Goal: Task Accomplishment & Management: Complete application form

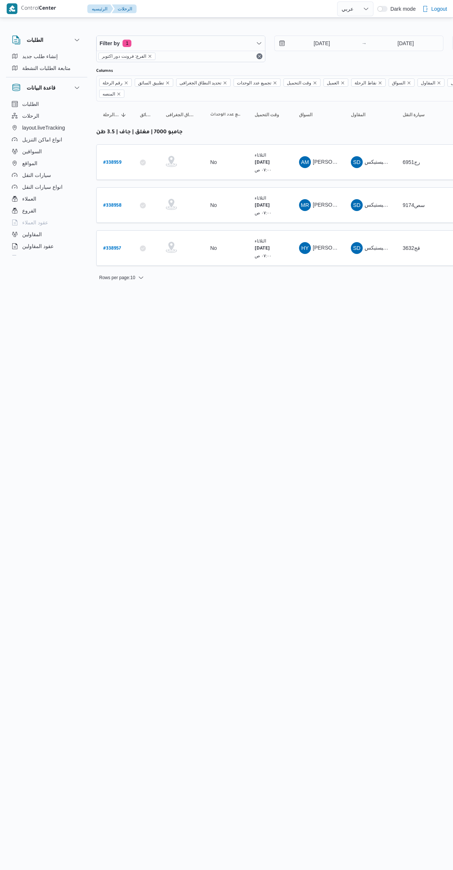
select select "ar"
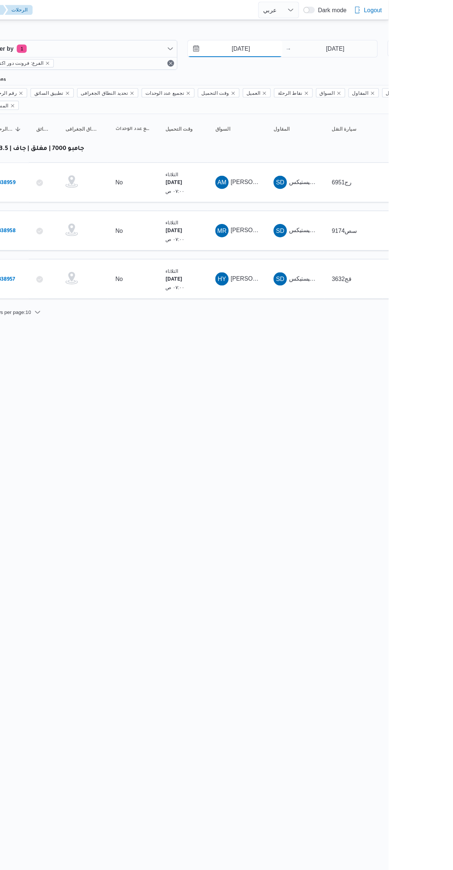
click at [309, 42] on input "[DATE]" at bounding box center [317, 43] width 84 height 15
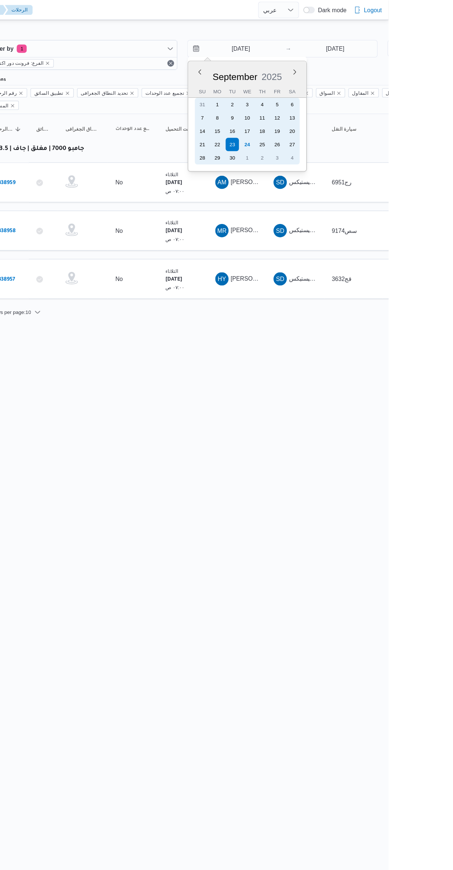
click at [326, 131] on div "24" at bounding box center [328, 129] width 12 height 12
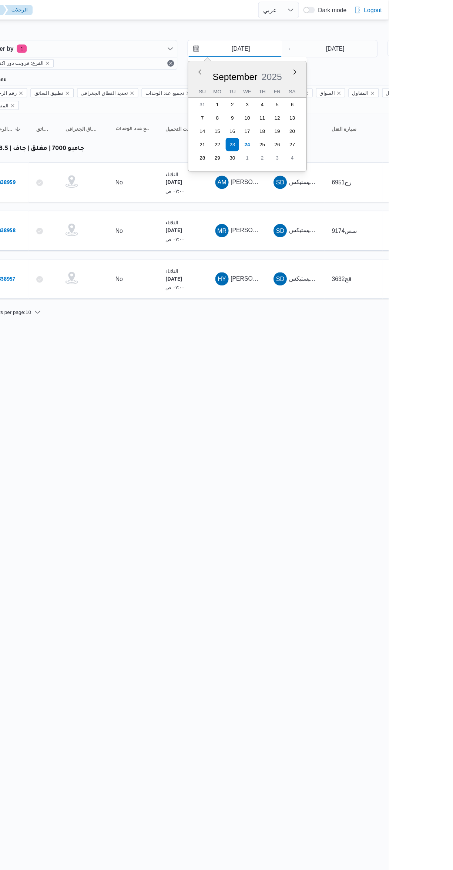
type input "[DATE]"
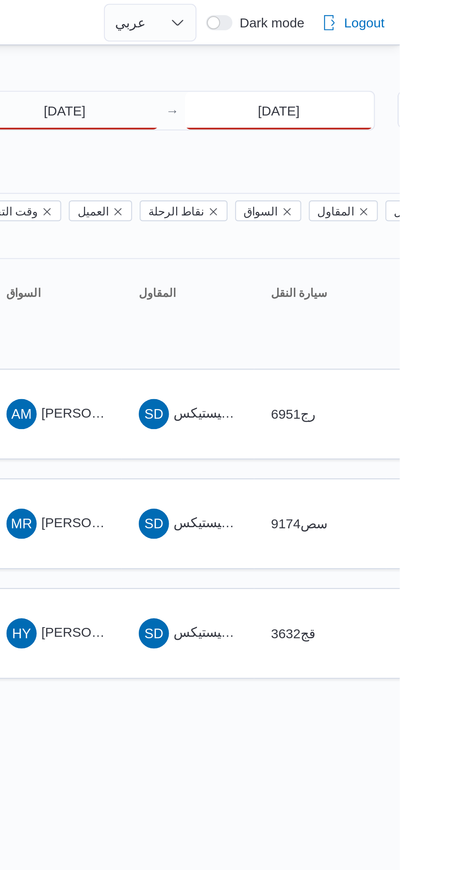
click at [389, 45] on input "[DATE]" at bounding box center [406, 43] width 74 height 15
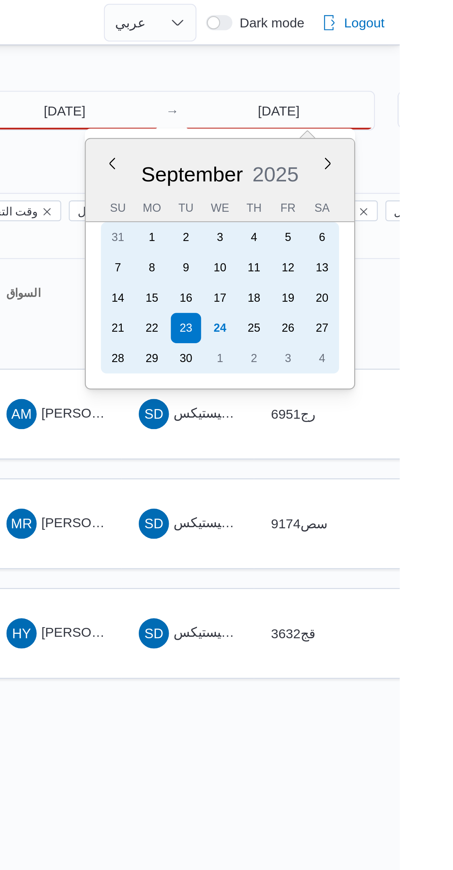
click at [387, 127] on div "24" at bounding box center [383, 129] width 12 height 12
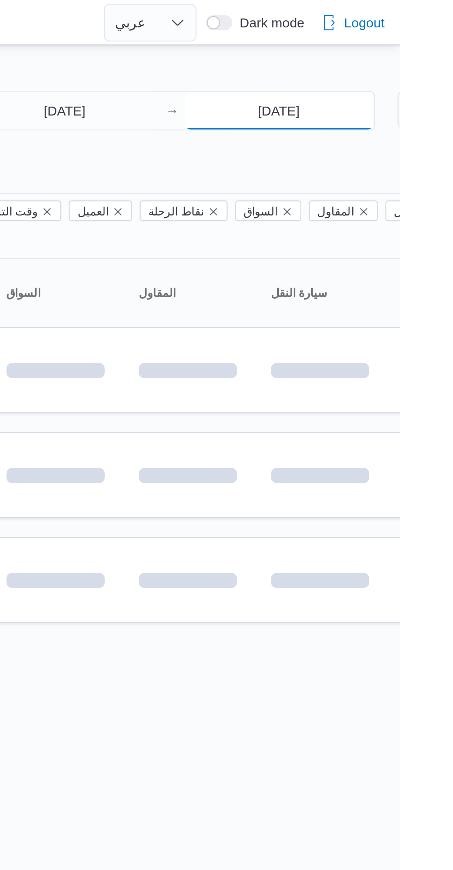
type input "[DATE]"
click at [346, 23] on div "Filter by 1 الفرع: فرونت دور اكتوبر [DATE] → [DATE] Group By نوع سيارة النقل Co…" at bounding box center [222, 144] width 453 height 250
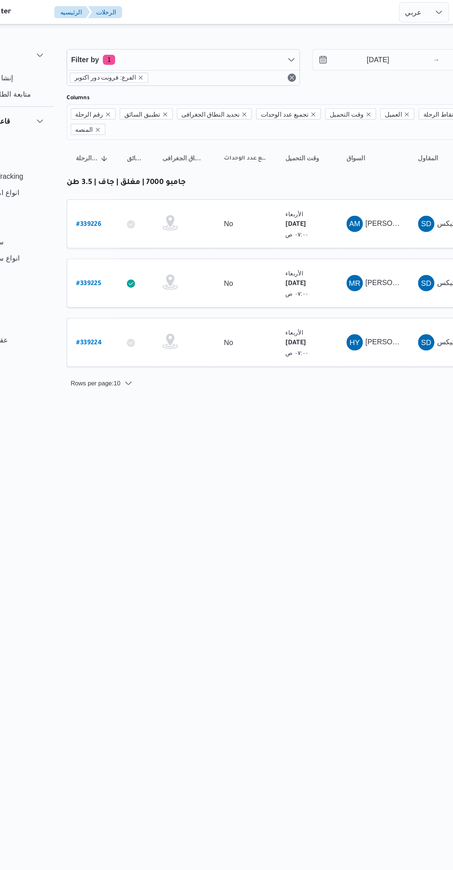
click at [112, 243] on link "# 339224" at bounding box center [112, 248] width 19 height 10
select select "ar"
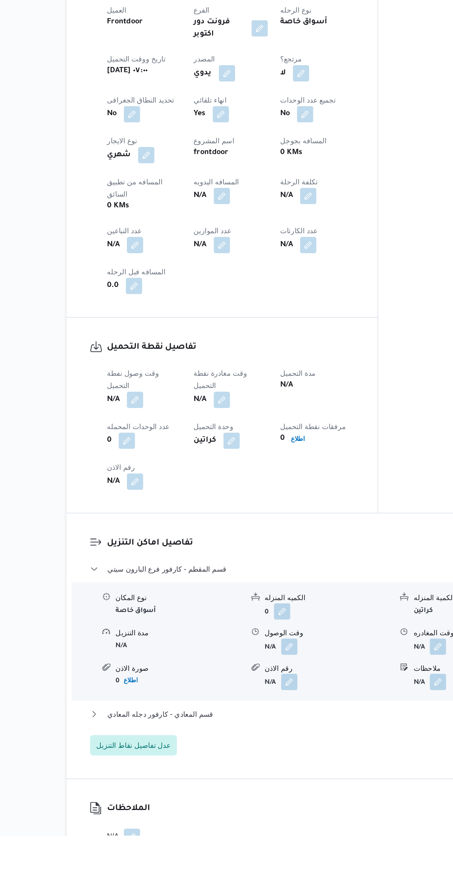
scroll to position [96, 0]
click at [144, 548] on button "button" at bounding box center [146, 554] width 12 height 12
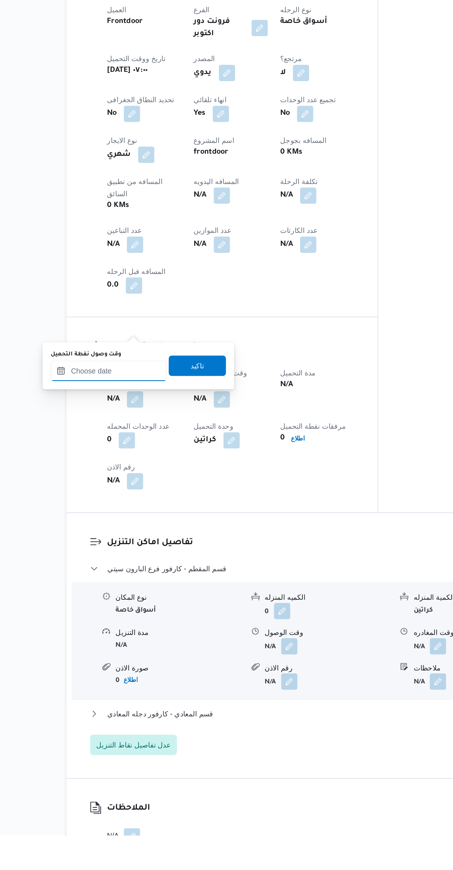
click at [131, 530] on input "وقت وصول نفطة التحميل" at bounding box center [127, 533] width 84 height 15
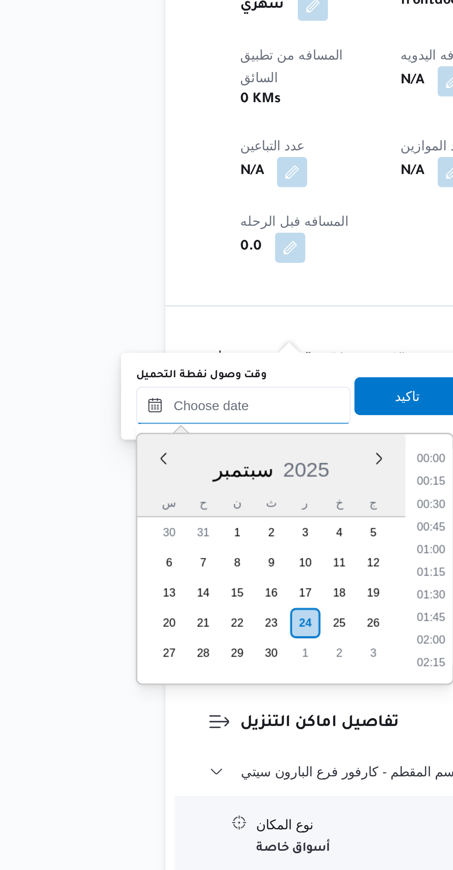
scroll to position [275, 0]
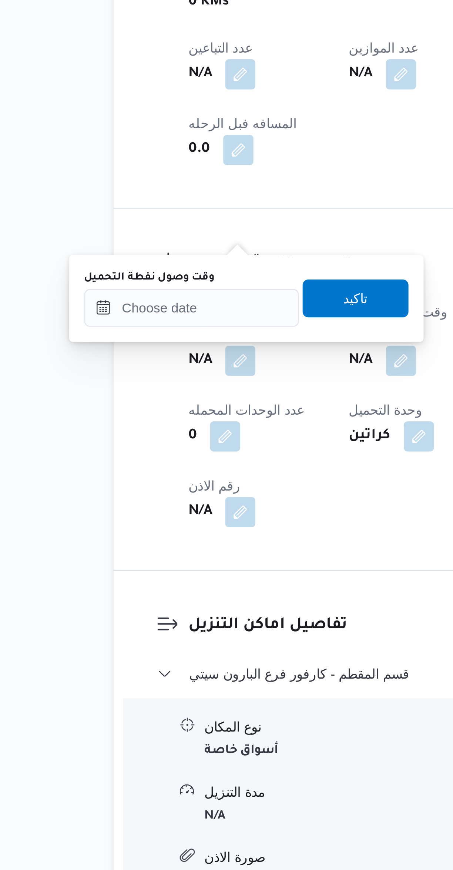
click at [125, 640] on div "You are in a dialog. To close this dialog, hit escape. وقت وصول نفطة التحميل تا…" at bounding box center [148, 626] width 139 height 34
click at [119, 628] on input "وقت وصول نفطة التحميل" at bounding box center [127, 629] width 84 height 15
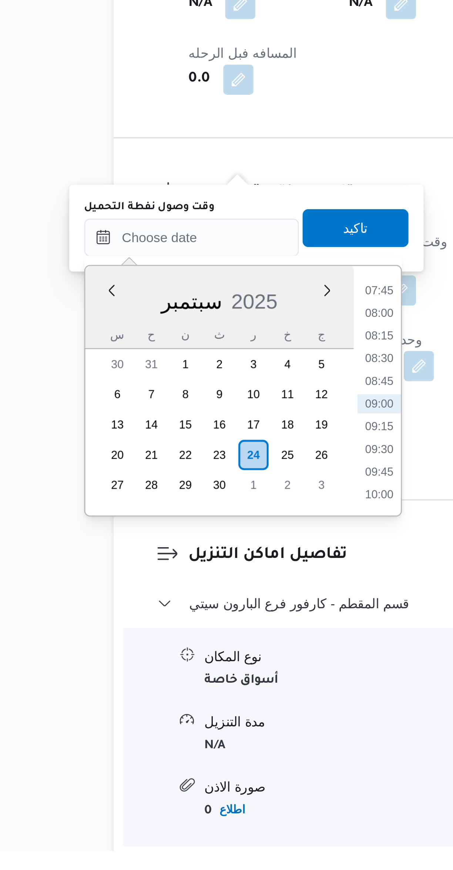
click at [201, 657] on li "08:00" at bounding box center [200, 659] width 17 height 7
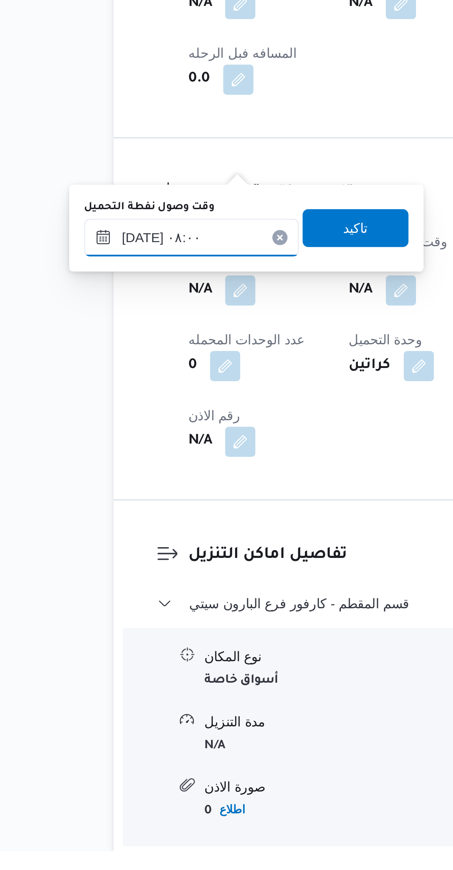
click at [113, 628] on input "[DATE] ٠٨:٠٠" at bounding box center [127, 629] width 84 height 15
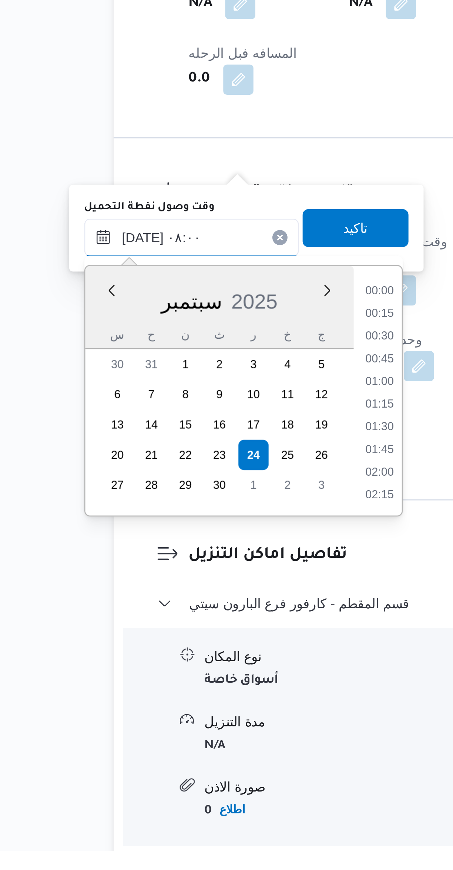
scroll to position [239, 0]
click at [200, 651] on li "06:45" at bounding box center [200, 650] width 17 height 7
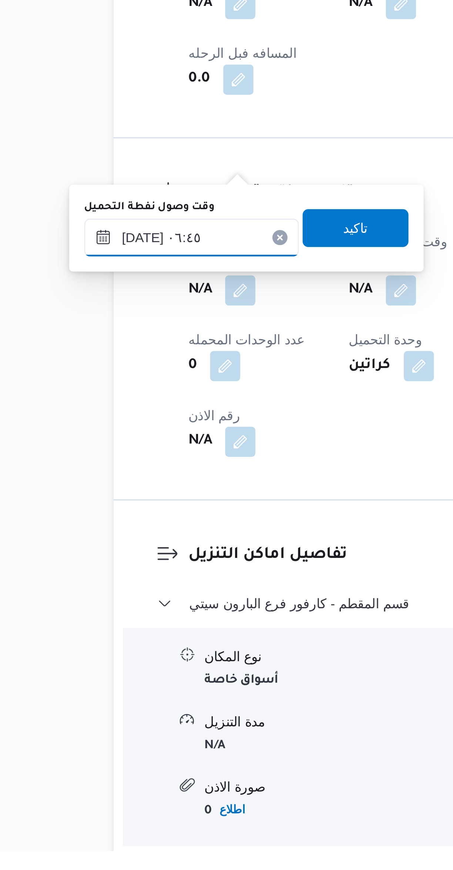
click at [117, 627] on input "[DATE] ٠٦:٤٥" at bounding box center [127, 629] width 84 height 15
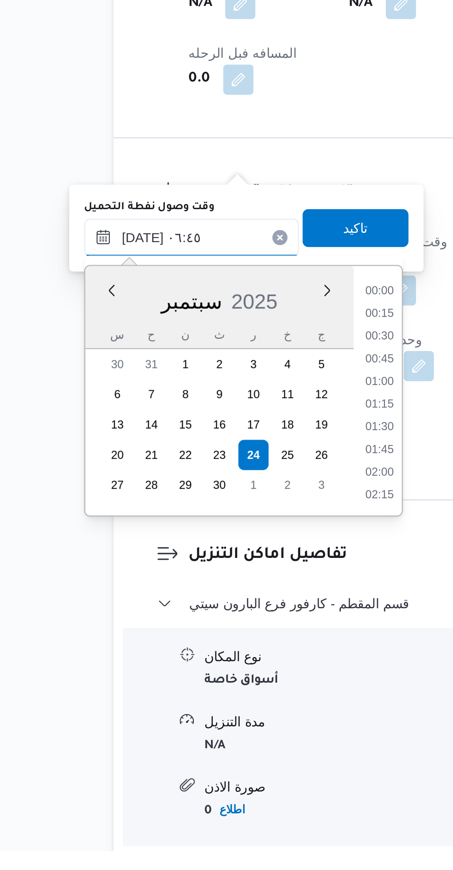
scroll to position [195, 0]
click at [198, 657] on li "05:45" at bounding box center [200, 659] width 17 height 7
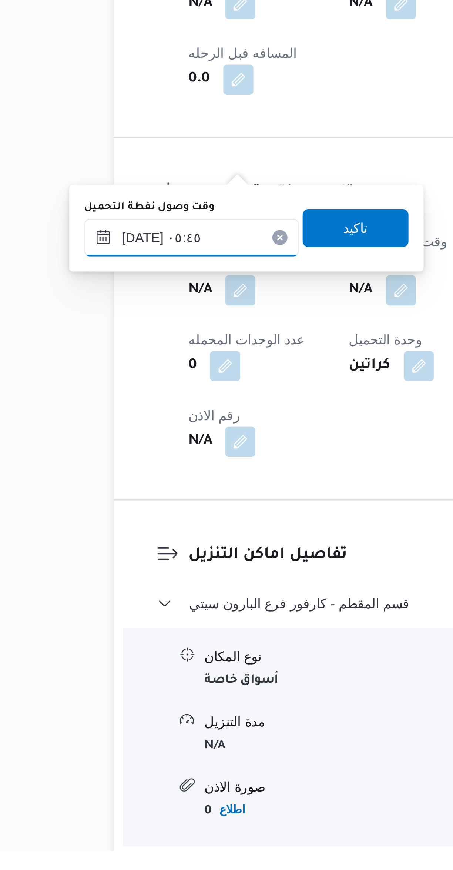
click at [116, 627] on input "[DATE] ٠٥:٤٥" at bounding box center [127, 629] width 84 height 15
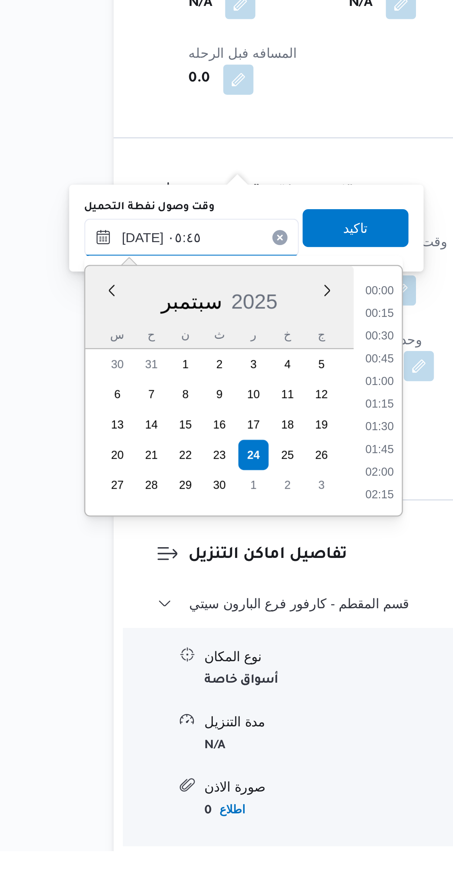
scroll to position [160, 0]
click at [200, 668] on li "05:00" at bounding box center [200, 668] width 17 height 7
type input "[DATE] ٠٥:٠٠"
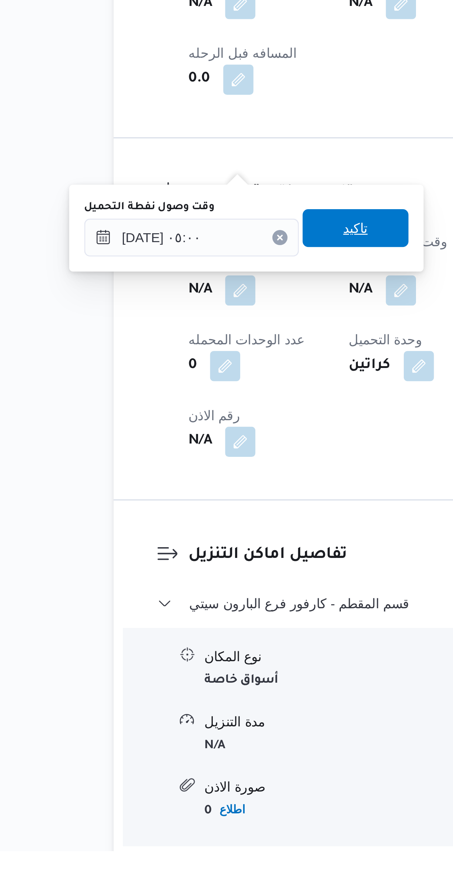
click at [195, 628] on span "تاكيد" at bounding box center [190, 626] width 41 height 15
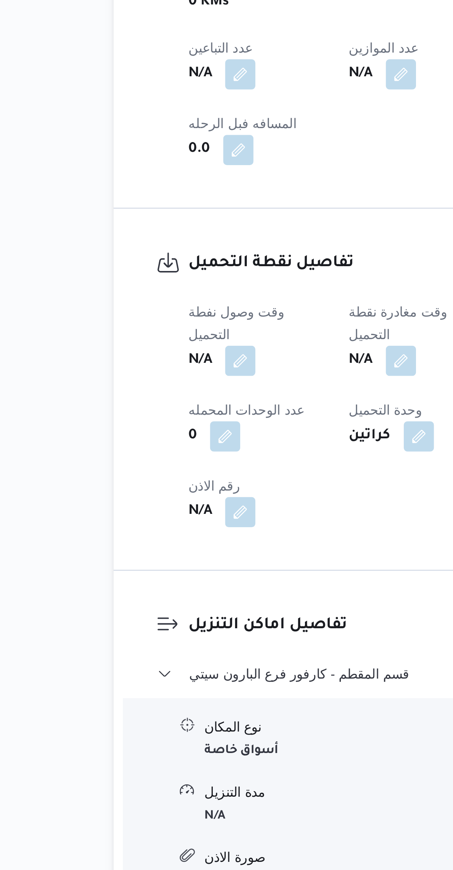
click at [218, 607] on dl "تفاصيل نقطة التحميل وقت وصول نفطة التحميل N/A وقت مغادرة نقطة التحميل N/A مدة ا…" at bounding box center [215, 661] width 180 height 108
click at [215, 644] on button "button" at bounding box center [209, 650] width 12 height 12
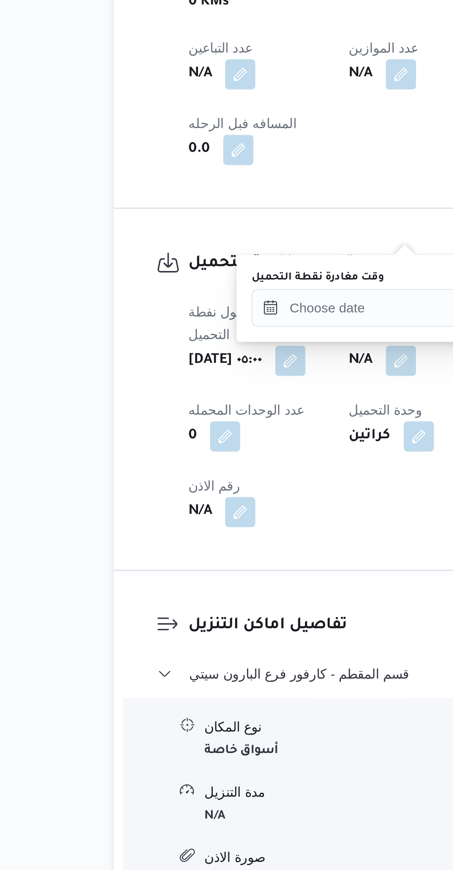
click at [195, 619] on label "وقت مغادرة نقطة التحميل" at bounding box center [176, 618] width 52 height 6
click at [195, 622] on input "وقت مغادرة نقطة التحميل" at bounding box center [192, 629] width 84 height 15
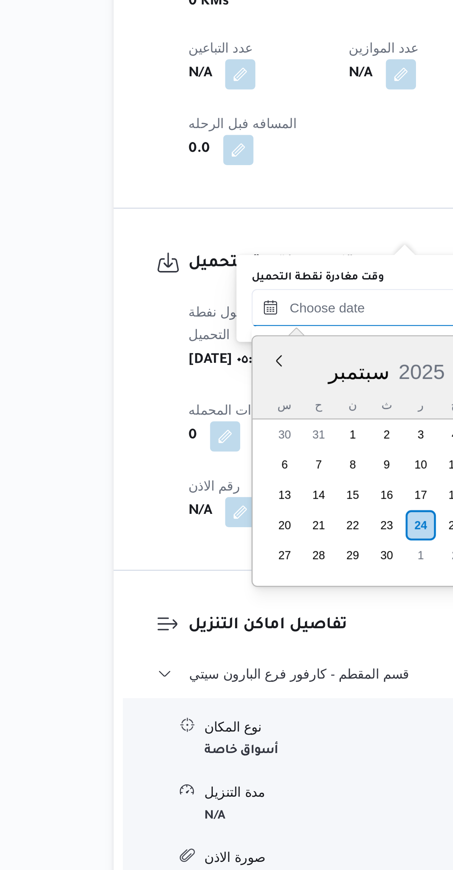
scroll to position [275, 0]
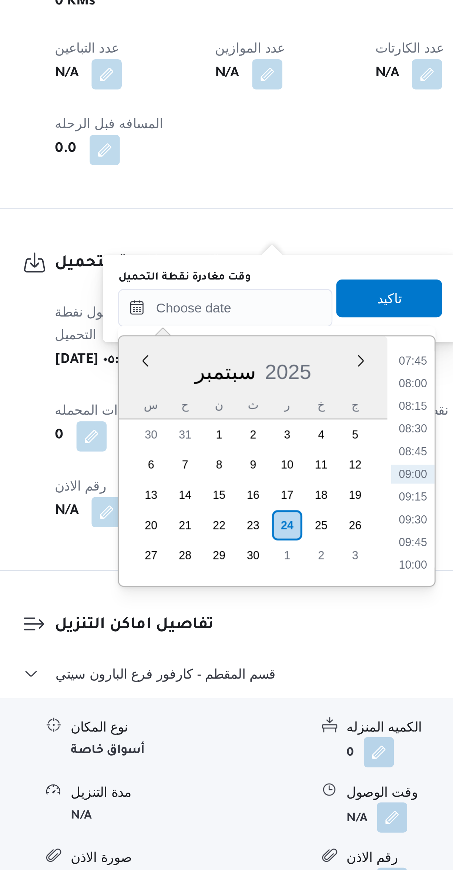
click at [263, 649] on li "07:45" at bounding box center [265, 650] width 17 height 7
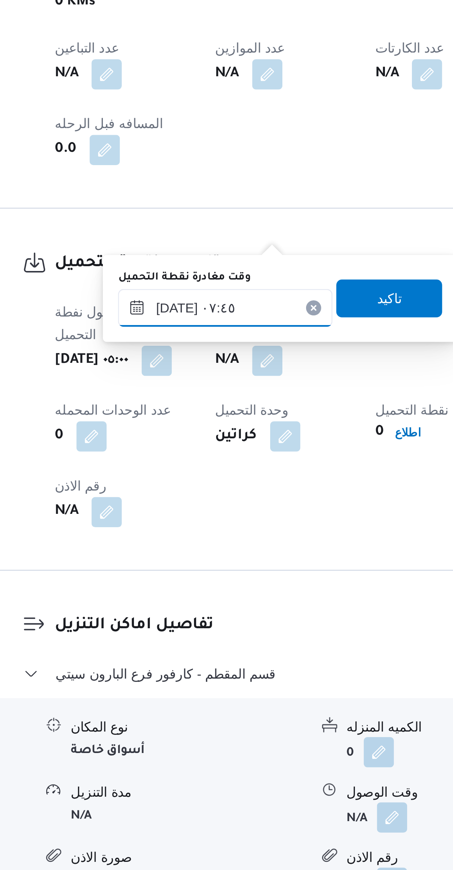
click at [188, 626] on input "[DATE] ٠٧:٤٥" at bounding box center [192, 629] width 84 height 15
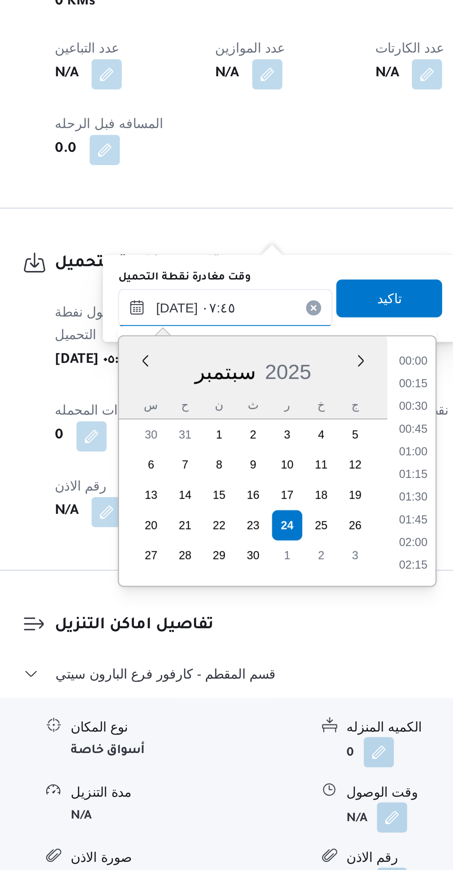
scroll to position [231, 0]
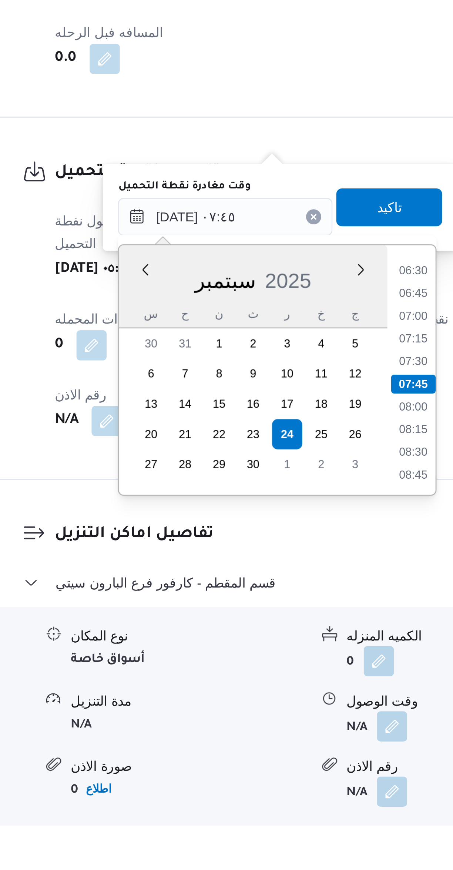
click at [267, 676] on li "07:15" at bounding box center [266, 677] width 17 height 7
type input "[DATE] ٠٧:١٥"
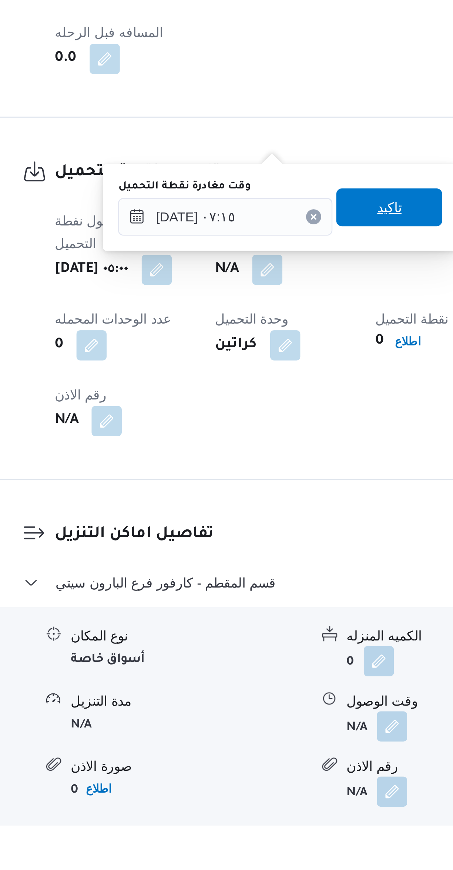
click at [259, 632] on span "تاكيد" at bounding box center [256, 626] width 41 height 15
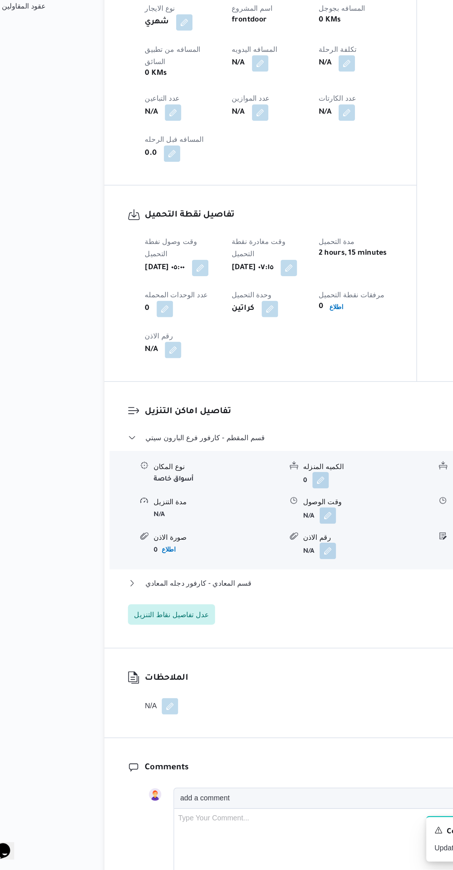
scroll to position [216, 0]
click at [161, 680] on span "عدل تفاصيل نقاط التنزيل" at bounding box center [145, 684] width 54 height 9
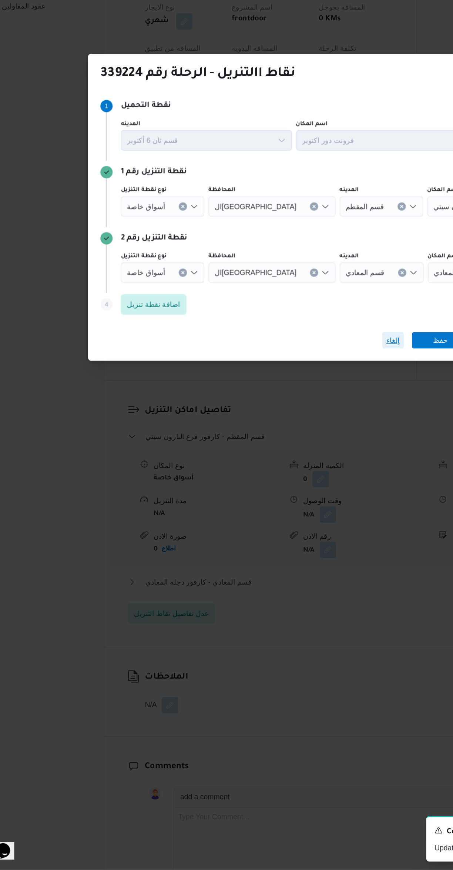
click at [305, 486] on span "إلغاء" at bounding box center [305, 487] width 10 height 9
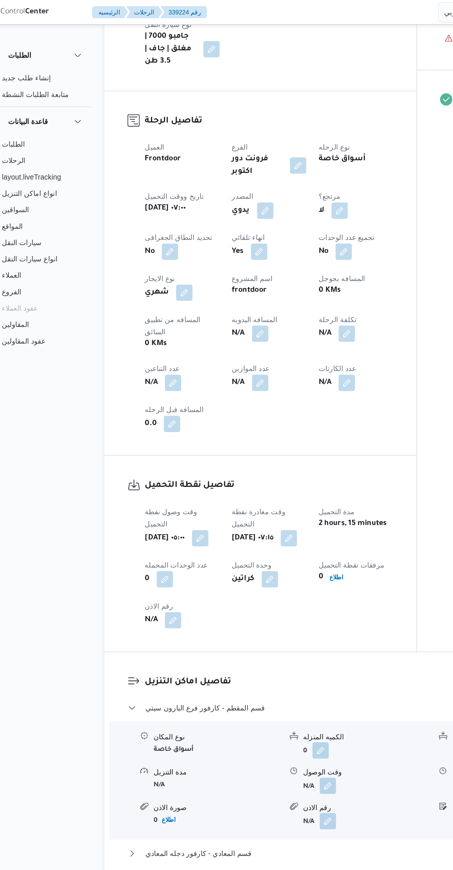
scroll to position [249, 0]
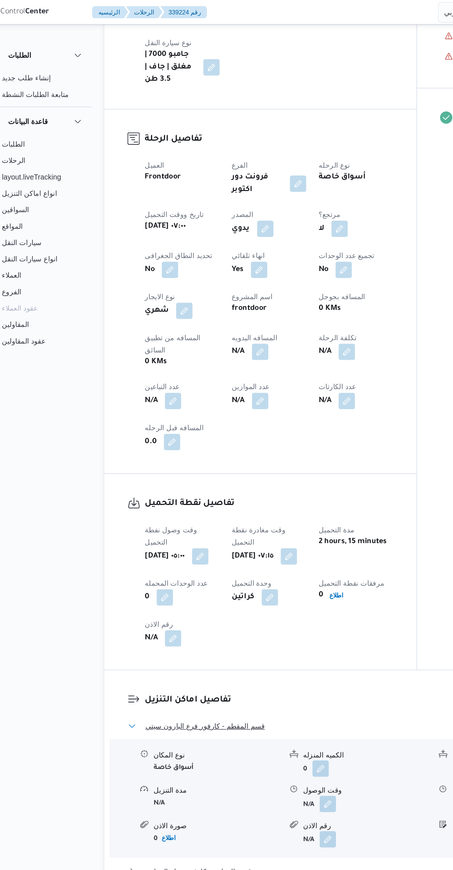
click at [226, 520] on button "قسم المقطم - كارفور فرع البارون سيتي" at bounding box center [270, 524] width 314 height 9
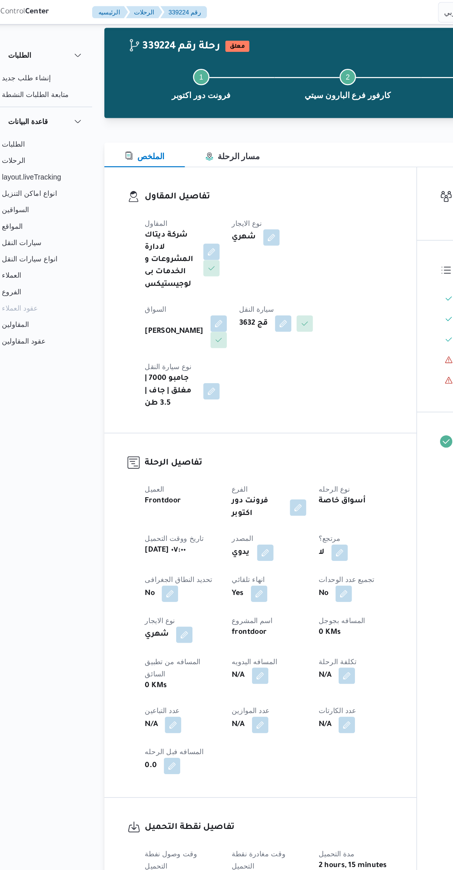
scroll to position [0, 0]
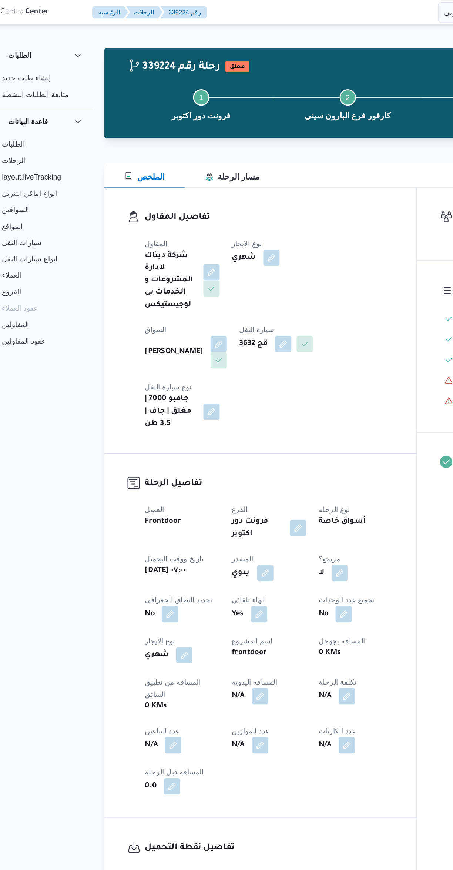
select select "ar"
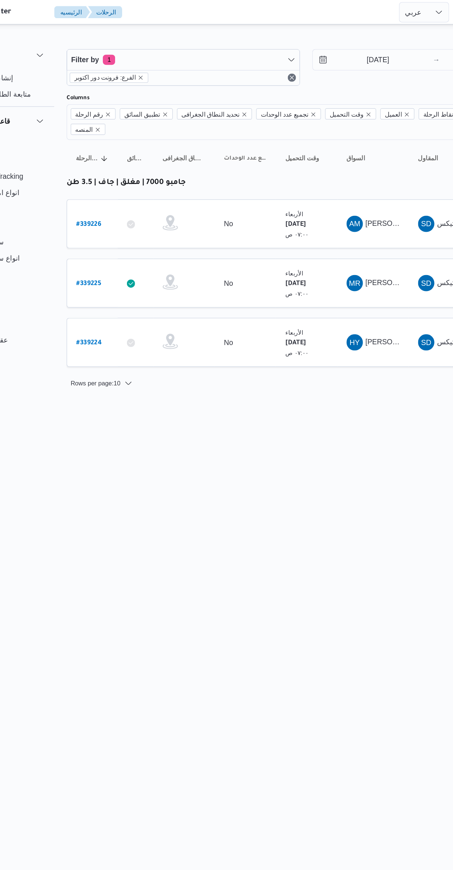
click at [112, 203] on b "# 339225" at bounding box center [112, 205] width 18 height 5
select select "ar"
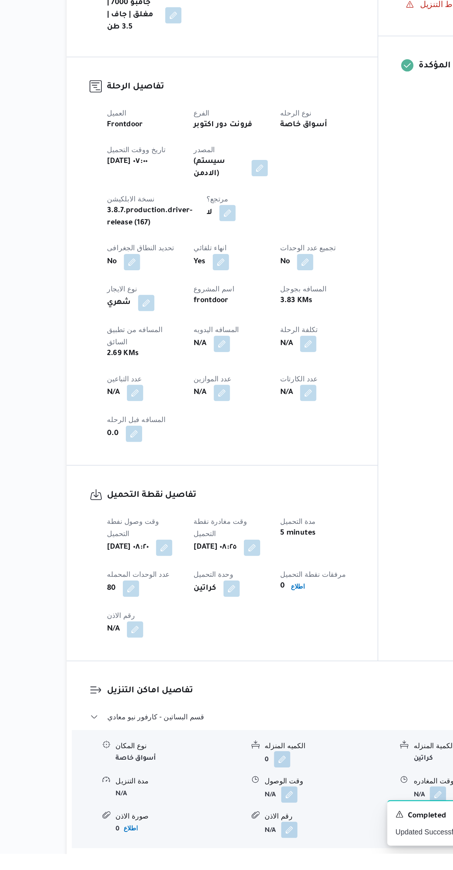
scroll to position [48, 0]
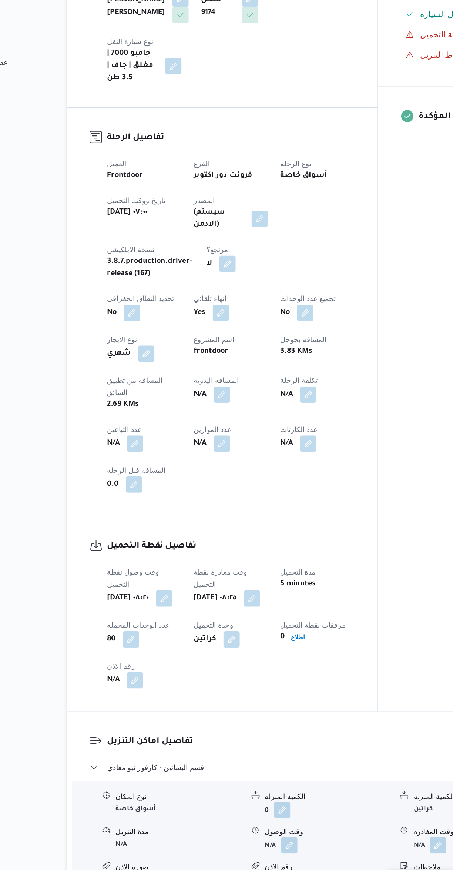
click at [173, 629] on button "button" at bounding box center [167, 635] width 12 height 12
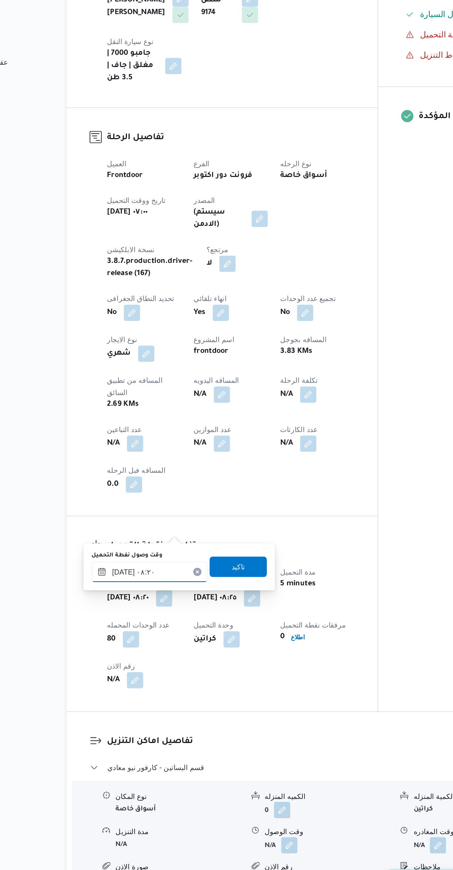
click at [168, 611] on input "[DATE] ٠٨:٢٠" at bounding box center [156, 615] width 84 height 15
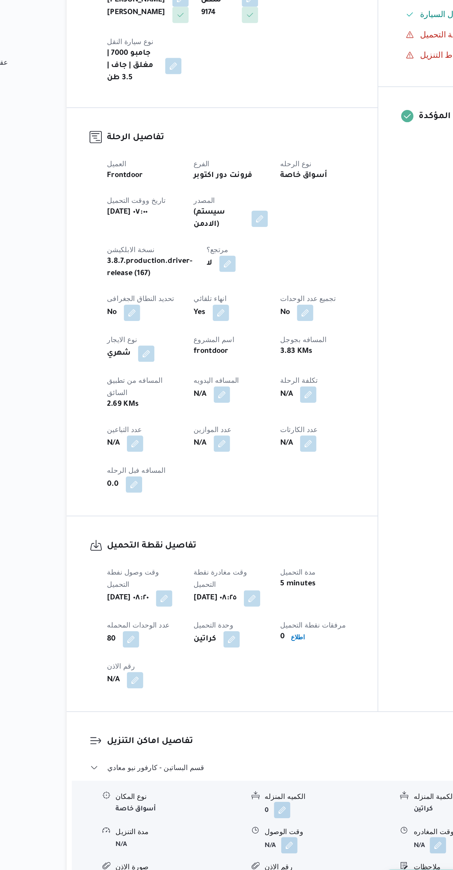
scroll to position [49, 0]
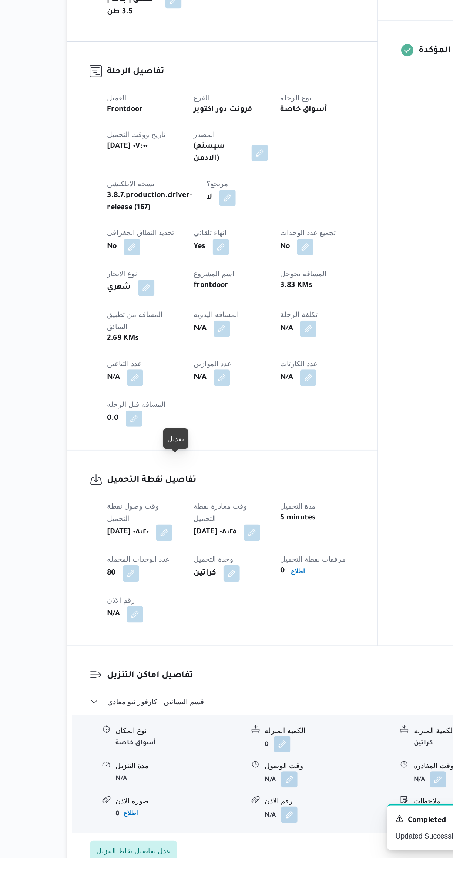
click at [173, 628] on button "button" at bounding box center [167, 634] width 12 height 12
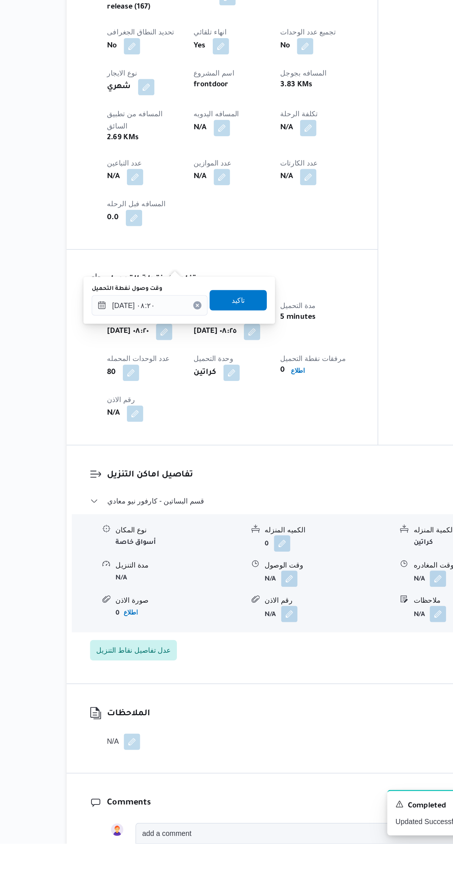
scroll to position [185, 0]
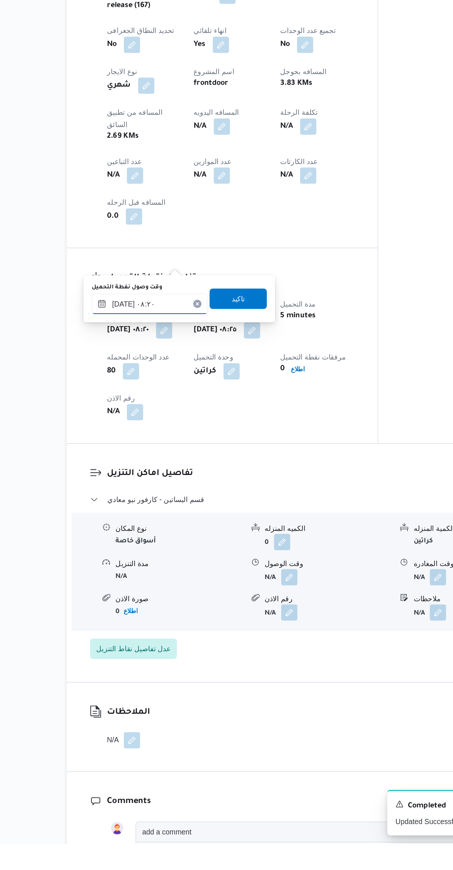
click at [139, 479] on input "[DATE] ٠٨:٢٠" at bounding box center [156, 479] width 84 height 15
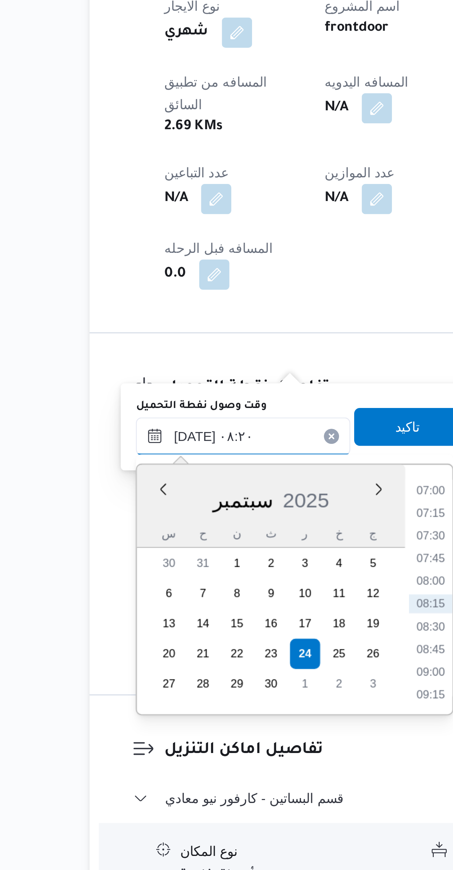
scroll to position [73, 0]
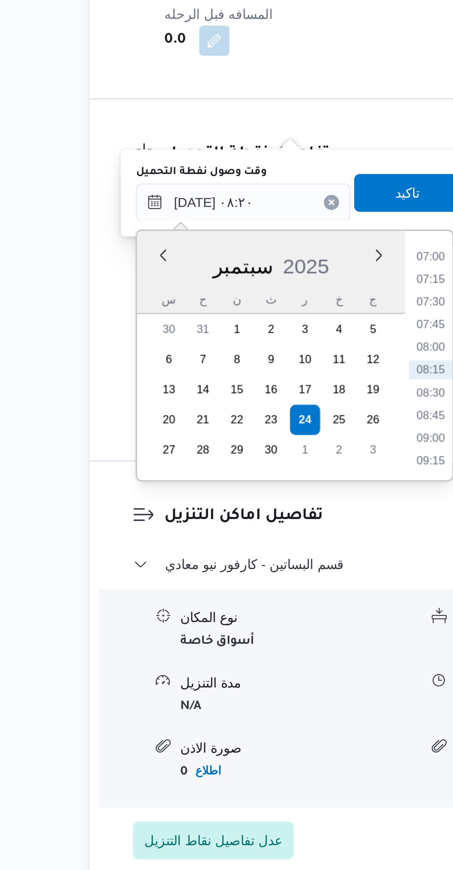
click at [225, 614] on li "07:00" at bounding box center [229, 612] width 17 height 7
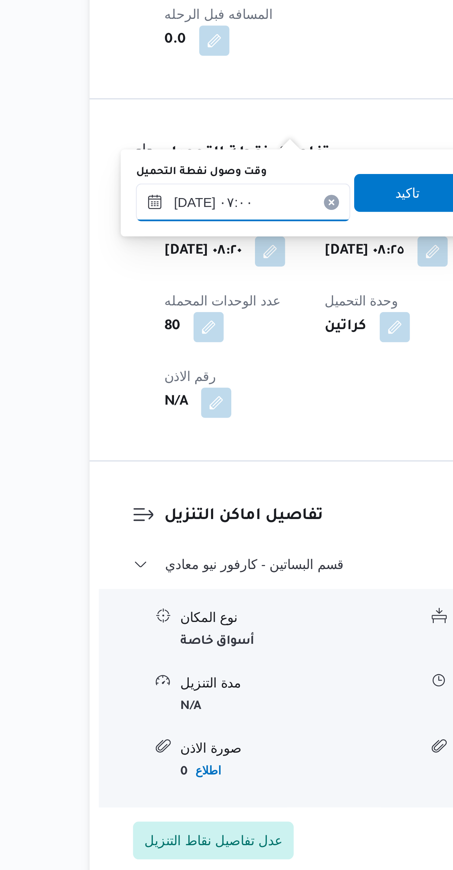
click at [137, 587] on input "[DATE] ٠٧:٠٠" at bounding box center [156, 591] width 84 height 15
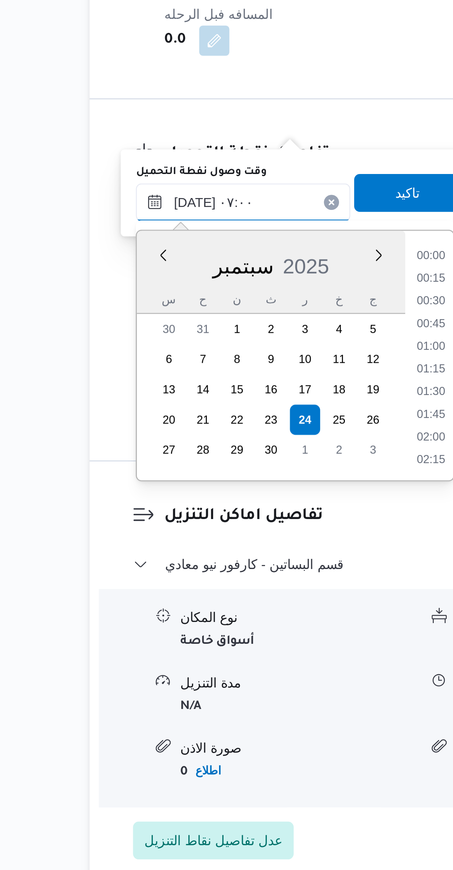
scroll to position [204, 0]
click at [227, 618] on li "06:00" at bounding box center [230, 620] width 17 height 7
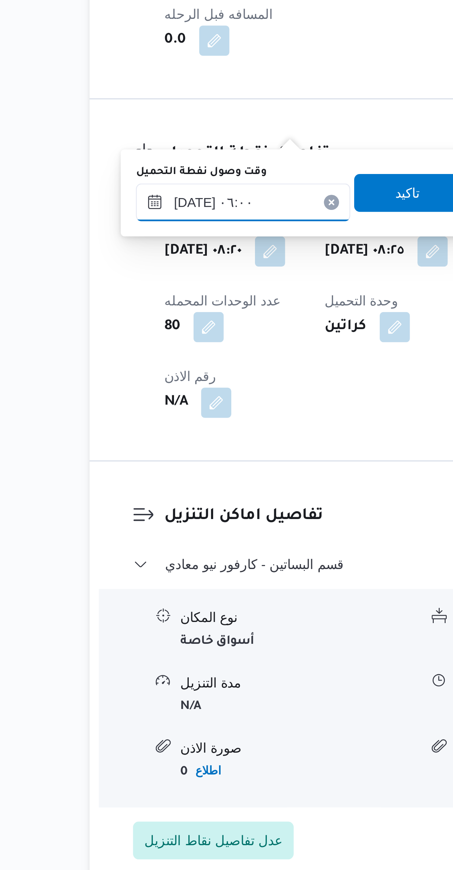
click at [132, 587] on input "[DATE] ٠٦:٠٠" at bounding box center [156, 591] width 84 height 15
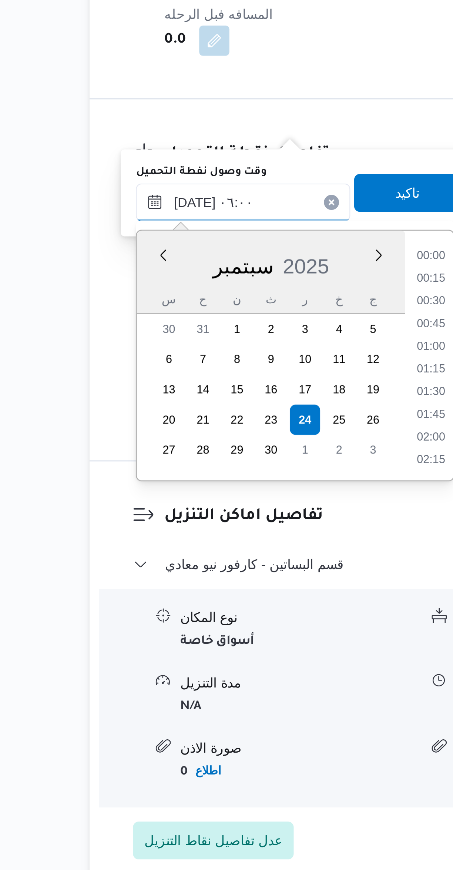
scroll to position [168, 0]
click at [229, 622] on li "05:00" at bounding box center [230, 620] width 17 height 7
type input "[DATE] ٠٥:٠٠"
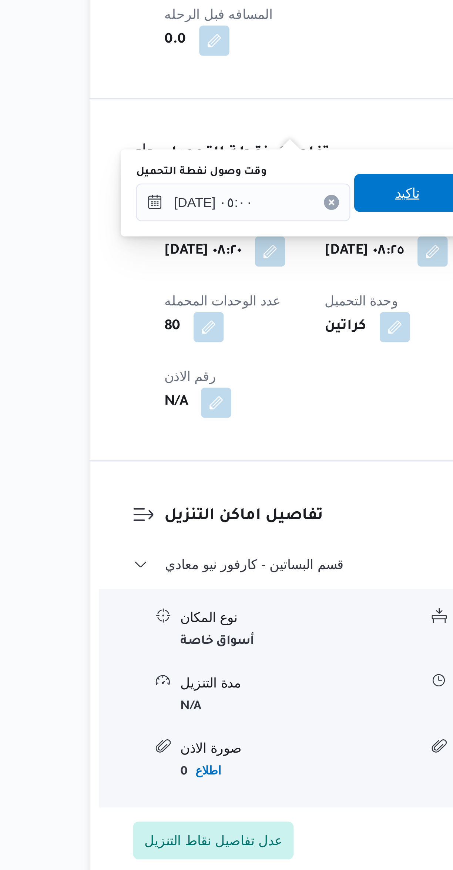
click at [225, 593] on span "تاكيد" at bounding box center [220, 587] width 41 height 15
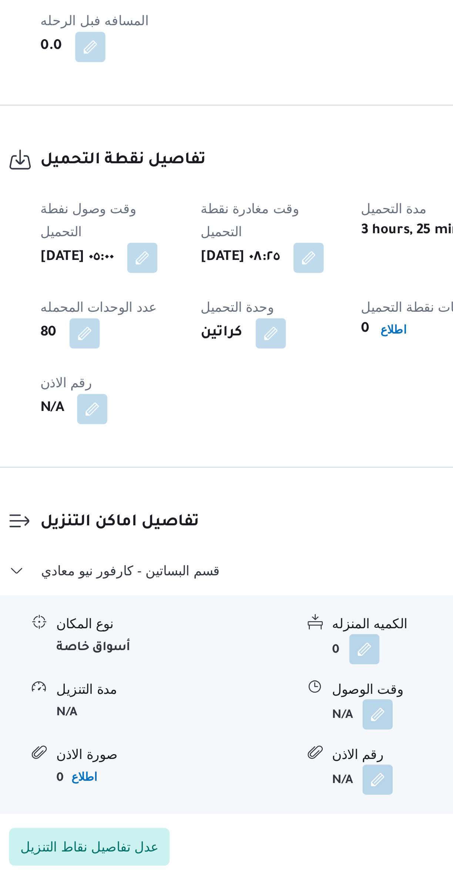
scroll to position [73, 0]
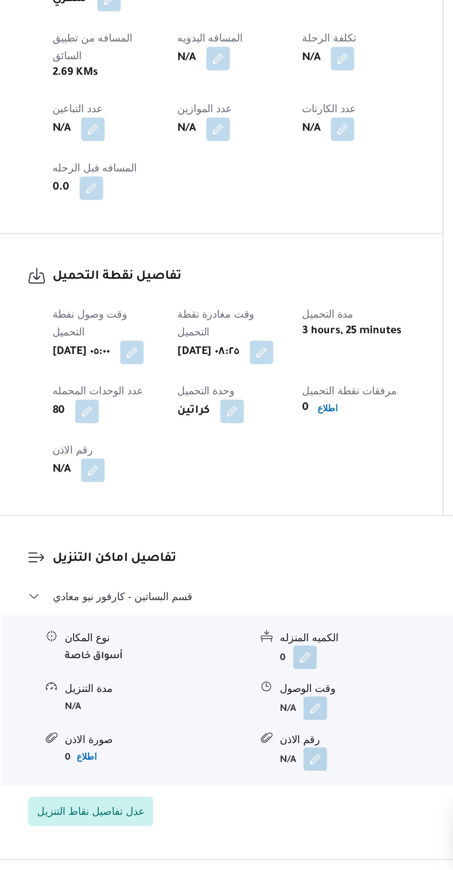
select select "ar"
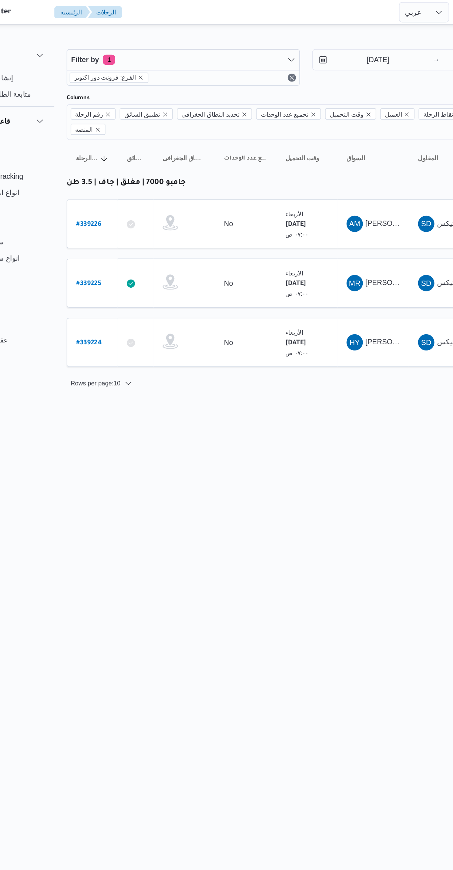
click at [110, 160] on b "# 339226" at bounding box center [112, 162] width 18 height 5
select select "ar"
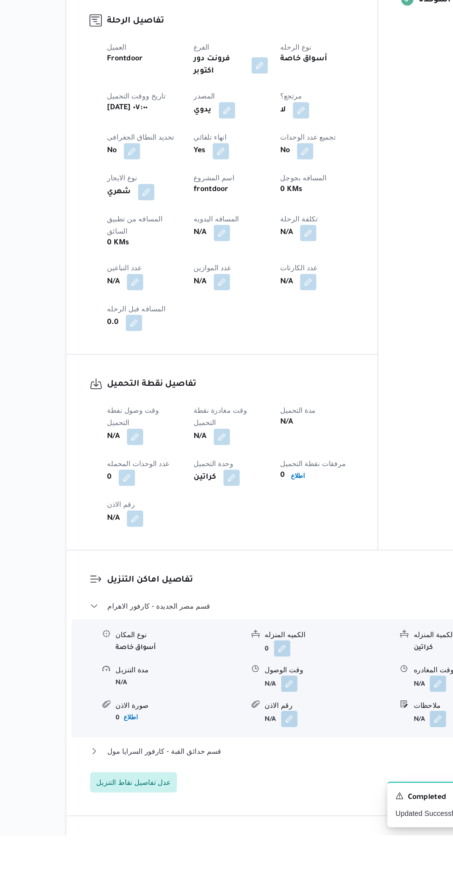
scroll to position [70, 0]
click at [266, 699] on button "قسم مصر الجديدة - كارفور الاهرام" at bounding box center [270, 703] width 314 height 9
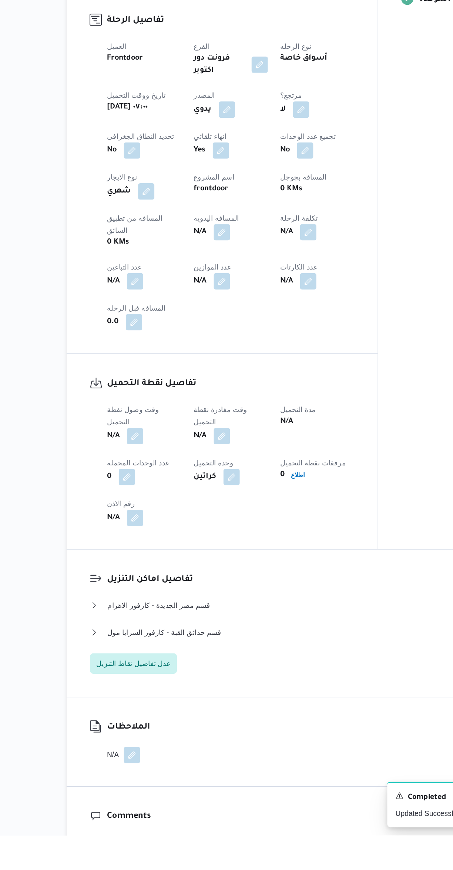
click at [144, 575] on button "button" at bounding box center [146, 581] width 12 height 12
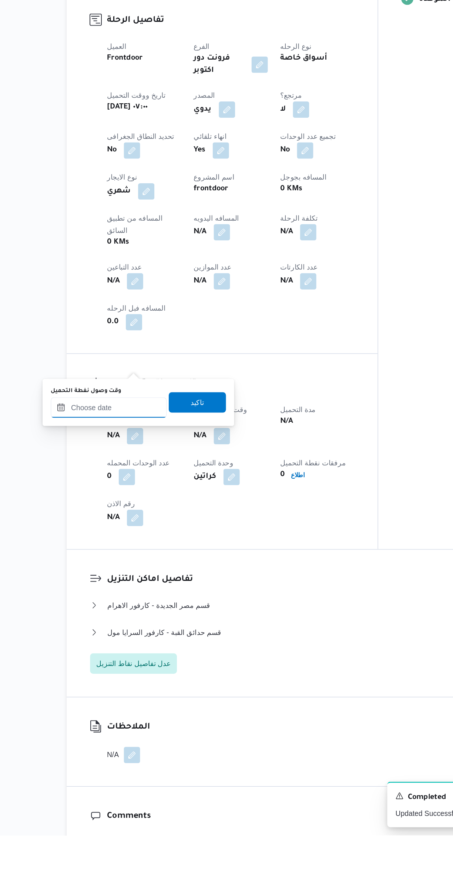
click at [118, 560] on input "وقت وصول نفطة التحميل" at bounding box center [127, 560] width 84 height 15
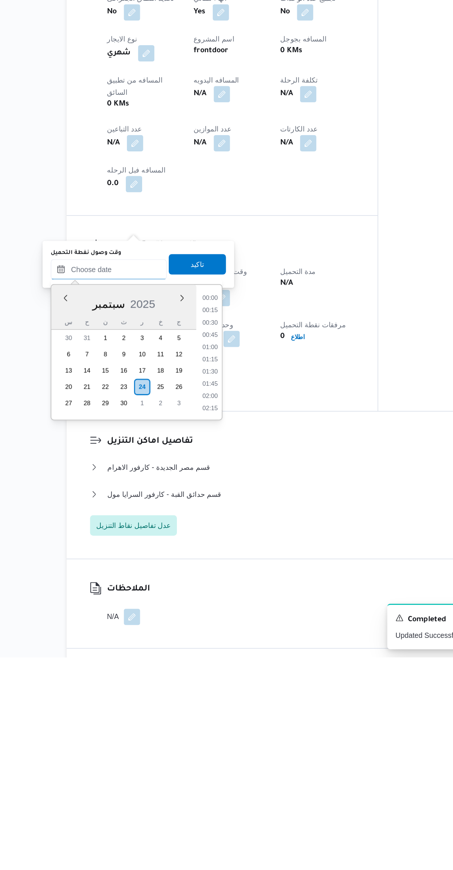
scroll to position [275, 0]
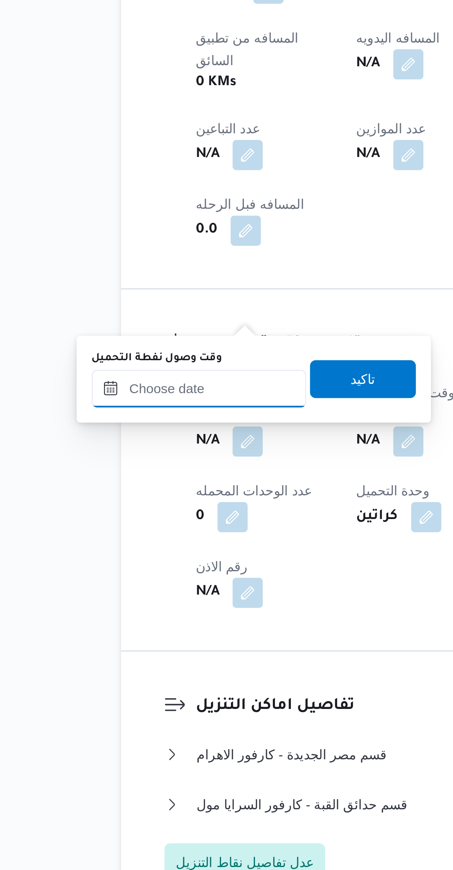
click at [128, 589] on input "وقت وصول نفطة التحميل" at bounding box center [127, 589] width 84 height 15
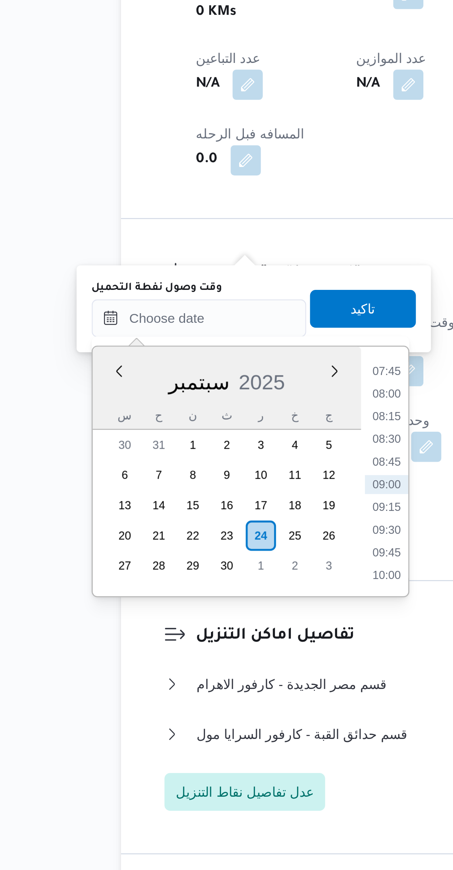
click at [198, 611] on li "07:45" at bounding box center [200, 609] width 17 height 7
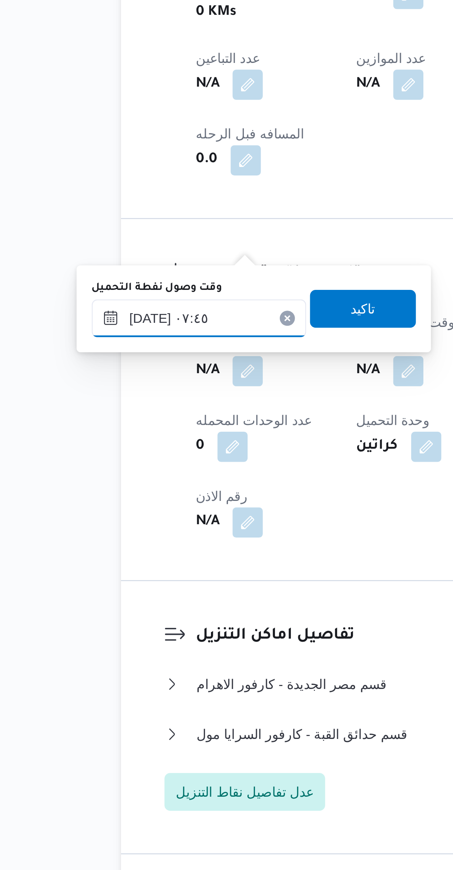
click at [120, 590] on input "[DATE] ٠٧:٤٥" at bounding box center [127, 589] width 84 height 15
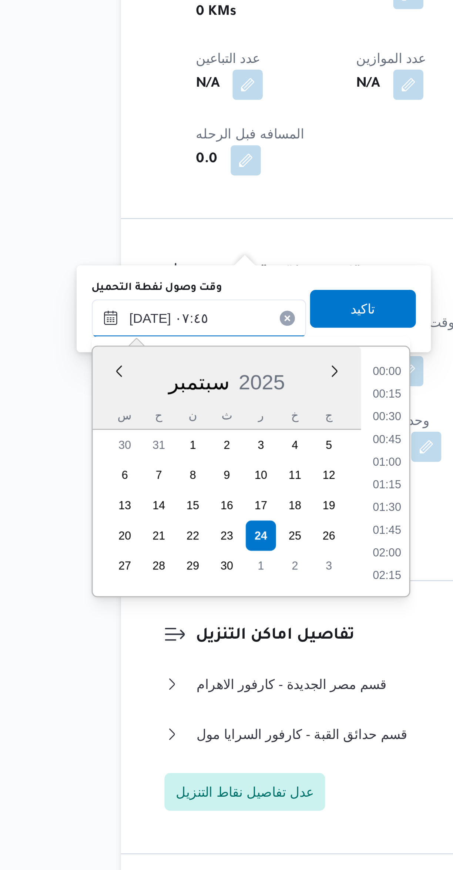
scroll to position [231, 0]
click at [198, 616] on li "06:45" at bounding box center [200, 618] width 17 height 7
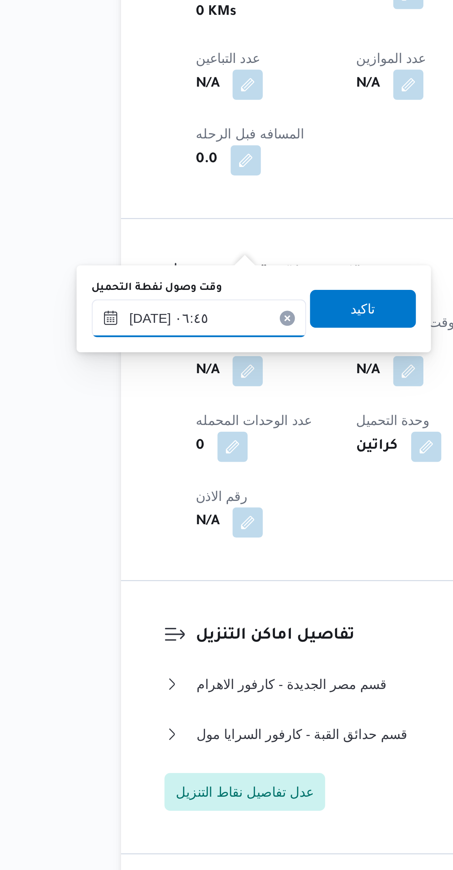
click at [125, 588] on input "[DATE] ٠٦:٤٥" at bounding box center [127, 589] width 84 height 15
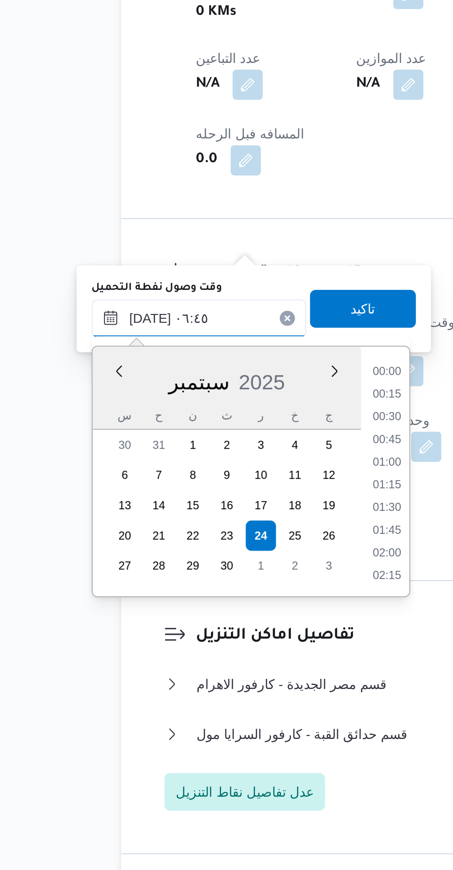
scroll to position [195, 0]
click at [201, 610] on li "05:30" at bounding box center [200, 609] width 17 height 7
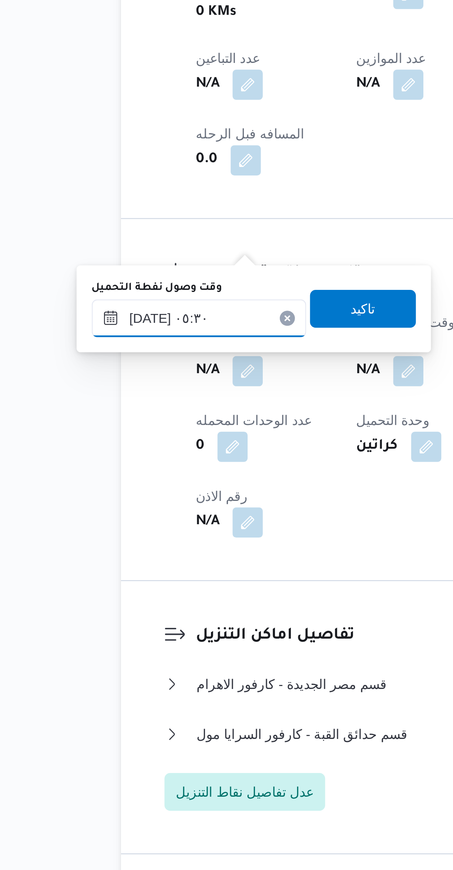
click at [125, 587] on input "[DATE] ٠٥:٣٠" at bounding box center [127, 589] width 84 height 15
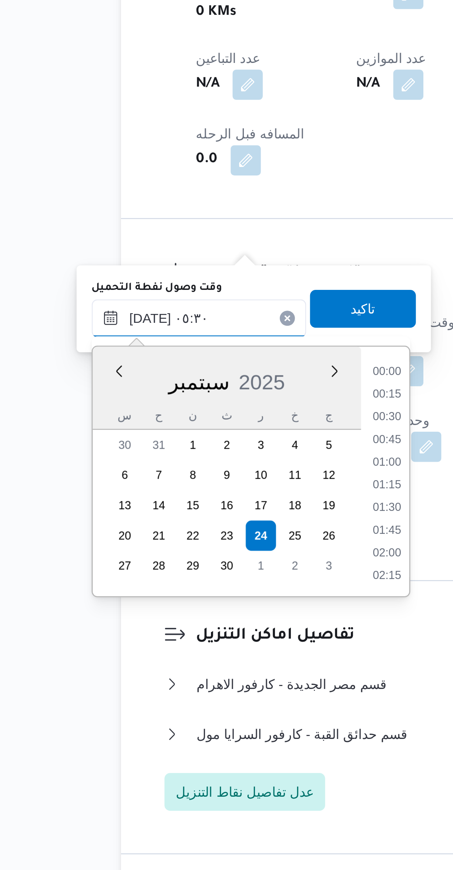
scroll to position [151, 0]
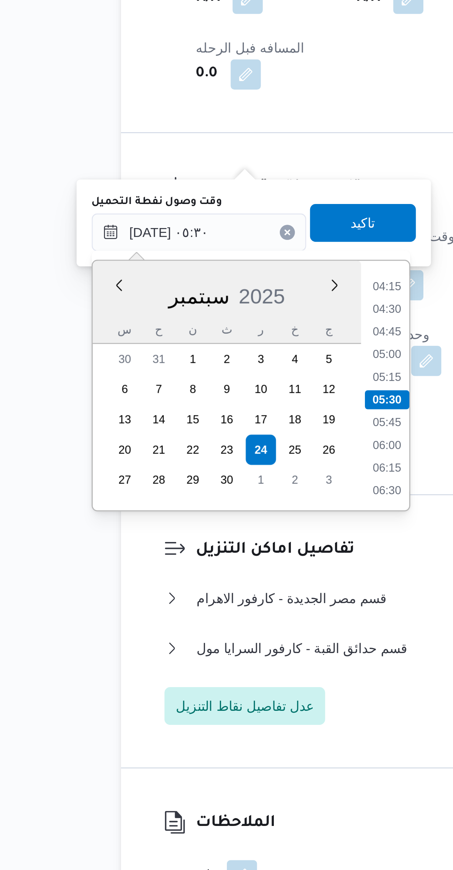
click at [202, 646] on li "05:15" at bounding box center [200, 645] width 17 height 7
type input "[DATE] ٠٥:١٥"
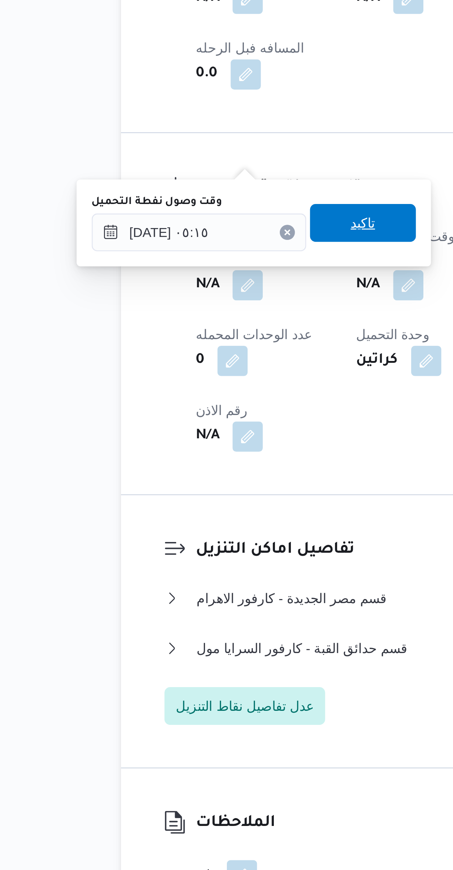
click at [186, 588] on span "تاكيد" at bounding box center [191, 585] width 10 height 9
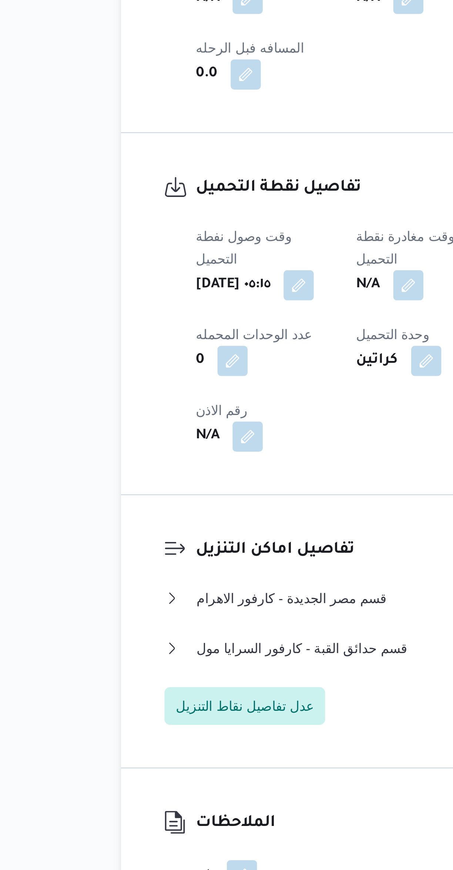
click at [207, 604] on span at bounding box center [207, 610] width 16 height 12
click at [180, 624] on dt "عدد الوحدات المحمله" at bounding box center [152, 628] width 54 height 9
click at [210, 604] on button "button" at bounding box center [209, 610] width 12 height 12
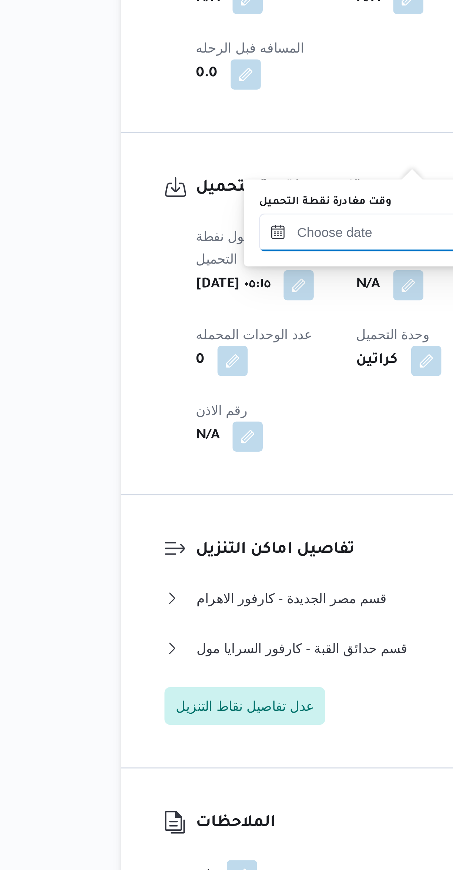
click at [181, 590] on input "وقت مغادرة نقطة التحميل" at bounding box center [192, 589] width 84 height 15
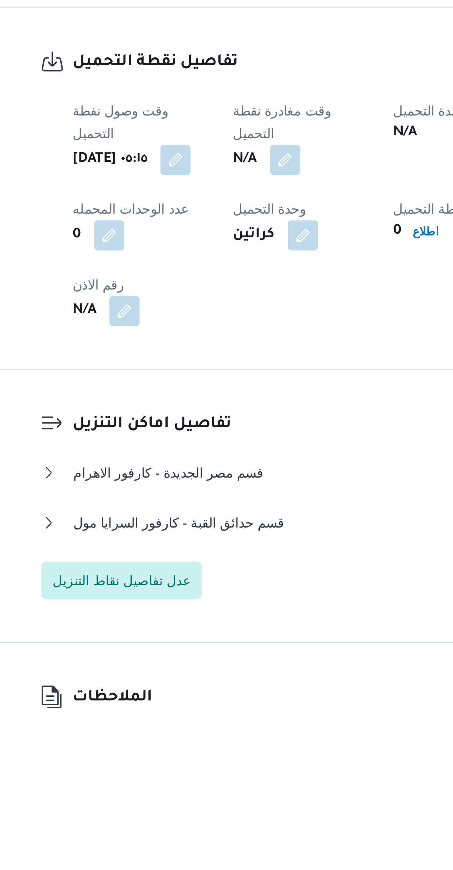
scroll to position [0, 0]
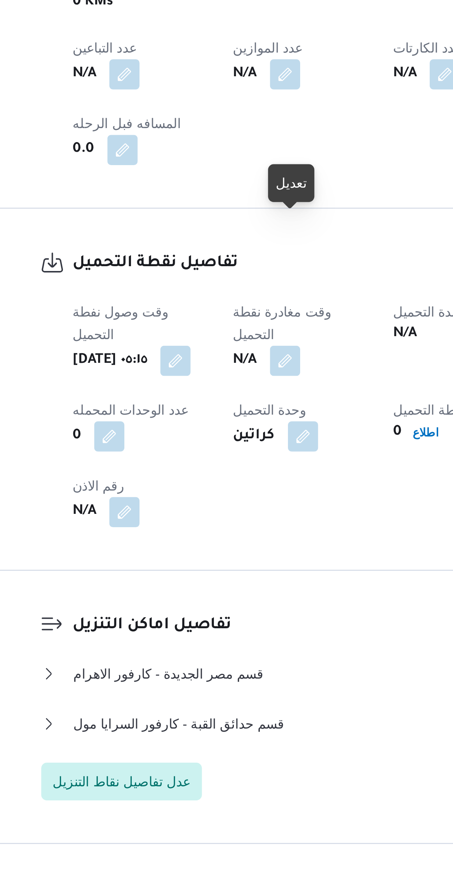
click at [210, 644] on button "button" at bounding box center [209, 650] width 12 height 12
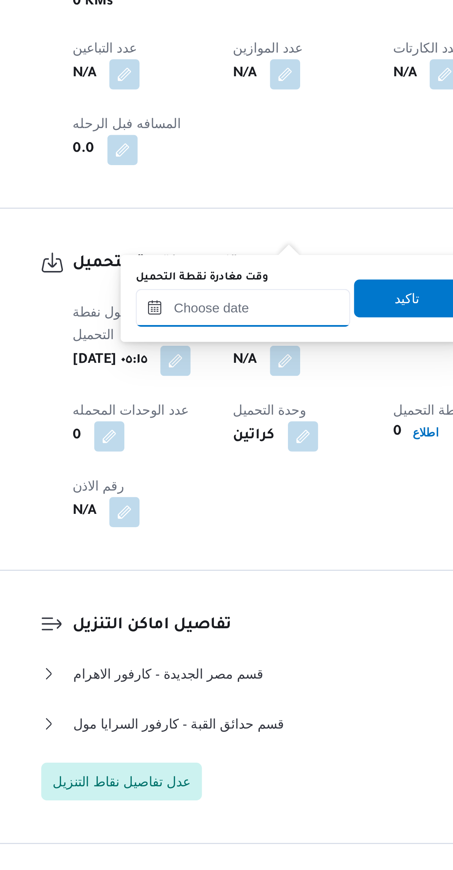
click at [182, 628] on input "وقت مغادرة نقطة التحميل" at bounding box center [192, 629] width 84 height 15
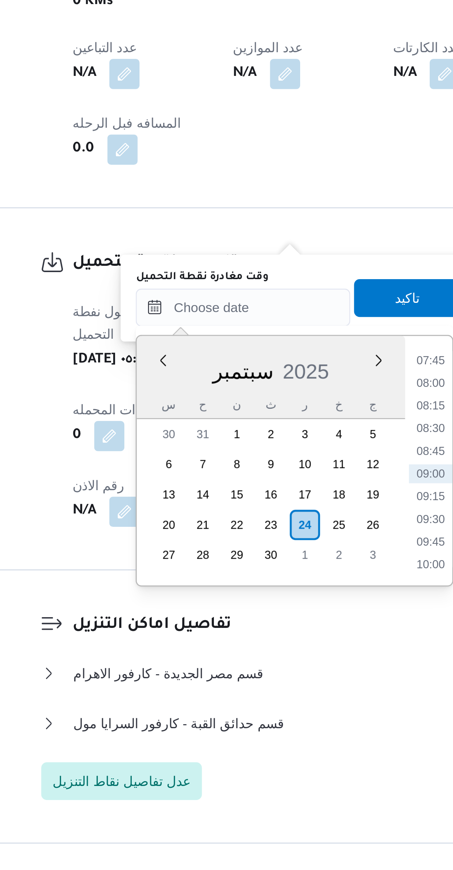
click at [264, 650] on li "07:45" at bounding box center [265, 650] width 17 height 7
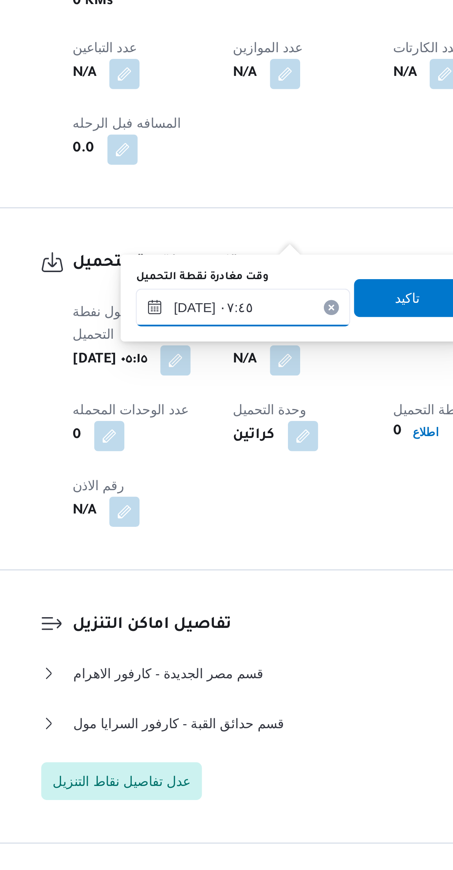
click at [186, 630] on input "[DATE] ٠٧:٤٥" at bounding box center [192, 629] width 84 height 15
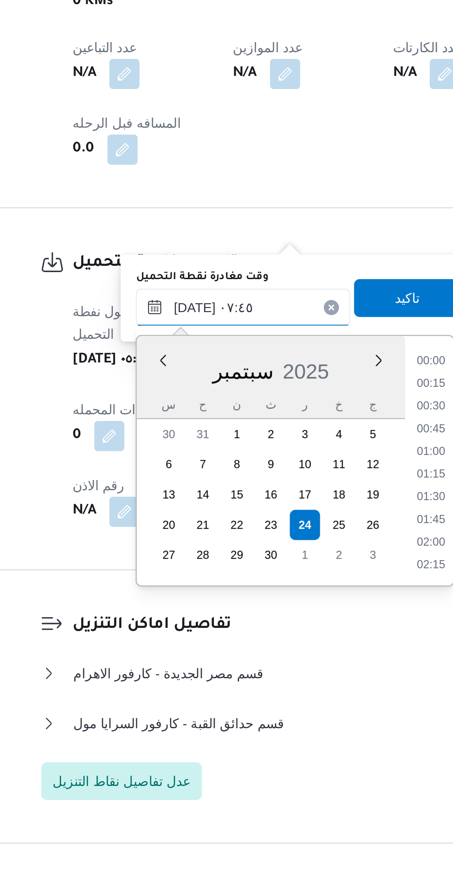
scroll to position [231, 0]
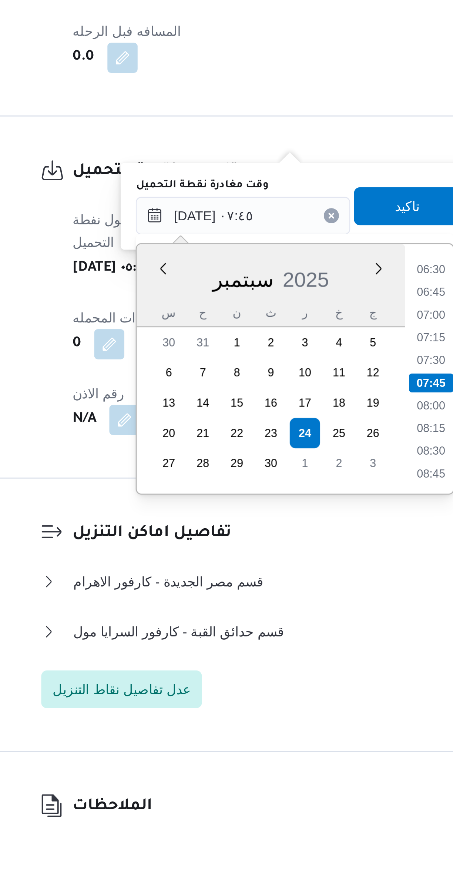
click at [266, 677] on li "07:15" at bounding box center [266, 677] width 17 height 7
type input "[DATE] ٠٧:١٥"
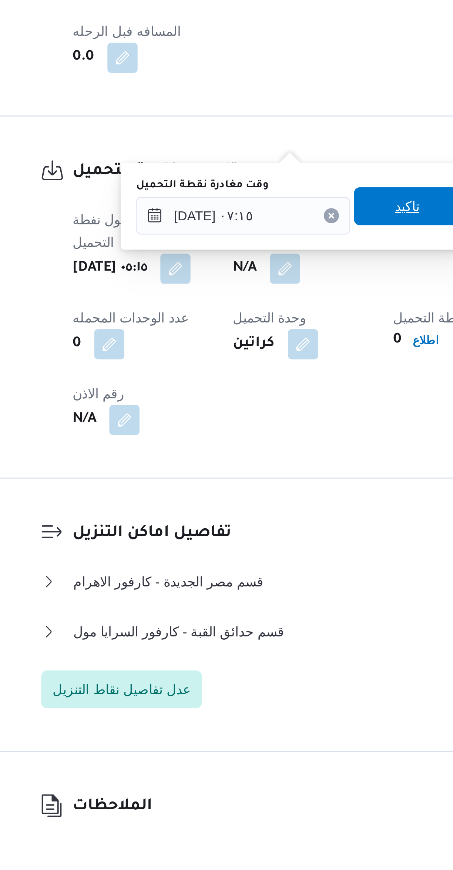
click at [238, 629] on span "تاكيد" at bounding box center [256, 626] width 41 height 15
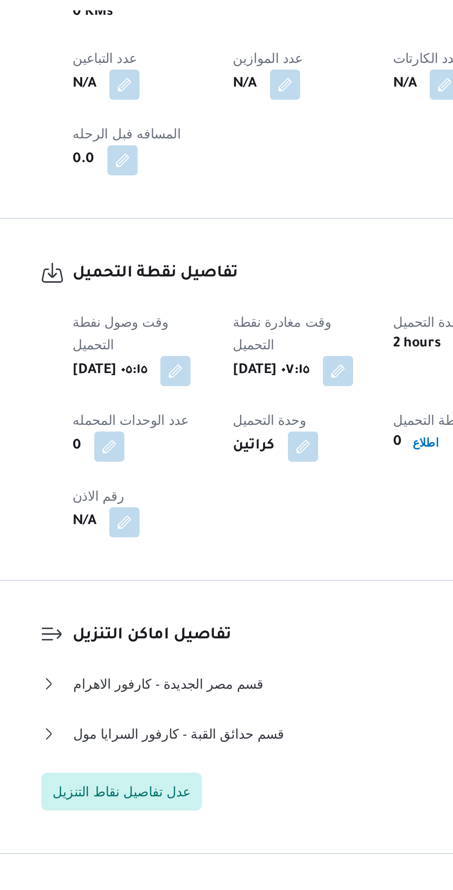
scroll to position [0, 0]
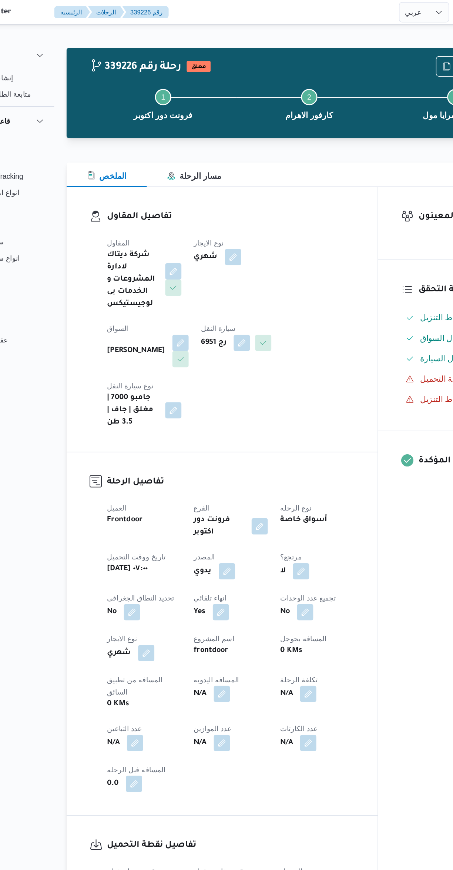
select select "ar"
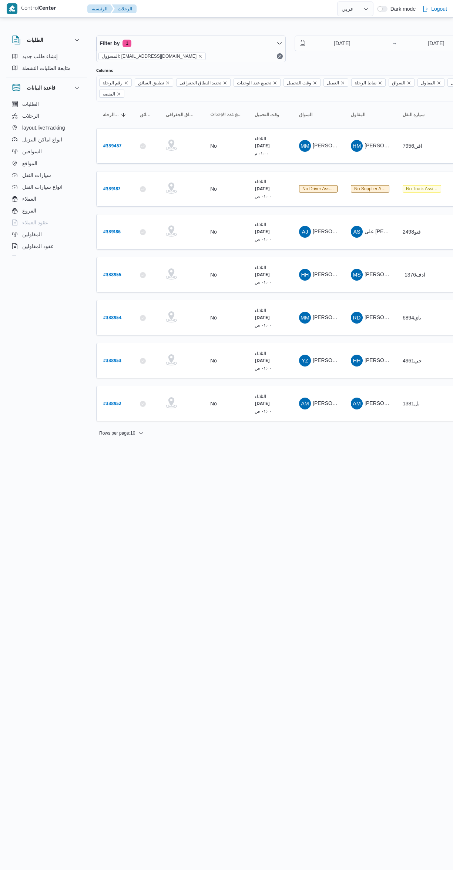
select select "ar"
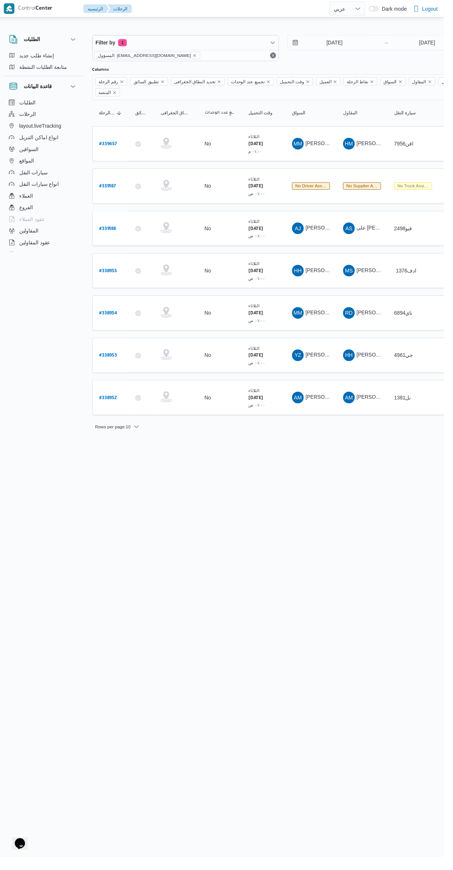
click at [104, 187] on b "# 339187" at bounding box center [111, 189] width 17 height 5
select select "ar"
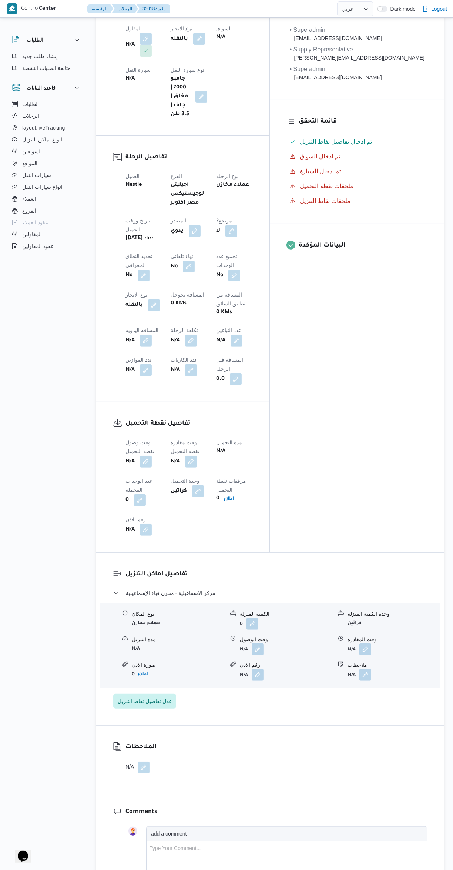
scroll to position [148, 0]
click at [144, 760] on button "button" at bounding box center [144, 766] width 12 height 12
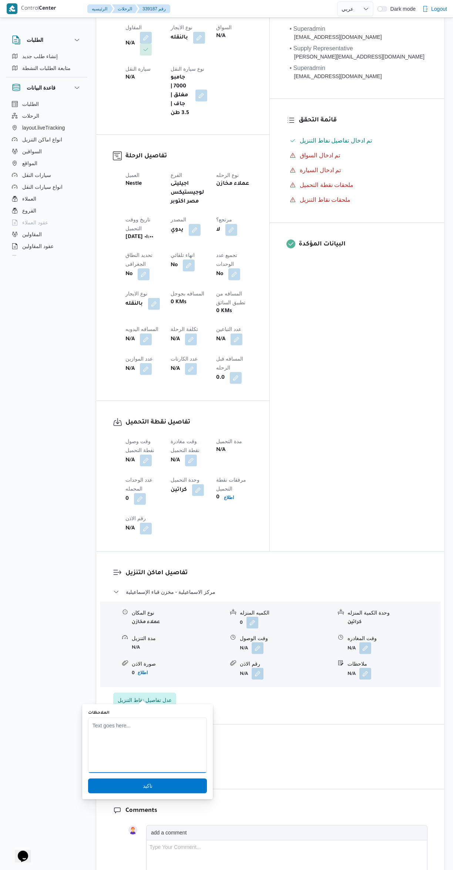
click at [168, 724] on textarea "الملاحظات" at bounding box center [147, 745] width 119 height 56
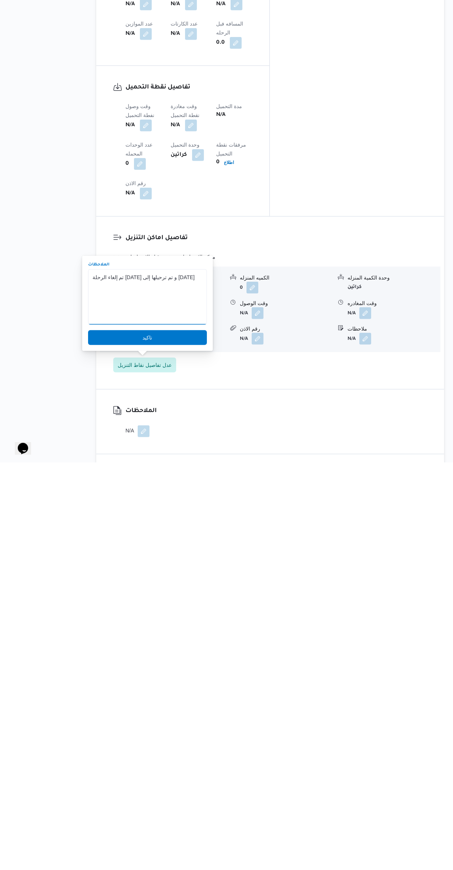
scroll to position [76, 0]
type textarea "تم إلغاء الرحلة اليوم و تم ترحيلها إلى غدا"
click at [121, 747] on span "تاكيد" at bounding box center [147, 745] width 119 height 15
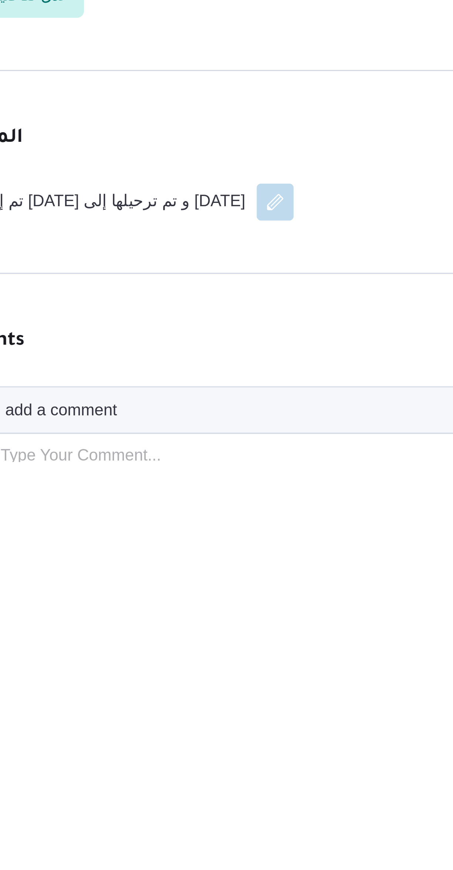
scroll to position [127, 0]
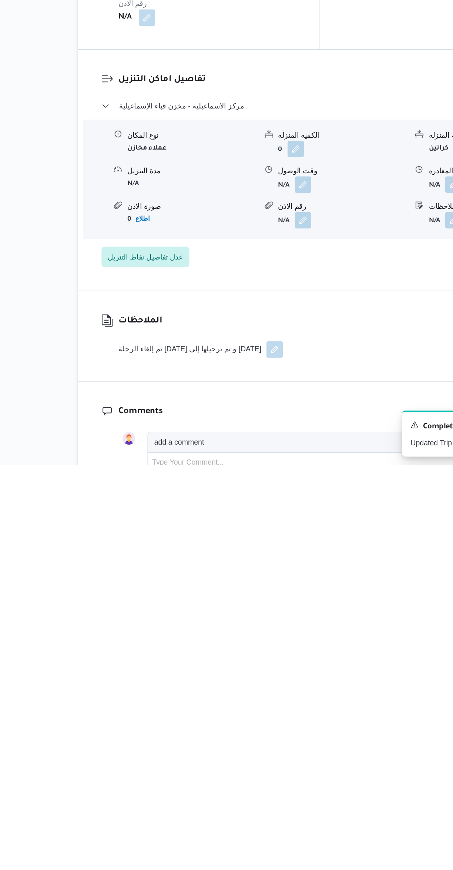
click at [231, 781] on button "button" at bounding box center [237, 787] width 12 height 12
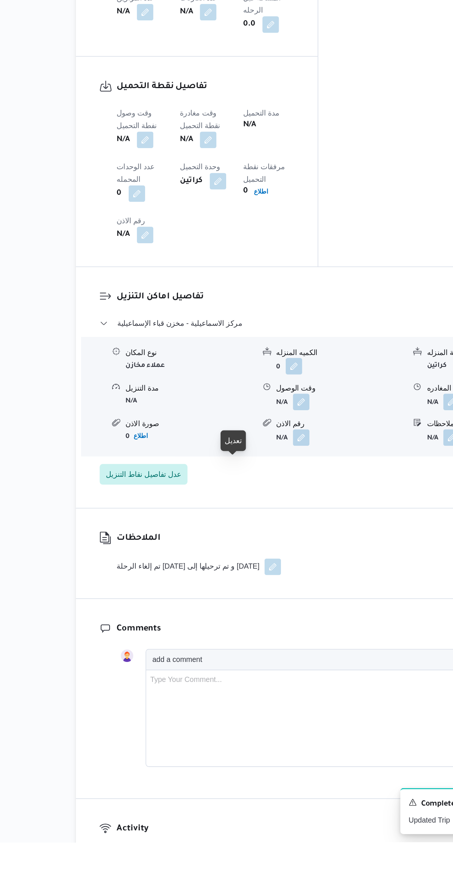
scroll to position [242, 0]
click at [231, 667] on button "button" at bounding box center [237, 673] width 12 height 12
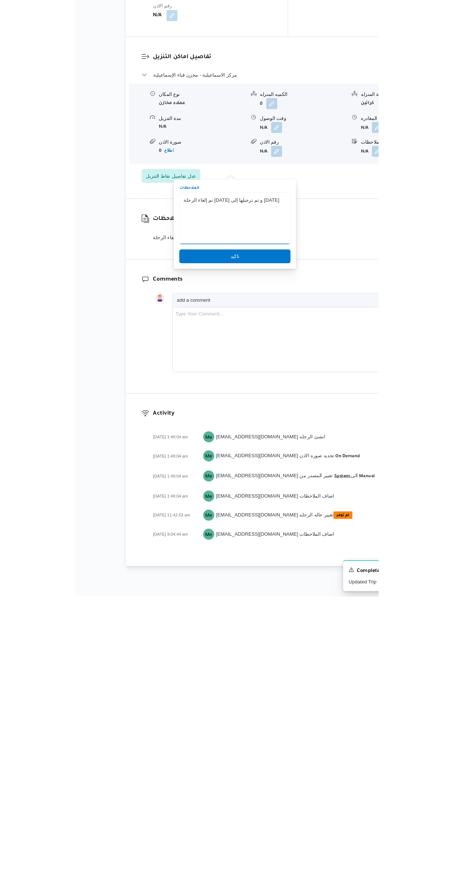
scroll to position [121, 0]
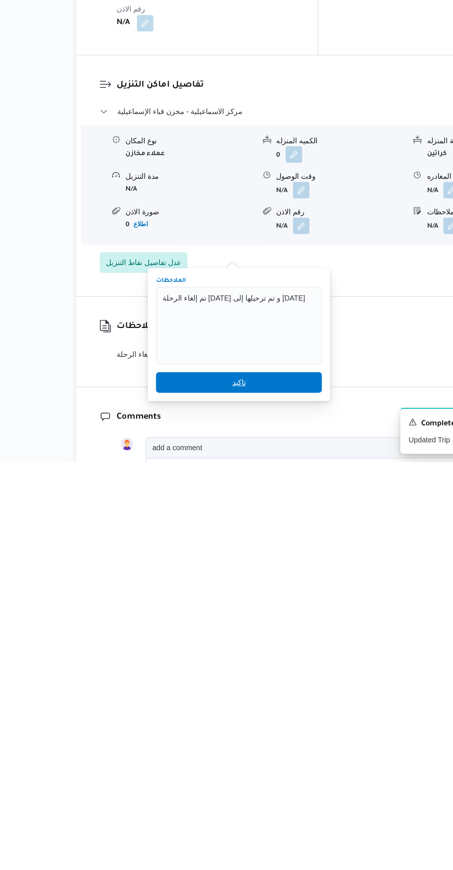
click at [184, 813] on span "تاكيد" at bounding box center [213, 812] width 119 height 15
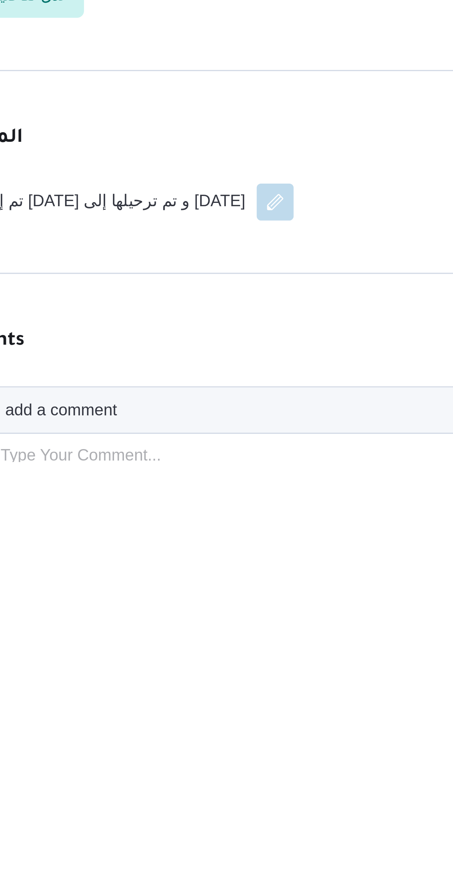
click at [205, 827] on h3 "Comments" at bounding box center [276, 832] width 302 height 10
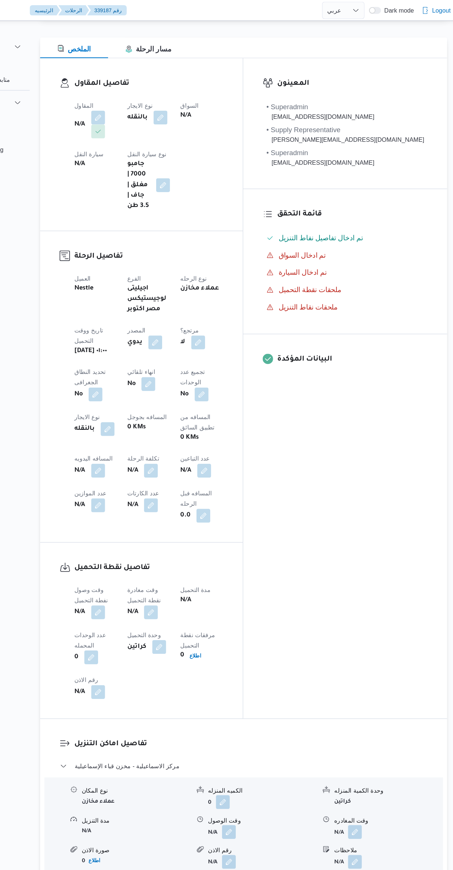
scroll to position [0, 0]
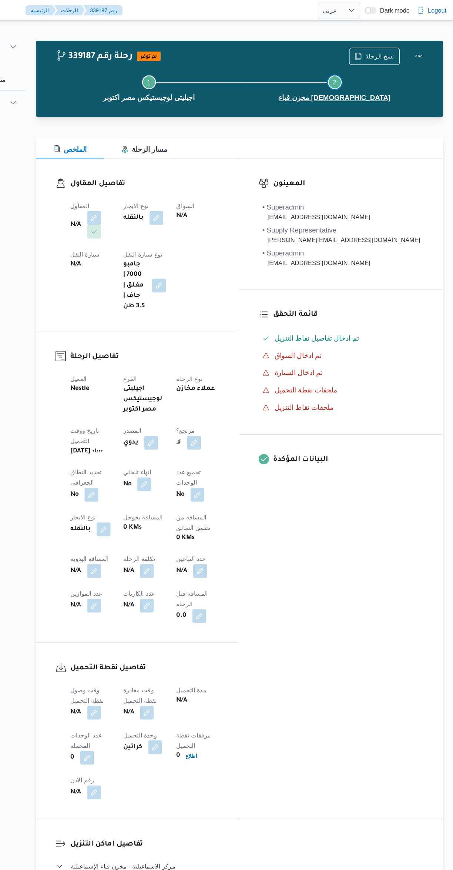
click at [410, 56] on button "Step 2 is incomplete 2 مخزن قباء الإسماعيلية" at bounding box center [351, 75] width 159 height 38
click at [416, 46] on button "Actions" at bounding box center [423, 48] width 15 height 15
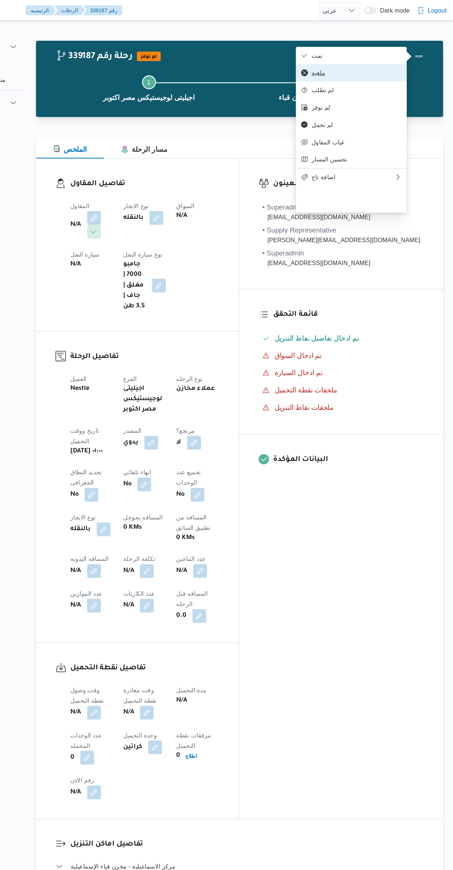
click at [319, 70] on button "ملغيه" at bounding box center [365, 62] width 95 height 15
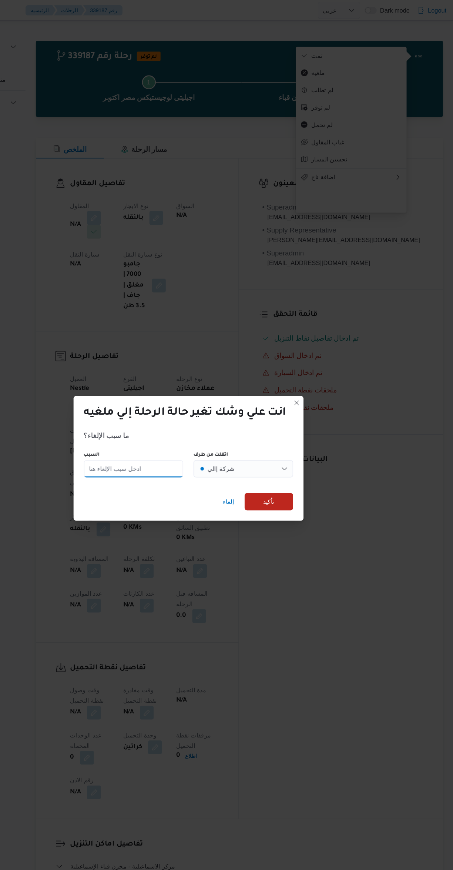
click at [163, 396] on input "السبب" at bounding box center [179, 400] width 85 height 15
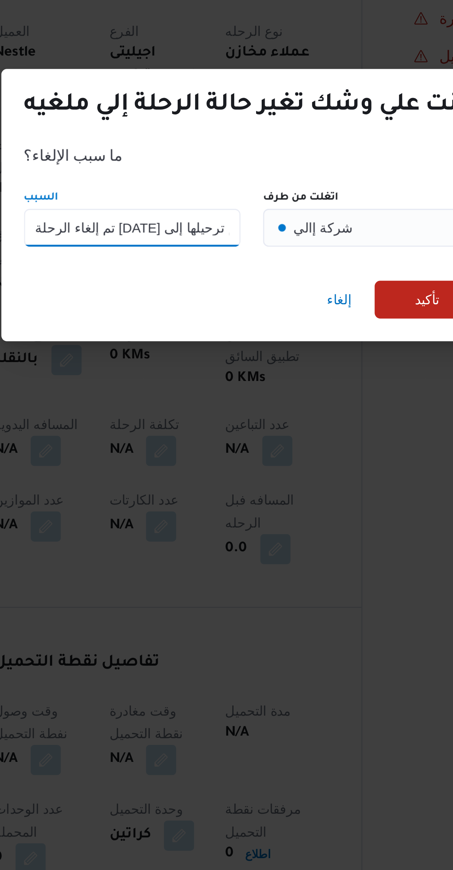
type input "تم إلغاء الرحلة اليوم و تم ترحيلها إلى غدا"
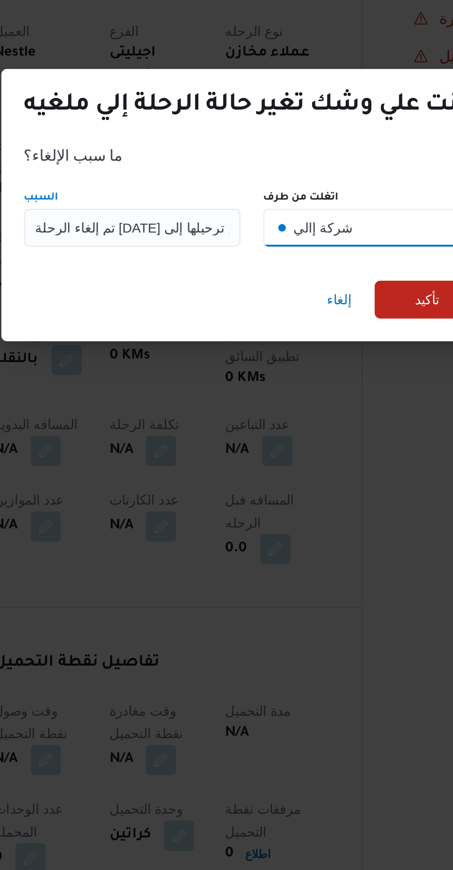
click at [245, 396] on div "شركة إالي" at bounding box center [254, 400] width 23 height 15
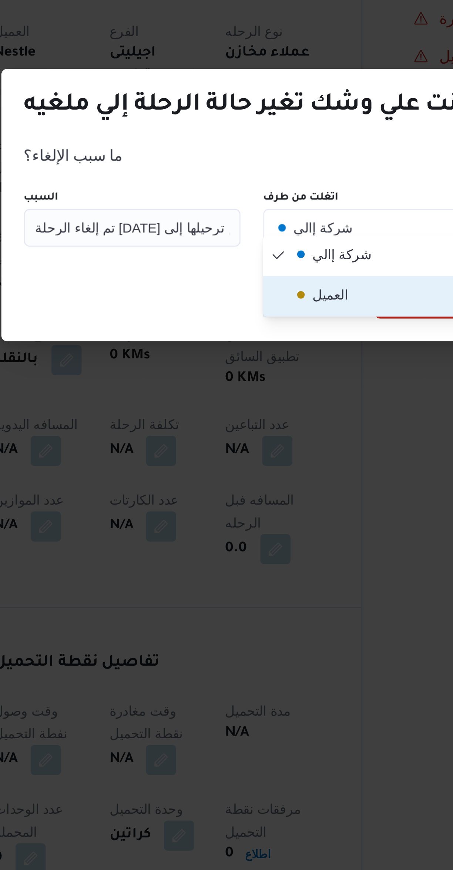
click at [237, 427] on icon "button" at bounding box center [237, 427] width 6 height 6
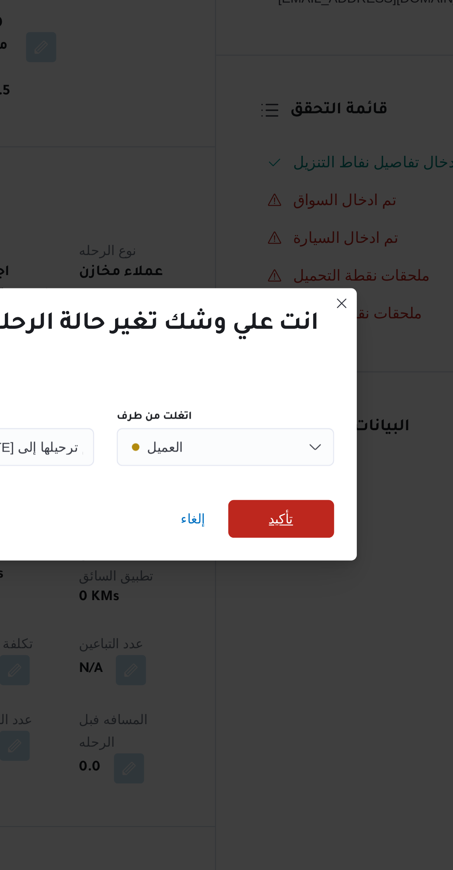
click at [289, 430] on span "تأكيد" at bounding box center [295, 428] width 41 height 15
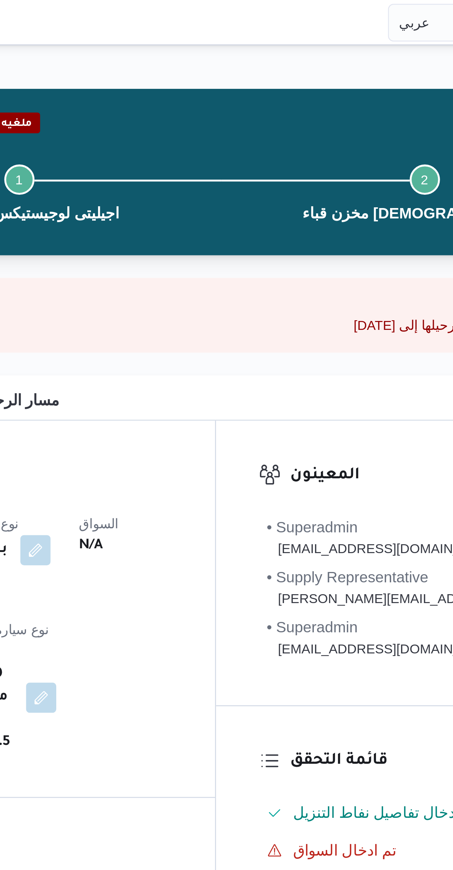
scroll to position [10, 0]
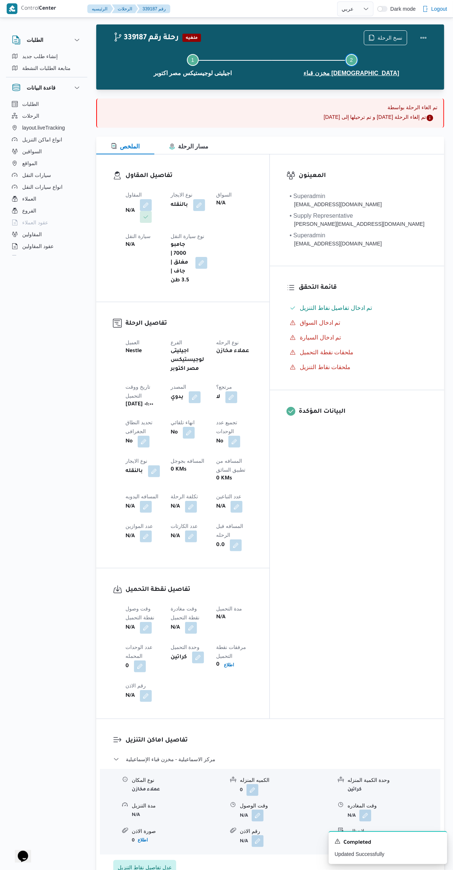
click at [368, 50] on button "Step 2 is incomplete 2 مخزن قباء الإسماعيلية" at bounding box center [351, 64] width 159 height 38
click at [374, 37] on icon "button" at bounding box center [372, 38] width 6 height 6
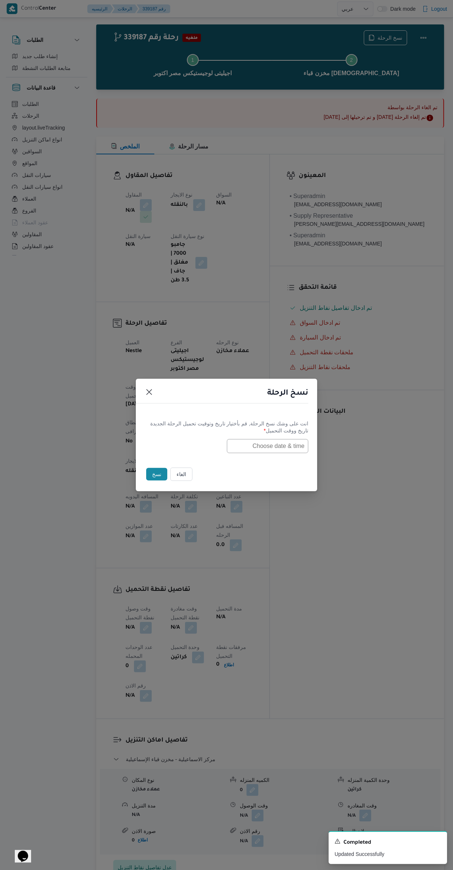
click at [251, 444] on input "text" at bounding box center [267, 446] width 81 height 14
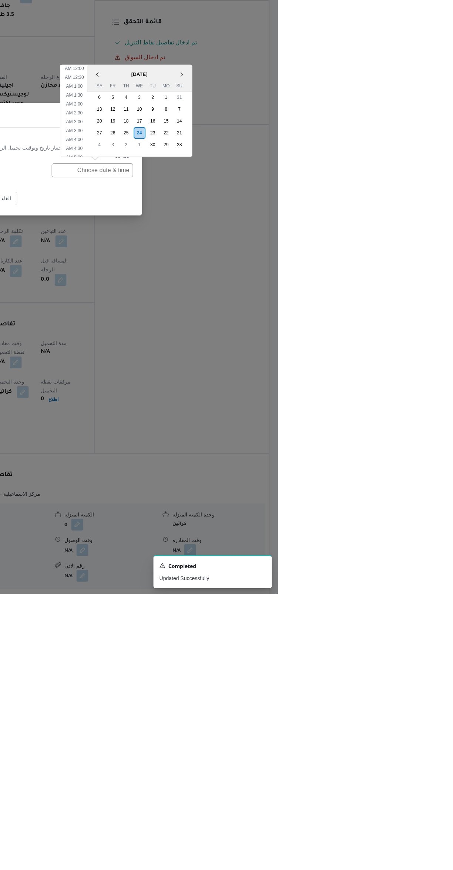
scroll to position [118, 0]
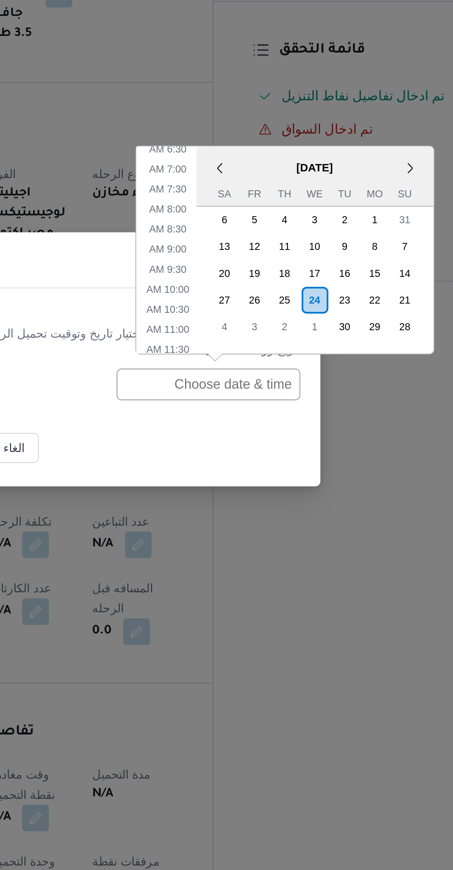
click at [312, 410] on div "24" at bounding box center [315, 409] width 12 height 12
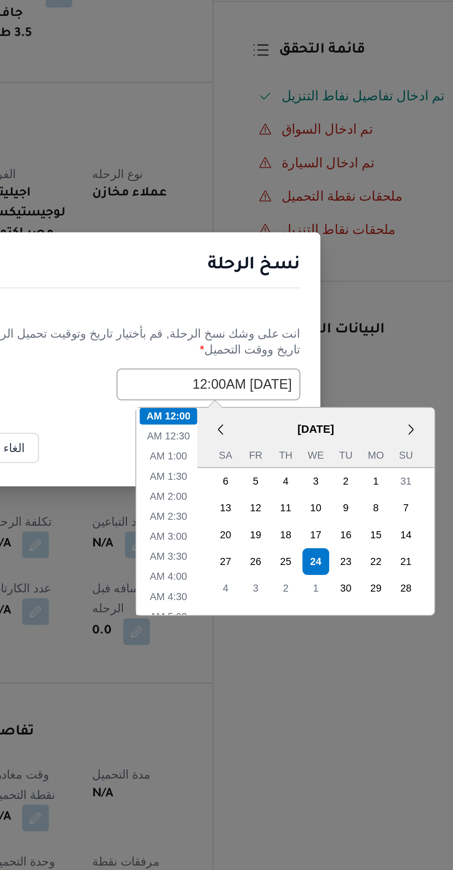
click at [221, 417] on div "انت على وشك نسخ الرحلة, قم بأختيار تاريخ وتوقيت تحميل الرحلة الجديدة تاريخ ووقت…" at bounding box center [226, 435] width 181 height 47
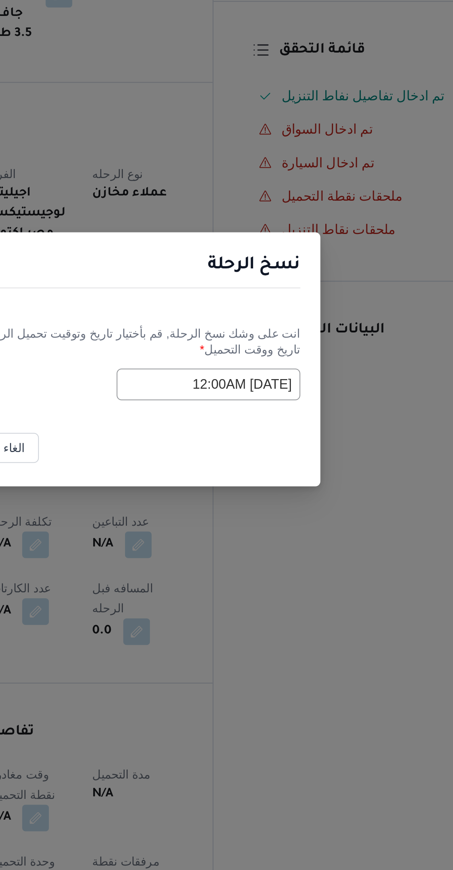
click at [244, 447] on input "24/09/2025 12:00AM" at bounding box center [267, 446] width 81 height 14
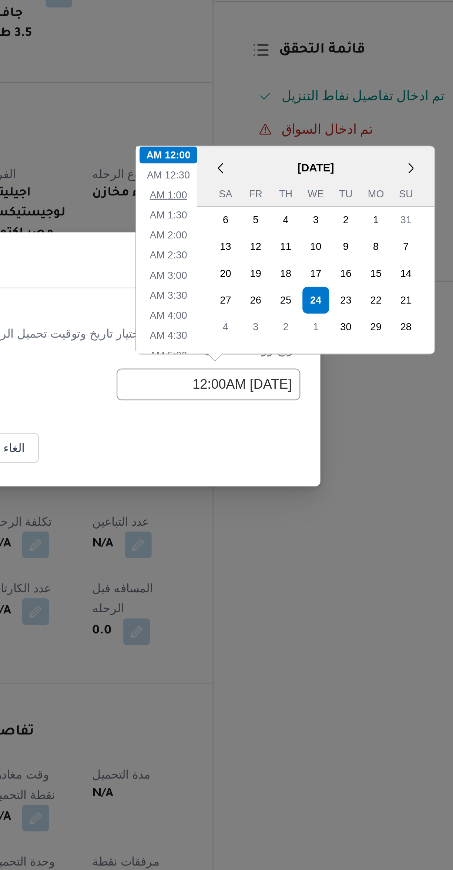
click at [244, 365] on li "1:00 AM" at bounding box center [250, 361] width 23 height 7
type input "24/09/2025 1:00AM"
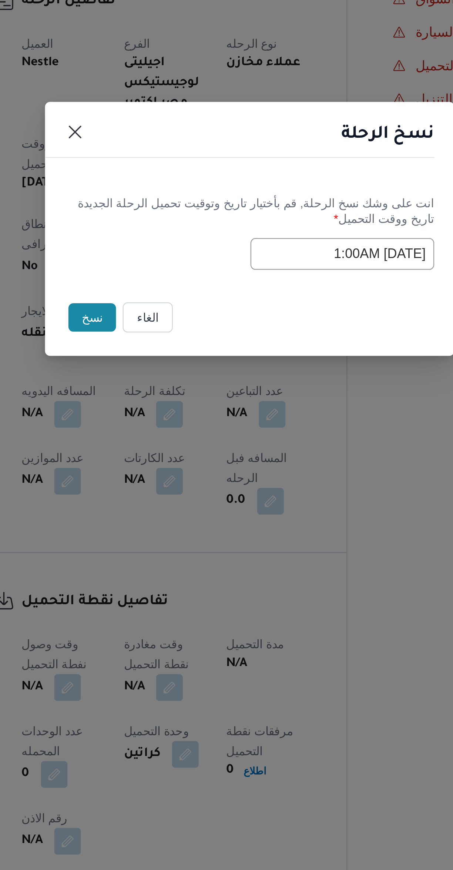
click at [151, 477] on button "نسخ" at bounding box center [156, 474] width 21 height 13
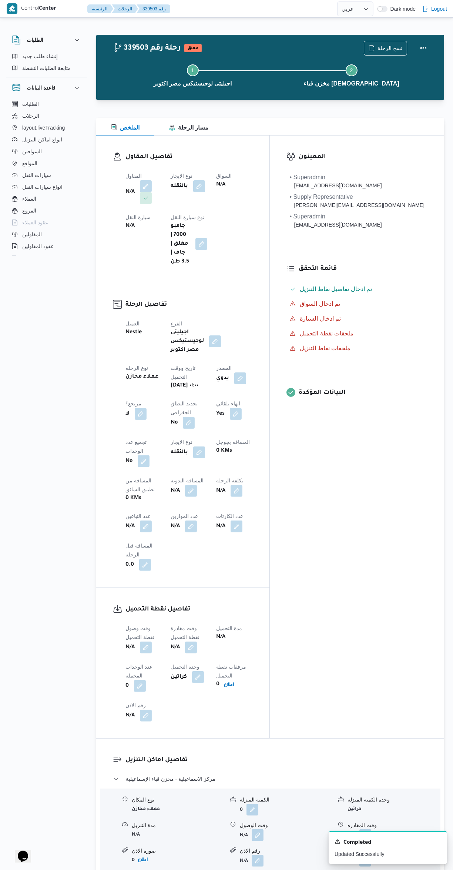
click at [144, 186] on button "button" at bounding box center [146, 186] width 12 height 12
click at [108, 217] on input "اسم المقاول" at bounding box center [108, 215] width 1 height 9
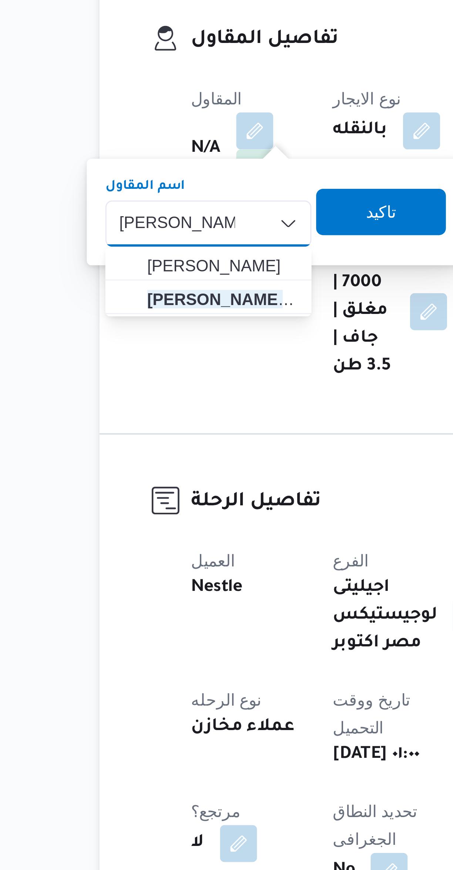
type input "محمد حسني محمد"
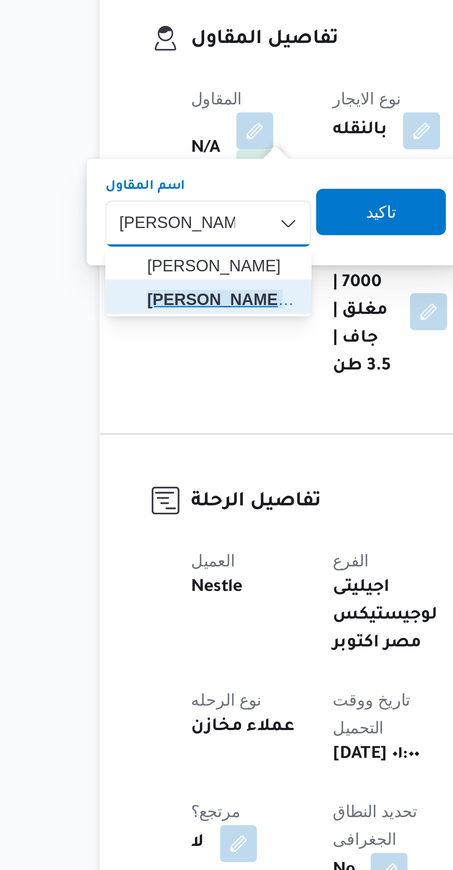
click at [116, 238] on span "محمد حسني محمد ابراهيم" at bounding box center [135, 239] width 48 height 9
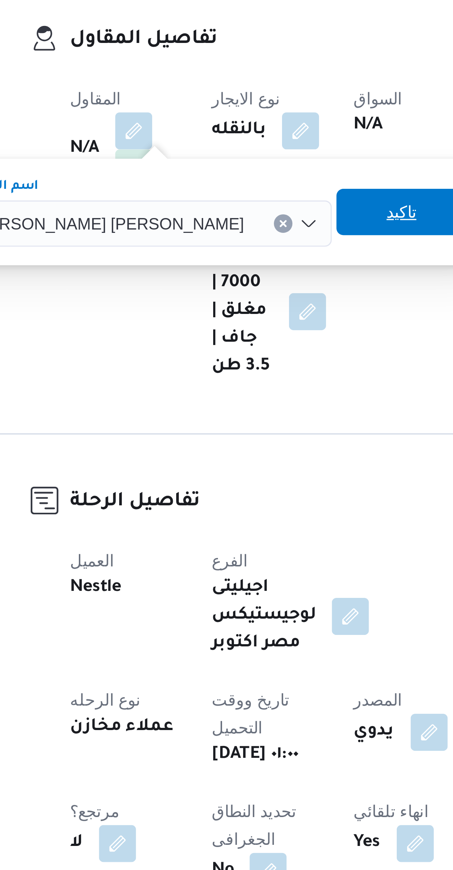
click at [211, 210] on span "تاكيد" at bounding box center [231, 212] width 41 height 15
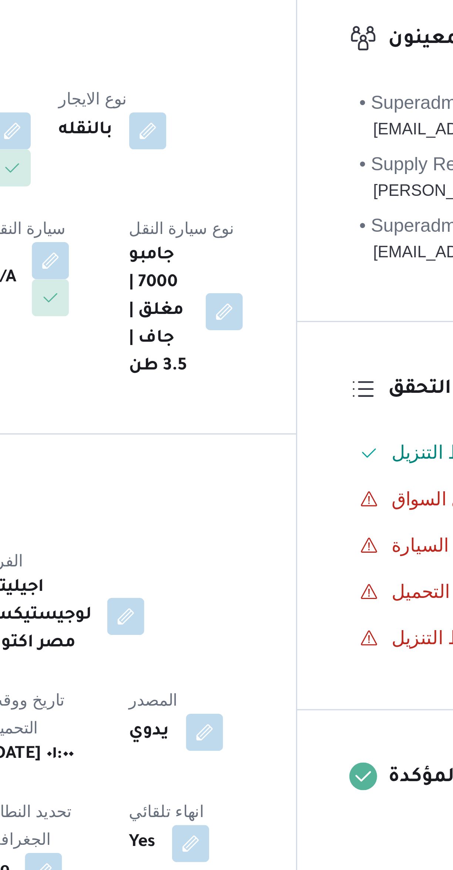
click at [152, 222] on button "button" at bounding box center [146, 228] width 12 height 12
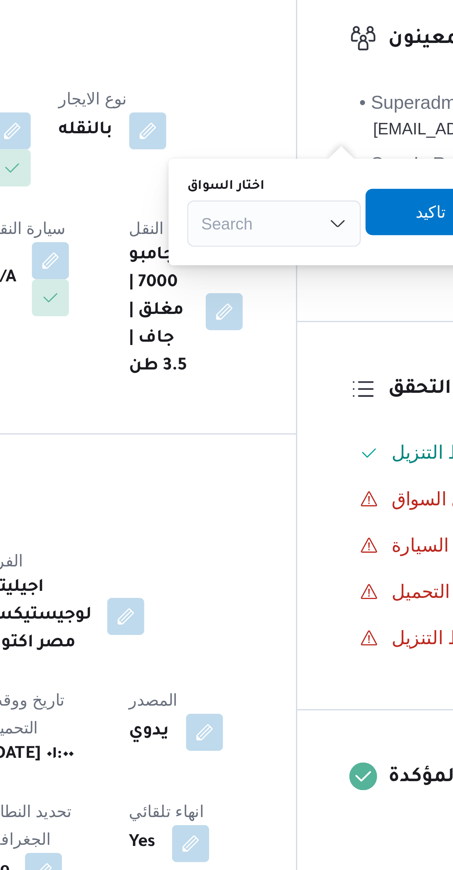
click at [248, 217] on div "Search" at bounding box center [263, 215] width 56 height 15
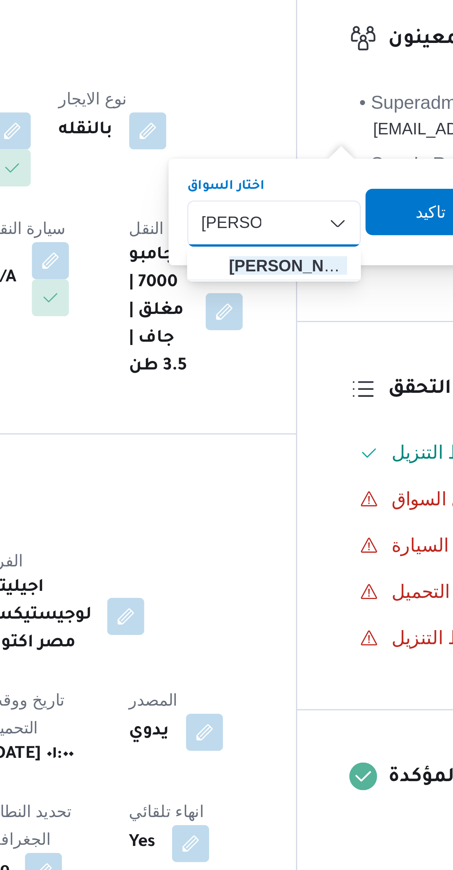
type input "احمد سعد"
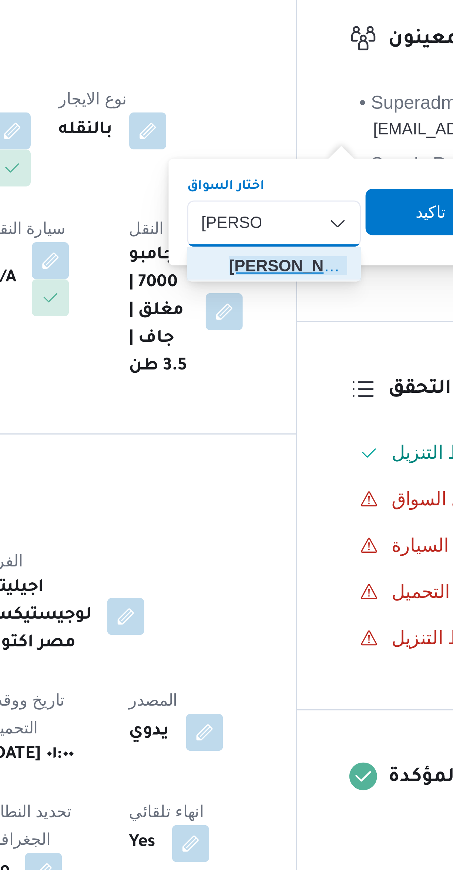
click at [249, 230] on span "احمد سعد محمد سيد شباك" at bounding box center [267, 229] width 38 height 9
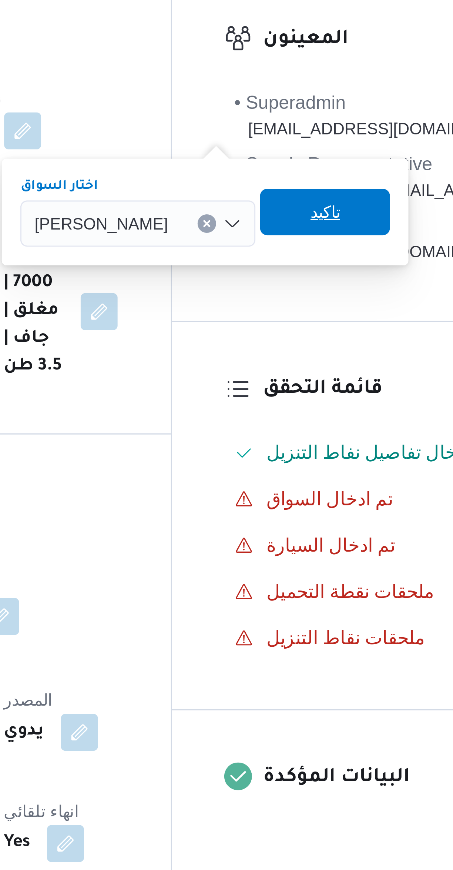
click at [316, 214] on span "تاكيد" at bounding box center [318, 212] width 41 height 15
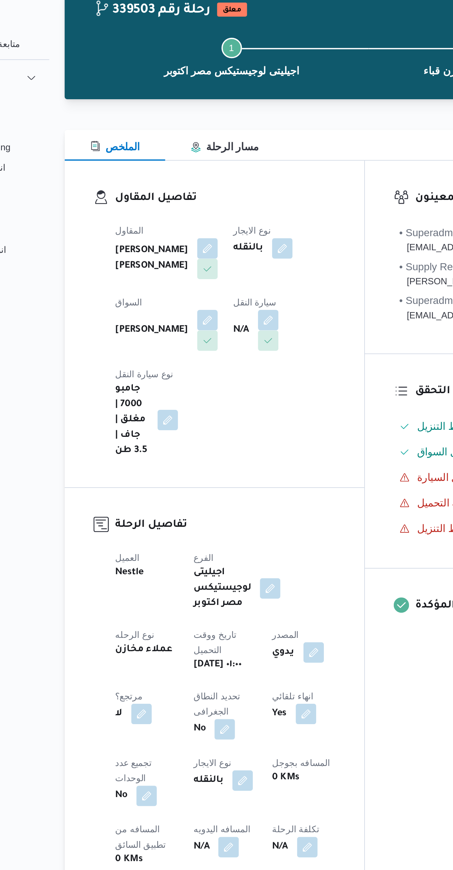
click at [208, 231] on button "button" at bounding box center [214, 228] width 12 height 12
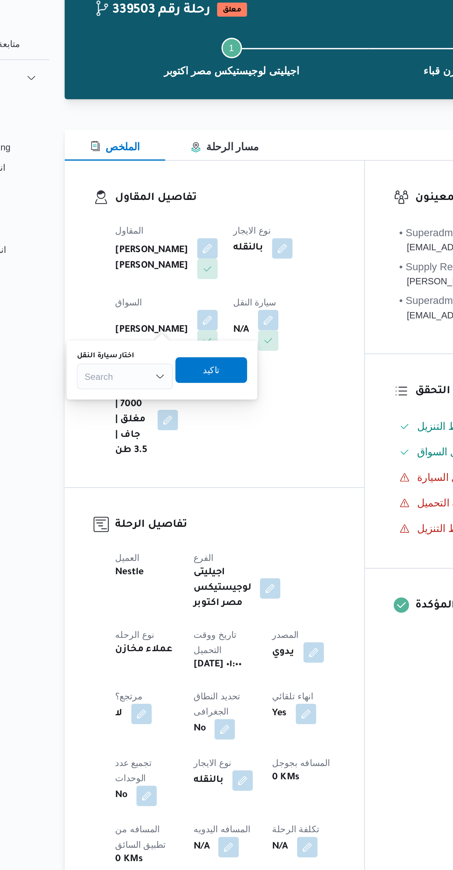
click at [126, 262] on div "Search" at bounding box center [131, 260] width 56 height 15
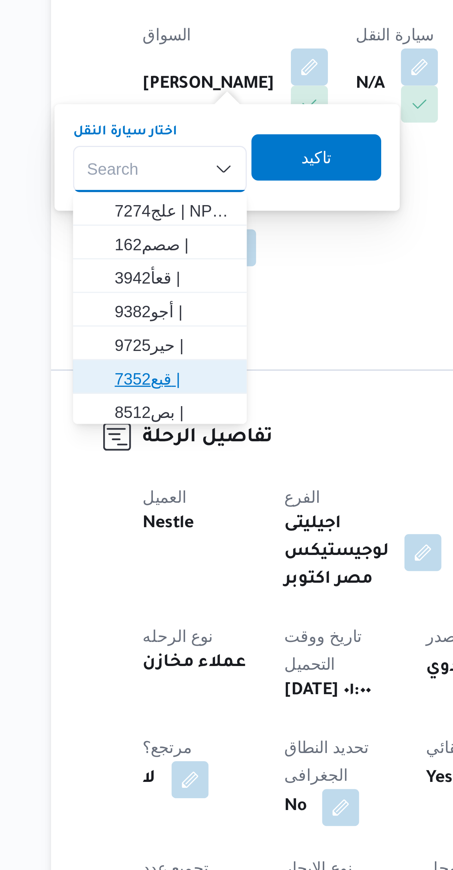
click at [121, 328] on span "7352قيع |" at bounding box center [136, 327] width 38 height 9
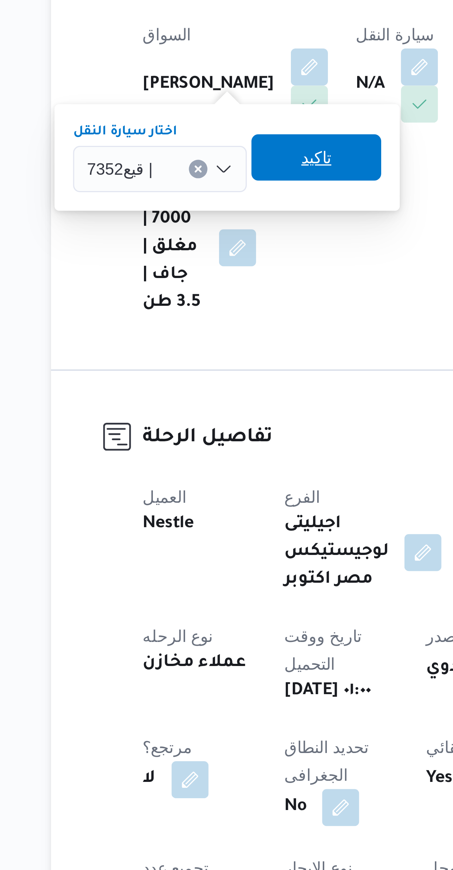
click at [171, 261] on span "تاكيد" at bounding box center [180, 256] width 41 height 15
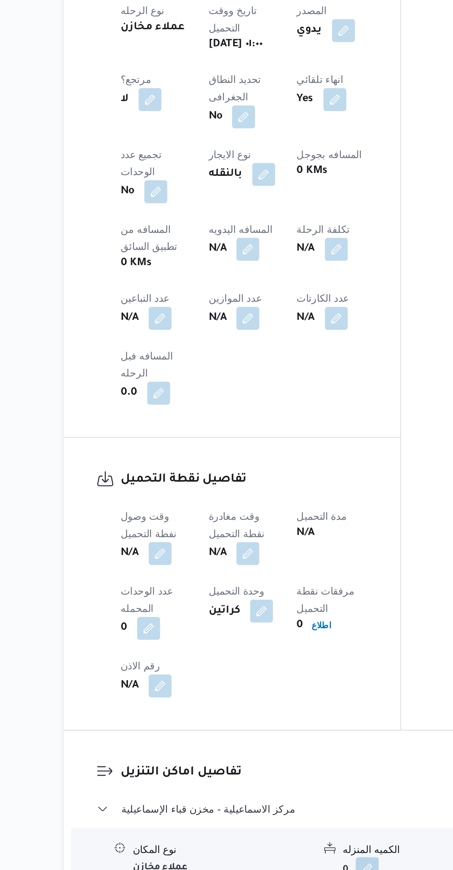
scroll to position [18, 0]
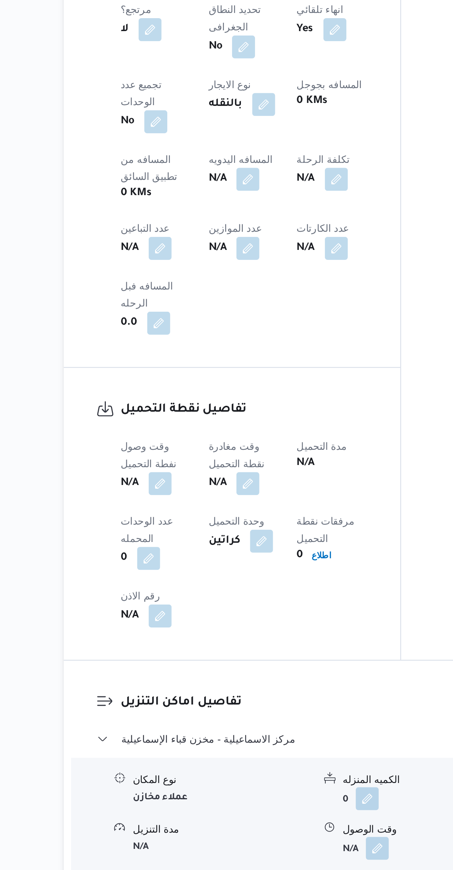
click at [144, 665] on button "button" at bounding box center [146, 671] width 12 height 12
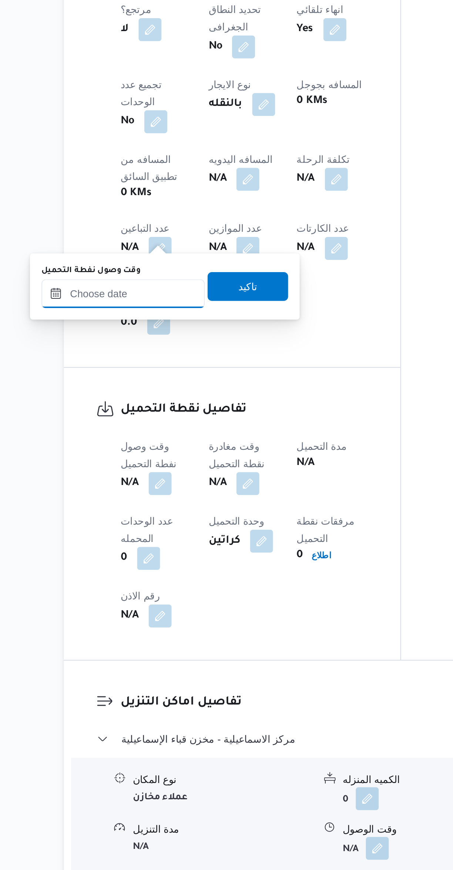
click at [130, 572] on input "وقت وصول نفطة التحميل" at bounding box center [127, 573] width 84 height 15
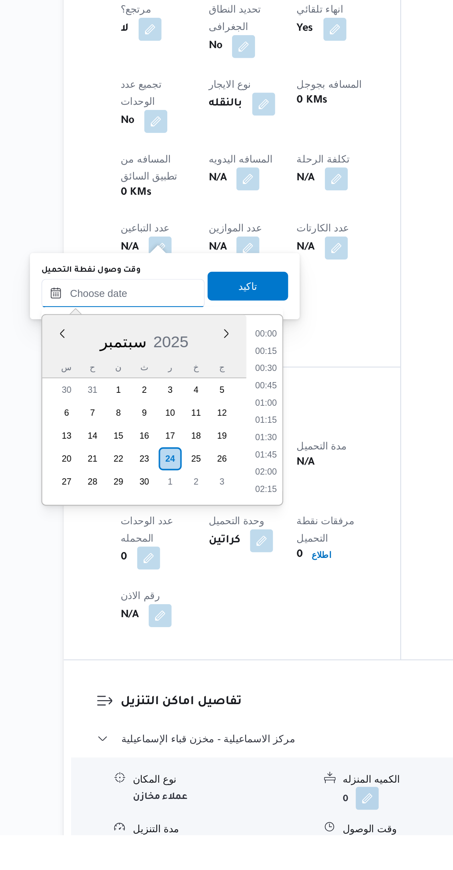
scroll to position [275, 0]
click at [200, 611] on li "07:45" at bounding box center [200, 611] width 17 height 7
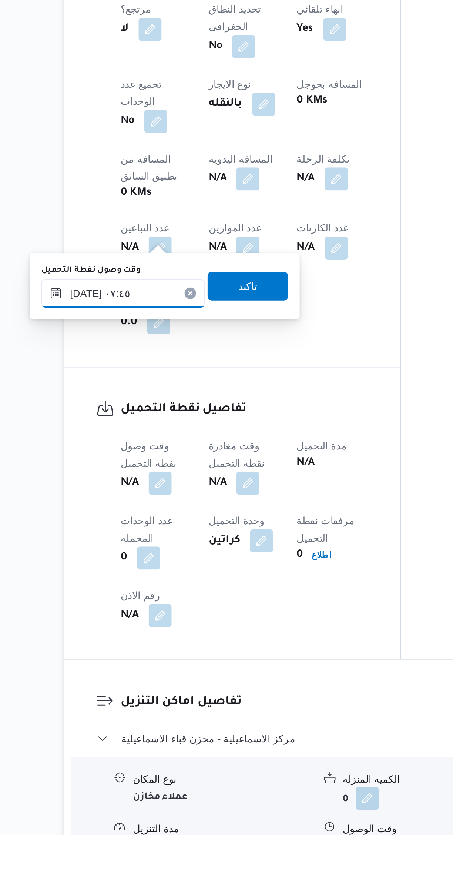
click at [129, 593] on input "[DATE] ٠٧:٤٥" at bounding box center [127, 591] width 84 height 15
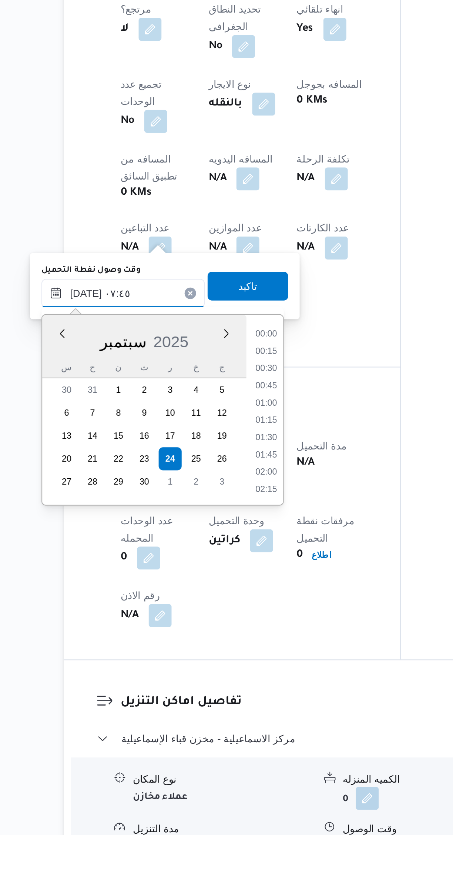
scroll to position [231, 0]
click at [204, 614] on li "06:30" at bounding box center [200, 612] width 17 height 7
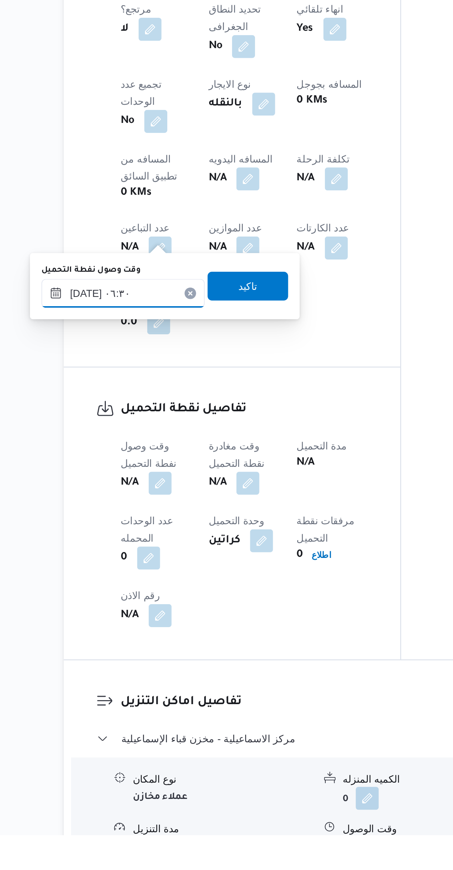
click at [129, 595] on input "٢٤/٠٩/٢٠٢٥ ٠٦:٣٠" at bounding box center [127, 591] width 84 height 15
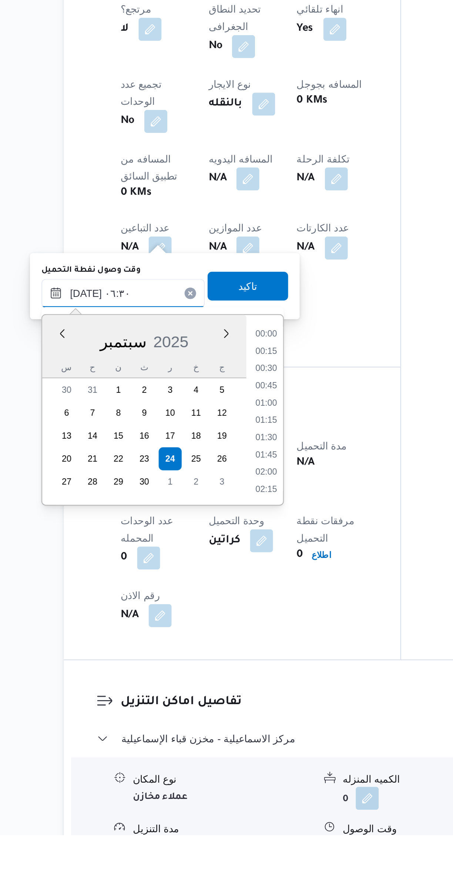
scroll to position [186, 0]
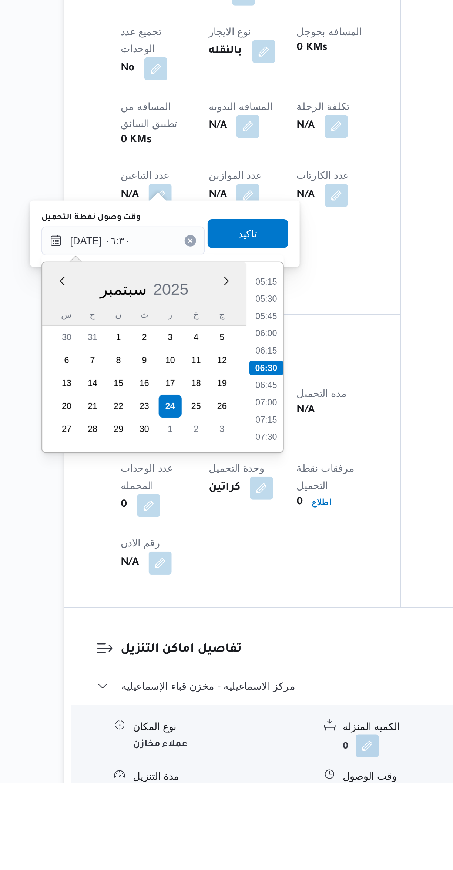
click at [202, 647] on li "06:15" at bounding box center [200, 647] width 17 height 7
type input "٢٤/٠٩/٢٠٢٥ ٠٦:١٥"
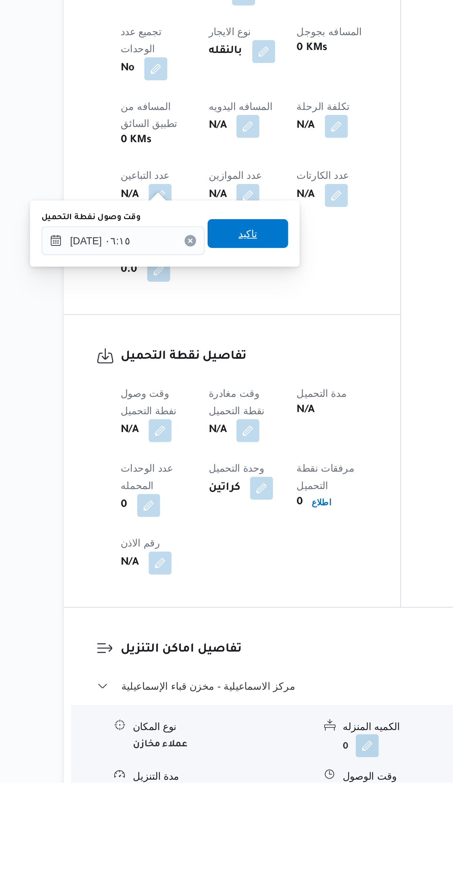
click at [178, 585] on span "تاكيد" at bounding box center [190, 587] width 41 height 15
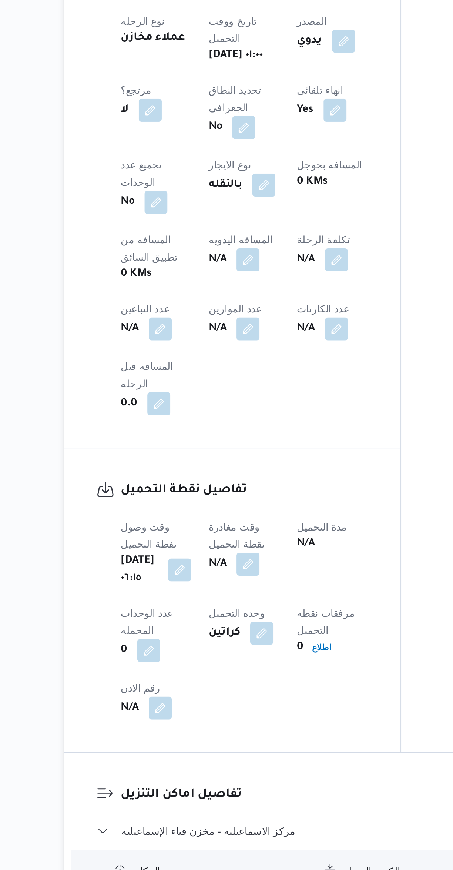
select select "ar"
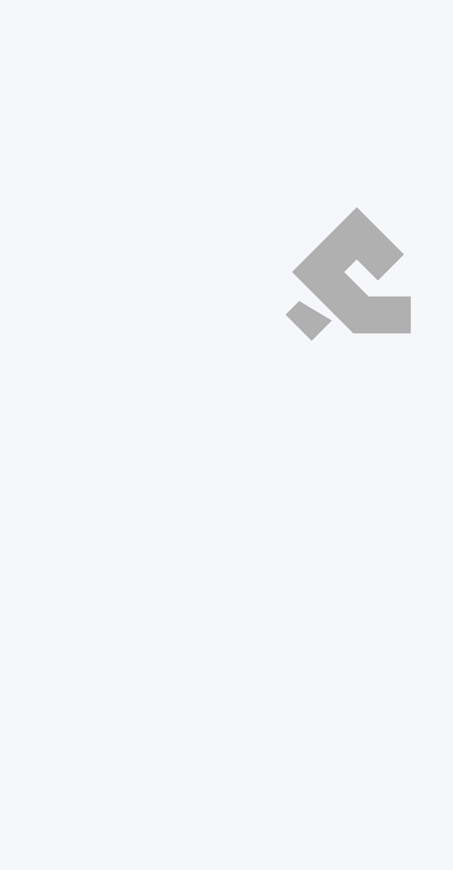
select select "ar"
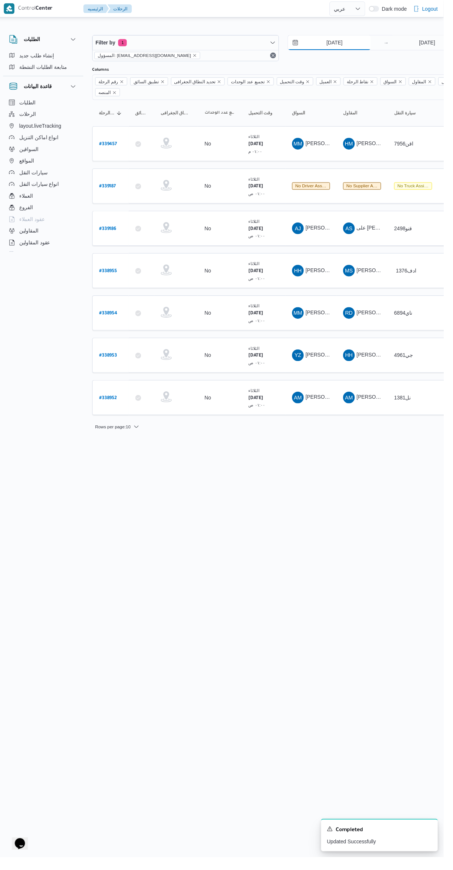
click at [352, 42] on input "[DATE]" at bounding box center [337, 43] width 84 height 15
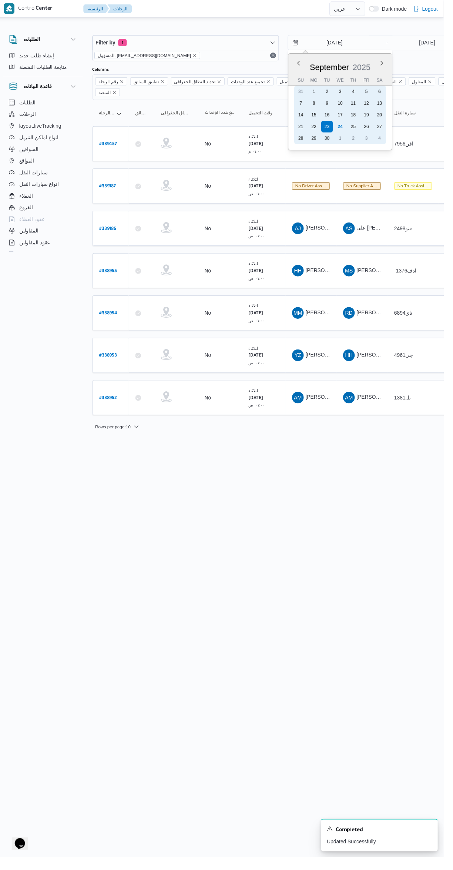
click at [351, 126] on div "24" at bounding box center [348, 129] width 12 height 12
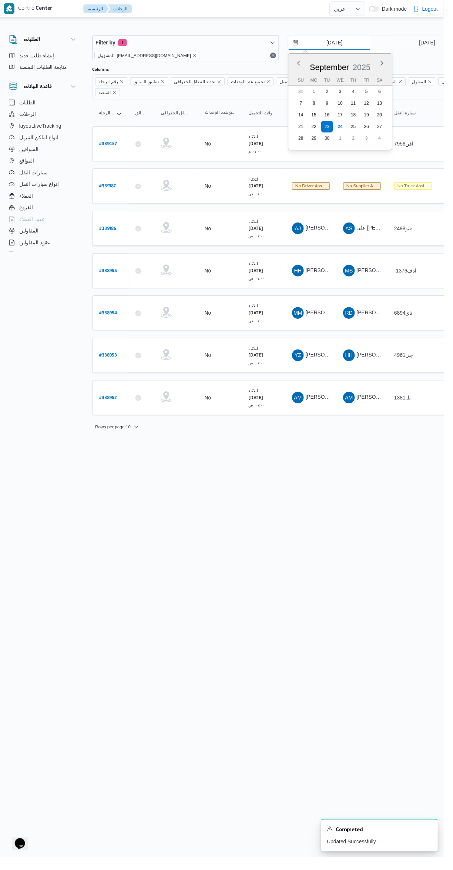
type input "[DATE]"
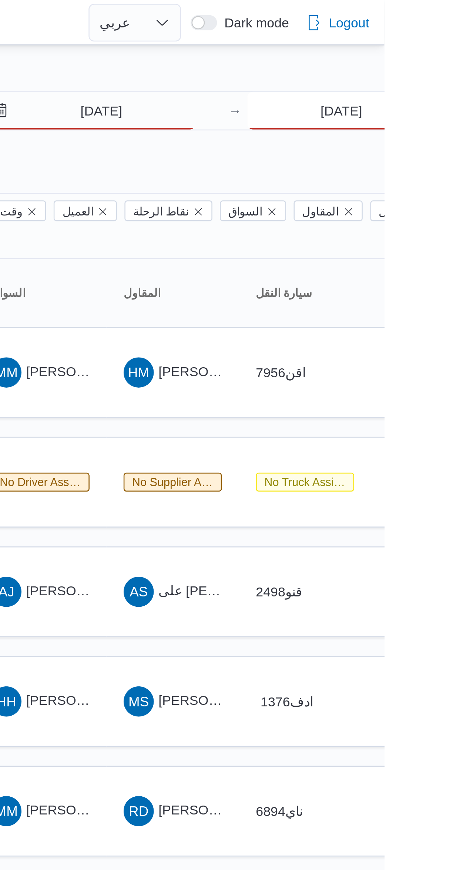
click at [434, 46] on input "[DATE]" at bounding box center [436, 43] width 74 height 15
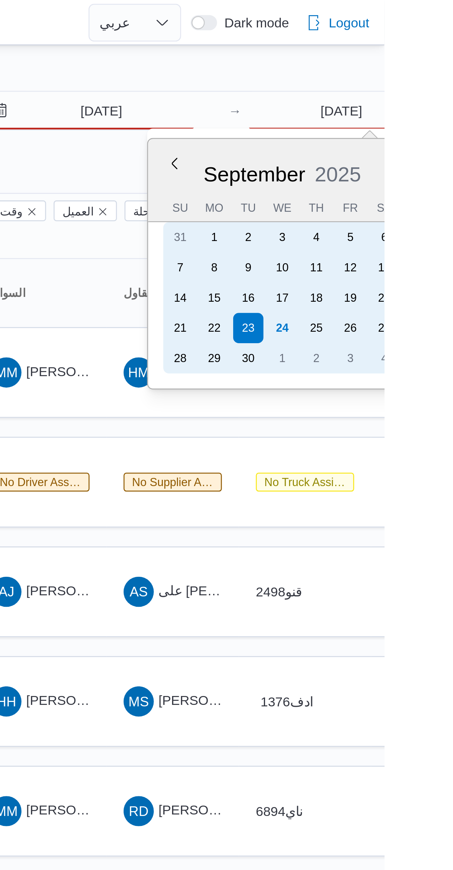
click at [415, 126] on div "24" at bounding box center [413, 129] width 12 height 12
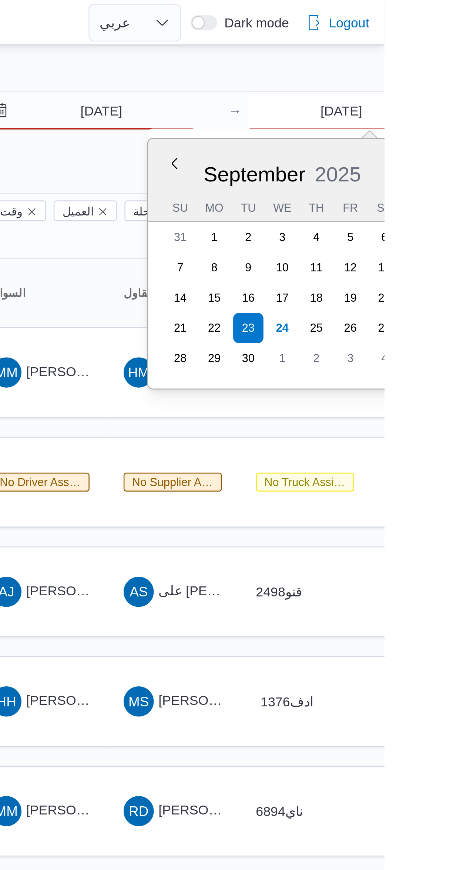
type input "[DATE]"
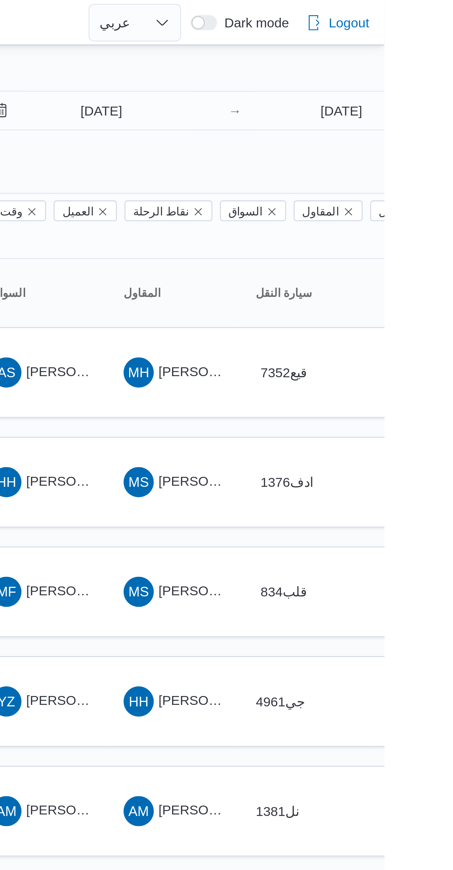
click at [406, 27] on div at bounding box center [318, 30] width 444 height 12
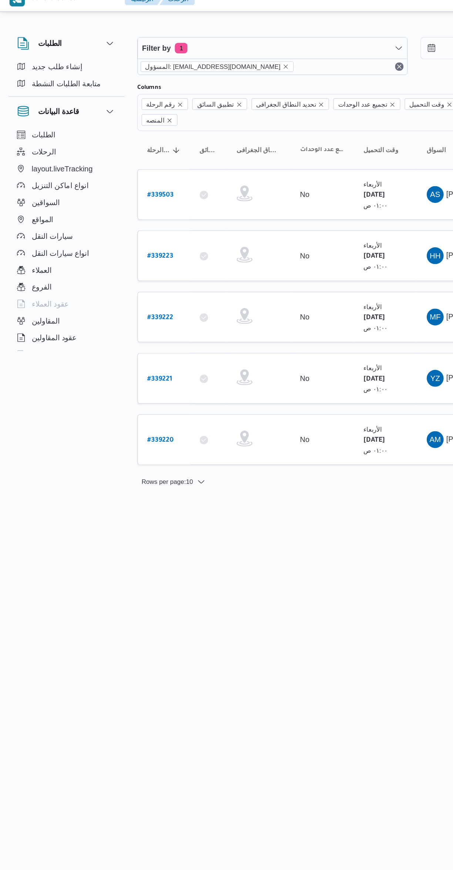
click at [117, 187] on b "# 339223" at bounding box center [112, 189] width 18 height 5
select select "ar"
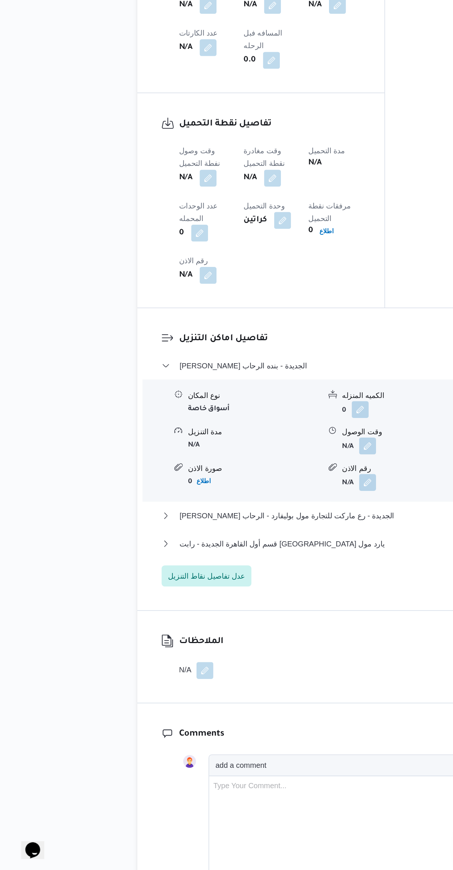
scroll to position [316, 0]
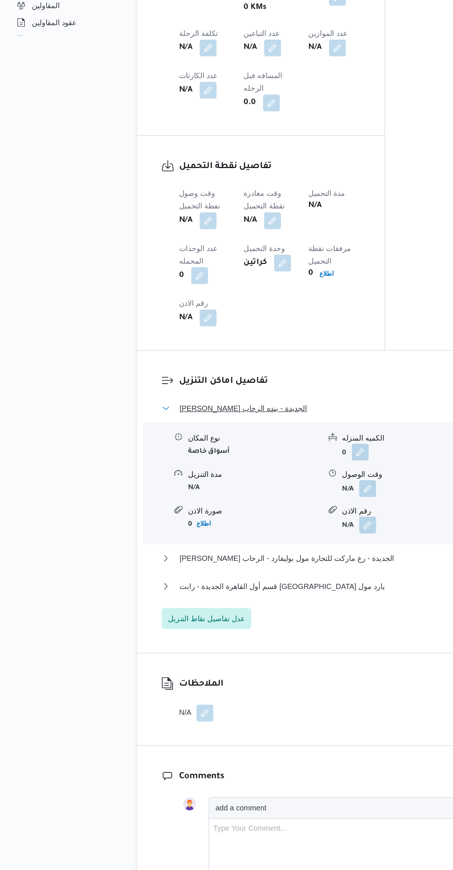
click at [208, 512] on button "ثانى القاهرة الجديدة - بنده الرحاب" at bounding box center [270, 516] width 314 height 9
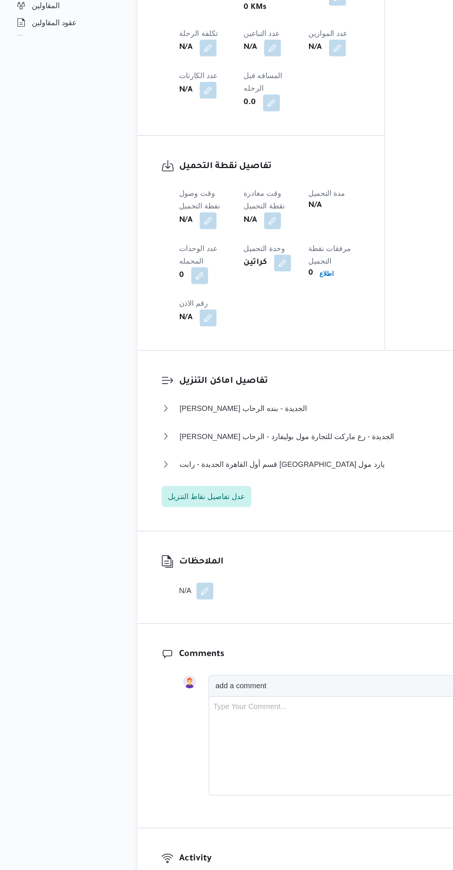
click at [150, 379] on button "button" at bounding box center [146, 385] width 12 height 12
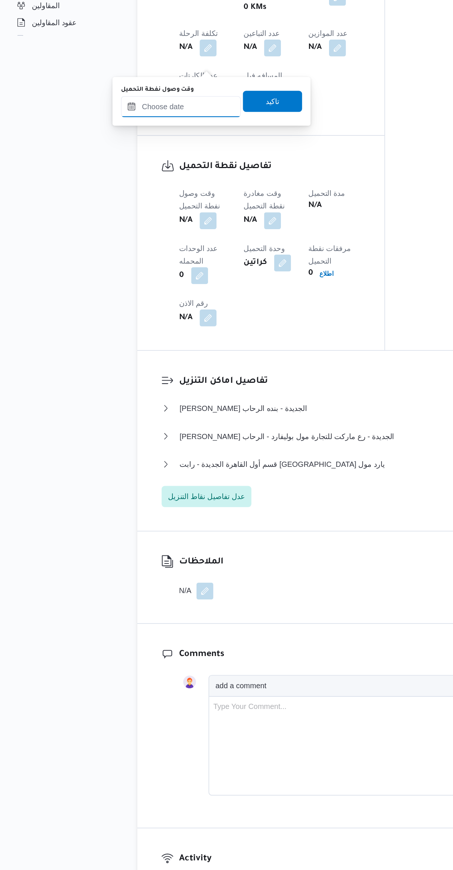
click at [142, 308] on input "وقت وصول نفطة التحميل" at bounding box center [127, 305] width 84 height 15
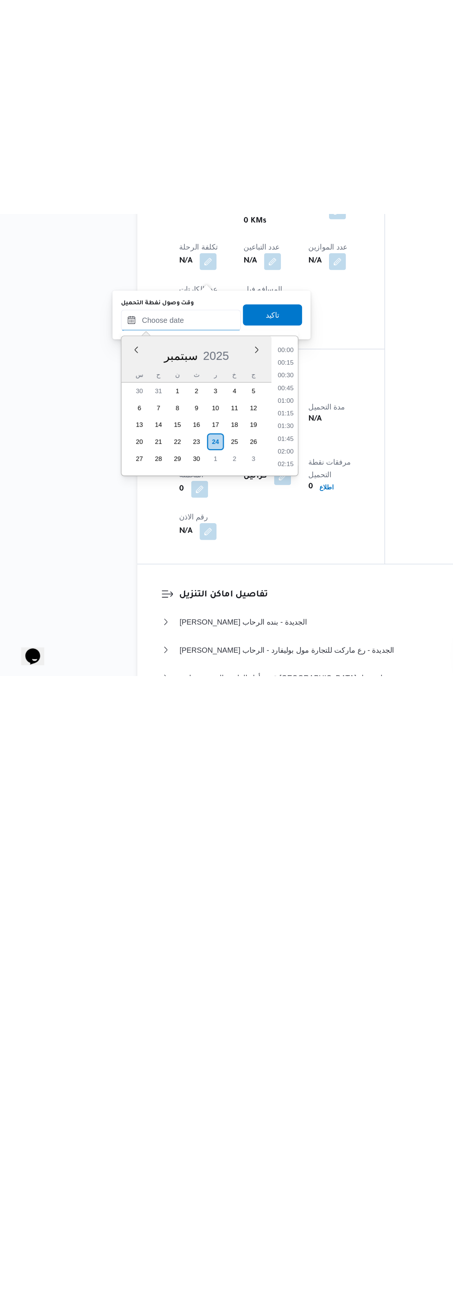
scroll to position [275, 0]
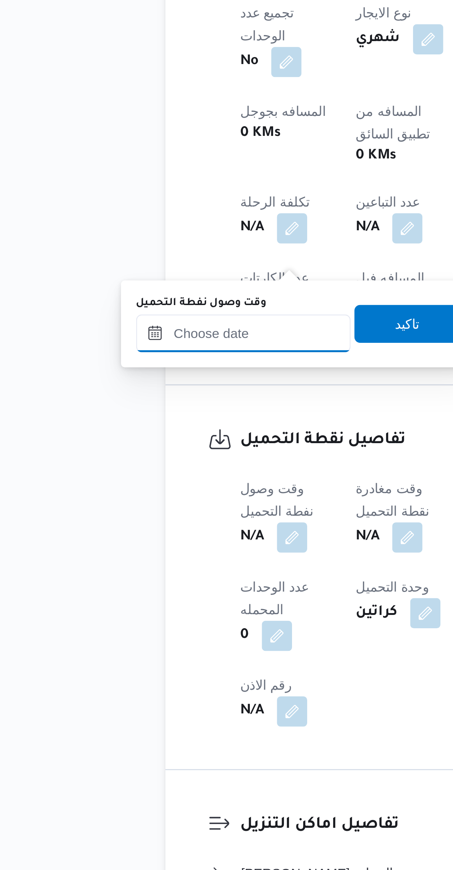
click at [140, 620] on input "وقت وصول نفطة التحميل" at bounding box center [127, 620] width 84 height 15
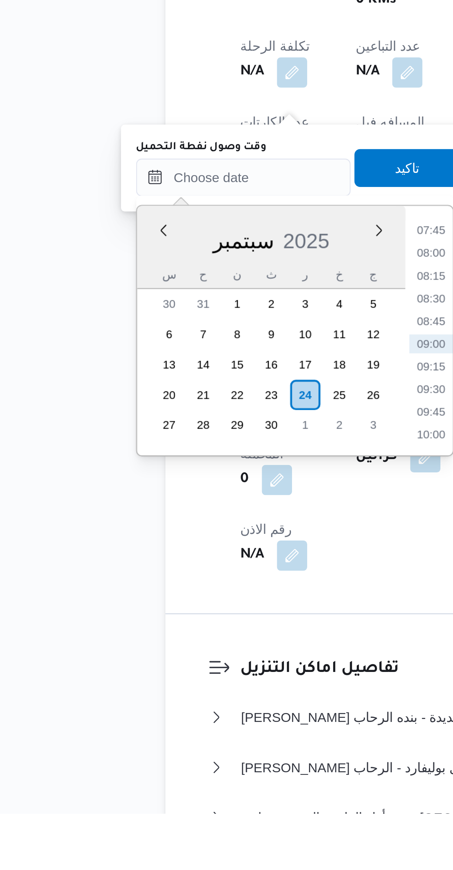
click at [197, 641] on li "07:45" at bounding box center [200, 641] width 17 height 7
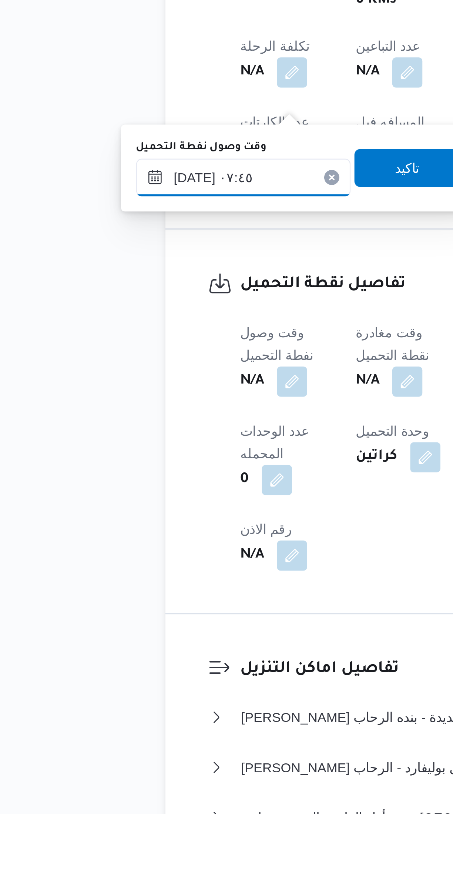
click at [144, 620] on input "[DATE] ٠٧:٤٥" at bounding box center [127, 620] width 84 height 15
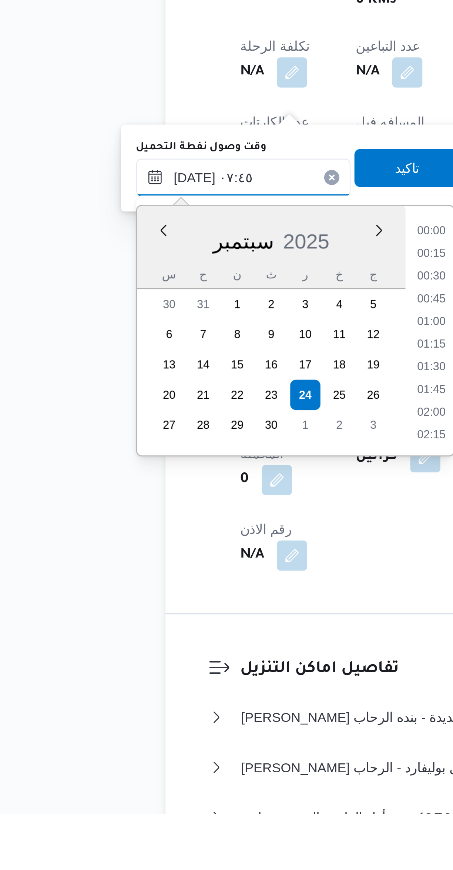
scroll to position [231, 0]
click at [199, 641] on li "06:30" at bounding box center [200, 641] width 17 height 7
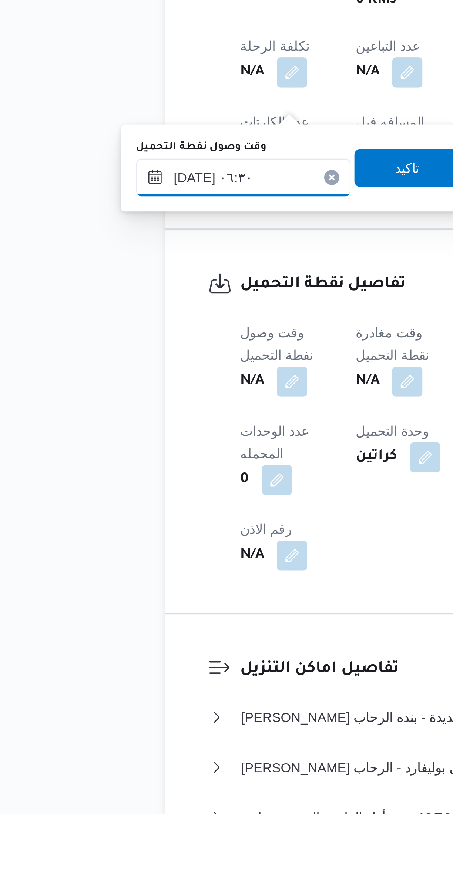
click at [141, 623] on input "٢٤/٠٩/٢٠٢٥ ٠٦:٣٠" at bounding box center [127, 620] width 84 height 15
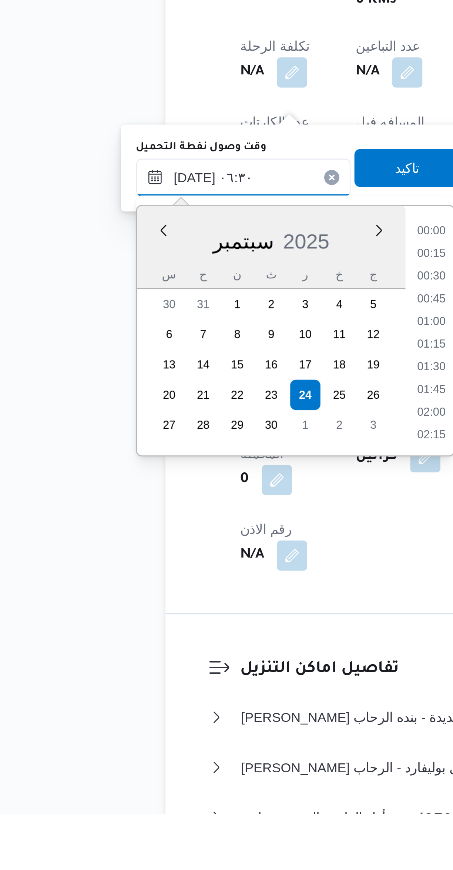
scroll to position [186, 0]
click at [198, 662] on li "05:45" at bounding box center [200, 659] width 17 height 7
type input "[DATE] ٠٥:٤٥"
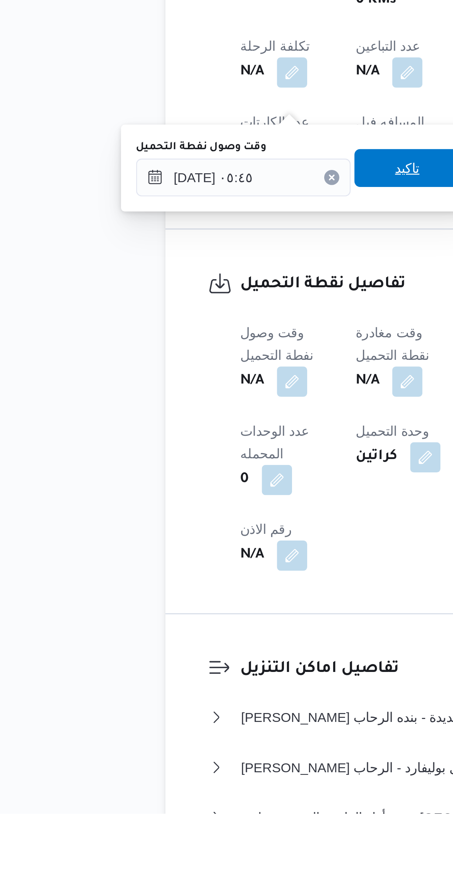
click at [190, 616] on span "تاكيد" at bounding box center [190, 617] width 41 height 15
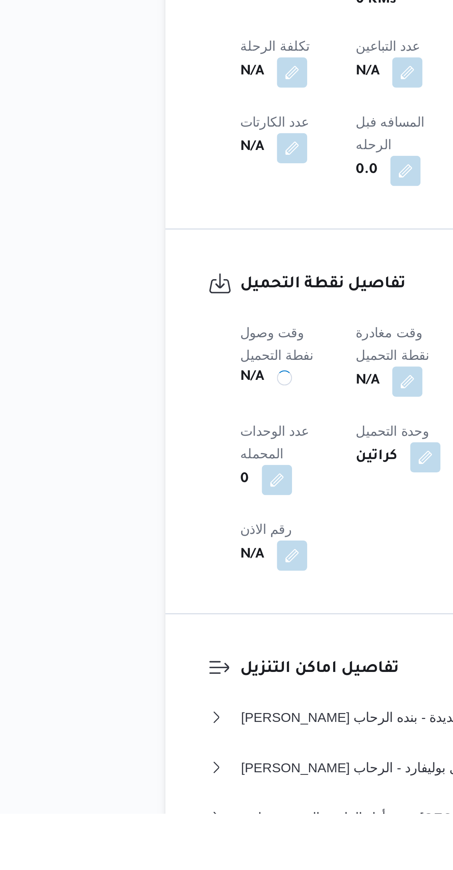
scroll to position [0, 0]
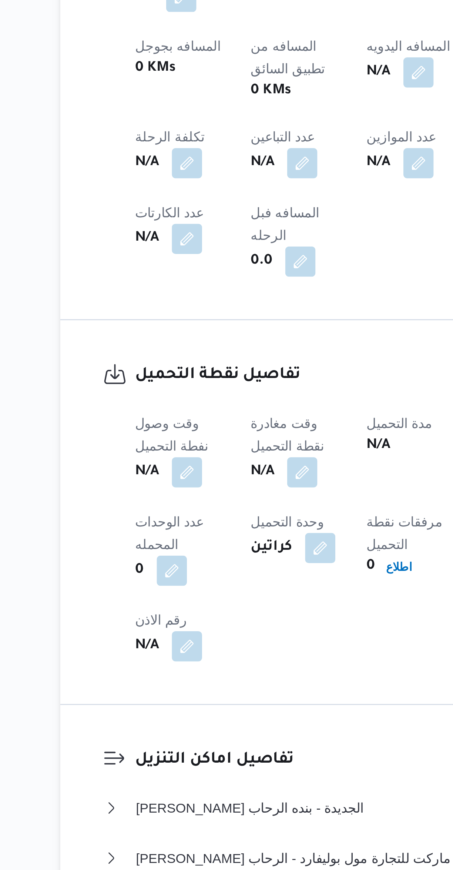
click at [197, 695] on button "button" at bounding box center [191, 701] width 12 height 12
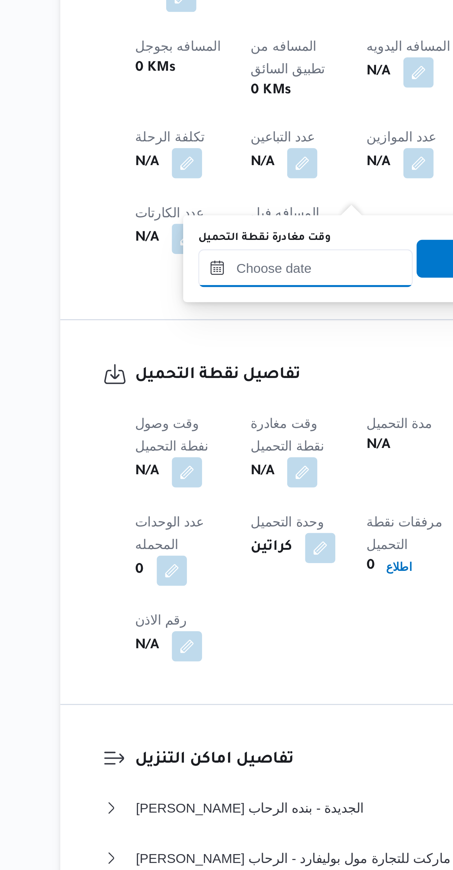
click at [195, 619] on input "وقت مغادرة نقطة التحميل" at bounding box center [192, 620] width 84 height 15
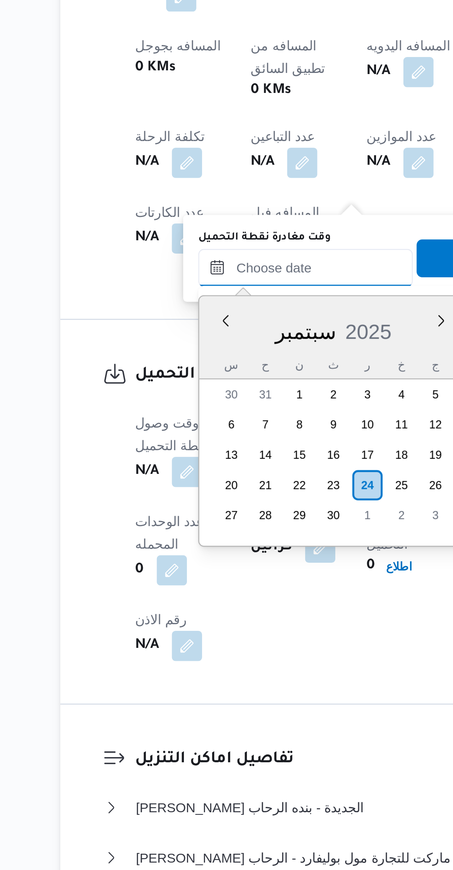
scroll to position [275, 0]
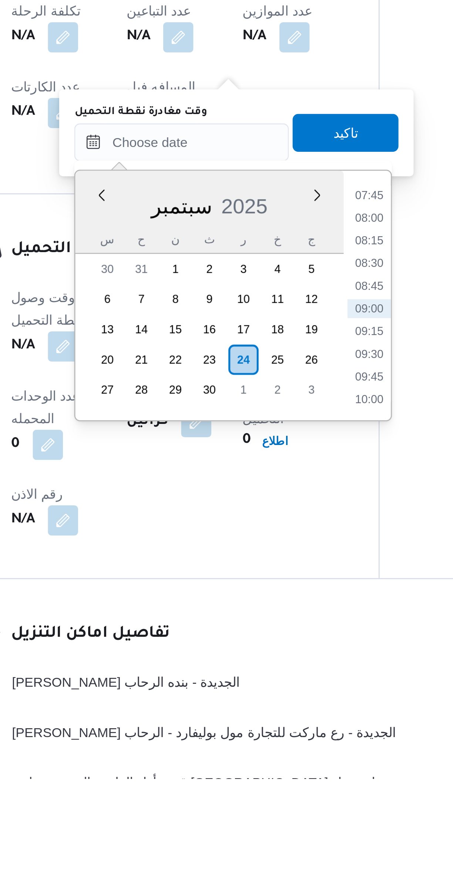
click at [268, 642] on li "07:45" at bounding box center [265, 641] width 17 height 7
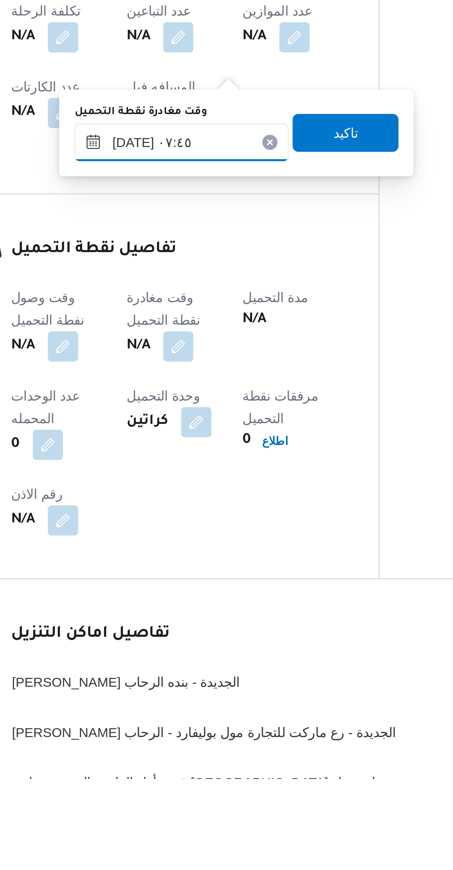
click at [212, 624] on input "[DATE] ٠٧:٤٥" at bounding box center [192, 620] width 84 height 15
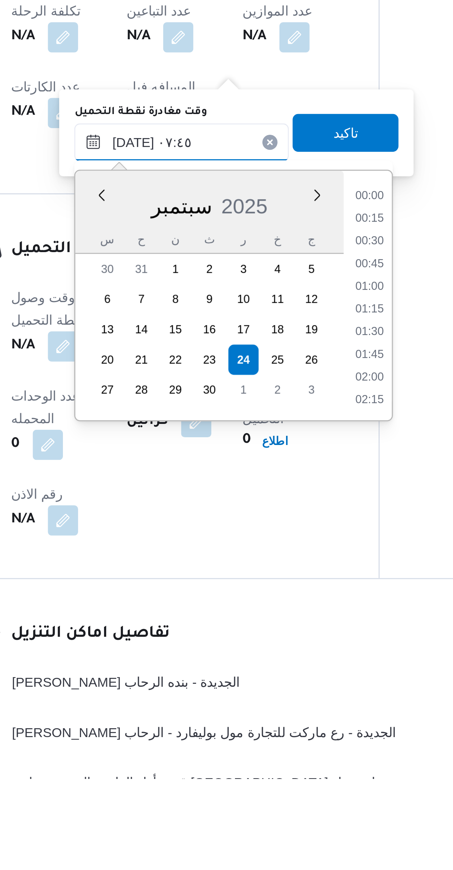
scroll to position [231, 0]
click at [268, 675] on li "07:30" at bounding box center [266, 677] width 17 height 7
type input "٢٤/٠٩/٢٠٢٥ ٠٧:٣٠"
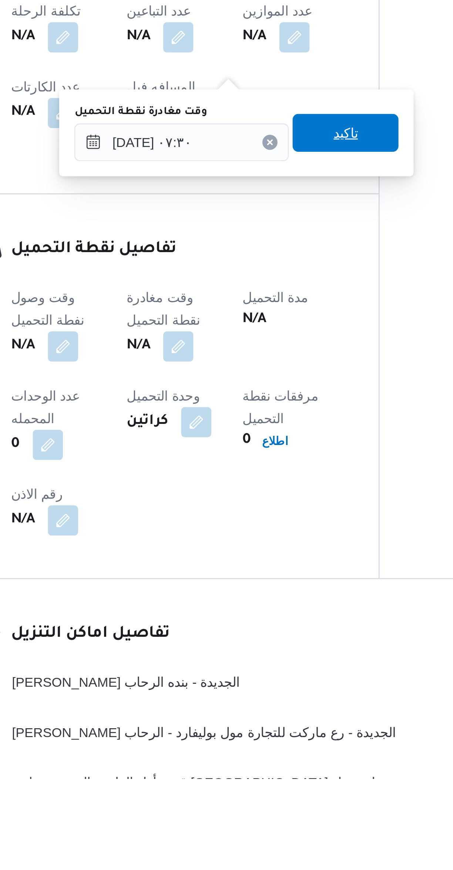
click at [262, 618] on span "تاكيد" at bounding box center [256, 617] width 41 height 15
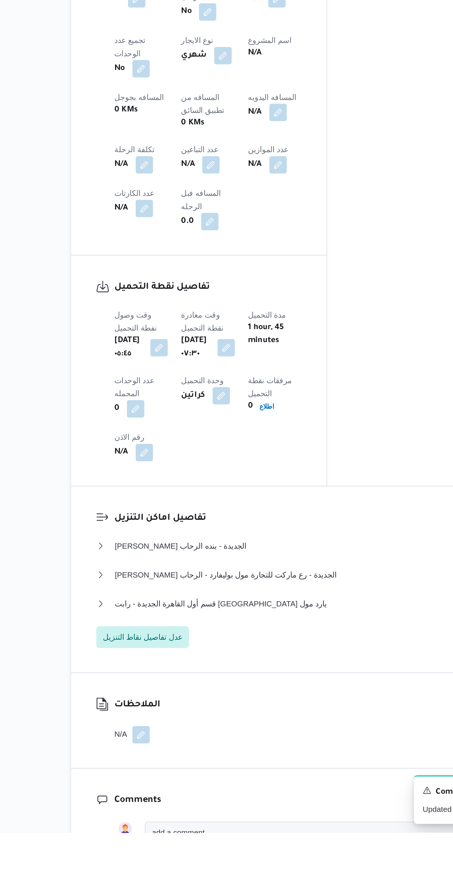
scroll to position [257, 0]
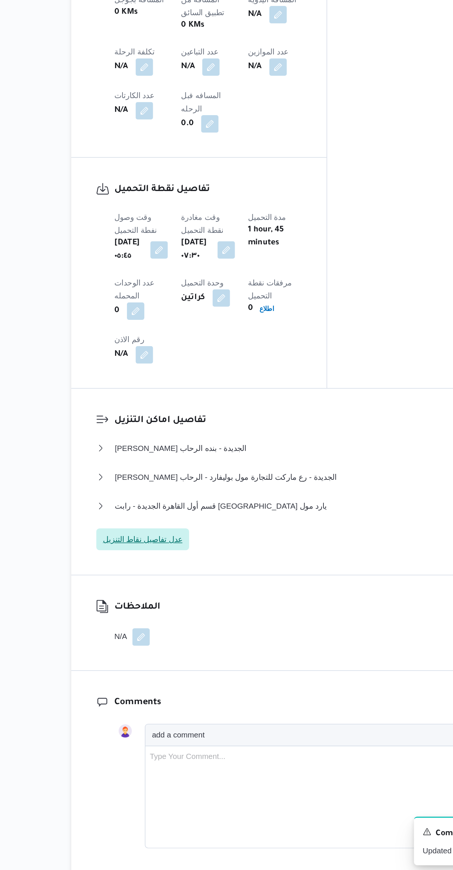
click at [157, 639] on span "عدل تفاصيل نقاط التنزيل" at bounding box center [145, 643] width 54 height 9
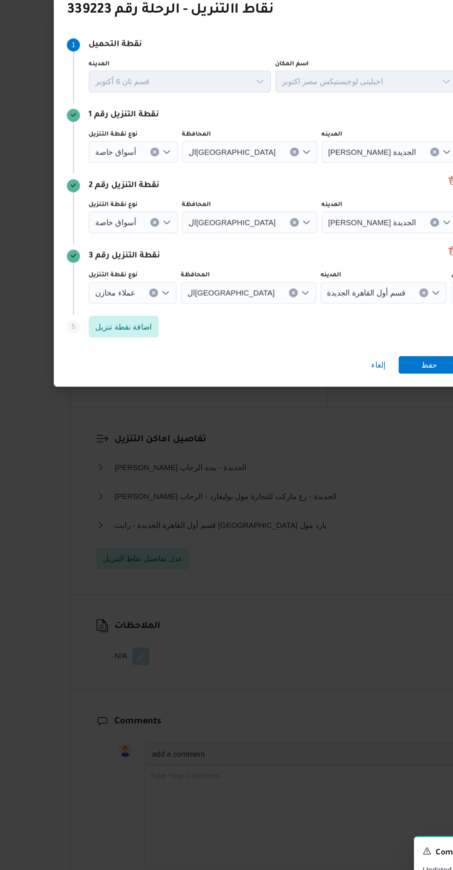
click at [143, 458] on input "نوع نقطة التنزيل" at bounding box center [143, 462] width 1 height 9
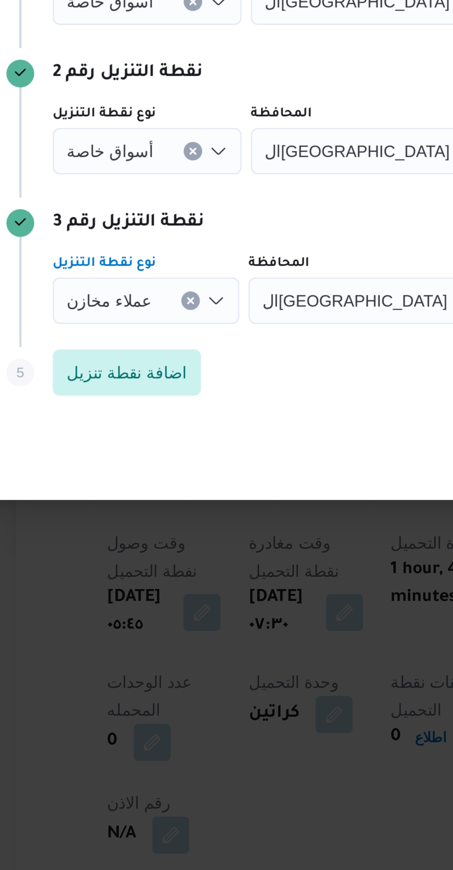
scroll to position [141, 0]
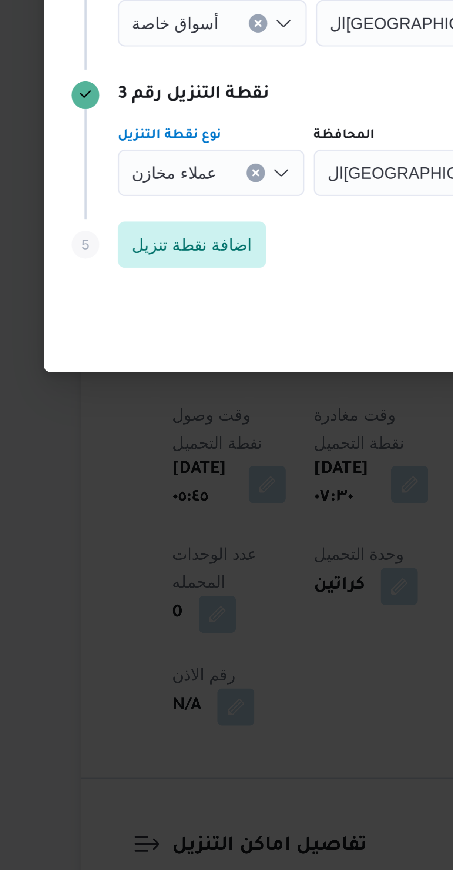
click at [133, 462] on span "عملاء مخازن" at bounding box center [126, 462] width 27 height 8
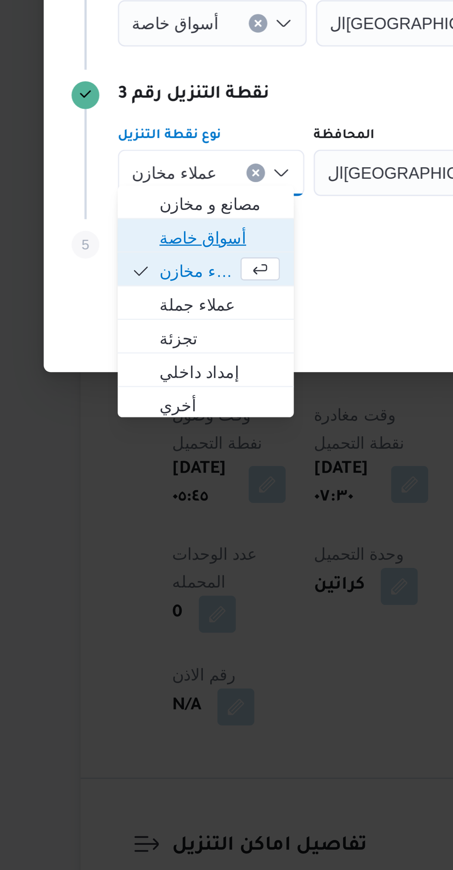
click at [146, 482] on span "أسواق خاصة" at bounding box center [140, 483] width 38 height 9
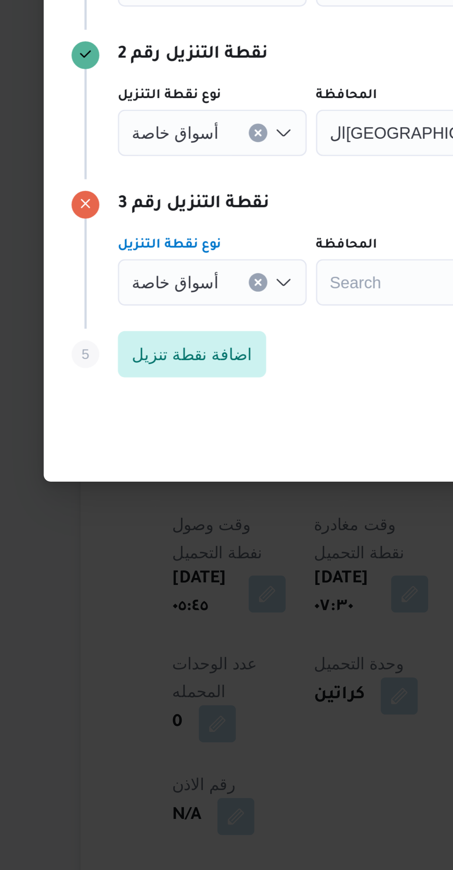
click at [150, 412] on button "Clear input" at bounding box center [153, 415] width 6 height 6
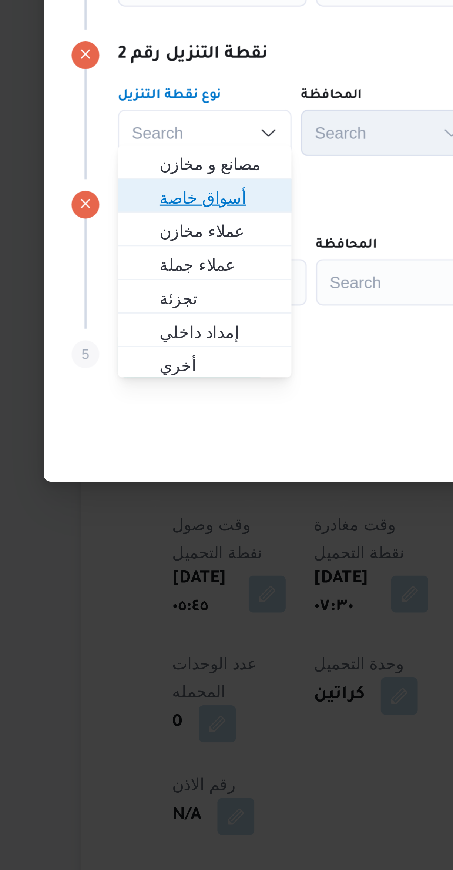
click at [150, 434] on span "أسواق خاصة" at bounding box center [140, 435] width 38 height 9
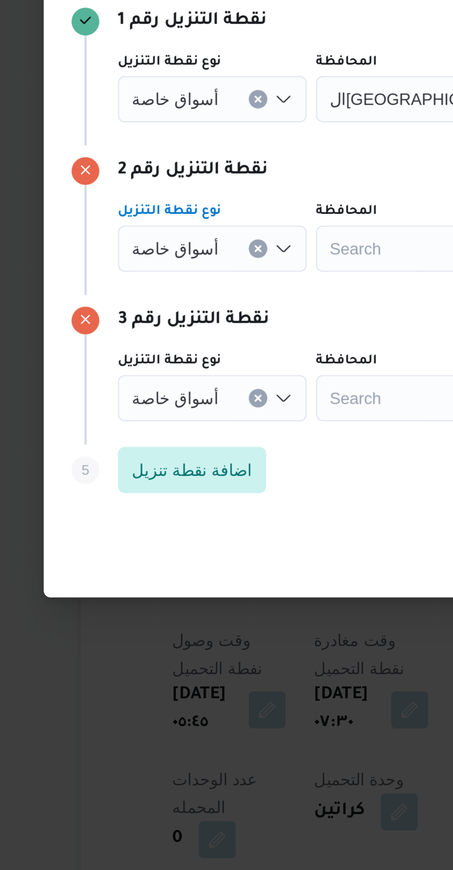
click at [143, 367] on input "نوع نقطة التنزيل" at bounding box center [143, 367] width 1 height 9
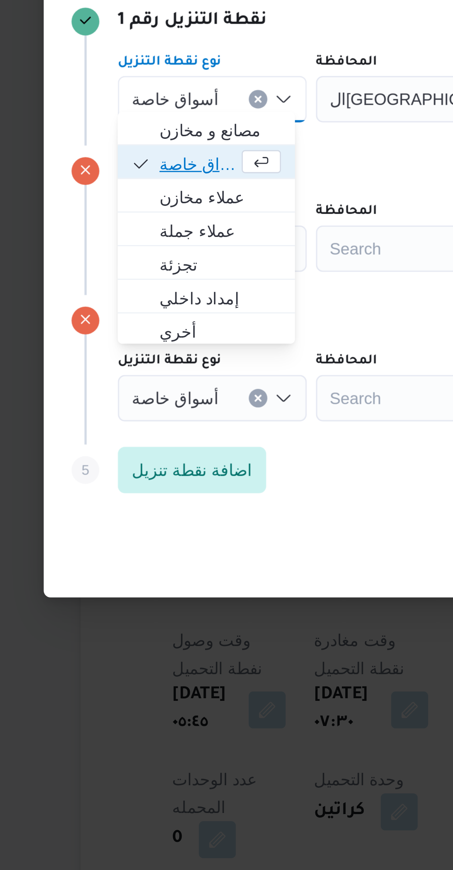
click at [142, 388] on span "أسواق خاصة" at bounding box center [133, 387] width 25 height 9
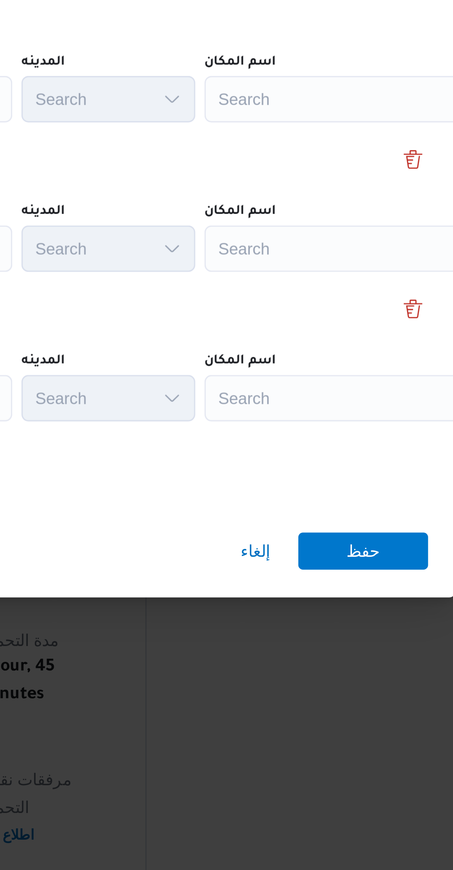
click at [323, 363] on div "Search" at bounding box center [334, 367] width 93 height 15
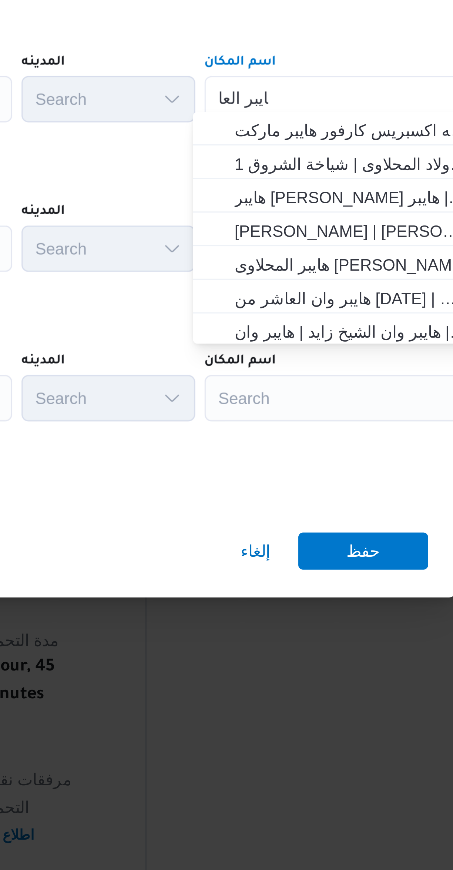
scroll to position [0, 0]
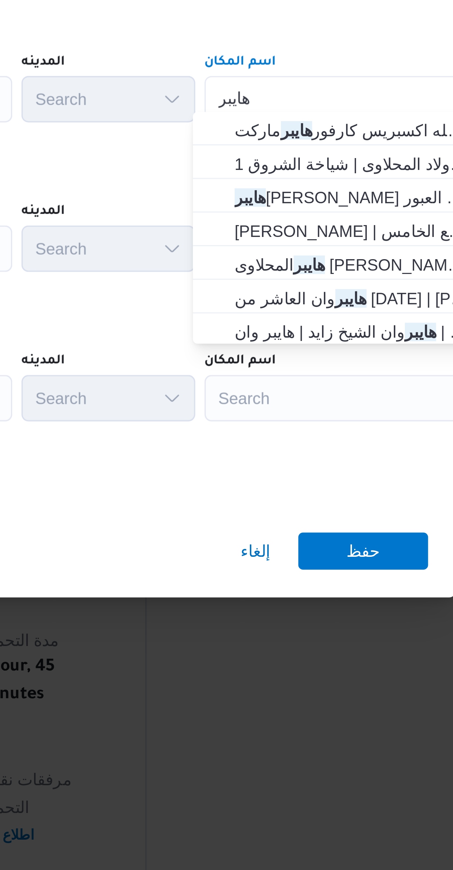
type input "هايبر"
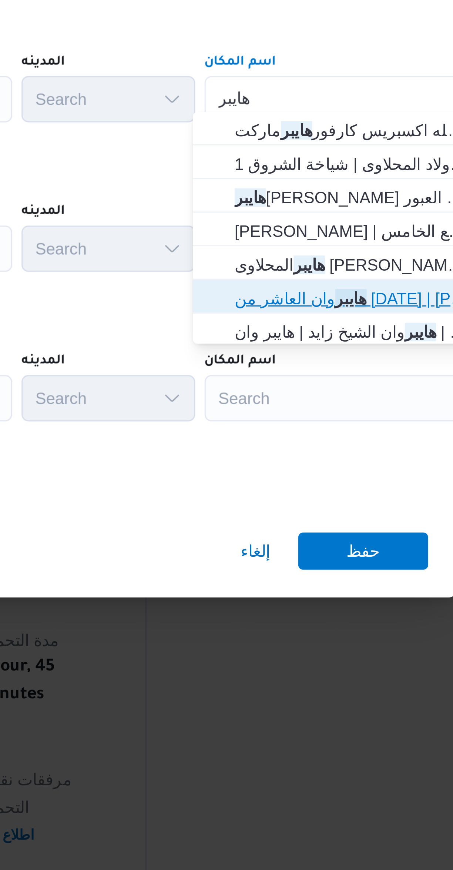
click at [348, 430] on span "هايبر وان العاشر من رمضان | هايبر وان العاشر من رمضان | null" at bounding box center [335, 430] width 75 height 9
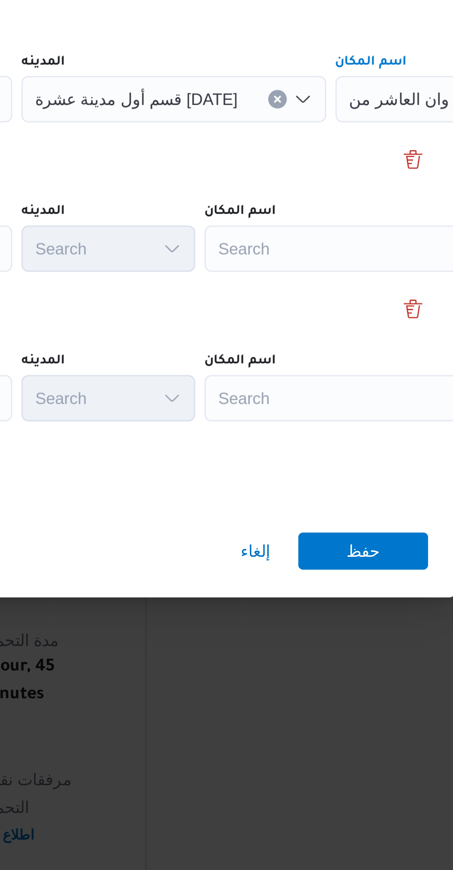
scroll to position [0, 39]
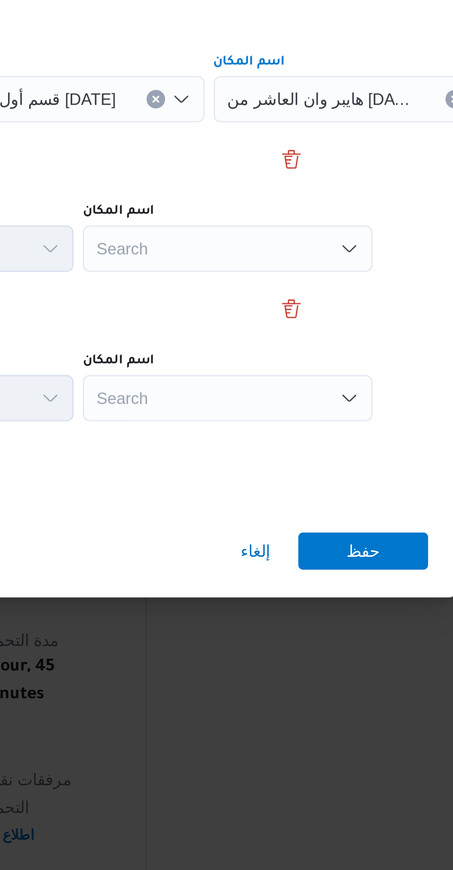
click at [332, 413] on icon "Open list of options" at bounding box center [335, 415] width 6 height 6
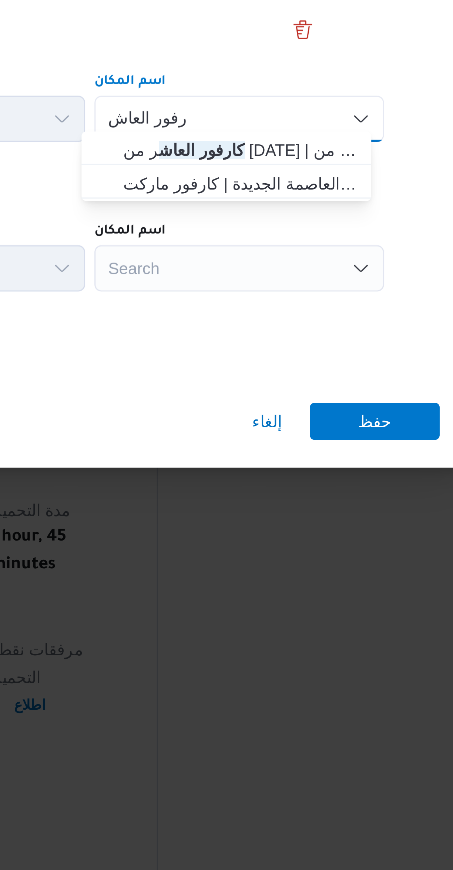
scroll to position [0, 0]
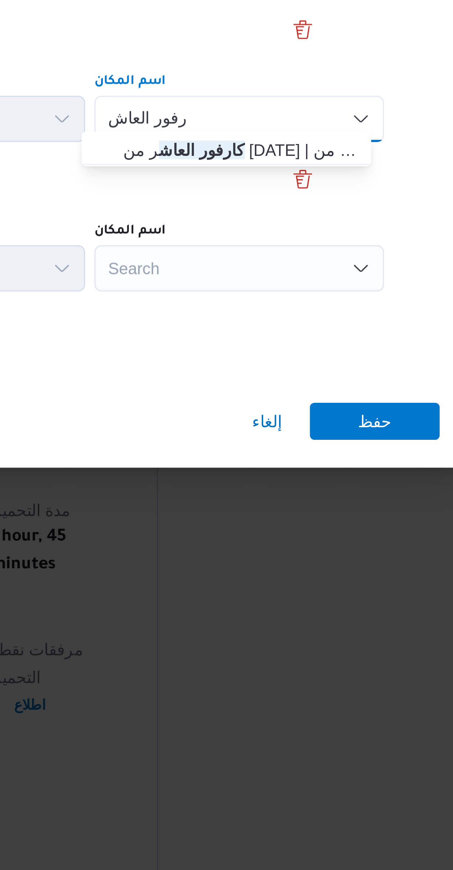
type input "كارفور العاش"
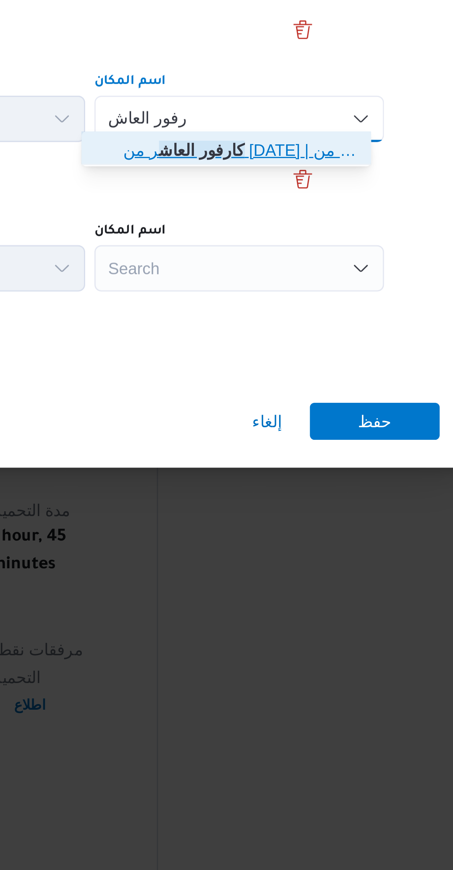
click at [310, 428] on span "كارفور العاش ر من رمضان | كارفور هايبر ماركت العاشر من رمضان | null" at bounding box center [296, 424] width 75 height 9
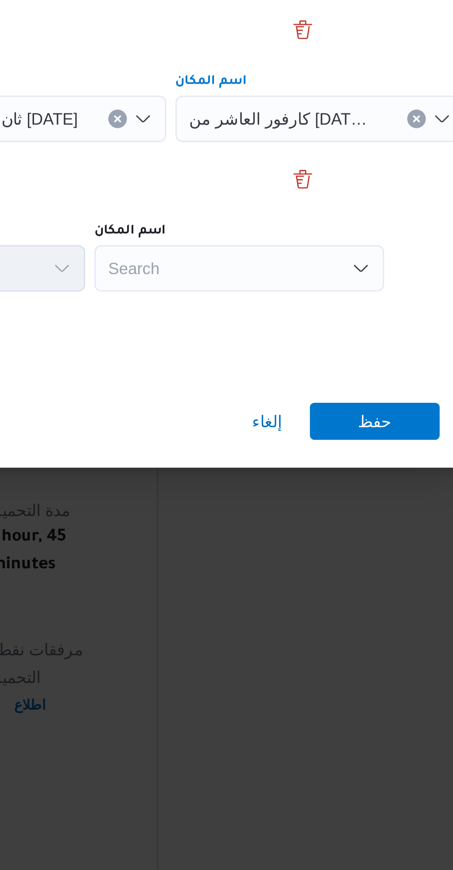
click at [304, 460] on div "Search" at bounding box center [295, 462] width 93 height 15
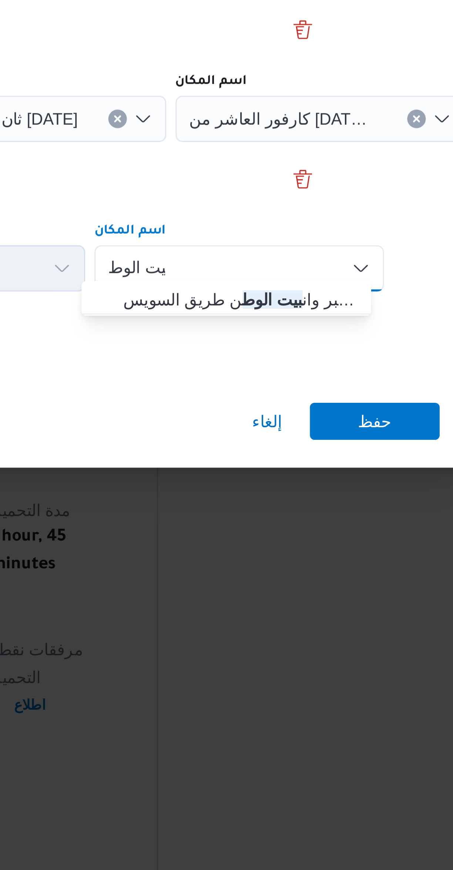
type input "بيت الوط"
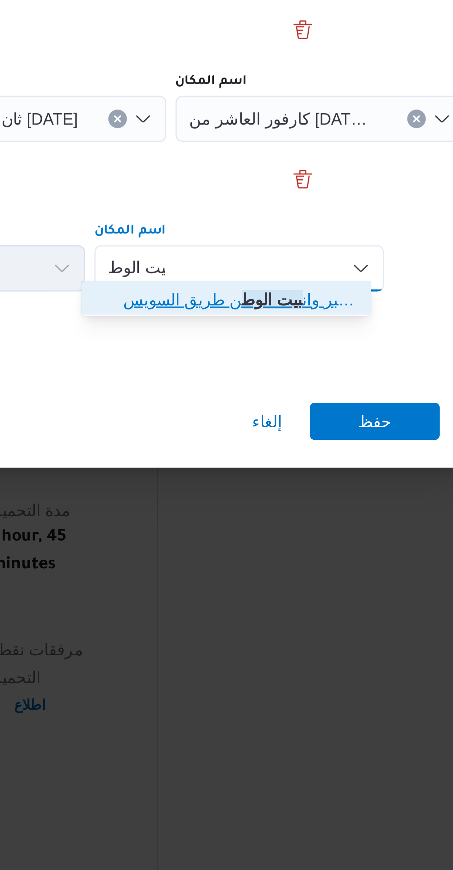
click at [318, 476] on span "هايبر وان بيت الوط ن طريق السويس - بدر | طريق بيت الوطن | null" at bounding box center [296, 472] width 75 height 9
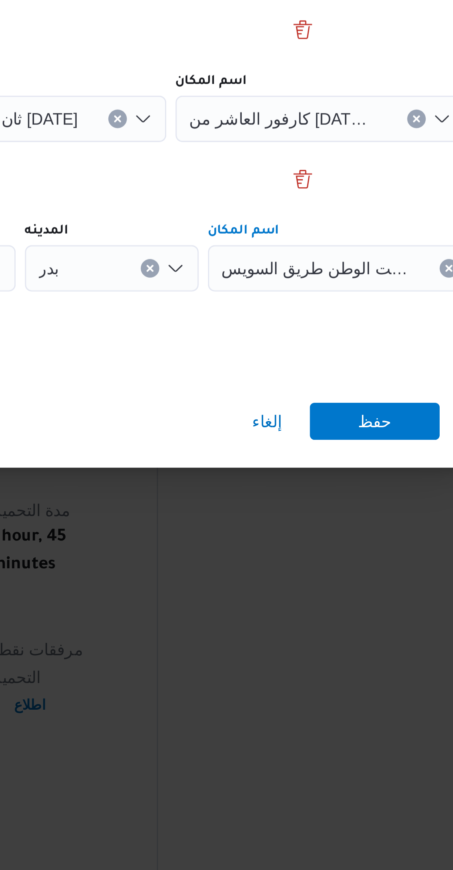
scroll to position [141, 0]
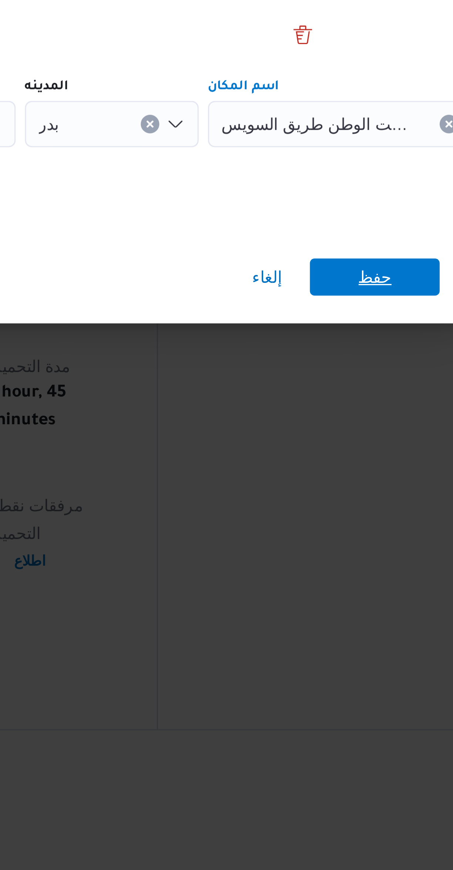
click at [337, 509] on span "حفظ" at bounding box center [339, 512] width 11 height 12
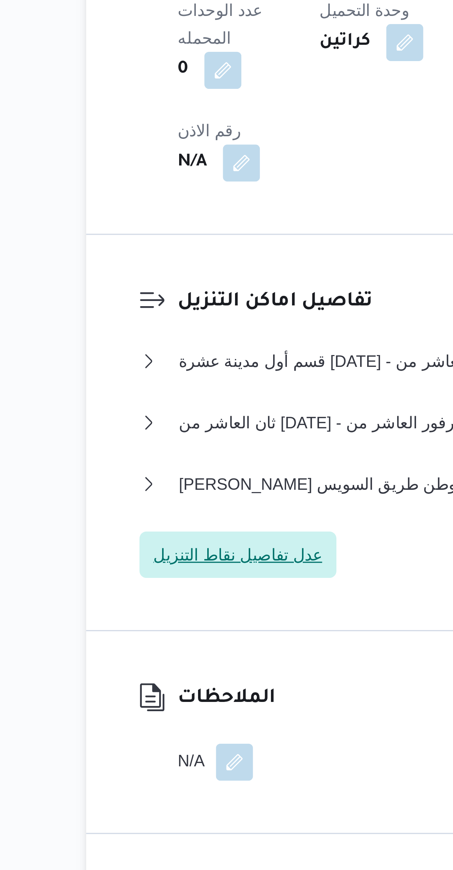
scroll to position [182, 0]
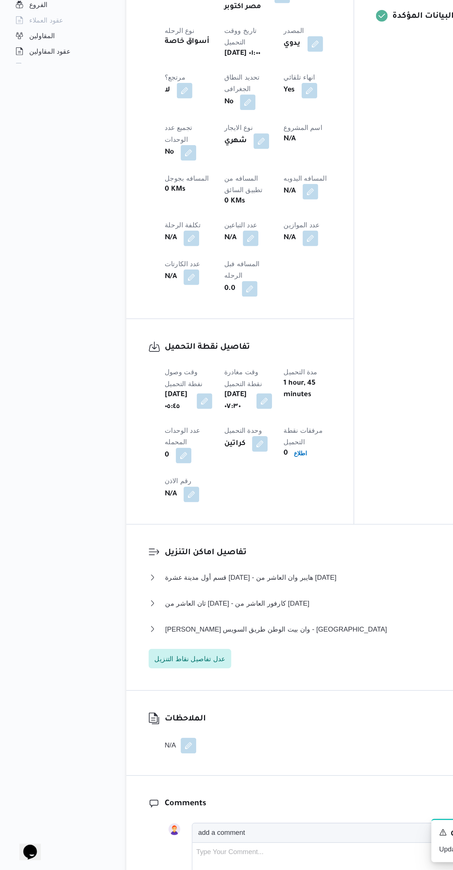
click at [185, 383] on button "button" at bounding box center [191, 389] width 12 height 12
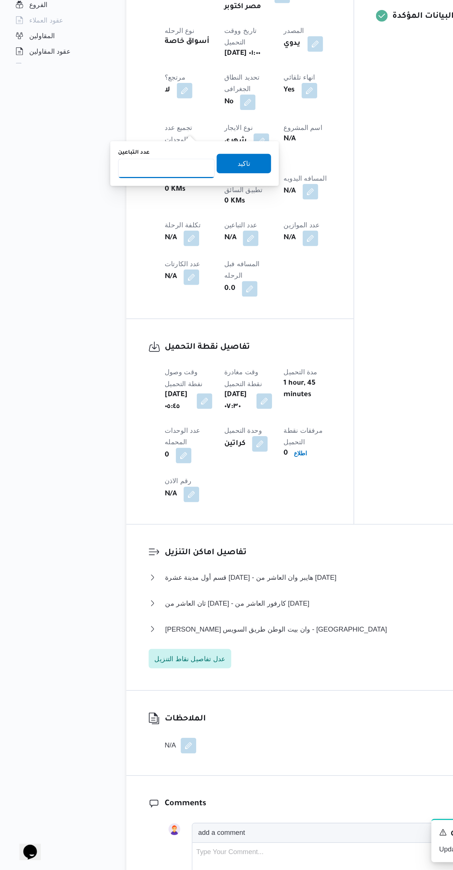
click at [142, 335] on input "عدد التباعين" at bounding box center [127, 335] width 74 height 15
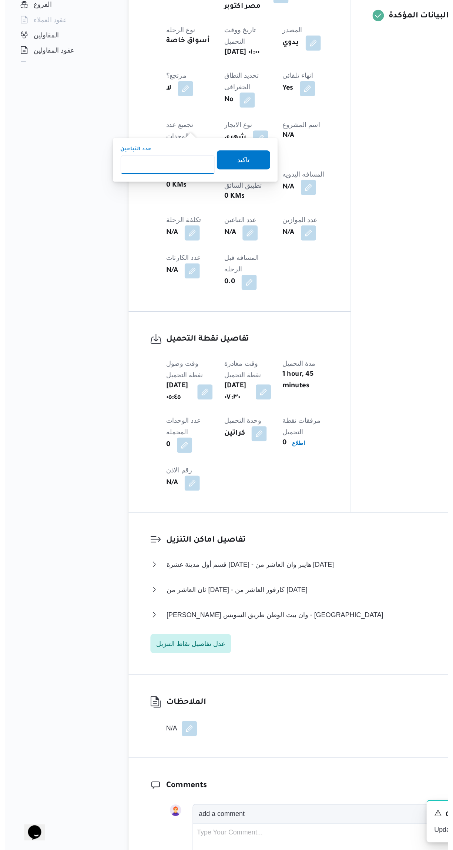
scroll to position [0, 0]
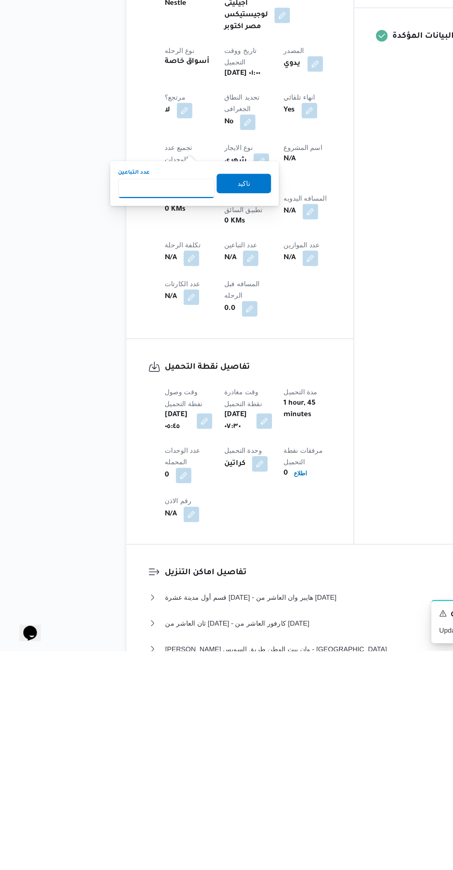
type input "1"
click at [187, 511] on span "تاكيد" at bounding box center [185, 513] width 41 height 15
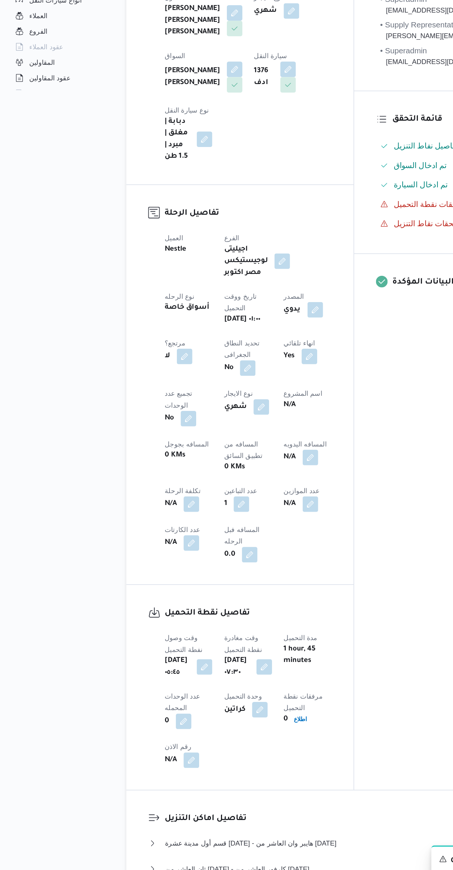
select select "ar"
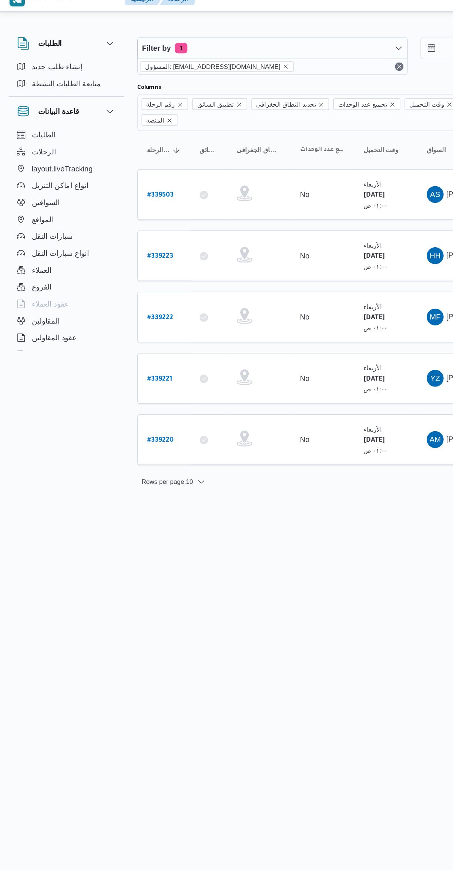
click at [114, 230] on b "# 339222" at bounding box center [112, 232] width 18 height 5
select select "ar"
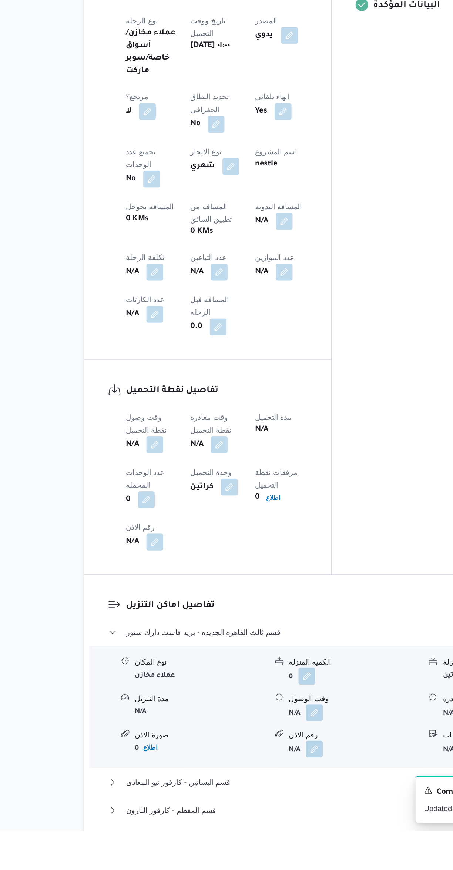
scroll to position [207, 0]
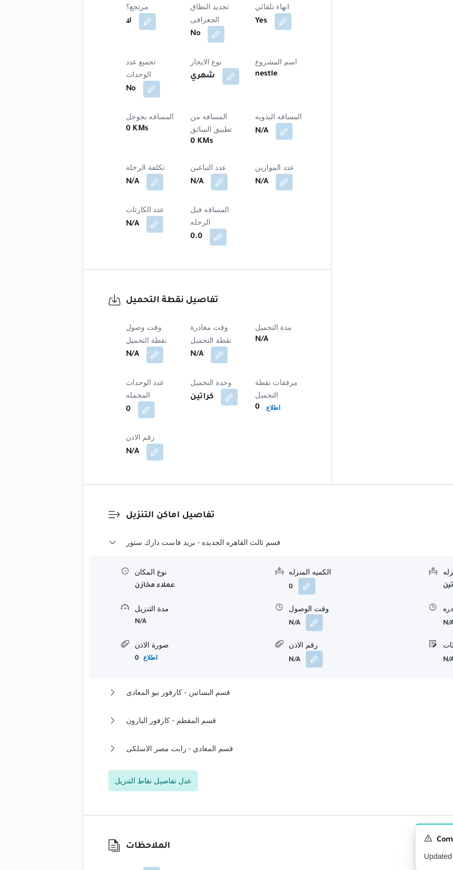
click at [149, 497] on button "button" at bounding box center [146, 503] width 12 height 12
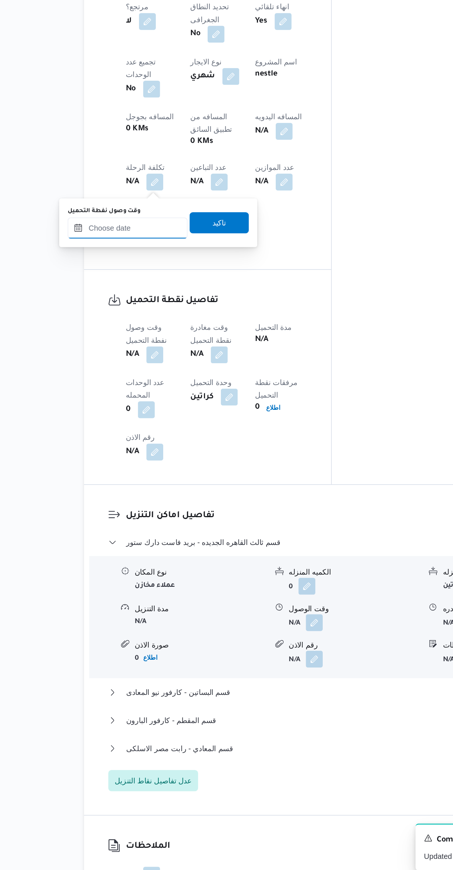
click at [139, 414] on input "وقت وصول نفطة التحميل" at bounding box center [127, 413] width 84 height 15
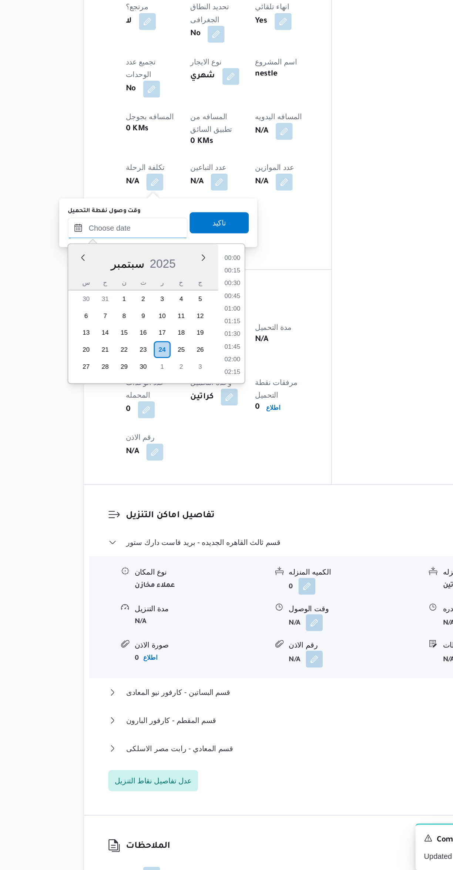
scroll to position [0, 0]
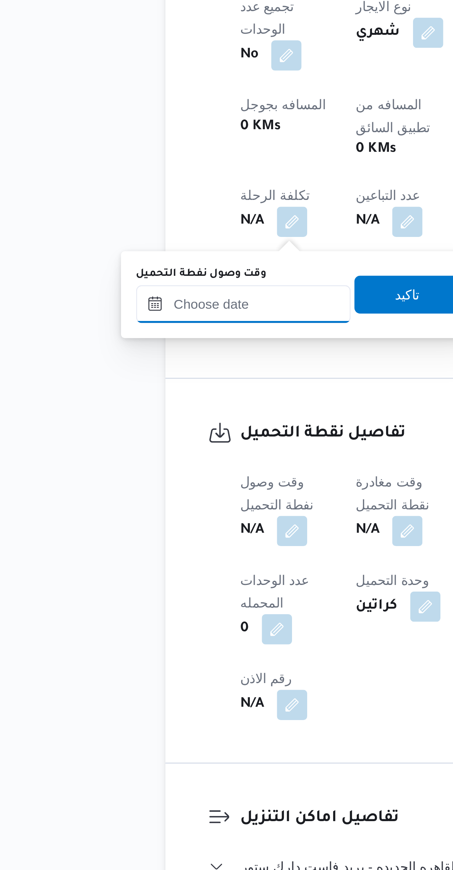
click at [138, 621] on input "وقت وصول نفطة التحميل" at bounding box center [127, 620] width 84 height 15
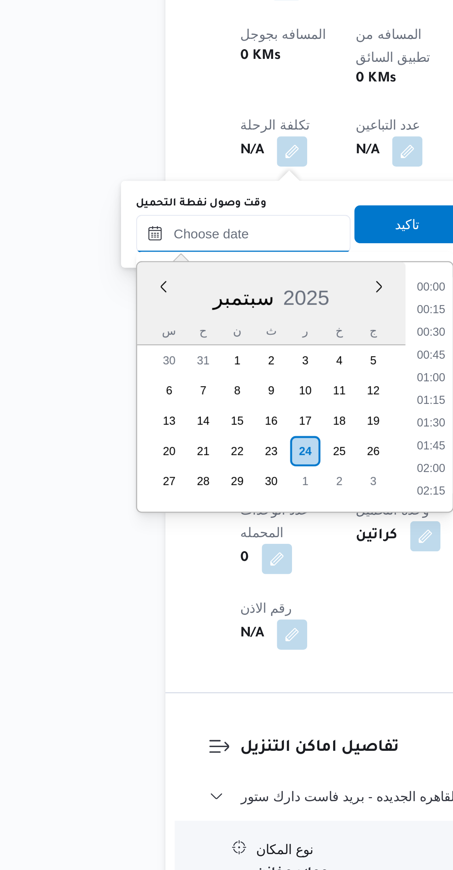
scroll to position [275, 0]
click at [198, 640] on li "07:45" at bounding box center [200, 641] width 17 height 7
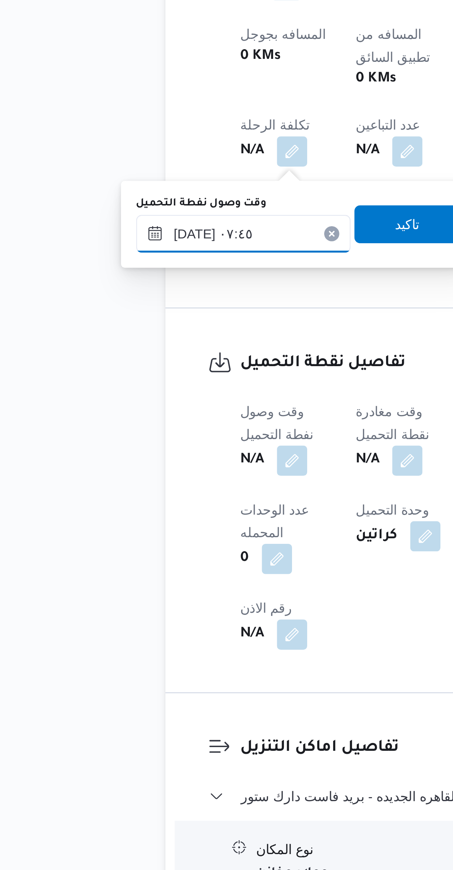
click at [140, 620] on input "[DATE] ٠٧:٤٥" at bounding box center [127, 620] width 84 height 15
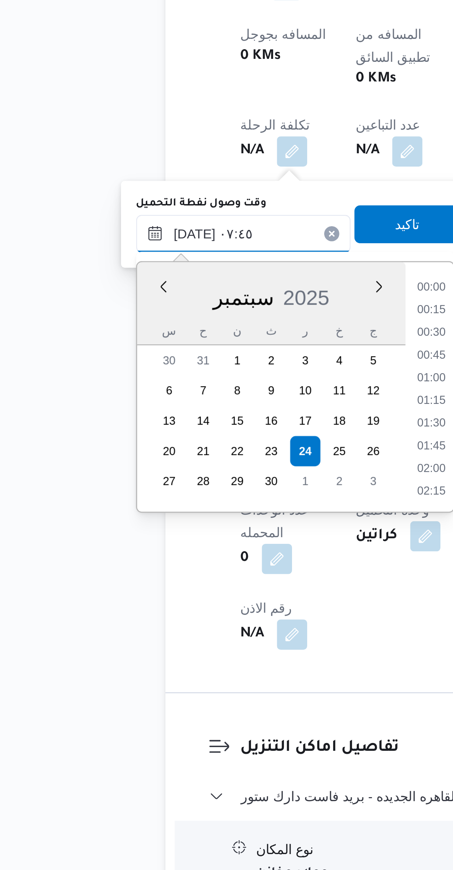
scroll to position [231, 0]
click at [199, 642] on li "06:30" at bounding box center [200, 641] width 17 height 7
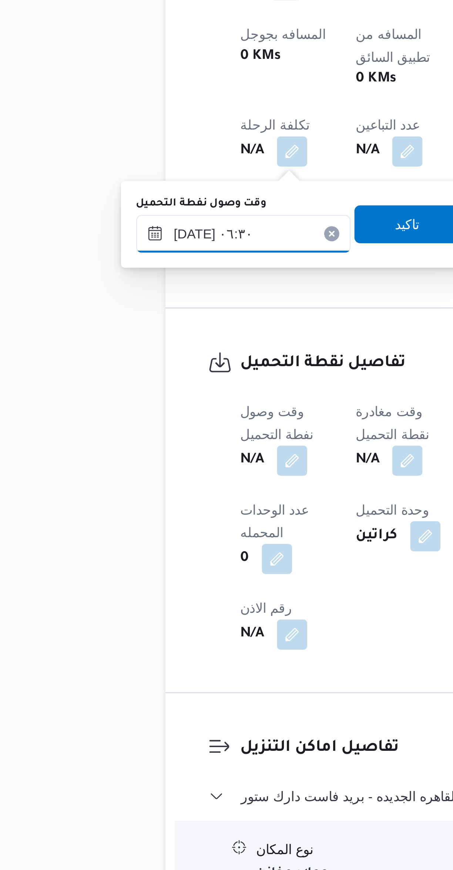
click at [148, 622] on input "٢٤/٠٩/٢٠٢٥ ٠٦:٣٠" at bounding box center [127, 620] width 84 height 15
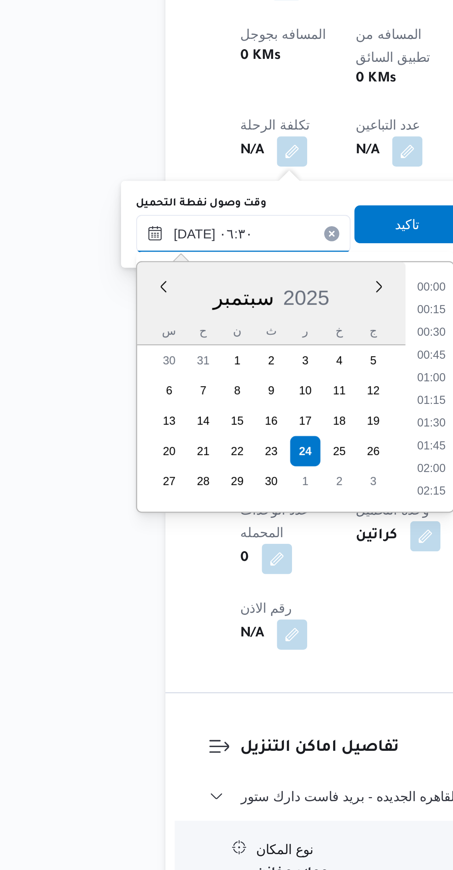
scroll to position [186, 0]
click at [202, 643] on li "05:15" at bounding box center [200, 641] width 17 height 7
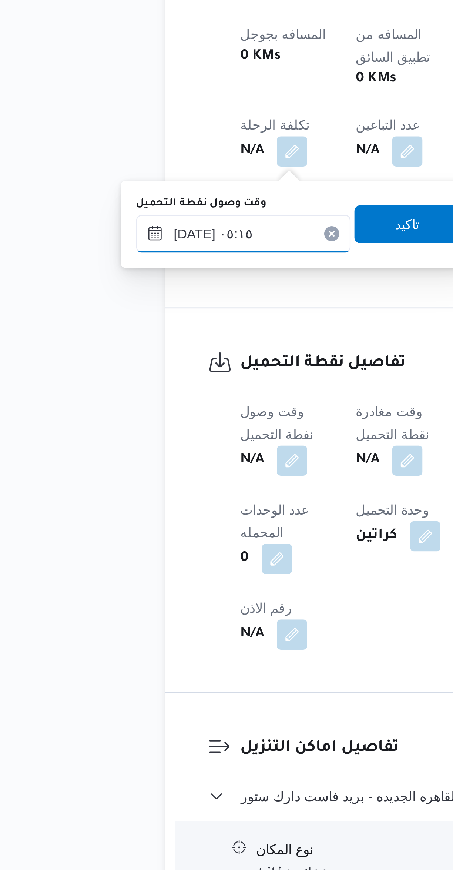
click at [147, 621] on input "[DATE] ٠٥:١٥" at bounding box center [127, 620] width 84 height 15
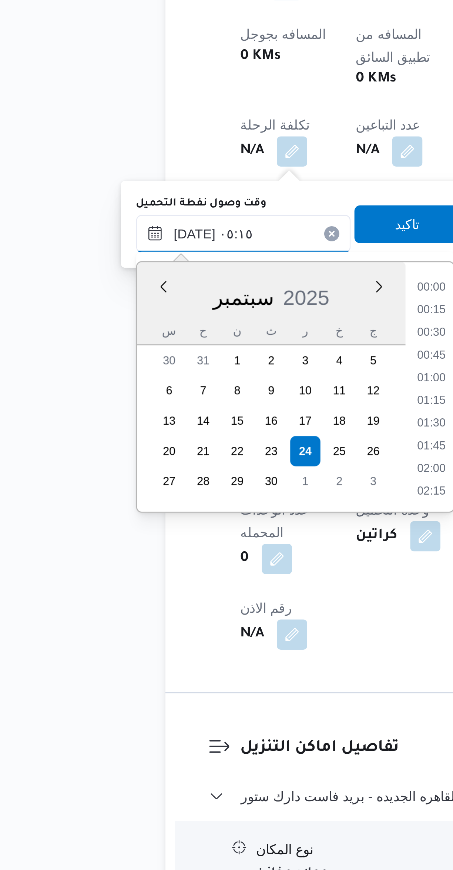
scroll to position [142, 0]
click at [204, 640] on li "04:00" at bounding box center [200, 641] width 17 height 7
type input "٢٤/٠٩/٢٠٢٥ ٠٤:٠٠"
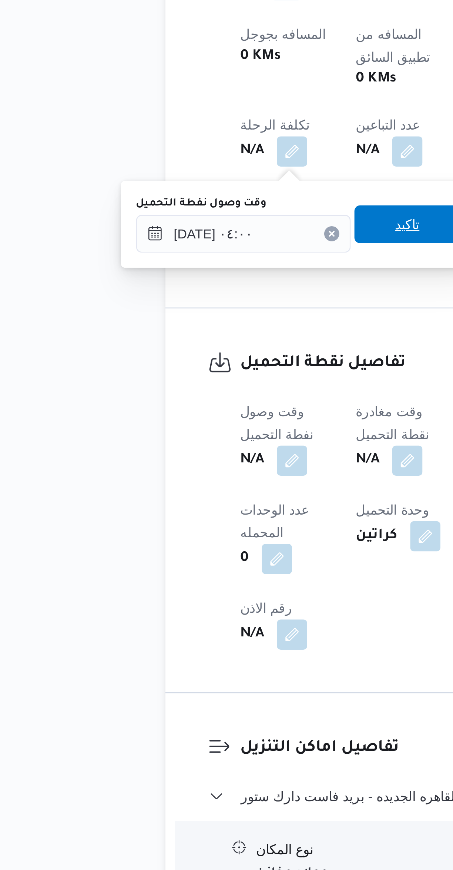
click at [191, 618] on span "تاكيد" at bounding box center [190, 617] width 41 height 15
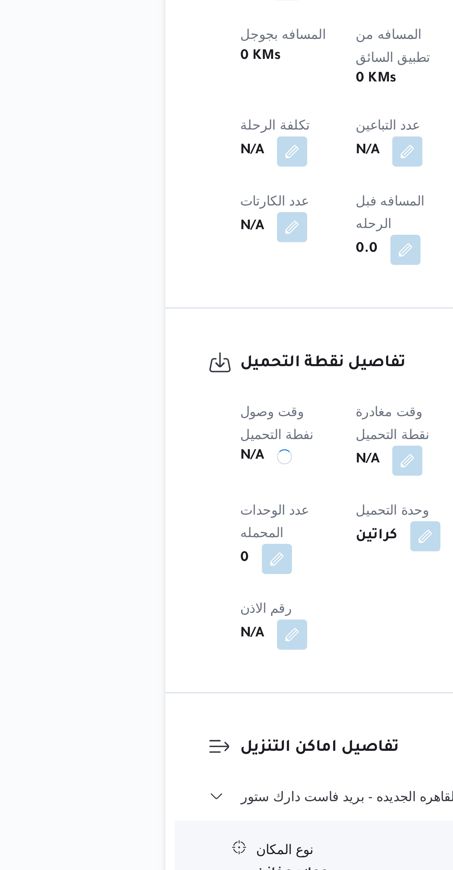
scroll to position [0, 0]
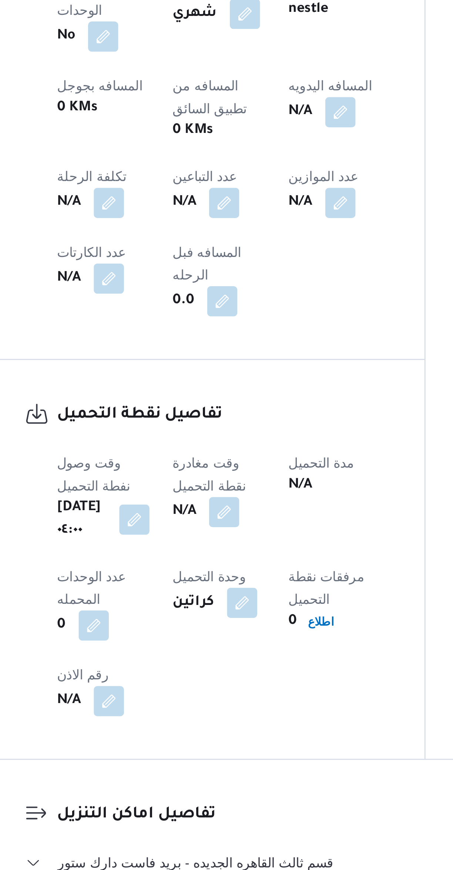
click at [197, 704] on button "button" at bounding box center [191, 710] width 12 height 12
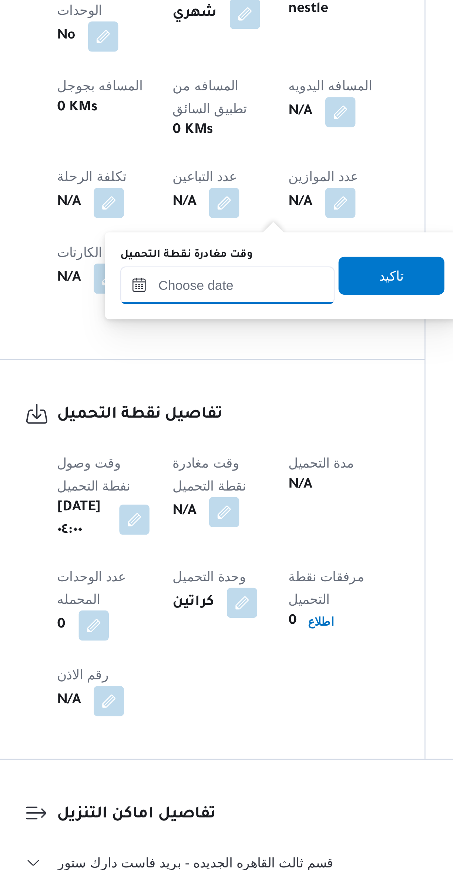
click at [197, 619] on input "وقت مغادرة نقطة التحميل" at bounding box center [192, 620] width 84 height 15
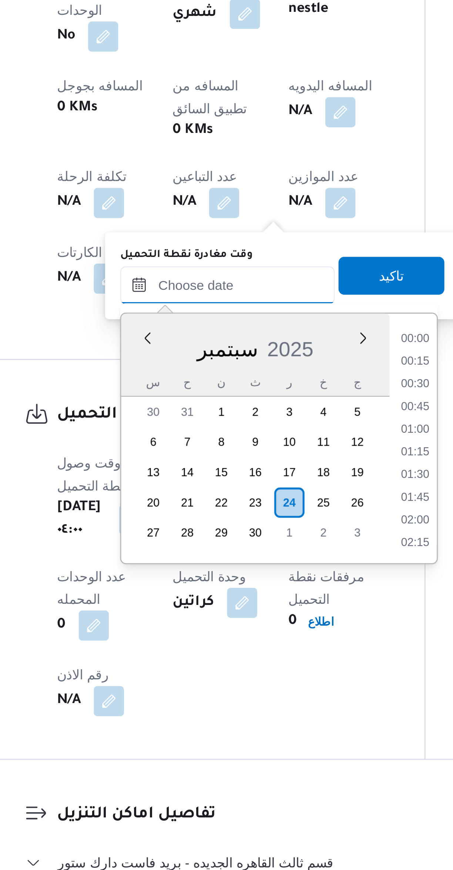
scroll to position [275, 0]
click at [269, 638] on li "07:45" at bounding box center [265, 641] width 17 height 7
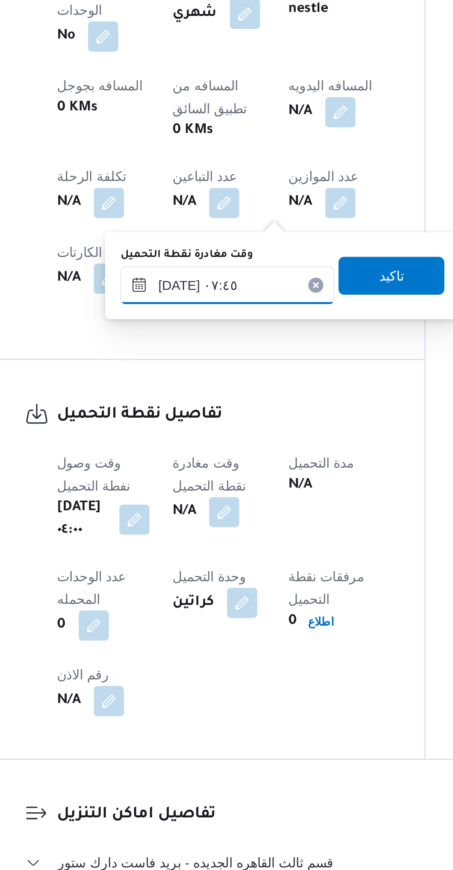
click at [204, 620] on input "[DATE] ٠٧:٤٥" at bounding box center [192, 620] width 84 height 15
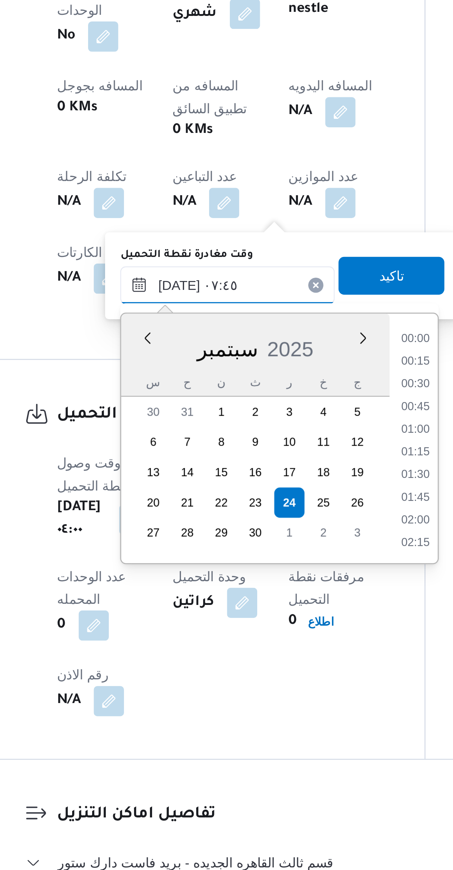
scroll to position [231, 0]
click at [265, 643] on li "06:30" at bounding box center [266, 641] width 17 height 7
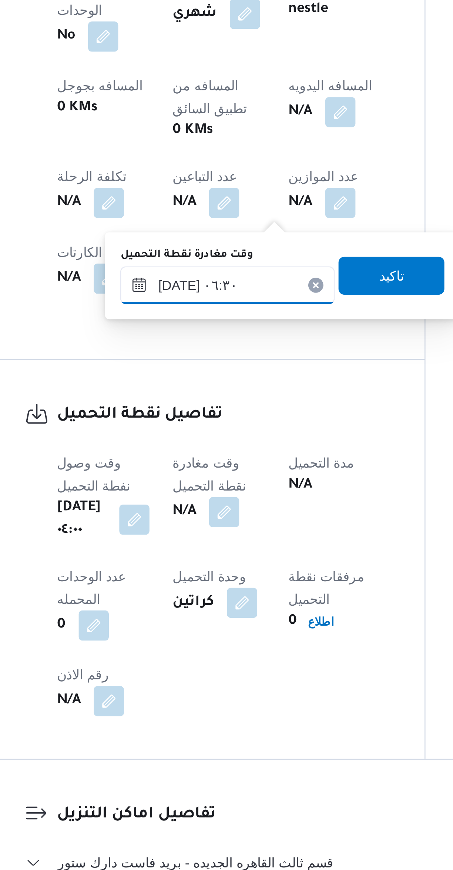
click at [204, 620] on input "٢٤/٠٩/٢٠٢٥ ٠٦:٣٠" at bounding box center [192, 620] width 84 height 15
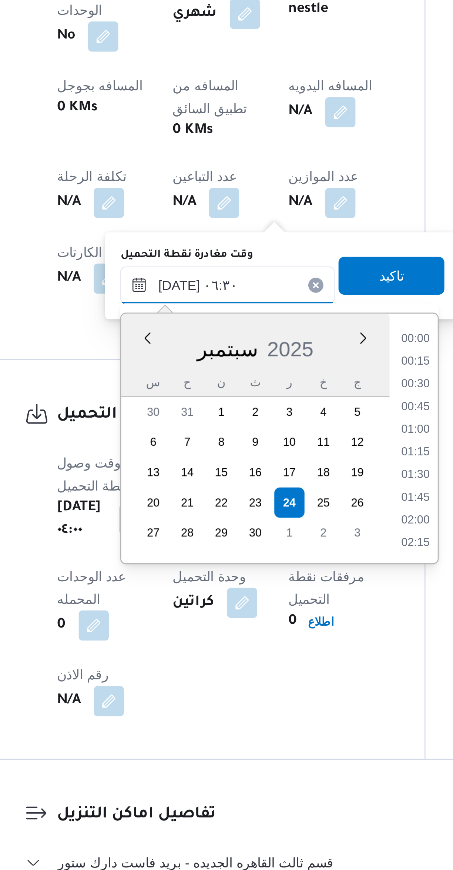
scroll to position [186, 0]
click at [266, 650] on li "05:30" at bounding box center [266, 650] width 17 height 7
type input "[DATE] ٠٥:٣٠"
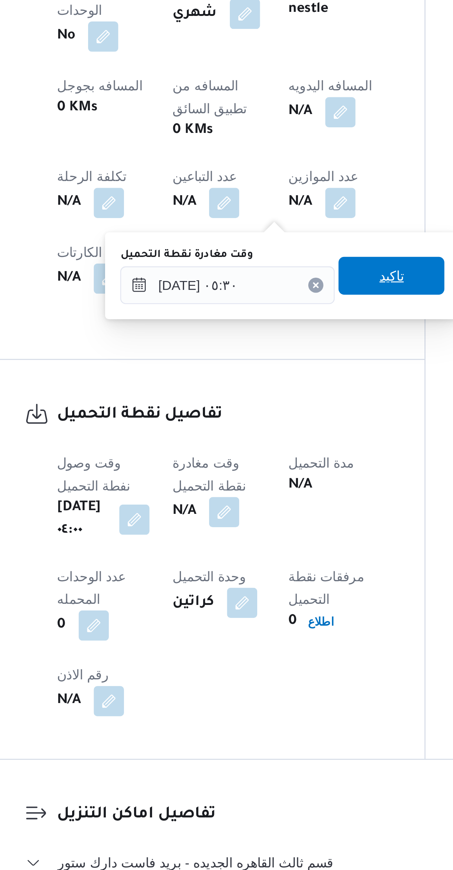
click at [252, 619] on span "تاكيد" at bounding box center [257, 617] width 10 height 9
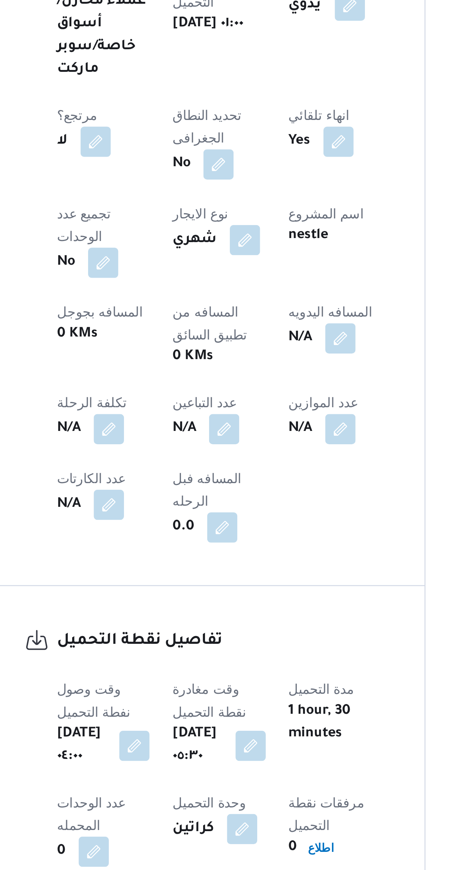
click at [185, 583] on button "button" at bounding box center [191, 589] width 12 height 12
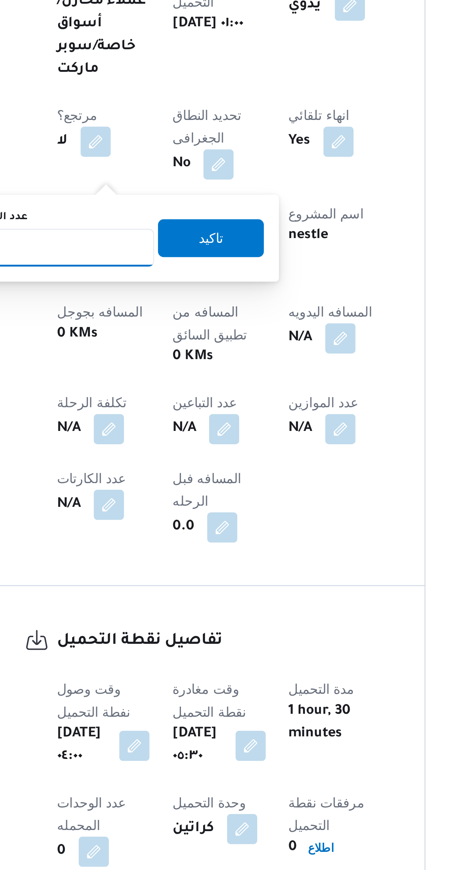
click at [141, 519] on input "عدد التباعين" at bounding box center [127, 517] width 74 height 15
type input "1"
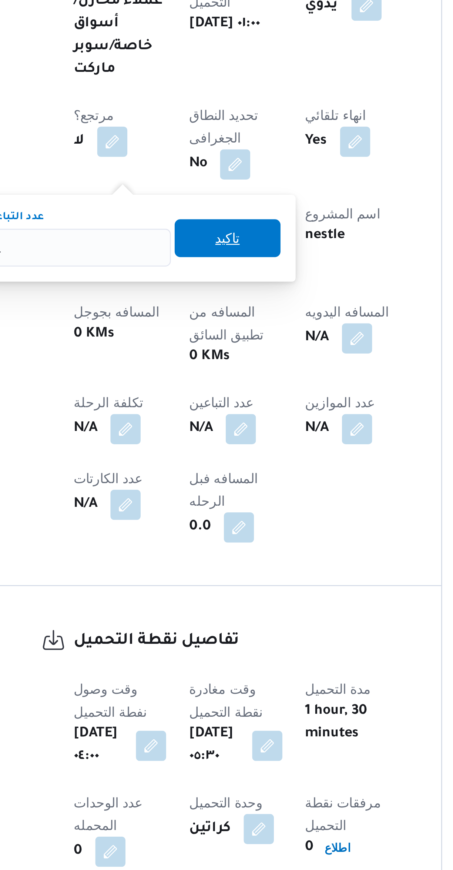
click at [191, 511] on span "تاكيد" at bounding box center [185, 513] width 41 height 15
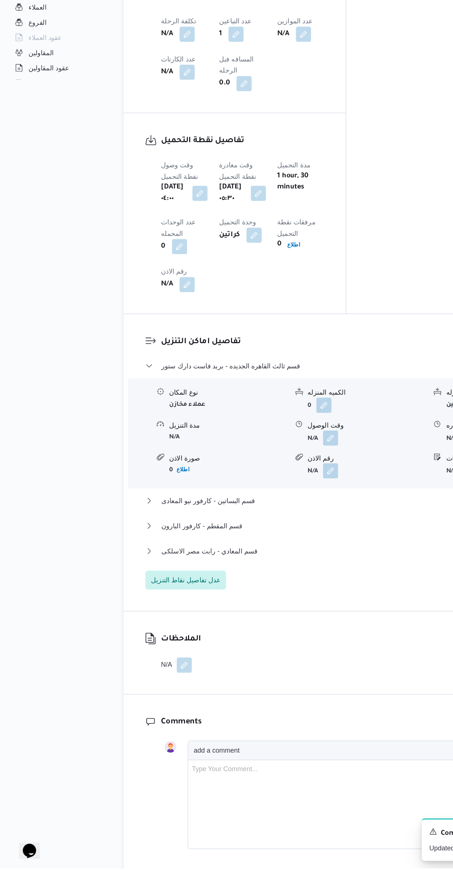
scroll to position [385, 0]
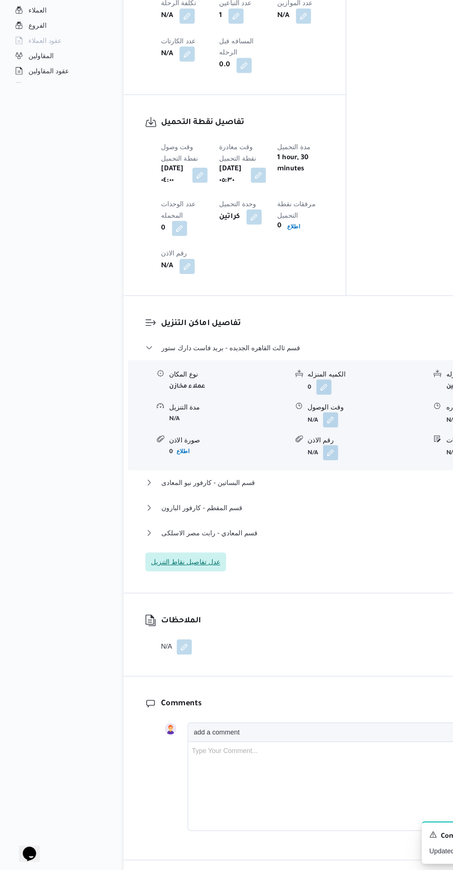
click at [155, 624] on span "عدل تفاصيل نقاط التنزيل" at bounding box center [145, 628] width 54 height 9
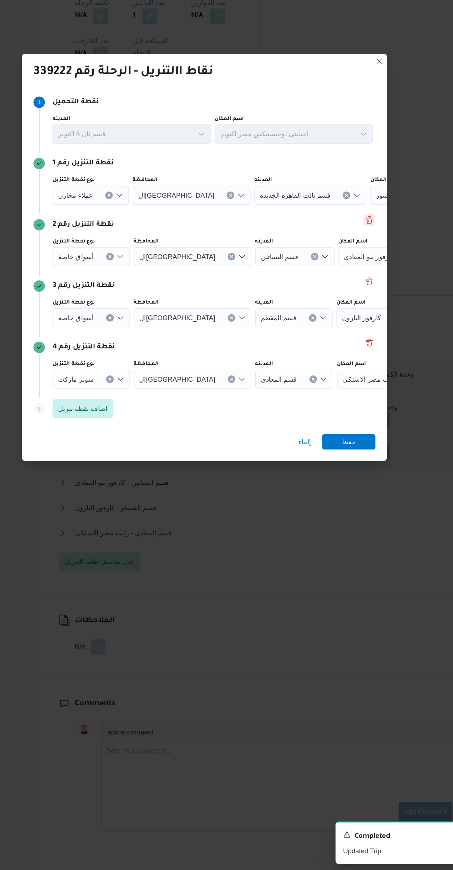
click at [355, 358] on button "Delete" at bounding box center [355, 362] width 9 height 9
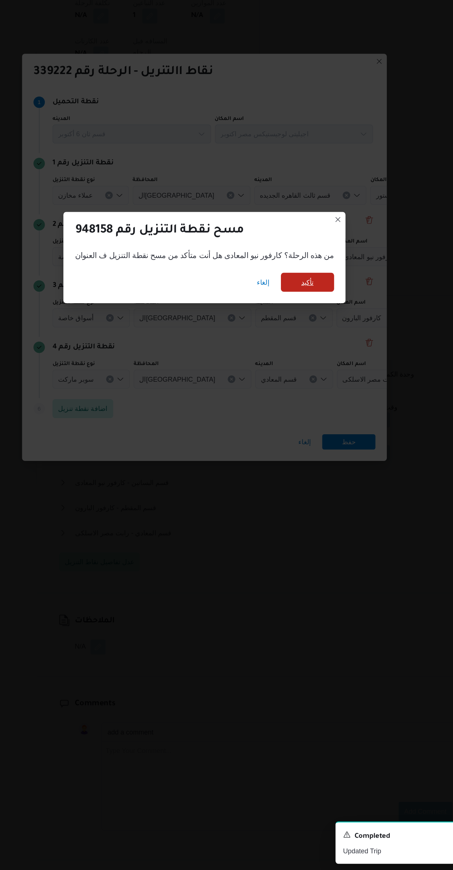
click at [304, 403] on span "تأكيد" at bounding box center [306, 410] width 41 height 15
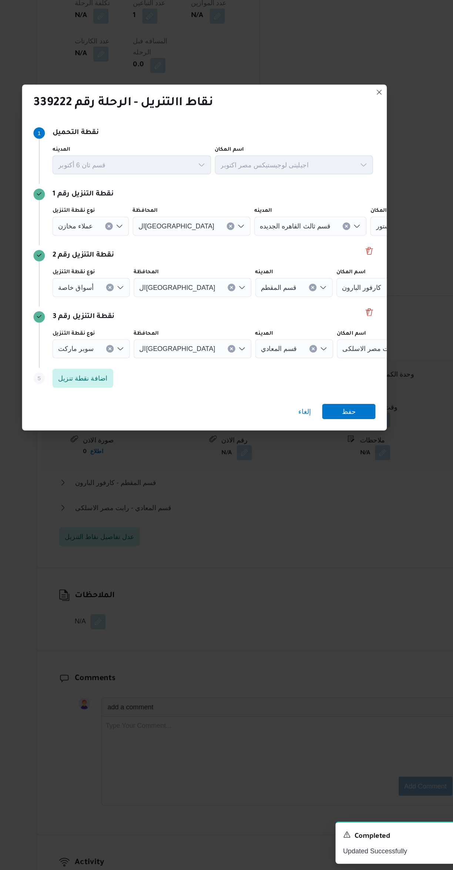
click at [152, 462] on icon "Clear input" at bounding box center [153, 463] width 2 height 2
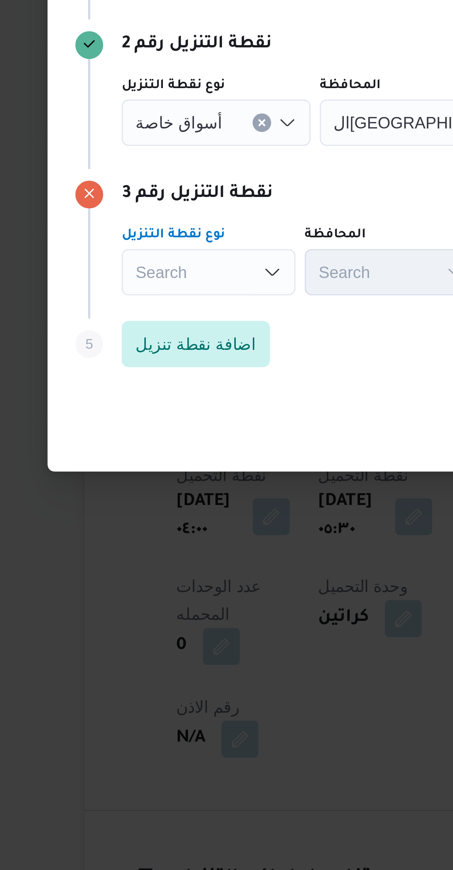
scroll to position [172, 0]
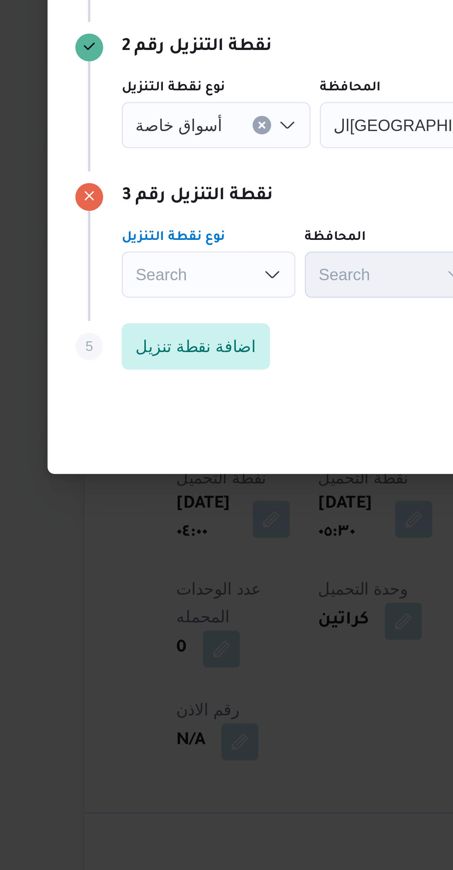
click at [152, 414] on icon "Clear input" at bounding box center [153, 415] width 2 height 2
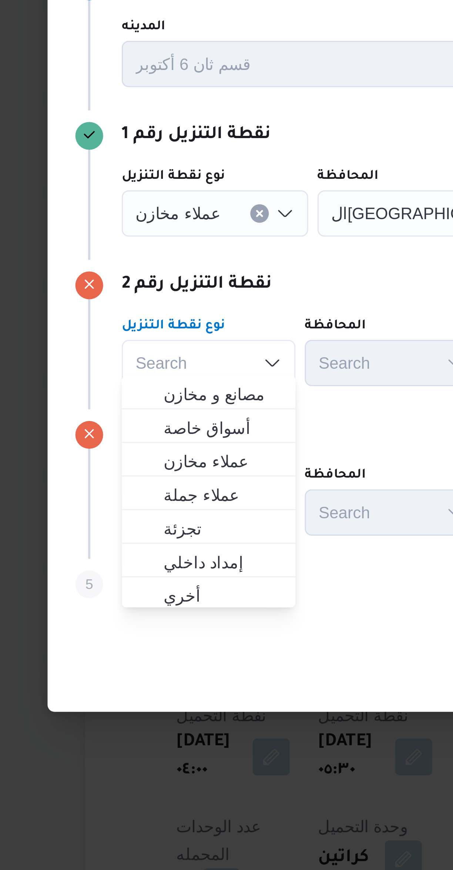
click at [151, 364] on button "Clear input" at bounding box center [152, 367] width 6 height 6
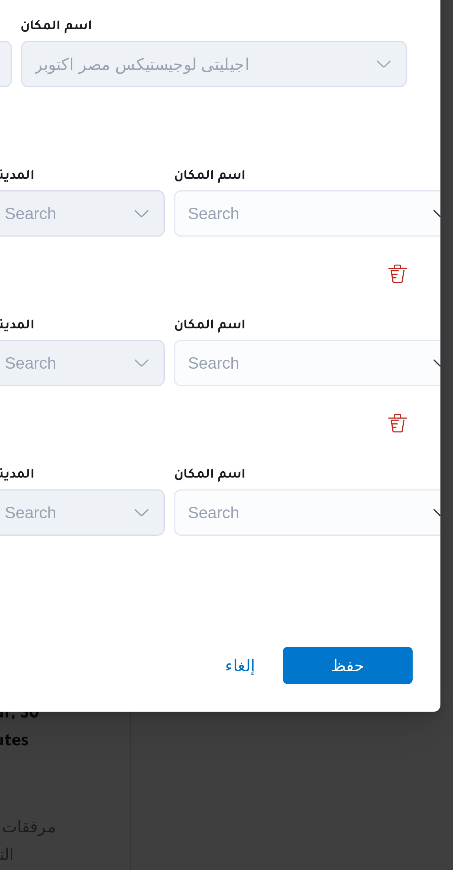
click at [320, 363] on div "Search" at bounding box center [330, 367] width 93 height 15
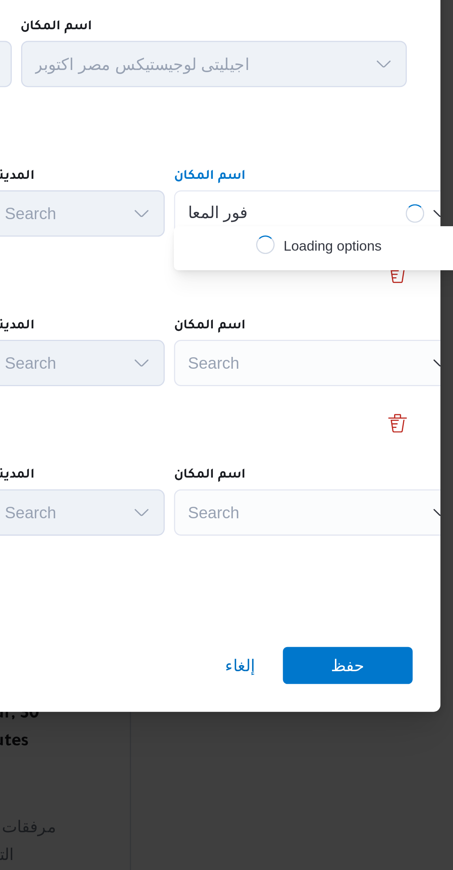
scroll to position [0, 0]
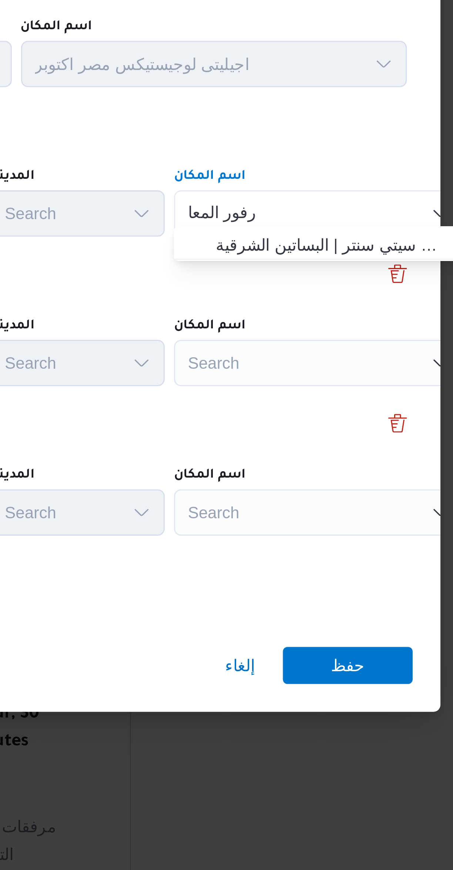
type input "كارفور المعا"
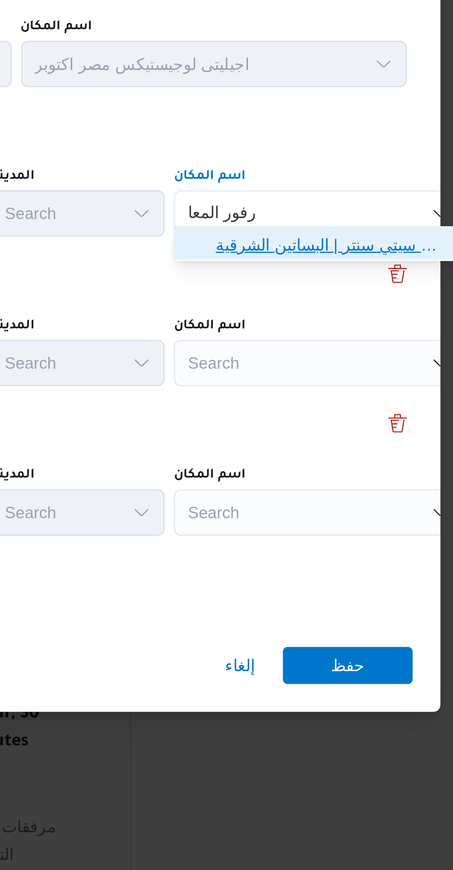
click at [328, 374] on span "كارفور المعا دى | كارفور المعادي سيتي سنتر | البساتين الشرقية" at bounding box center [334, 377] width 75 height 9
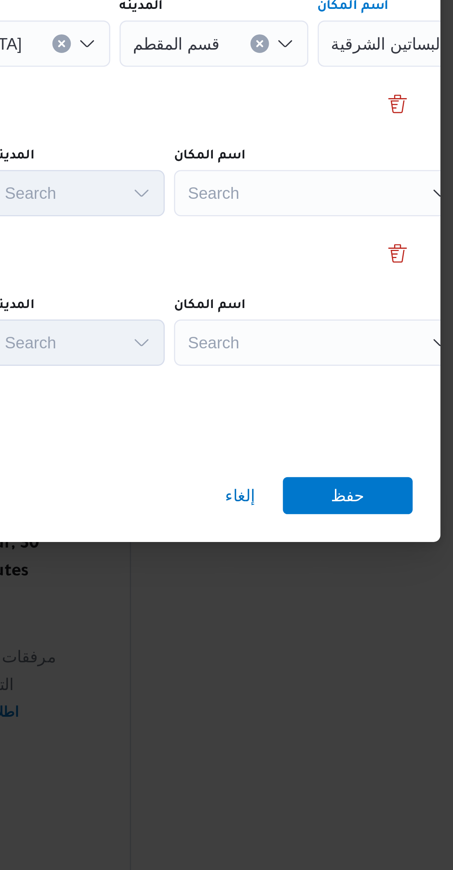
scroll to position [172, 0]
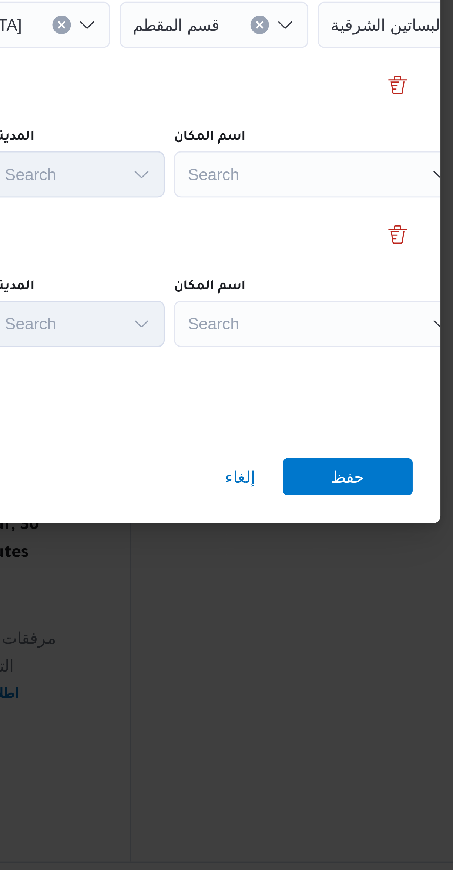
click at [327, 412] on div "Search" at bounding box center [330, 415] width 93 height 15
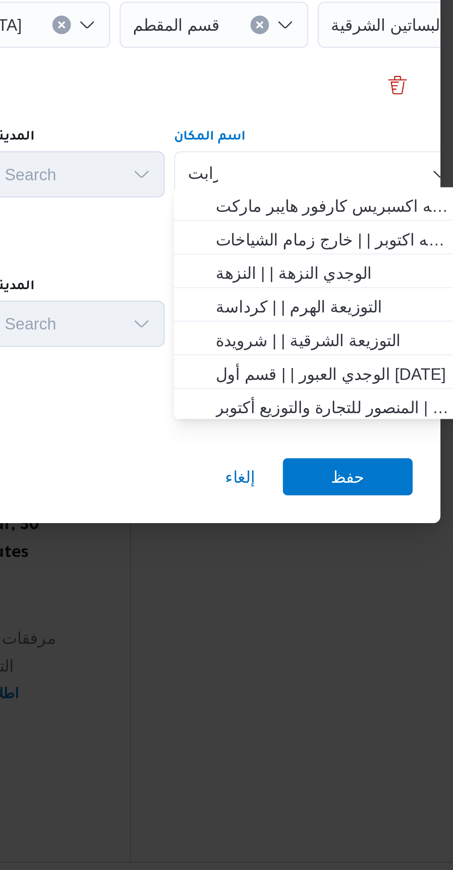
scroll to position [0, 0]
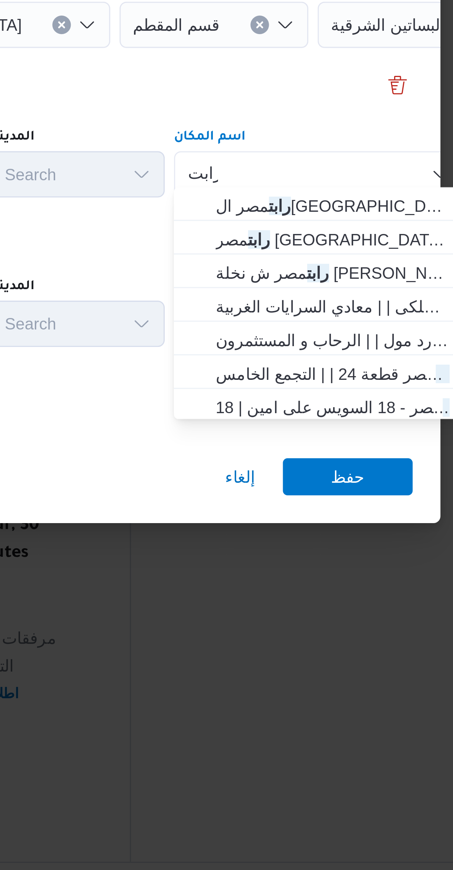
type input "رابت"
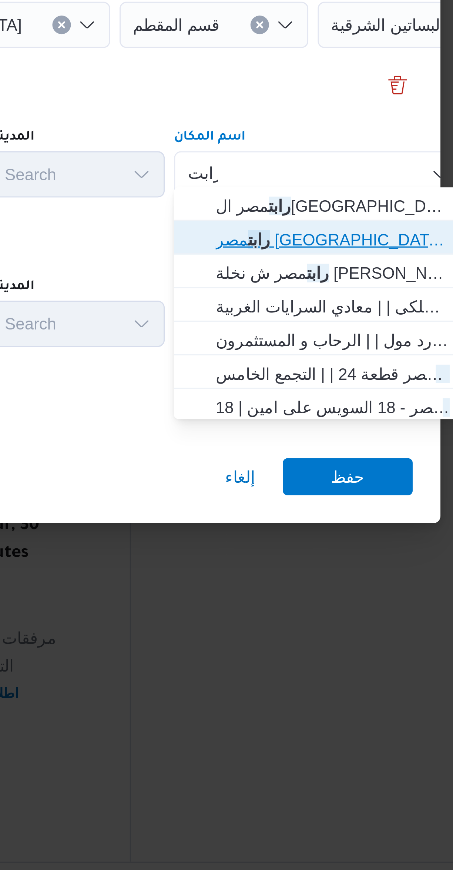
click at [338, 434] on span "رابت مصر شارع الكوثر | | الدقي" at bounding box center [334, 435] width 75 height 9
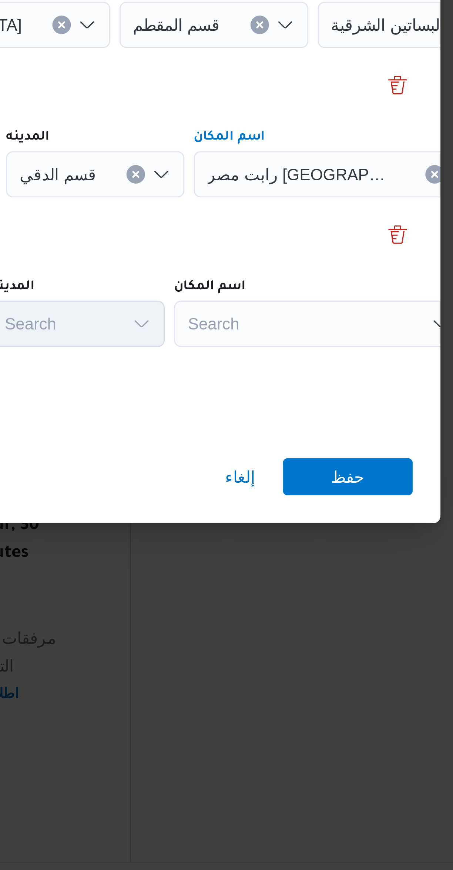
click at [324, 457] on div "Search" at bounding box center [330, 462] width 93 height 15
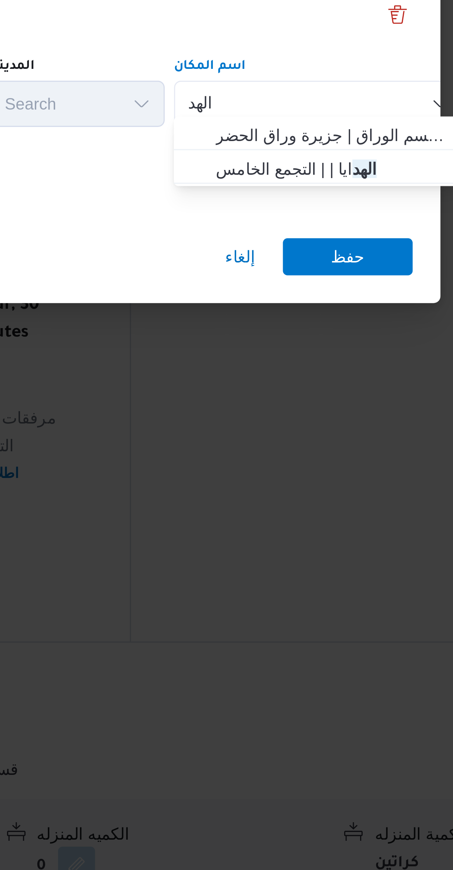
type input "الهد"
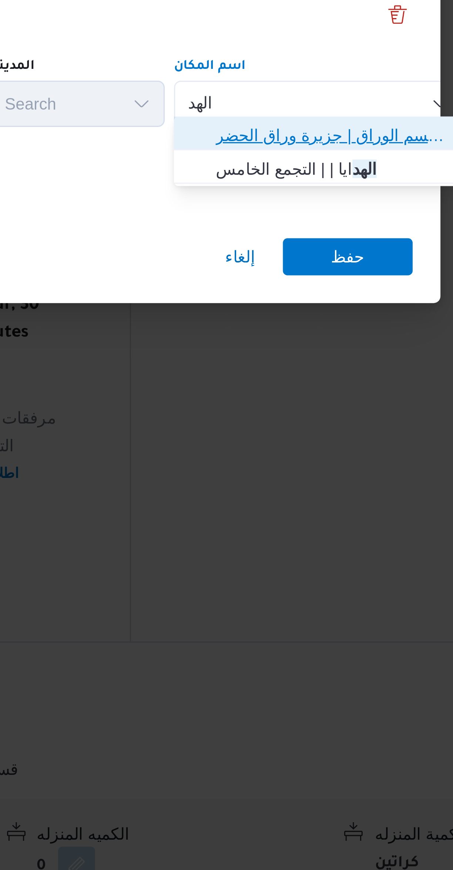
click at [342, 470] on span "الهد ف الوراق | قسم الوراق | جزيرة وراق الحضر" at bounding box center [334, 472] width 75 height 9
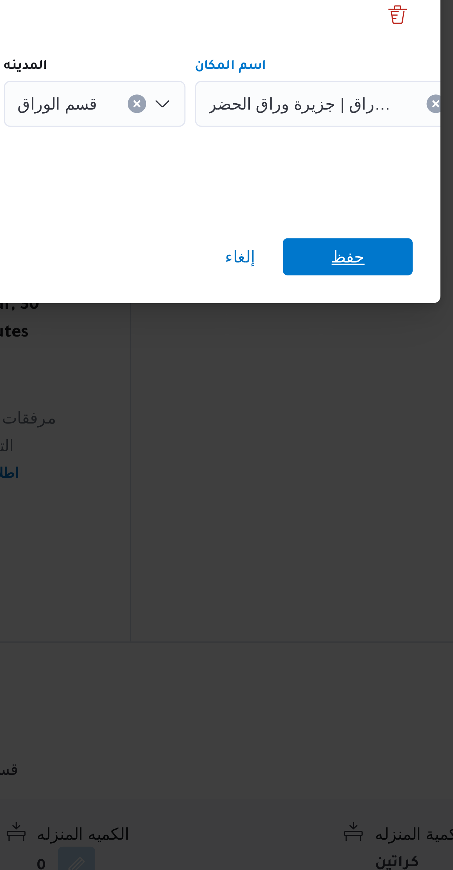
click at [342, 510] on span "حفظ" at bounding box center [339, 512] width 11 height 12
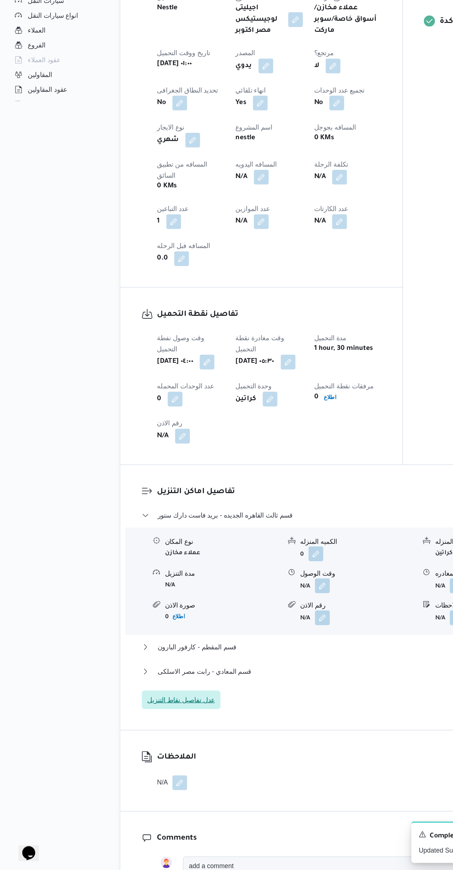
scroll to position [160, 0]
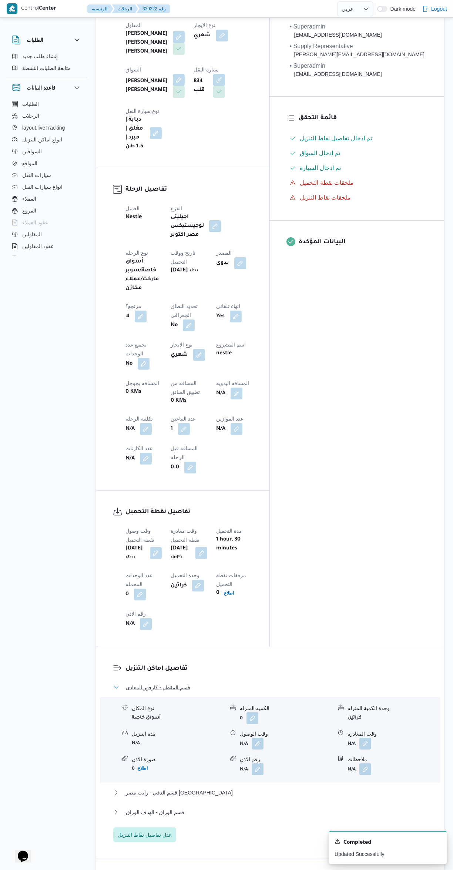
click at [289, 683] on button "قسم المقطم - كارفور المعادى" at bounding box center [270, 687] width 314 height 9
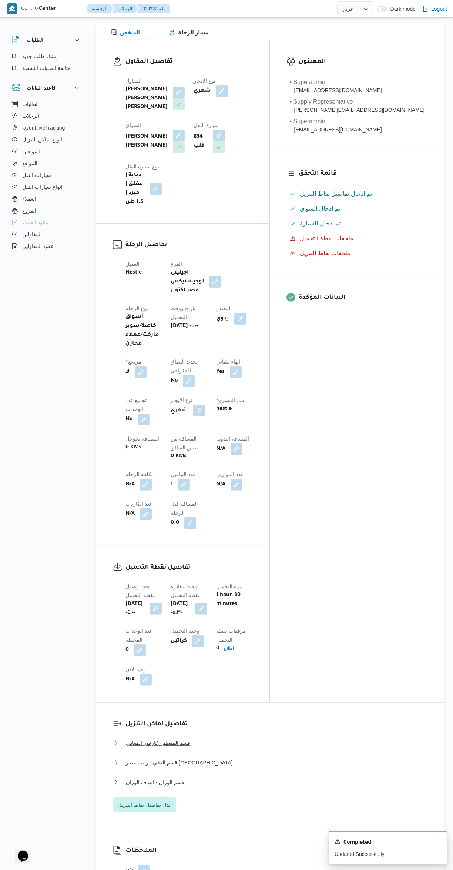
scroll to position [0, 0]
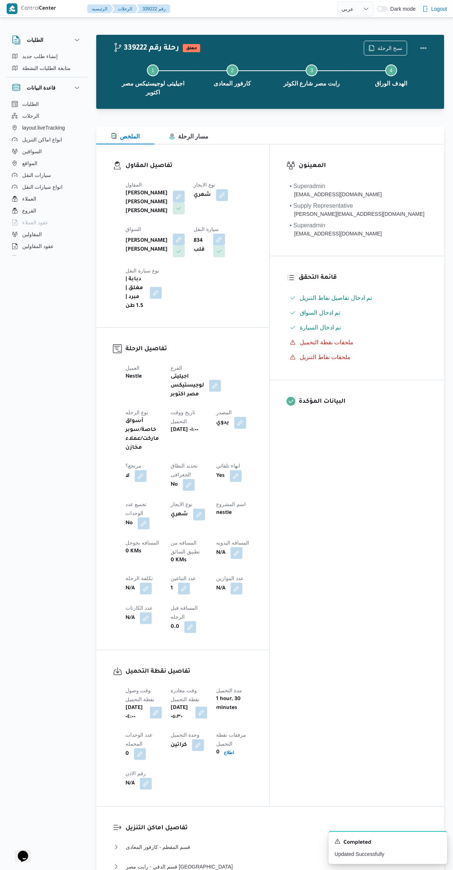
select select "ar"
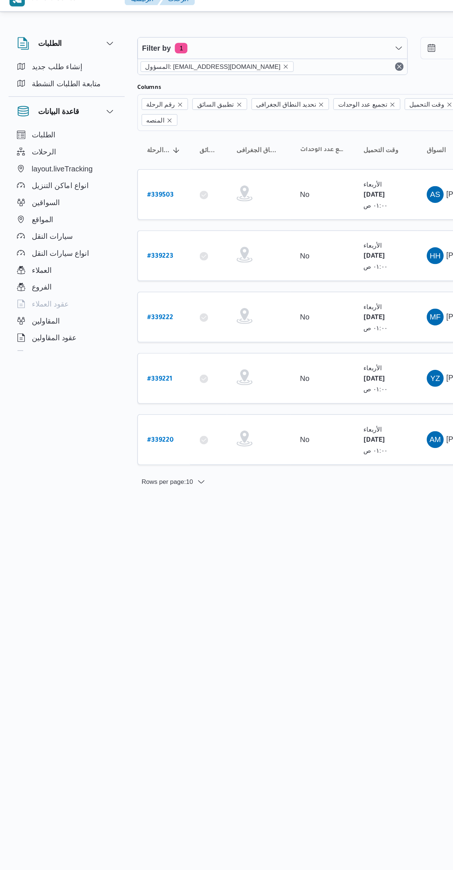
click at [119, 187] on b "# 339223" at bounding box center [112, 189] width 18 height 5
select select "ar"
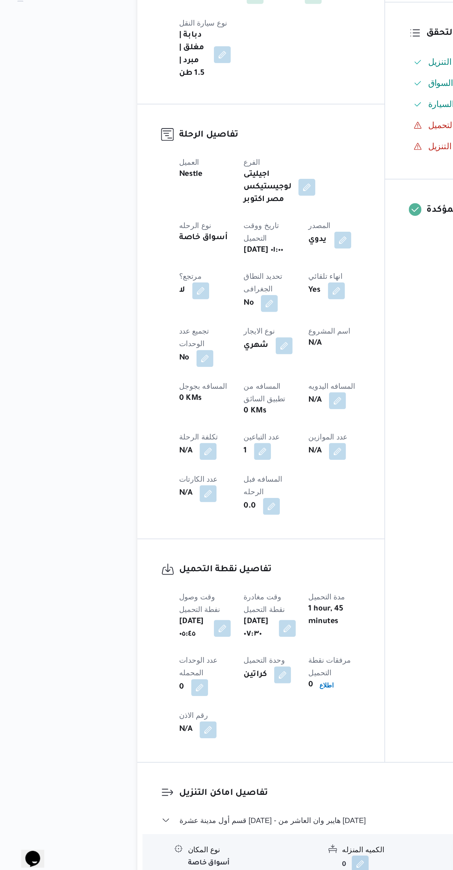
scroll to position [5, 0]
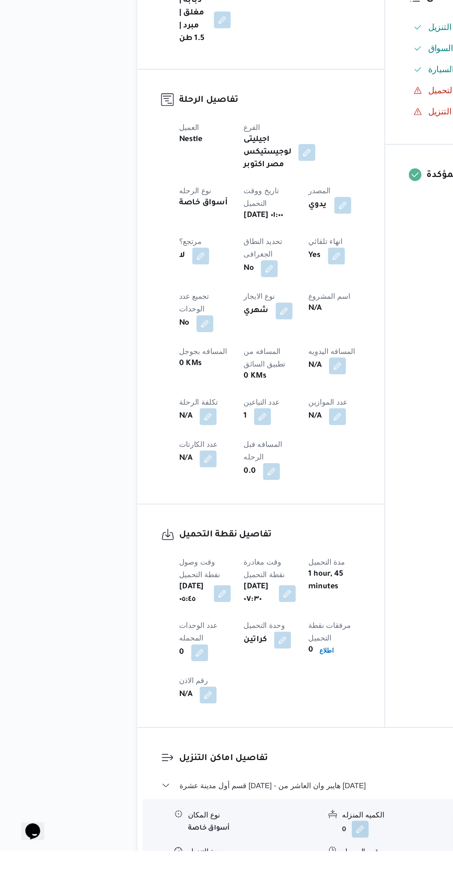
select select "ar"
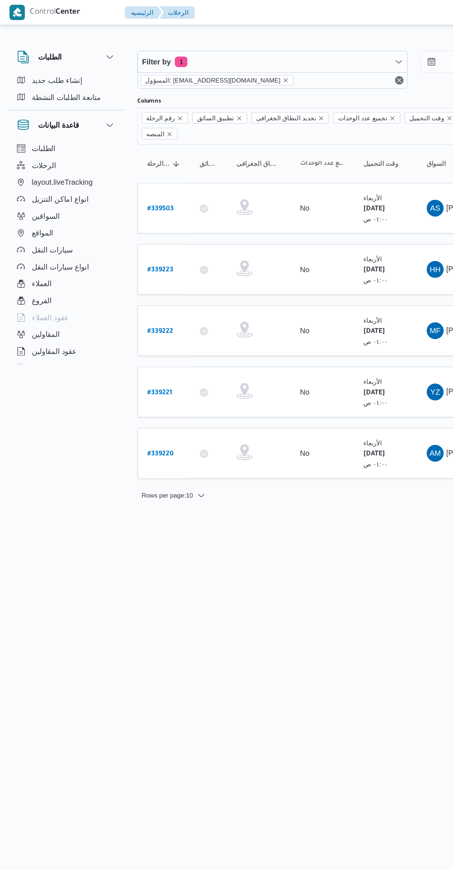
click at [118, 273] on b "# 339221" at bounding box center [111, 275] width 17 height 5
select select "ar"
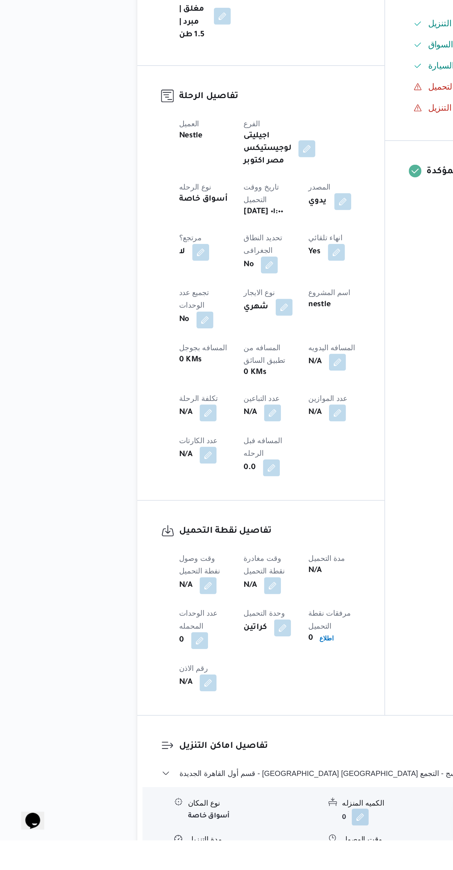
scroll to position [1, 0]
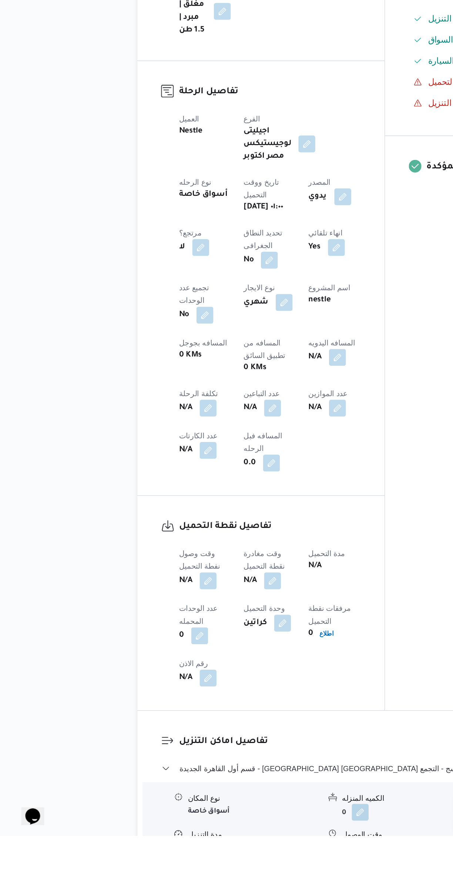
click at [185, 564] on button "button" at bounding box center [191, 570] width 12 height 12
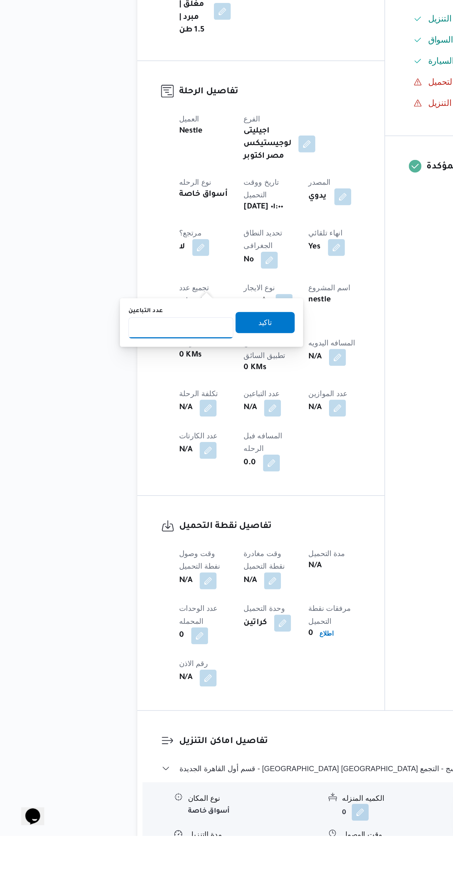
click at [133, 512] on input "عدد التباعين" at bounding box center [127, 513] width 74 height 15
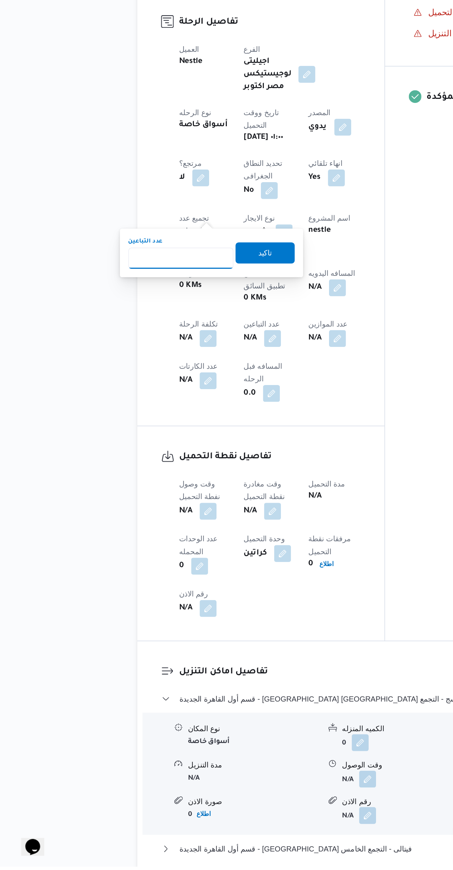
scroll to position [71, 0]
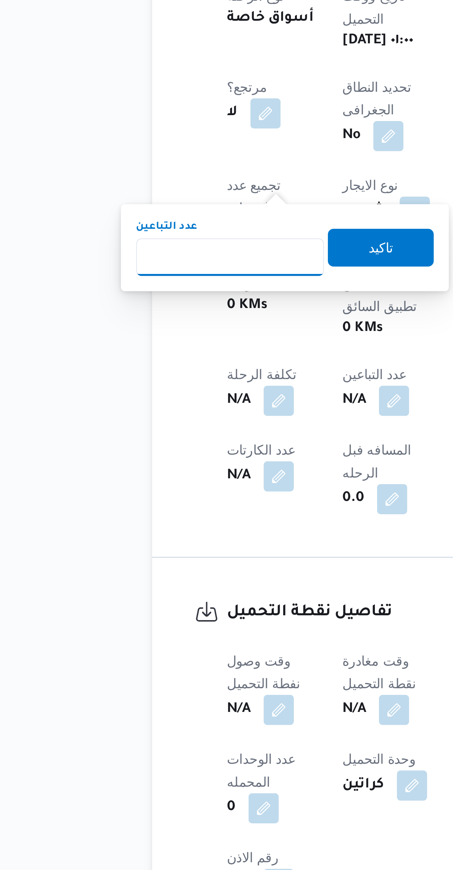
type input "1"
click at [181, 436] on span "تاكيد" at bounding box center [185, 440] width 41 height 15
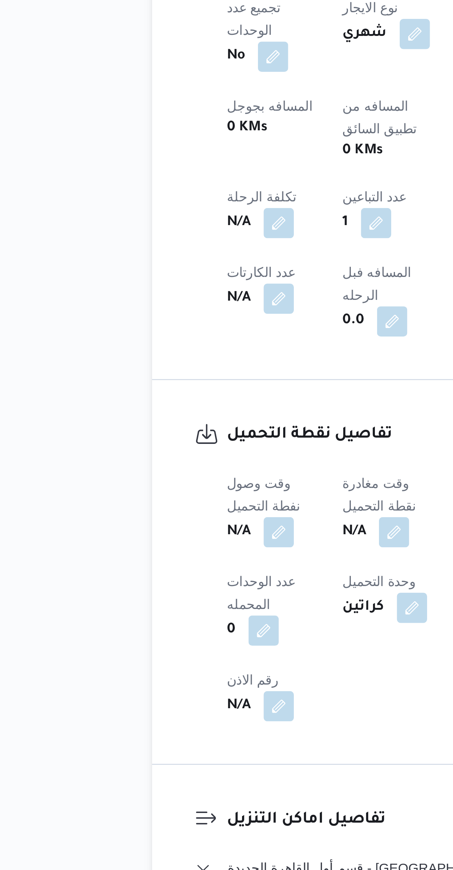
click at [148, 615] on button "button" at bounding box center [146, 621] width 12 height 12
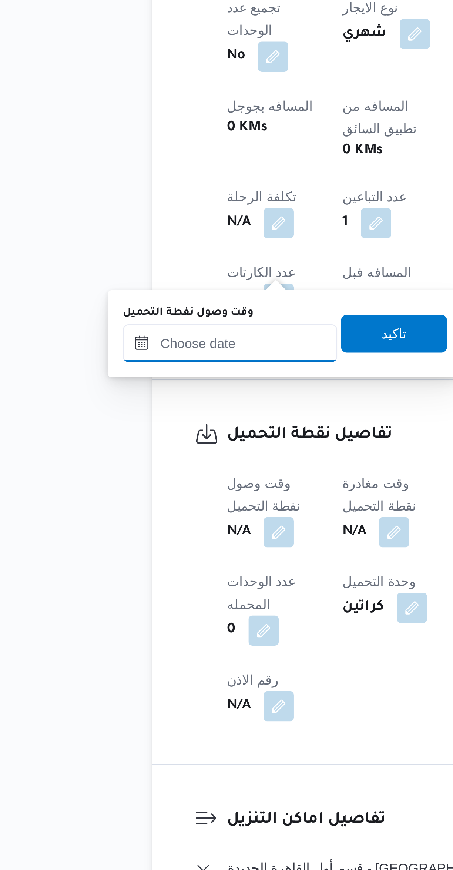
click at [138, 548] on input "وقت وصول نفطة التحميل" at bounding box center [127, 547] width 84 height 15
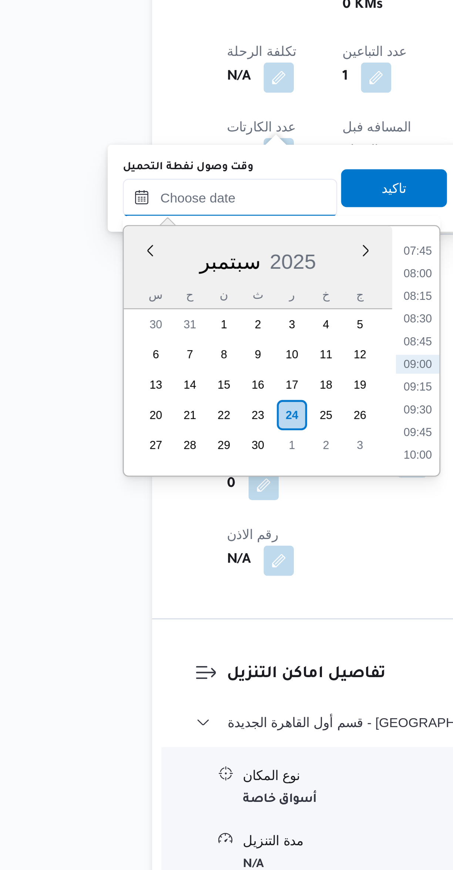
scroll to position [27, 0]
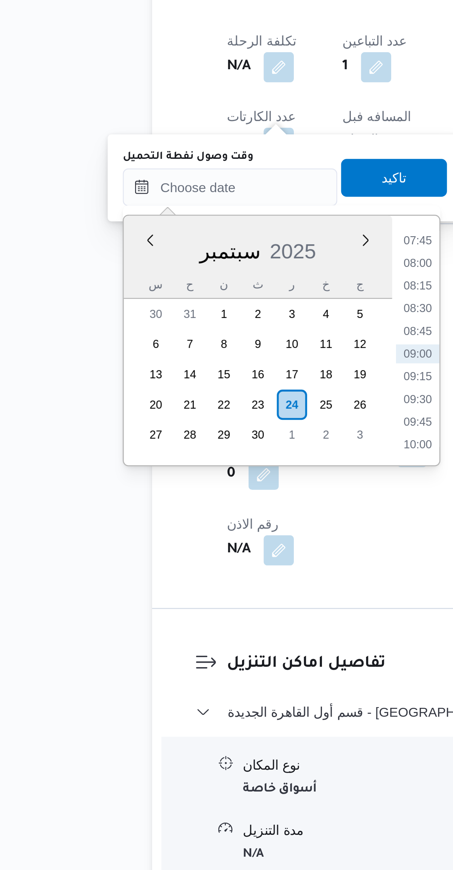
click at [197, 613] on li "07:45" at bounding box center [200, 611] width 17 height 7
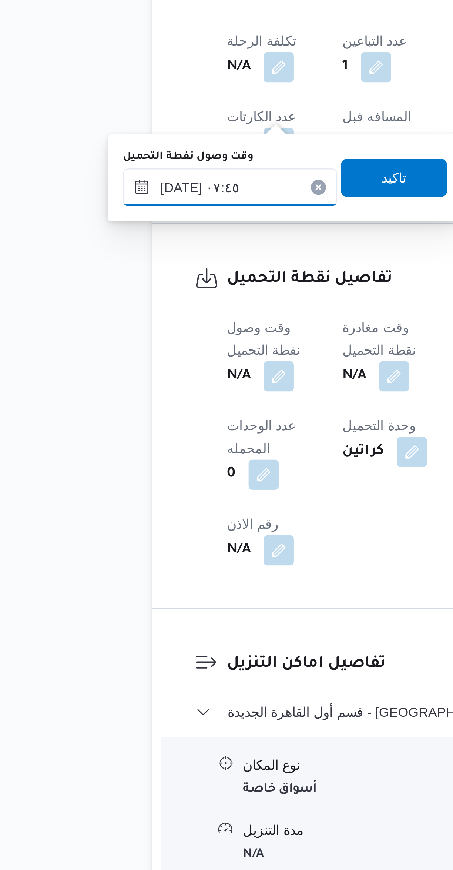
click at [137, 594] on input "[DATE] ٠٧:٤٥" at bounding box center [127, 591] width 84 height 15
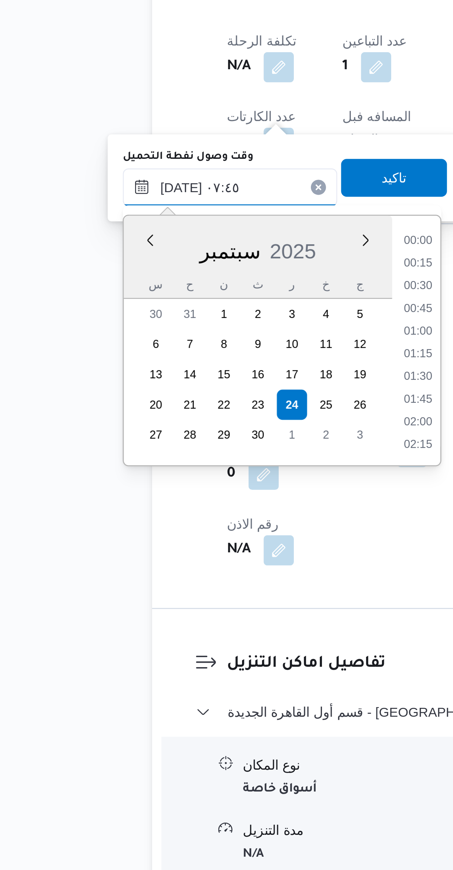
scroll to position [231, 0]
click at [202, 615] on li "06:30" at bounding box center [200, 612] width 17 height 7
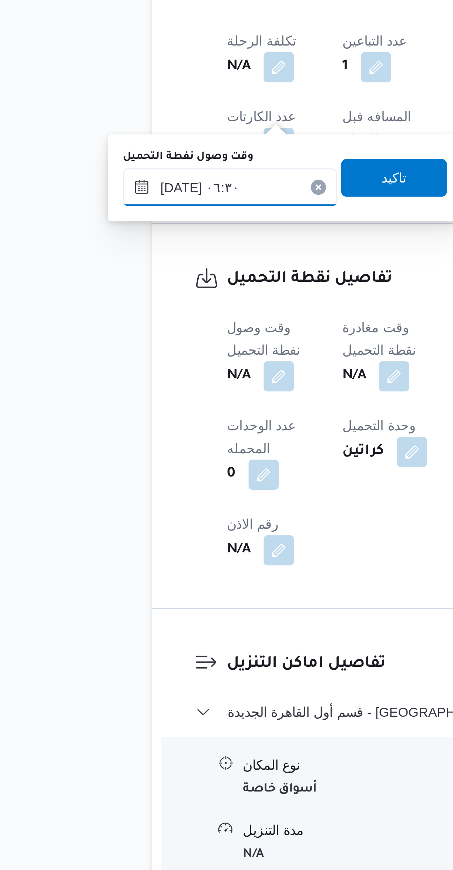
click at [140, 593] on input "٢٤/٠٩/٢٠٢٥ ٠٦:٣٠" at bounding box center [127, 591] width 84 height 15
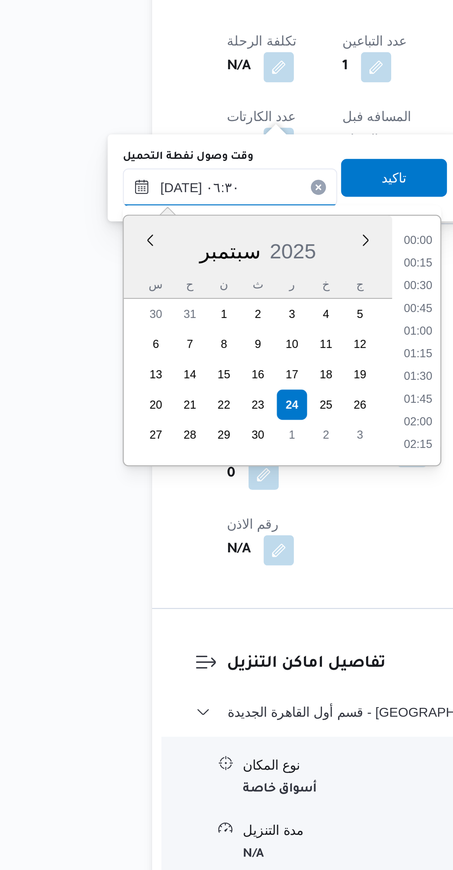
scroll to position [186, 0]
click at [202, 630] on li "05:45" at bounding box center [200, 629] width 17 height 7
type input "[DATE] ٠٥:٤٥"
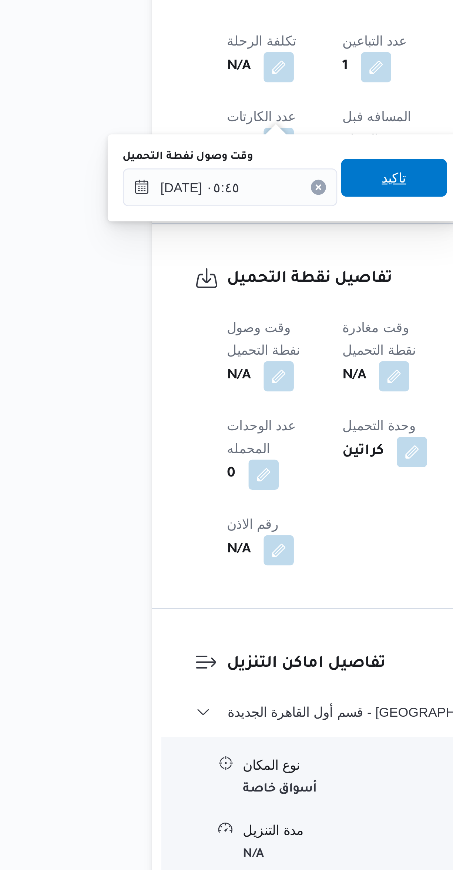
click at [193, 585] on span "تاكيد" at bounding box center [190, 587] width 41 height 15
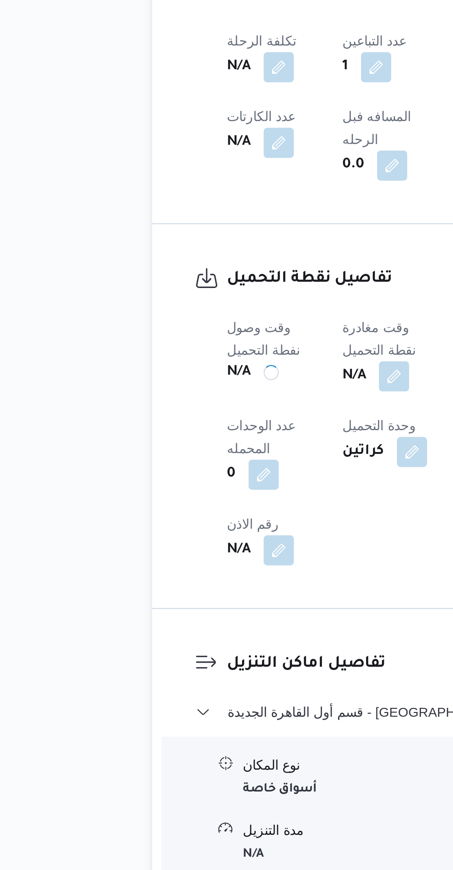
scroll to position [27, 0]
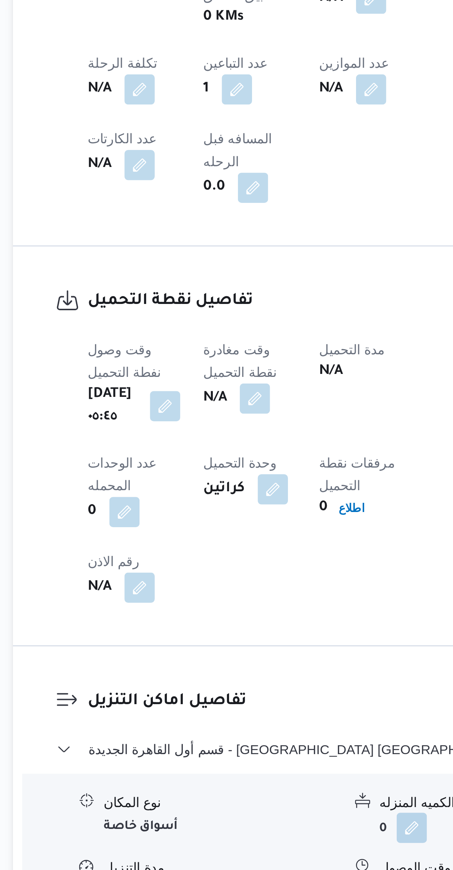
click at [197, 659] on button "button" at bounding box center [191, 665] width 12 height 12
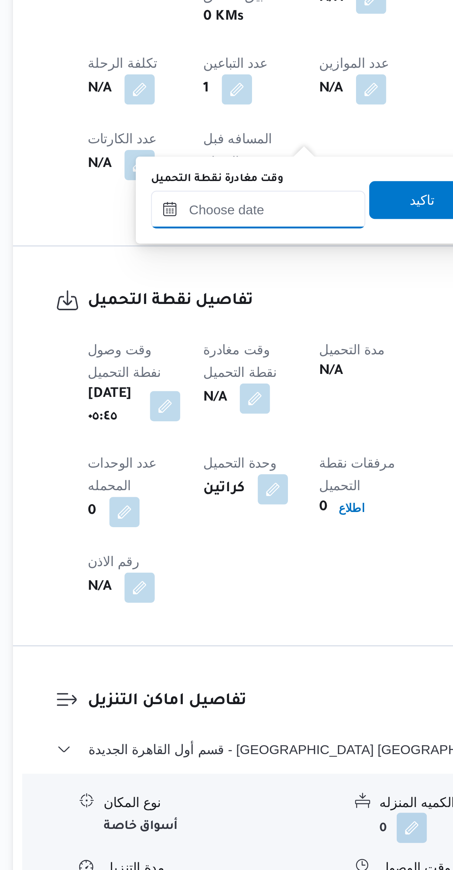
click at [200, 589] on input "وقت مغادرة نقطة التحميل" at bounding box center [192, 591] width 84 height 15
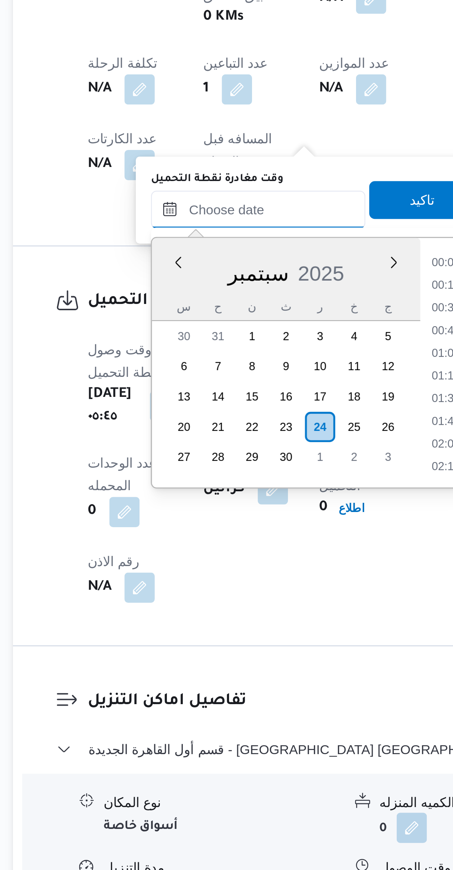
scroll to position [275, 0]
click at [262, 611] on li "07:45" at bounding box center [265, 611] width 17 height 7
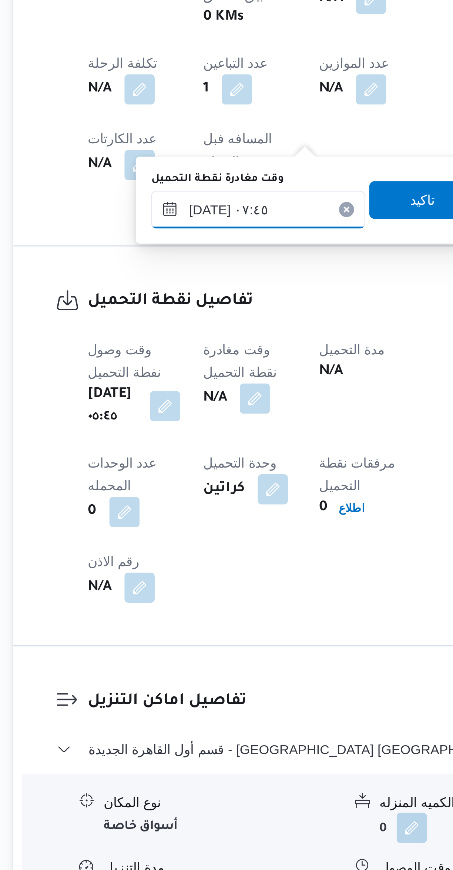
click at [205, 592] on input "[DATE] ٠٧:٤٥" at bounding box center [192, 591] width 84 height 15
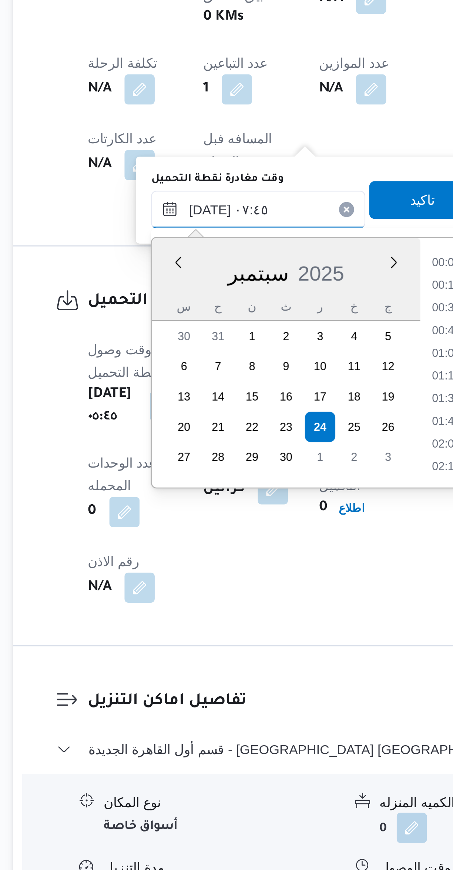
scroll to position [231, 0]
click at [265, 613] on li "06:30" at bounding box center [266, 612] width 17 height 7
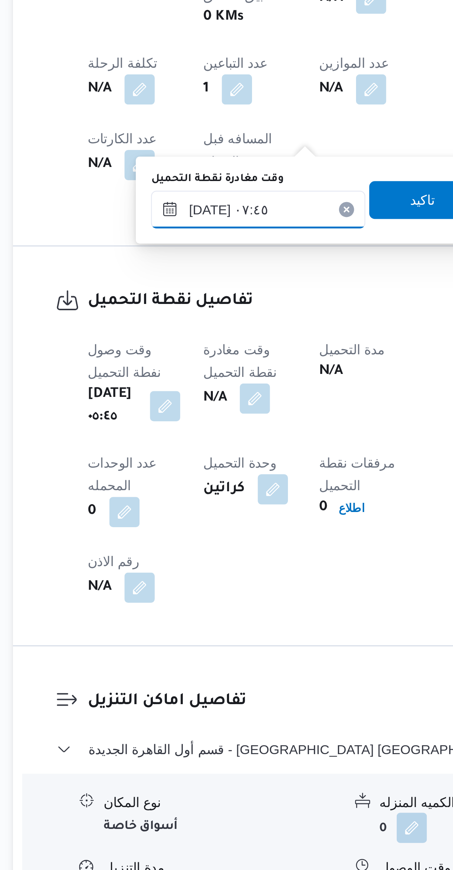
type input "٢٤/٠٩/٢٠٢٥ ٠٦:٣٠"
click at [253, 586] on span "تاكيد" at bounding box center [257, 587] width 10 height 9
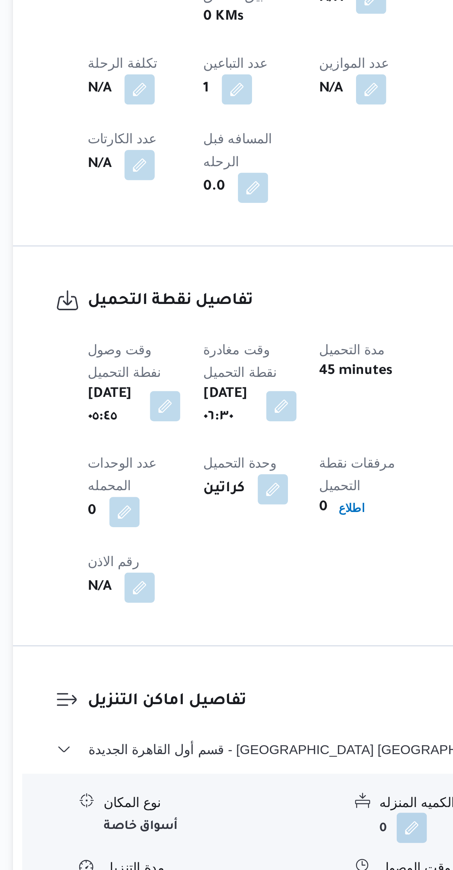
click at [207, 662] on button "button" at bounding box center [201, 668] width 12 height 12
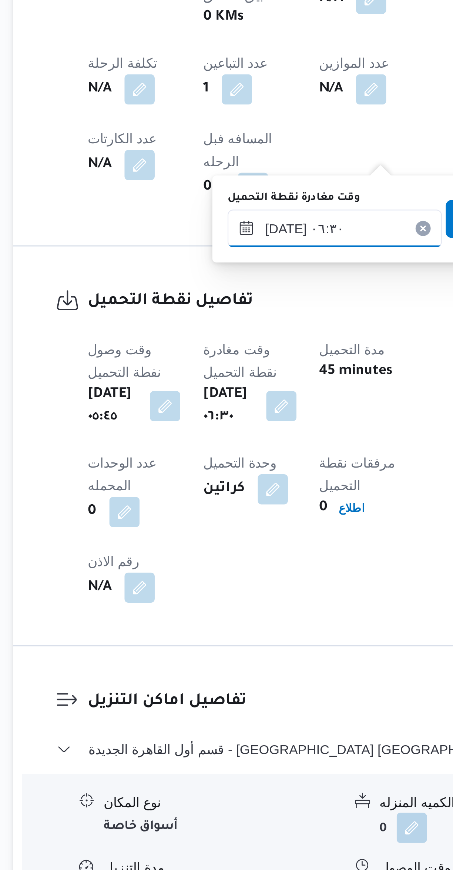
click at [224, 600] on input "٢٤/٠٩/٢٠٢٥ ٠٦:٣٠" at bounding box center [222, 598] width 84 height 15
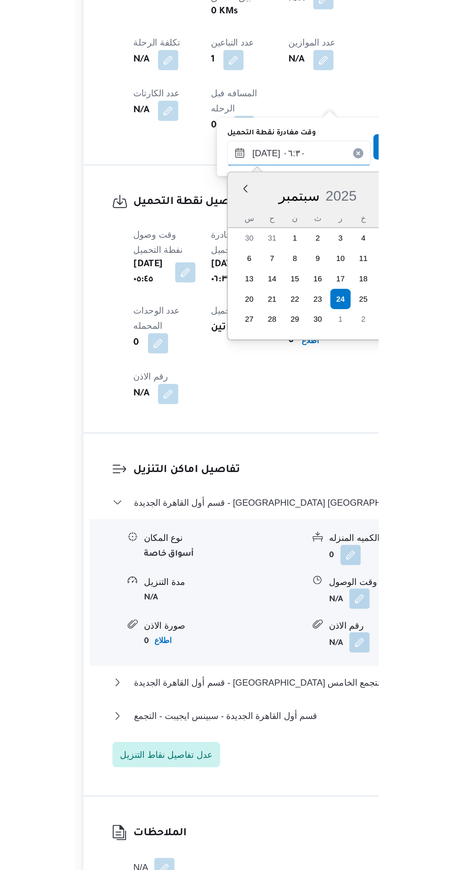
scroll to position [186, 0]
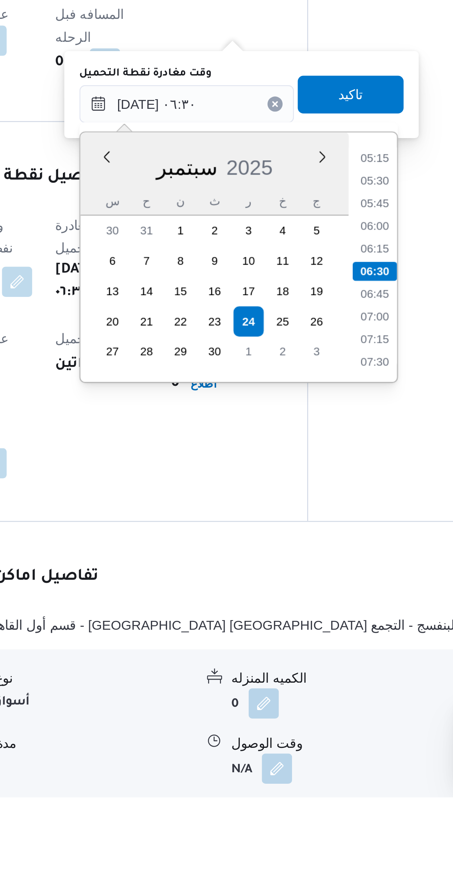
click at [299, 699] on li "07:30" at bounding box center [295, 699] width 17 height 7
type input "٢٤/٠٩/٢٠٢٥ ٠٦:٣٠"
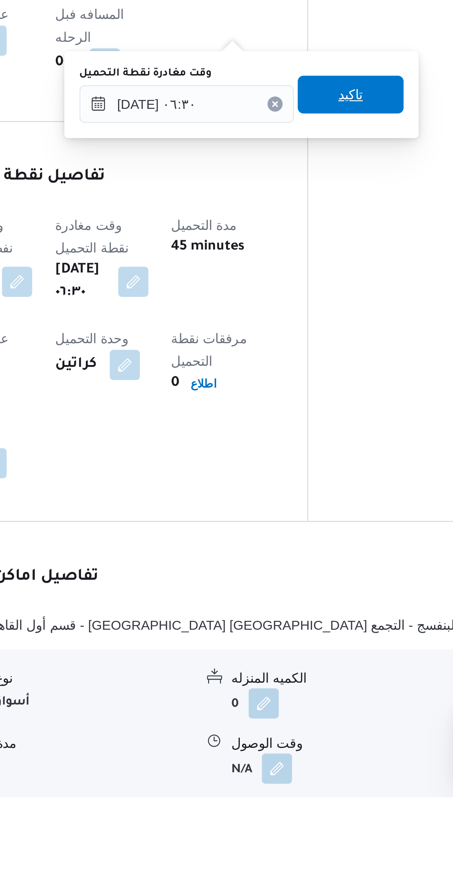
click at [289, 594] on span "تاكيد" at bounding box center [286, 594] width 41 height 15
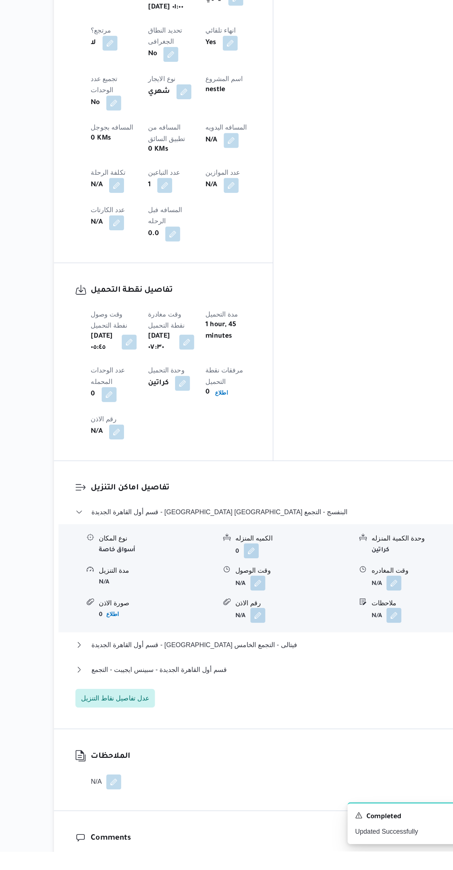
scroll to position [240, 0]
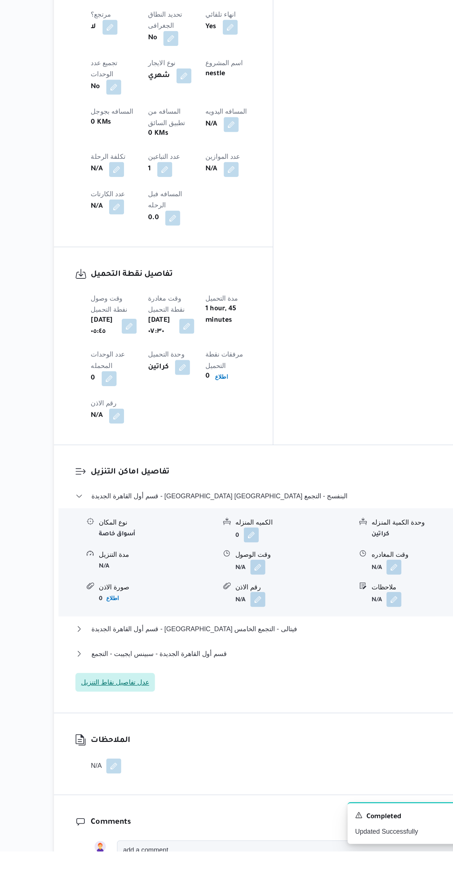
click at [158, 732] on span "عدل تفاصيل نقاط التنزيل" at bounding box center [145, 736] width 54 height 9
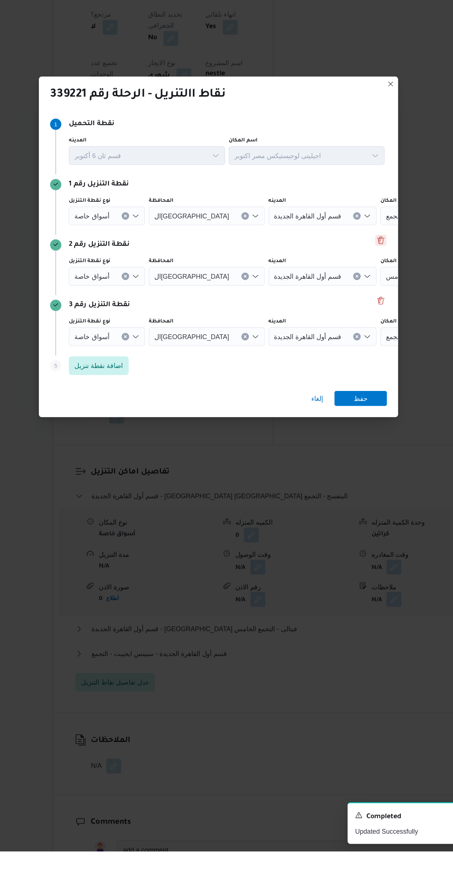
click at [356, 391] on button "Delete" at bounding box center [355, 386] width 9 height 9
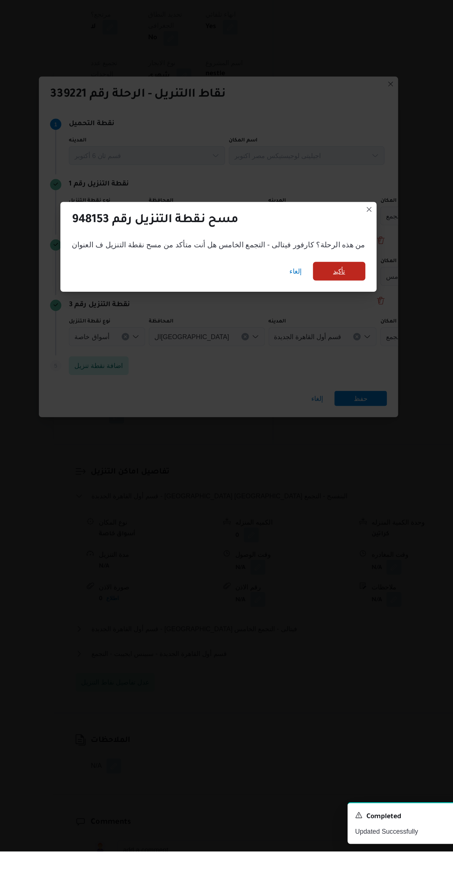
click at [320, 418] on span "تأكيد" at bounding box center [321, 410] width 41 height 15
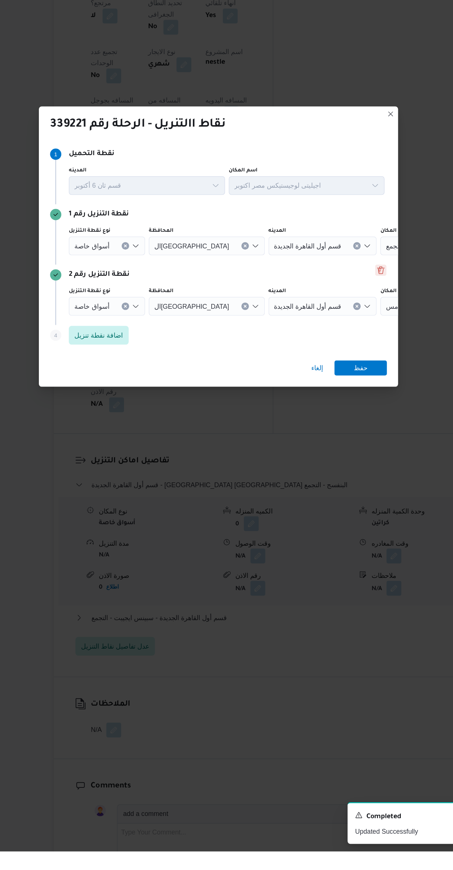
scroll to position [231, 0]
click at [356, 415] on button "Delete" at bounding box center [355, 410] width 9 height 9
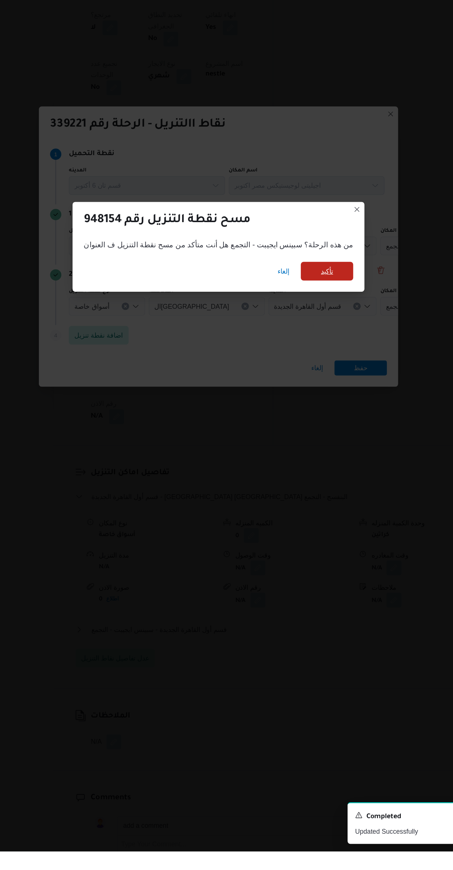
click at [313, 418] on span "تأكيد" at bounding box center [312, 410] width 41 height 15
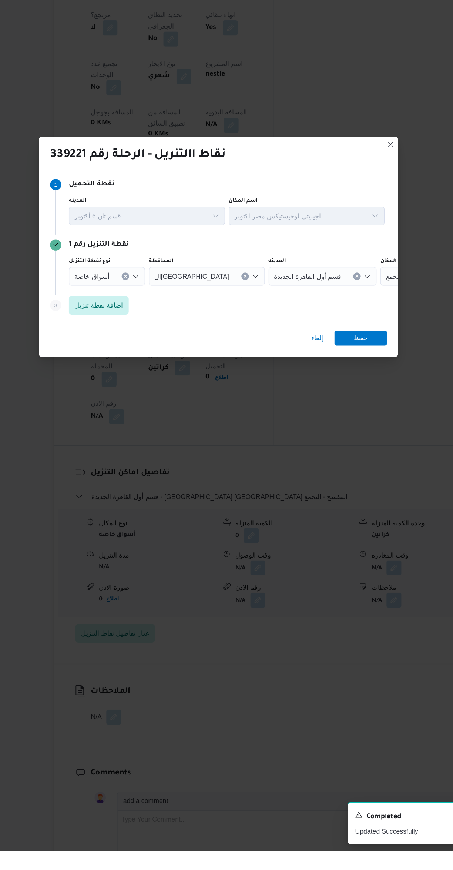
click at [210, 422] on div "ال[GEOGRAPHIC_DATA]" at bounding box center [217, 415] width 92 height 15
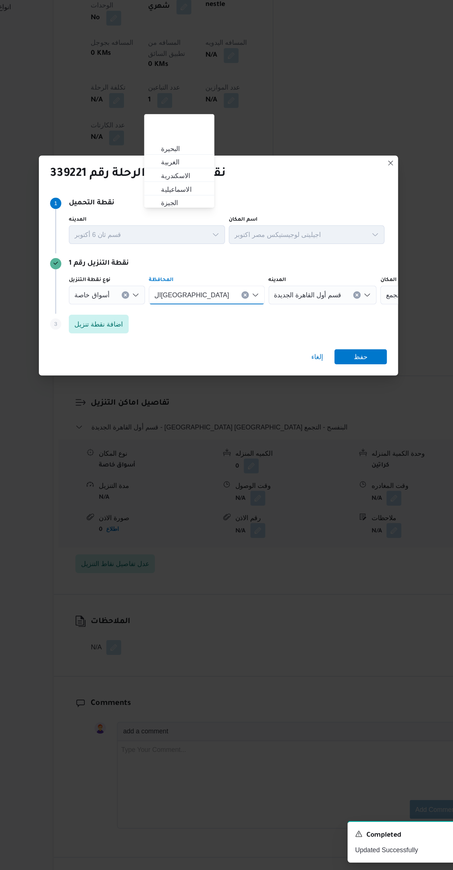
scroll to position [44, 0]
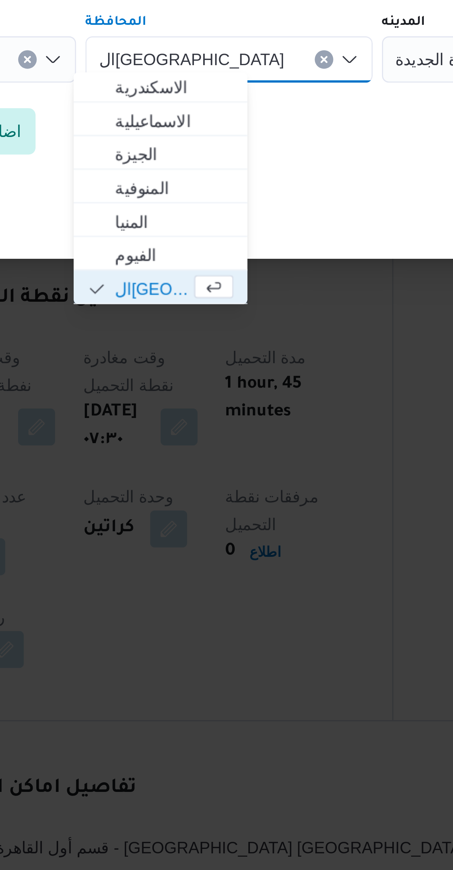
click at [211, 410] on div "القاهرة Combo box. Selected. القاهرة. Press Backspace to delete القاهرة. Combo …" at bounding box center [217, 415] width 92 height 15
click at [246, 413] on icon "Clear input" at bounding box center [247, 414] width 3 height 3
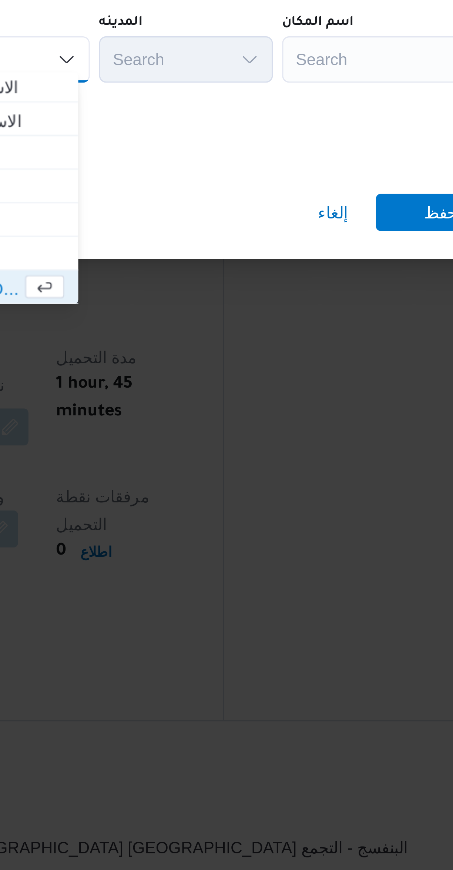
scroll to position [154, 0]
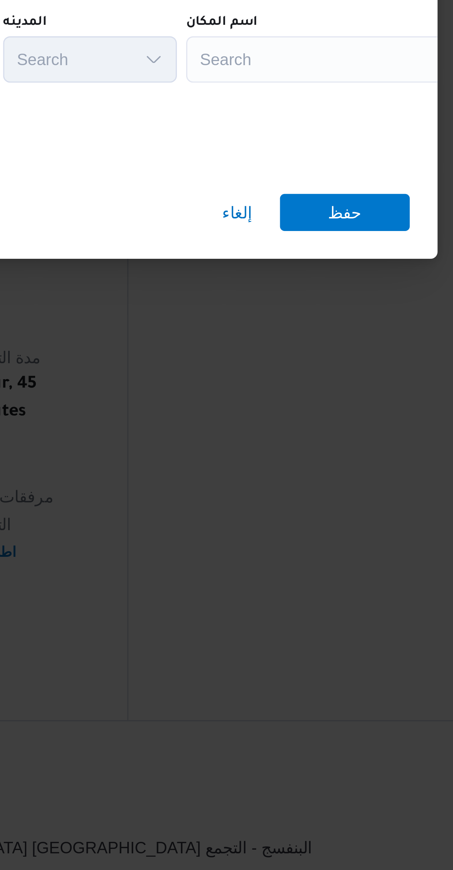
click at [333, 413] on div "Search" at bounding box center [334, 415] width 93 height 15
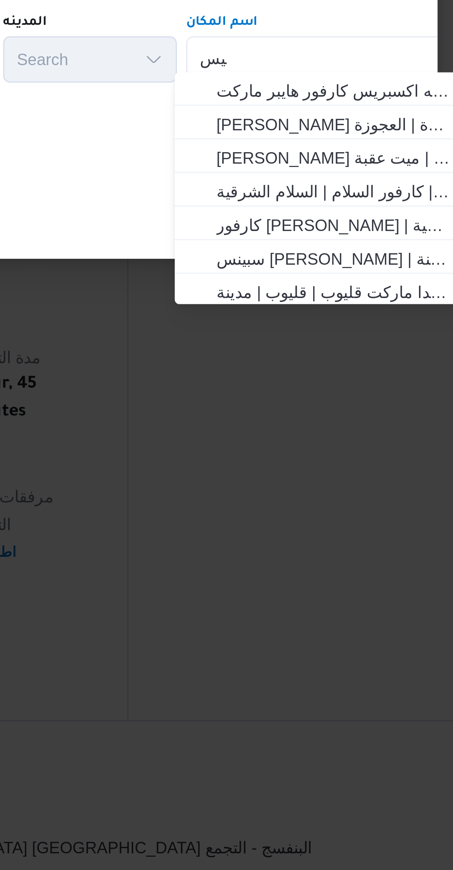
scroll to position [0, 0]
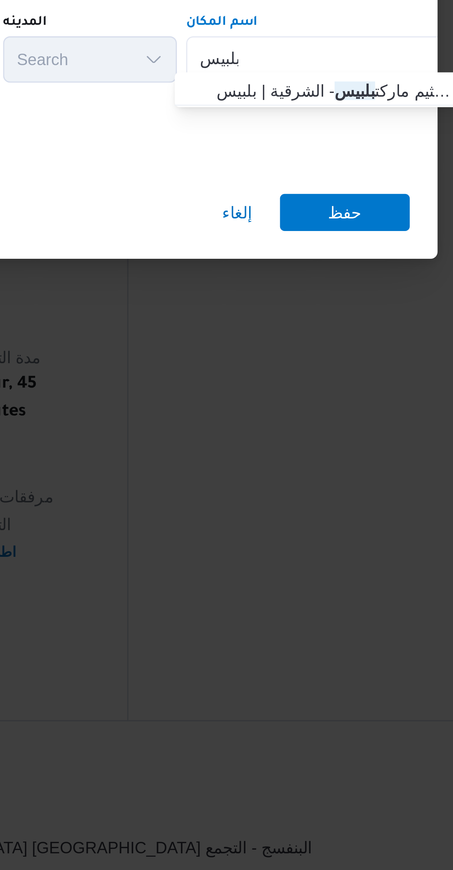
type input "بلبيس"
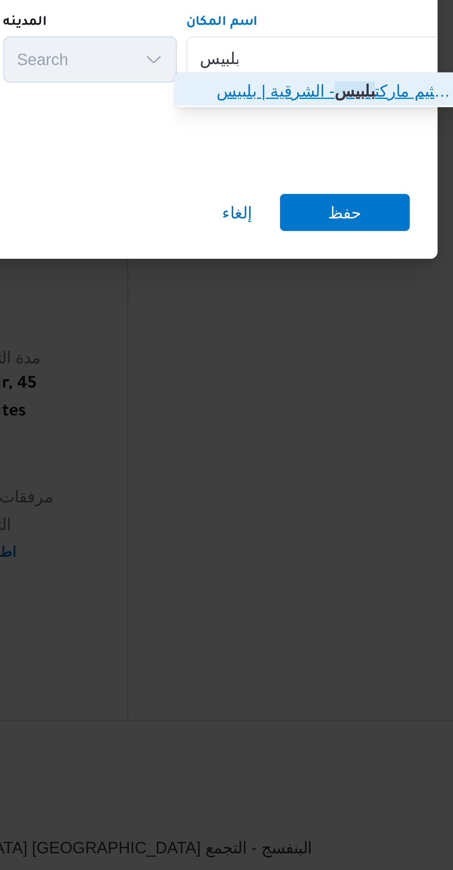
click at [336, 424] on span "العثيم ماركت بلبيس - الشرقية | بلبيس | بلبيس" at bounding box center [335, 424] width 75 height 9
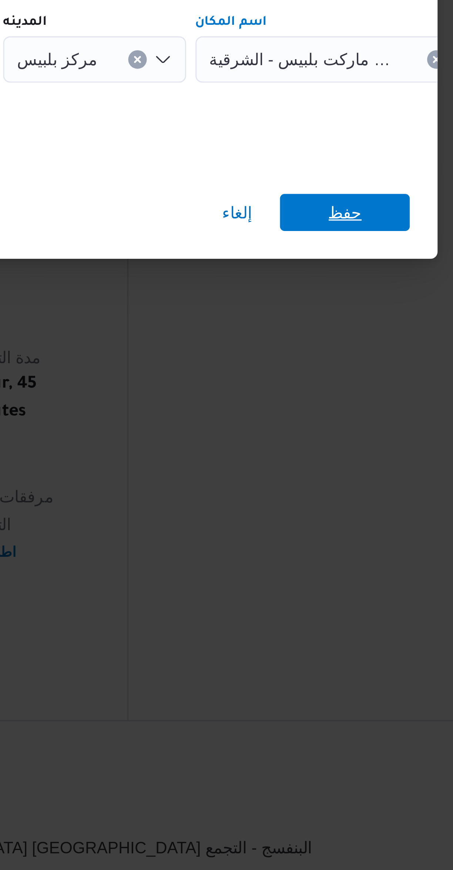
click at [346, 462] on span "حفظ" at bounding box center [338, 464] width 41 height 12
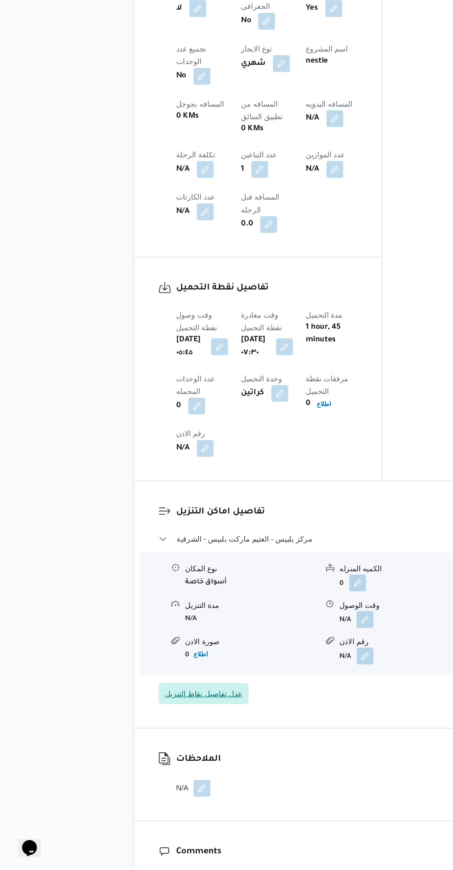
scroll to position [180, 0]
click at [247, 636] on button "مركز بلبيس - العثيم ماركت بلبيس - الشرقية" at bounding box center [270, 640] width 314 height 9
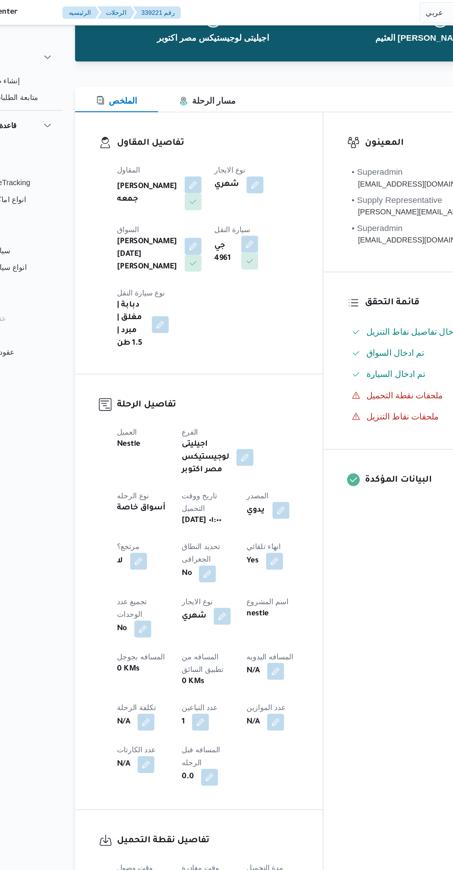
scroll to position [0, 0]
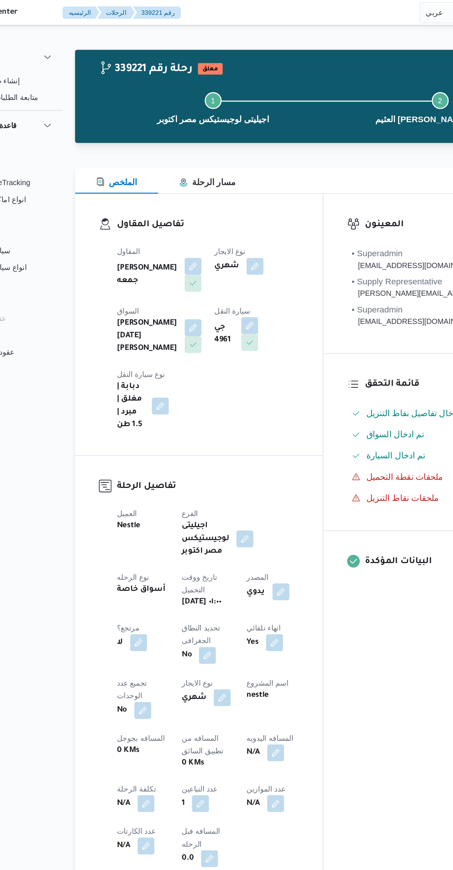
select select "ar"
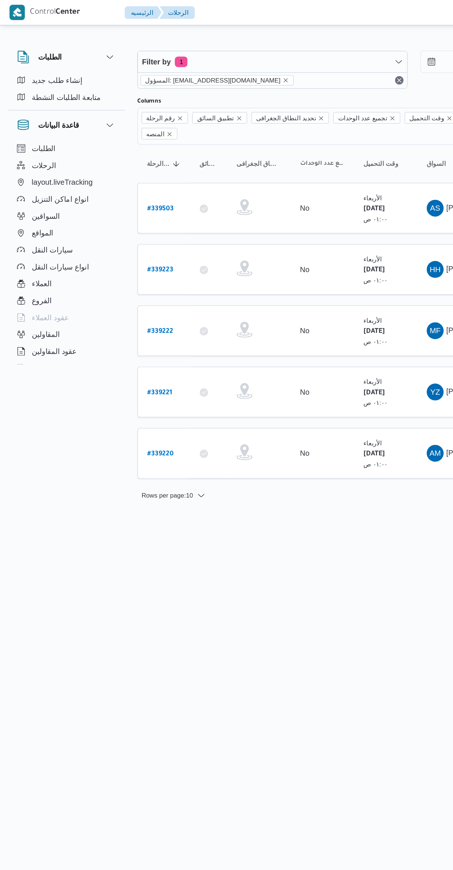
click at [121, 316] on b "# 339220" at bounding box center [112, 318] width 19 height 5
select select "ar"
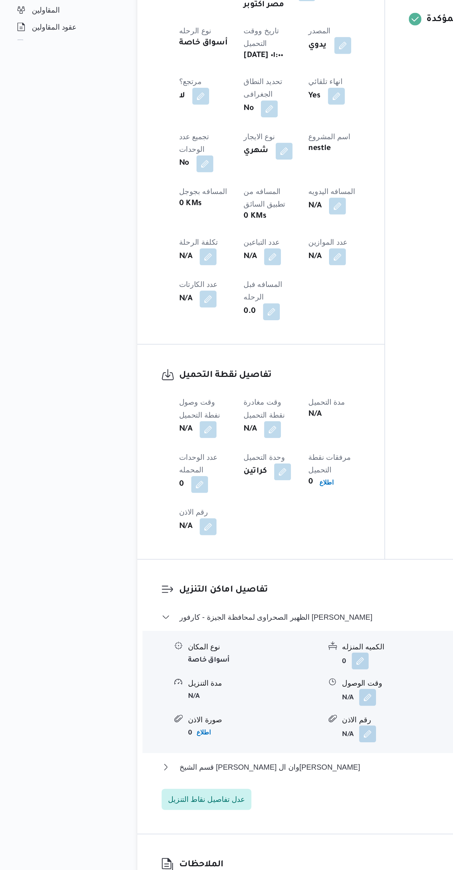
scroll to position [152, 0]
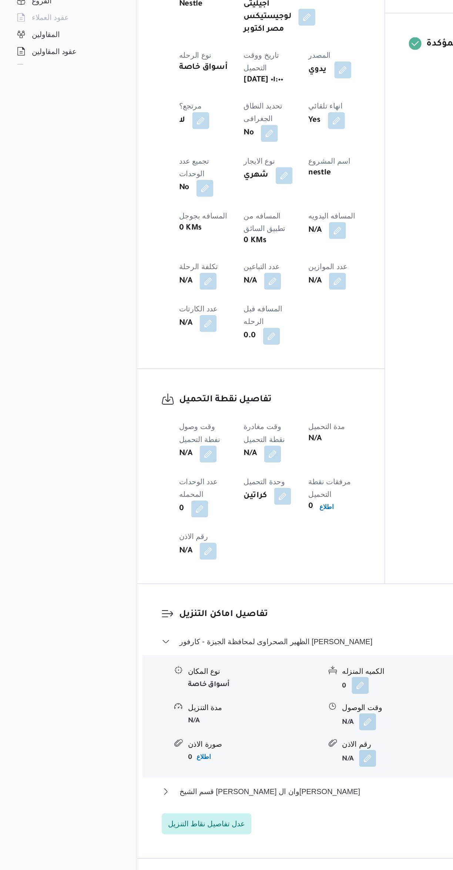
click at [185, 401] on button "button" at bounding box center [191, 407] width 12 height 12
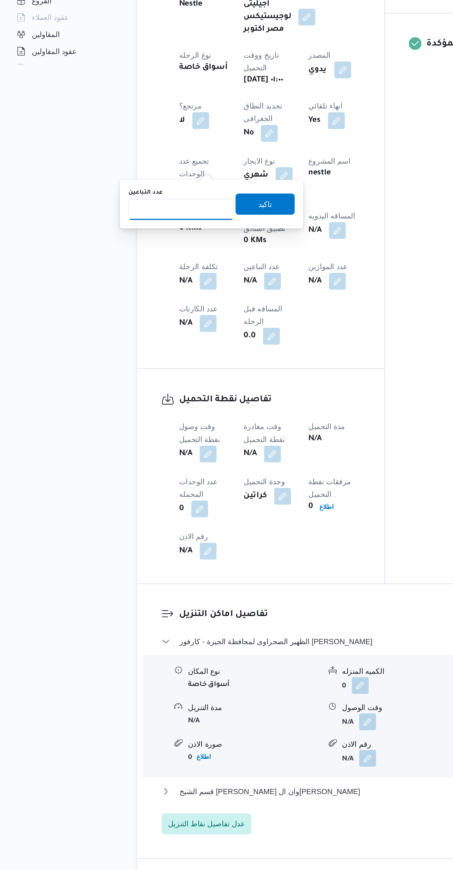
click at [136, 356] on input "عدد التباعين" at bounding box center [127, 356] width 74 height 15
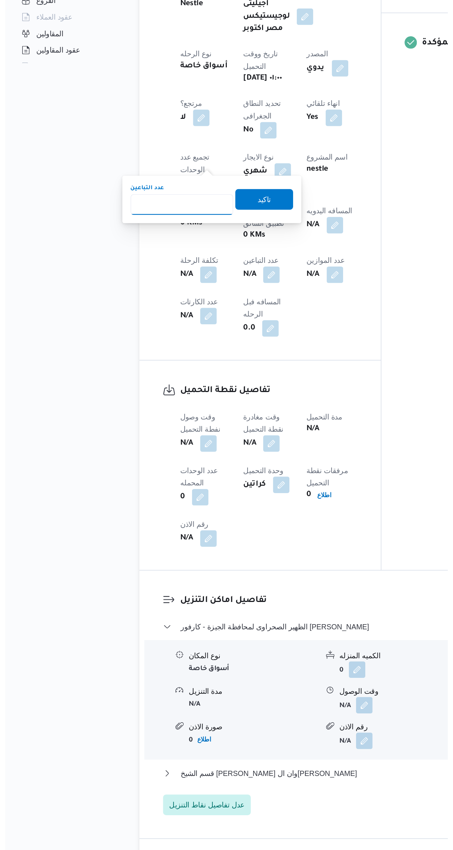
scroll to position [0, 0]
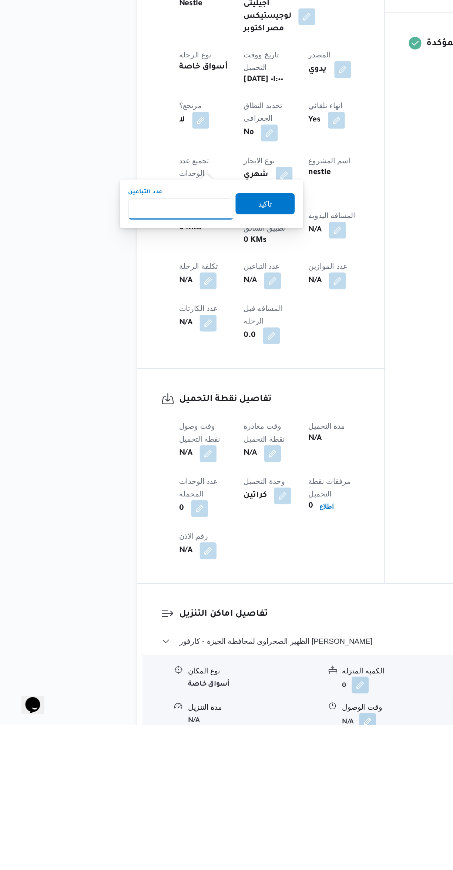
type input "1"
click at [193, 501] on span "تاكيد" at bounding box center [185, 504] width 41 height 15
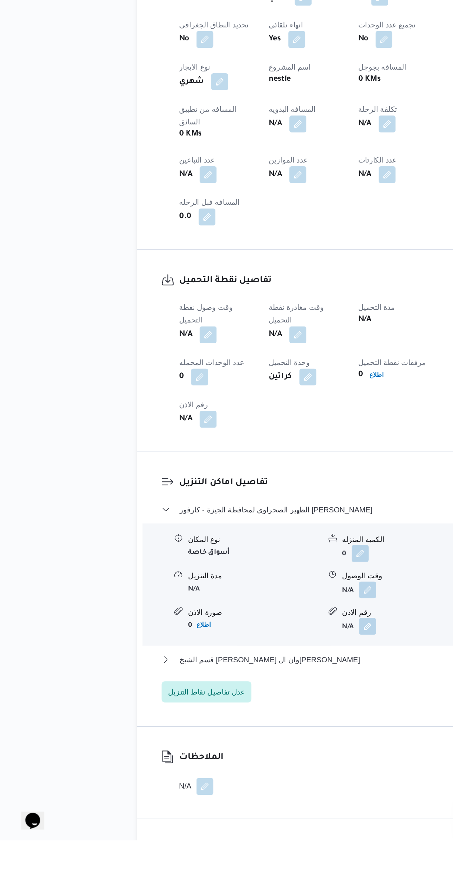
scroll to position [116, 0]
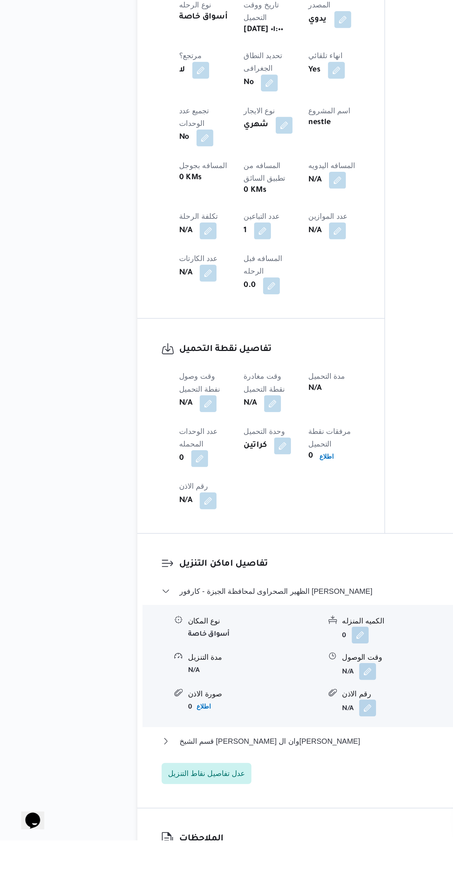
click at [147, 558] on button "button" at bounding box center [146, 564] width 12 height 12
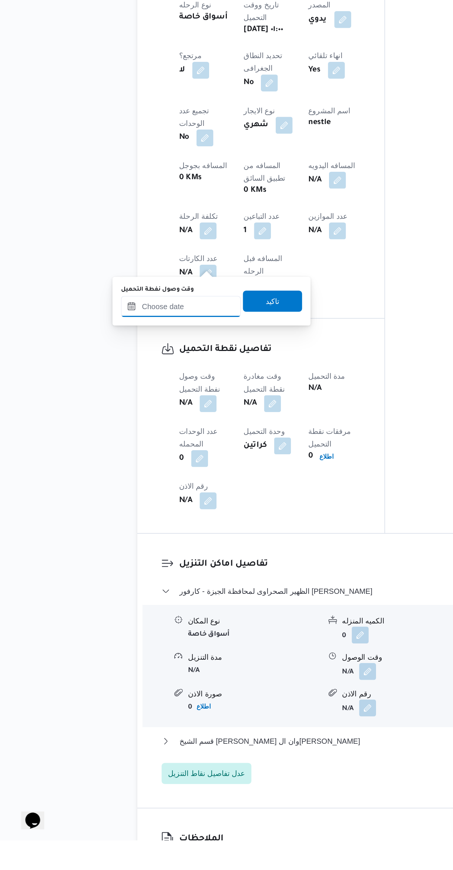
click at [138, 496] on input "وقت وصول نفطة التحميل" at bounding box center [127, 496] width 84 height 15
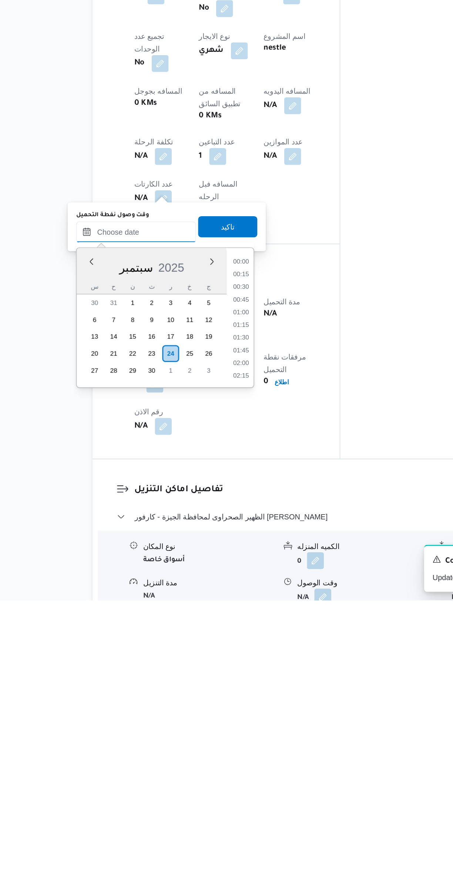
scroll to position [284, 0]
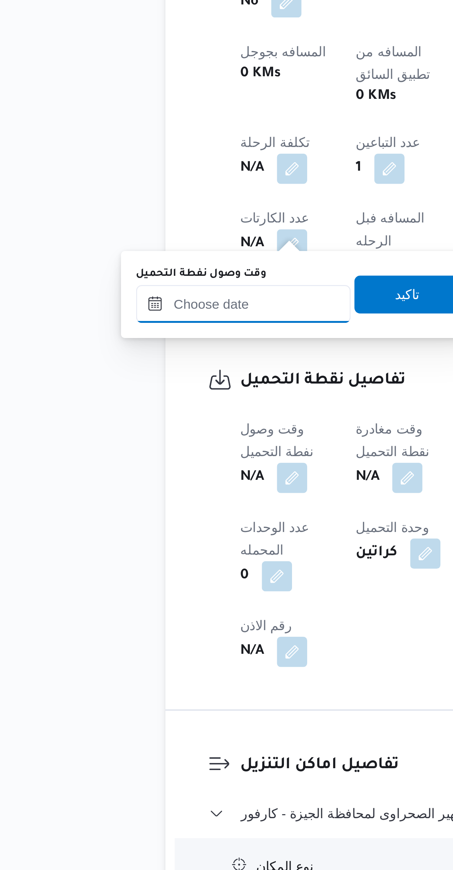
click at [143, 611] on input "وقت وصول نفطة التحميل" at bounding box center [127, 611] width 84 height 15
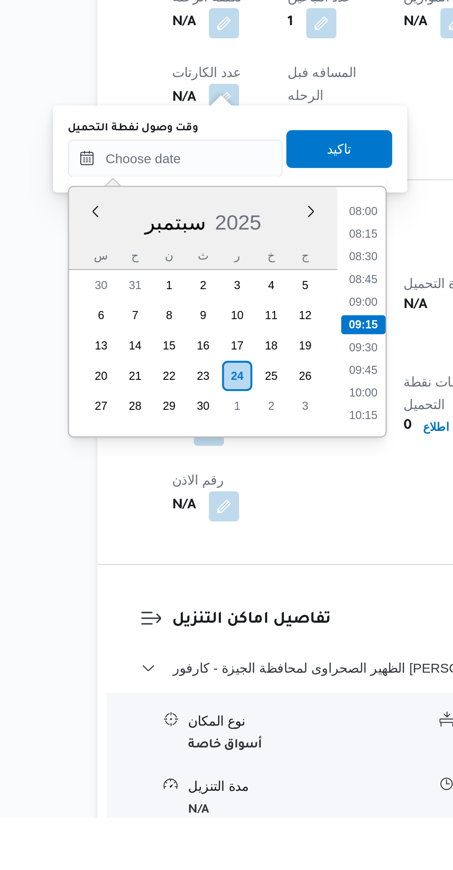
click at [198, 633] on li "08:00" at bounding box center [200, 632] width 17 height 7
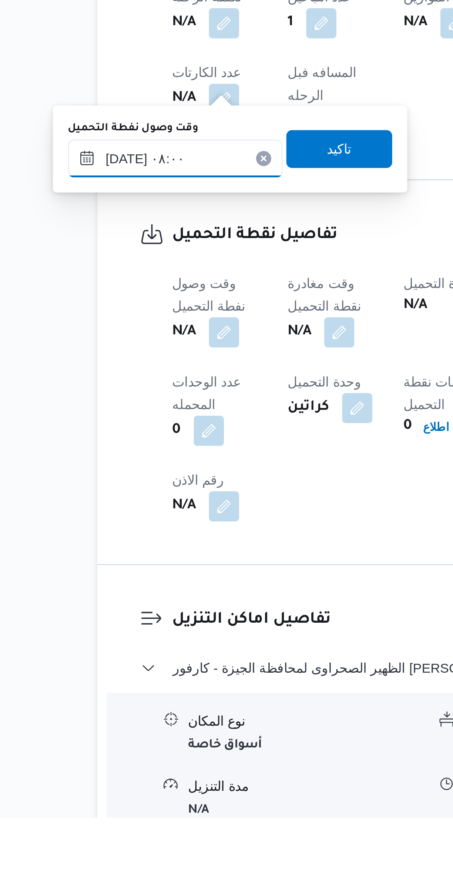
click at [143, 614] on input "[DATE] ٠٨:٠٠" at bounding box center [127, 611] width 84 height 15
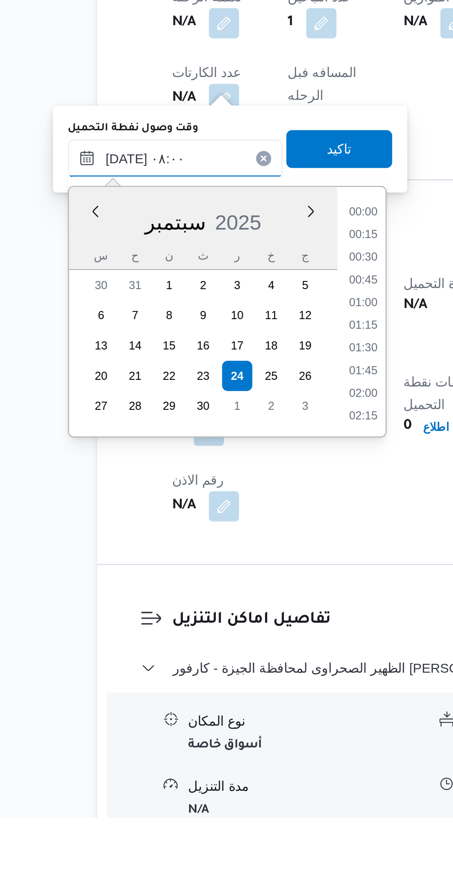
scroll to position [239, 0]
click at [199, 650] on li "07:15" at bounding box center [200, 650] width 17 height 7
type input "[DATE] ٠٧:١٥"
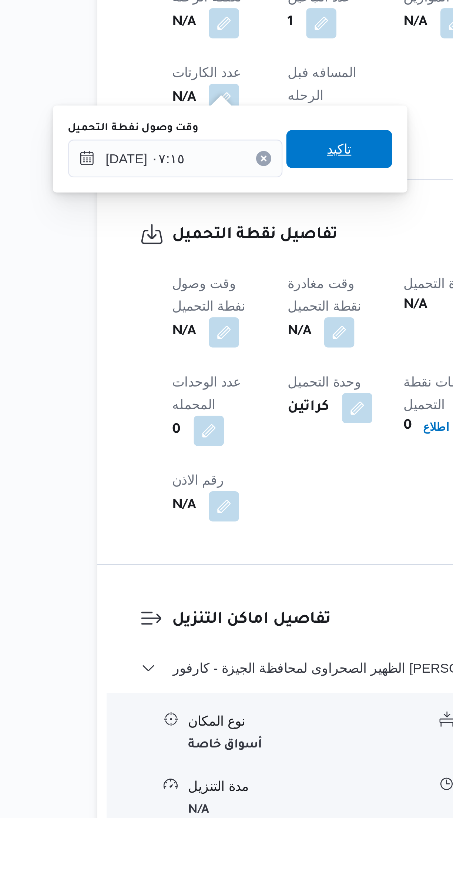
click at [195, 613] on span "تاكيد" at bounding box center [190, 608] width 41 height 15
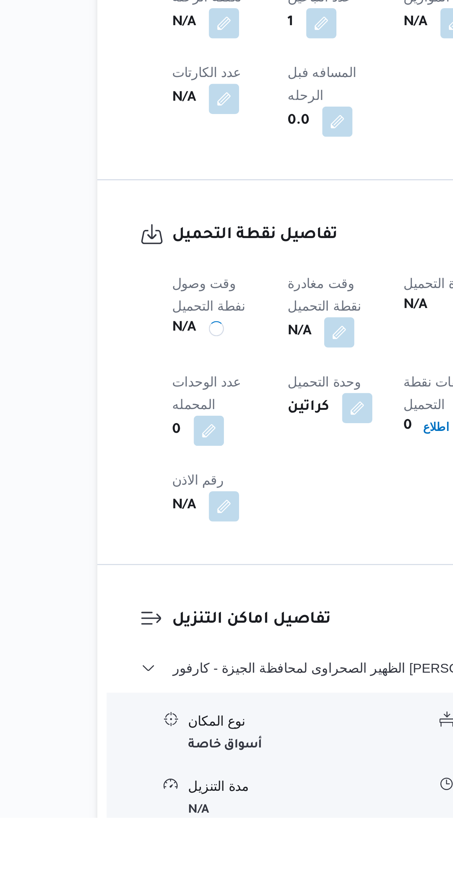
scroll to position [0, 0]
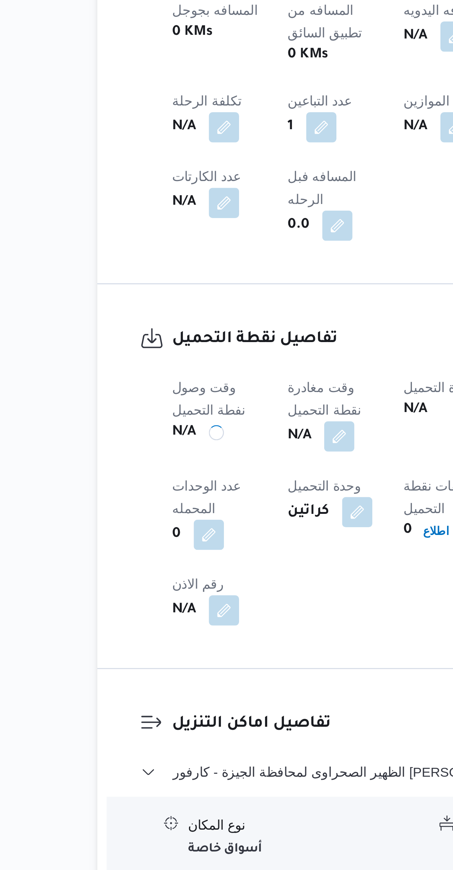
click at [214, 620] on div "تفاصيل نقطة التحميل وقت وصول نفطة التحميل N/A وقت مغادرة نقطة التحميل N/A مدة ا…" at bounding box center [182, 695] width 173 height 150
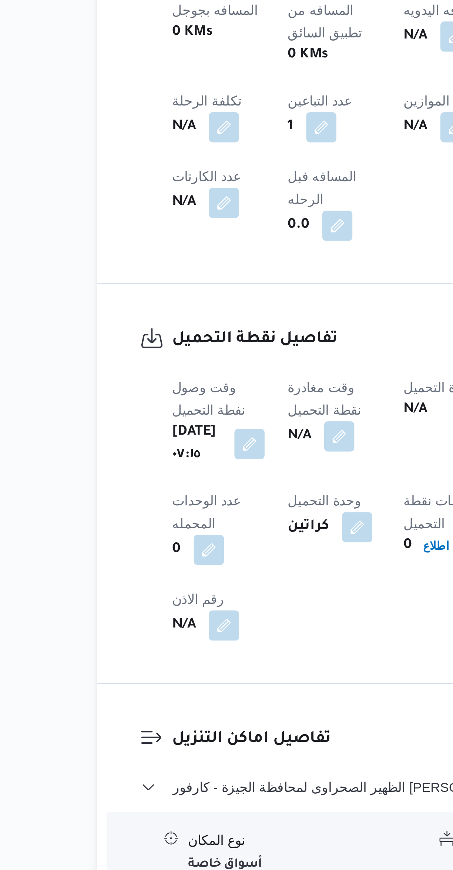
click at [197, 674] on button "button" at bounding box center [191, 680] width 12 height 12
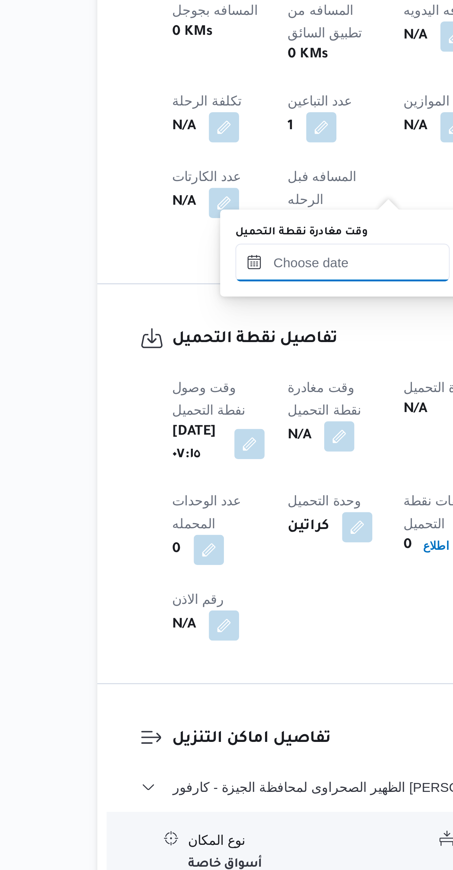
click at [197, 612] on input "وقت مغادرة نقطة التحميل" at bounding box center [192, 611] width 84 height 15
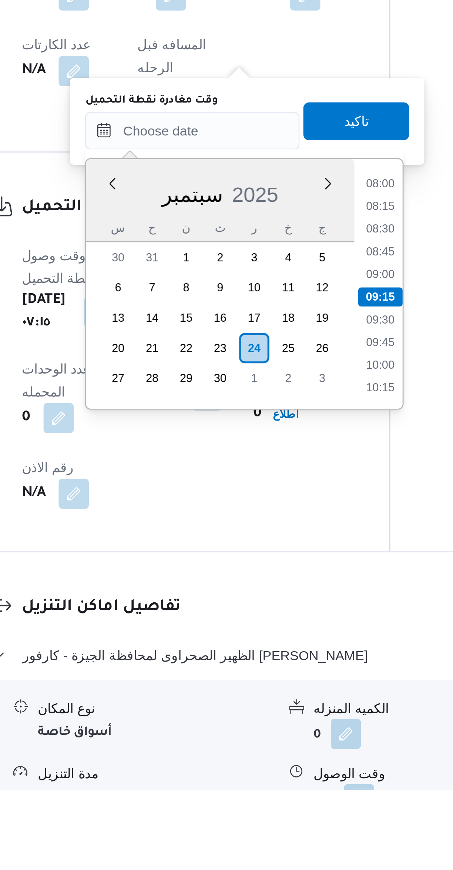
click at [269, 633] on li "08:00" at bounding box center [266, 632] width 17 height 7
type input "[DATE] ٠٨:٠٠"
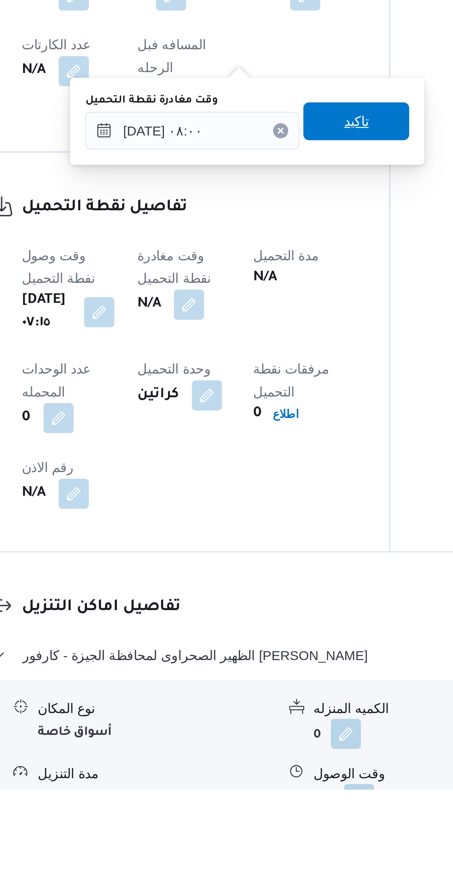
click at [267, 611] on span "تاكيد" at bounding box center [256, 608] width 41 height 15
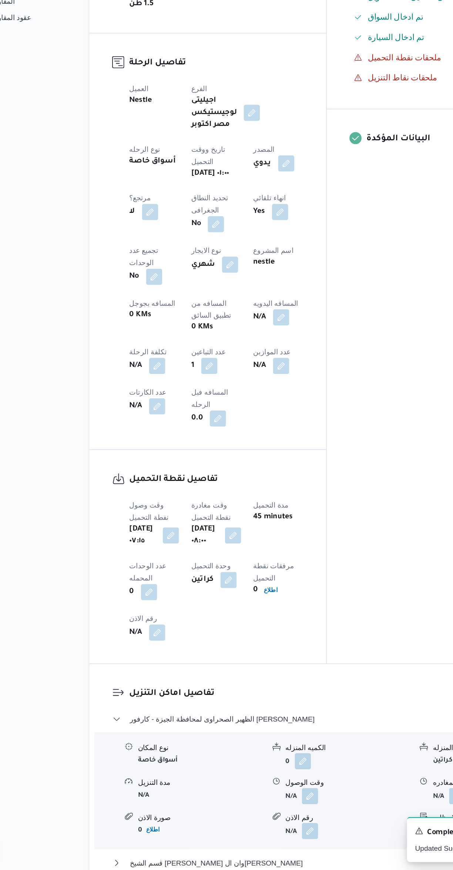
scroll to position [62, 0]
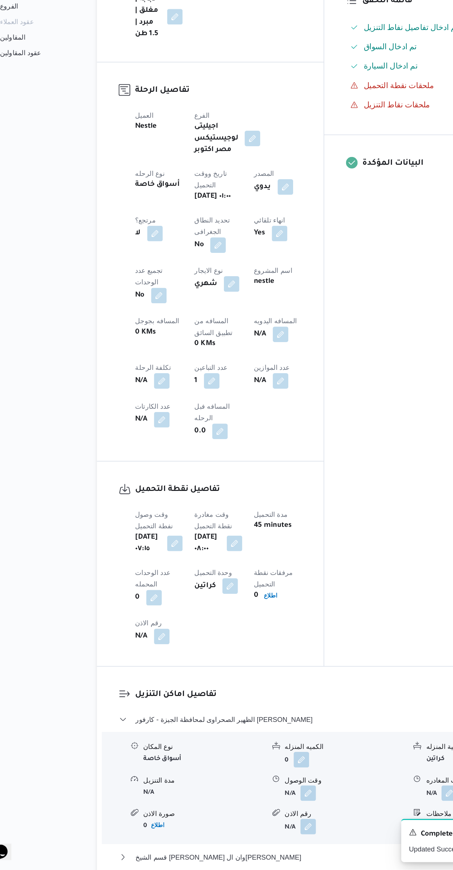
click at [155, 869] on span "عدل تفاصيل نقاط التنزيل" at bounding box center [145, 882] width 54 height 9
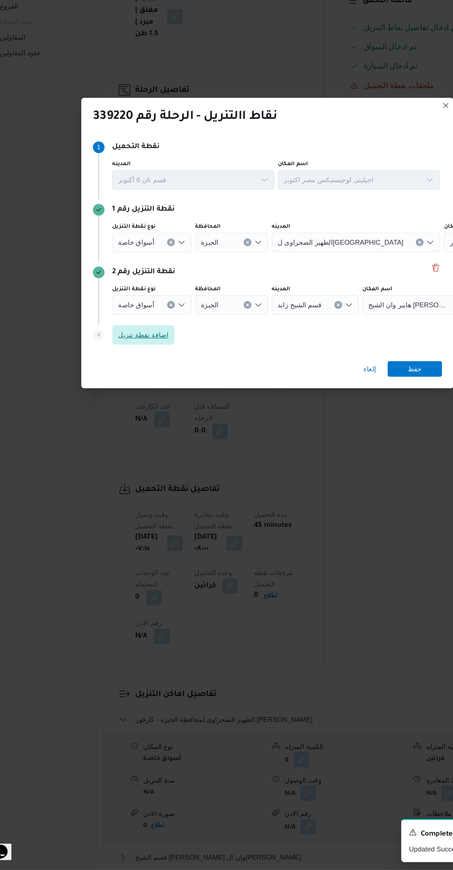
click at [141, 461] on span "اضافة نقطة تنزيل" at bounding box center [131, 461] width 47 height 15
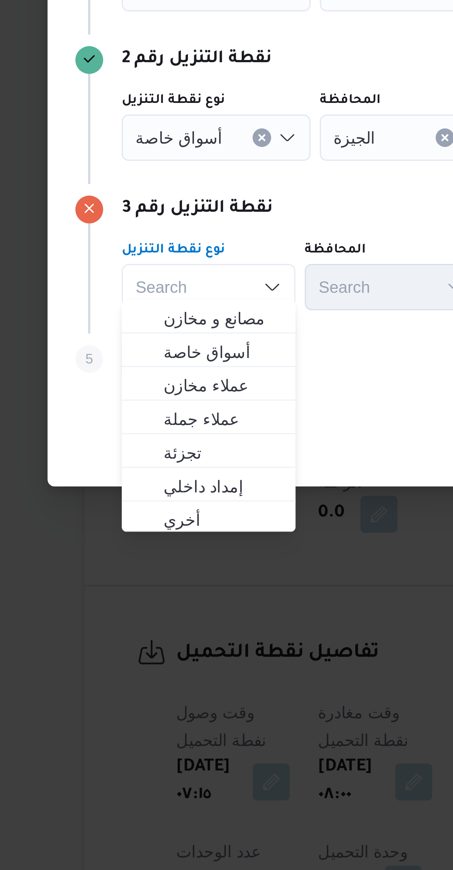
click at [151, 412] on button "Clear input" at bounding box center [153, 415] width 6 height 6
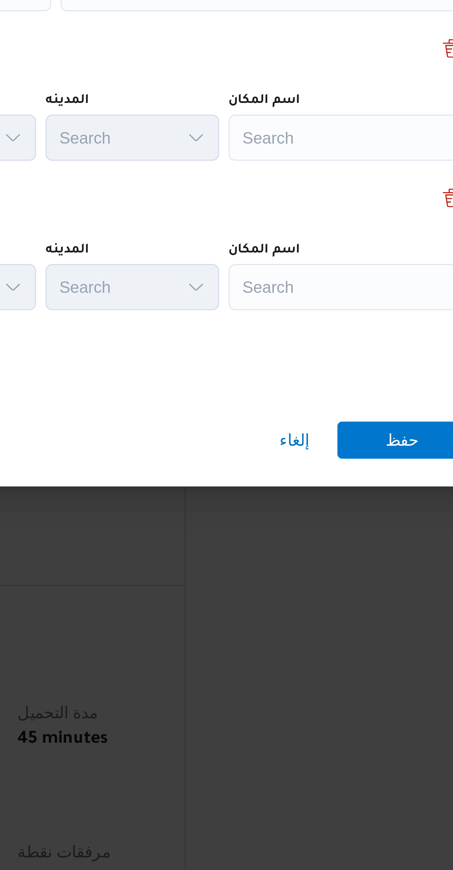
click at [314, 410] on div "Search" at bounding box center [330, 415] width 93 height 15
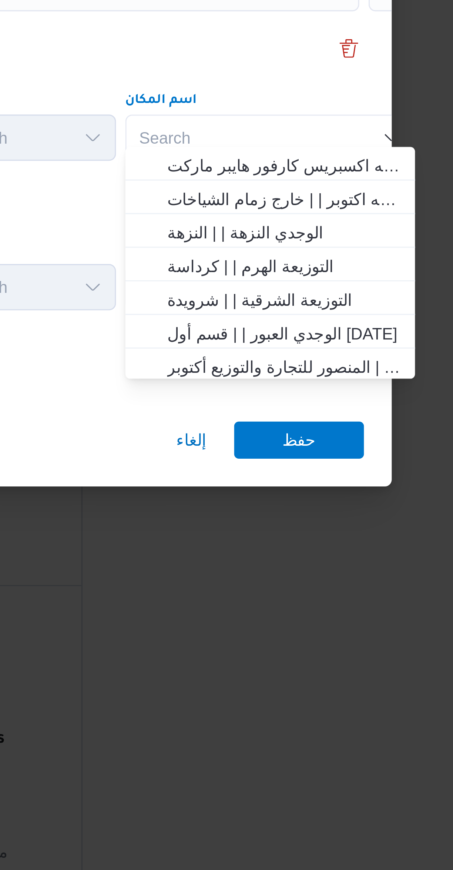
click at [331, 412] on div "Search Combo box. Selected. Combo box input. Search. Type some text or, to disp…" at bounding box center [330, 415] width 93 height 15
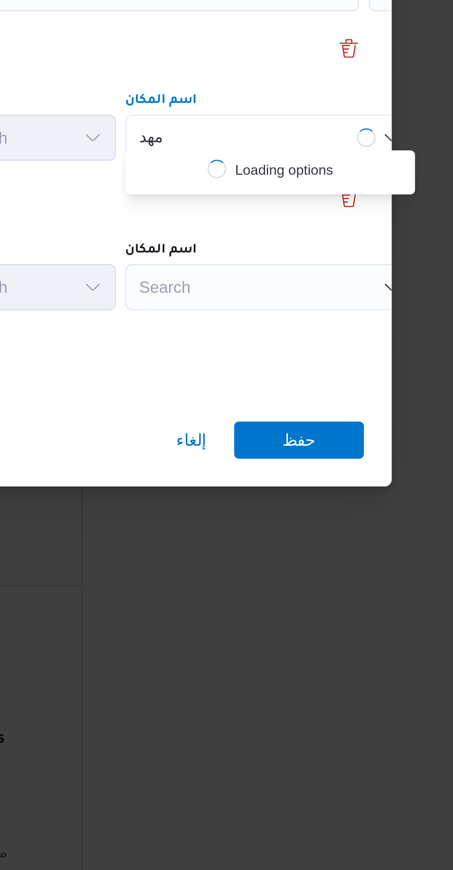
scroll to position [0, 0]
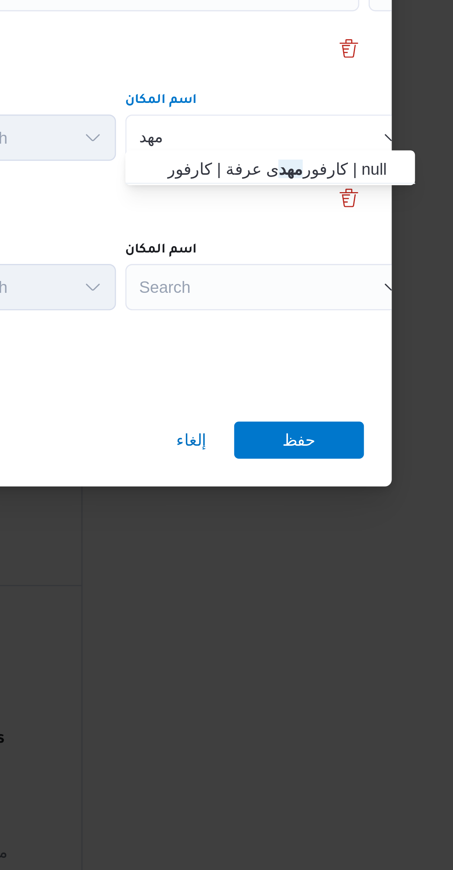
type input "مهد"
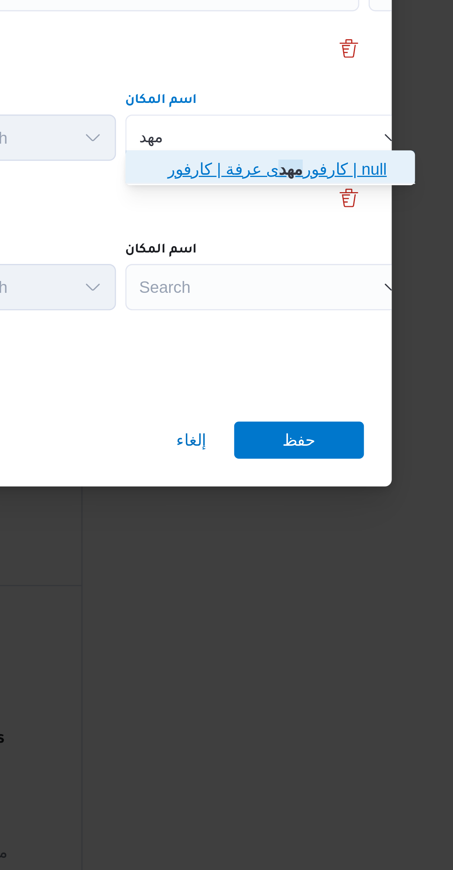
click at [338, 426] on span "كارفور مهد ى عرفة | كارفور | null" at bounding box center [334, 424] width 75 height 9
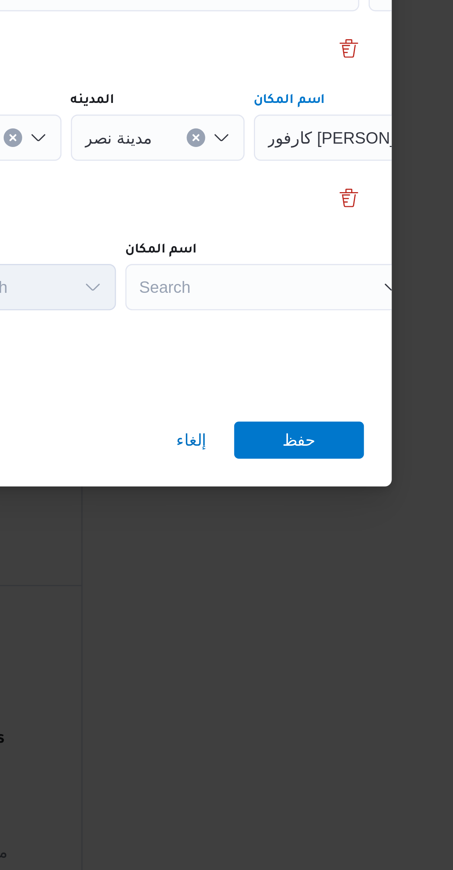
click at [336, 461] on div "Search" at bounding box center [330, 462] width 93 height 15
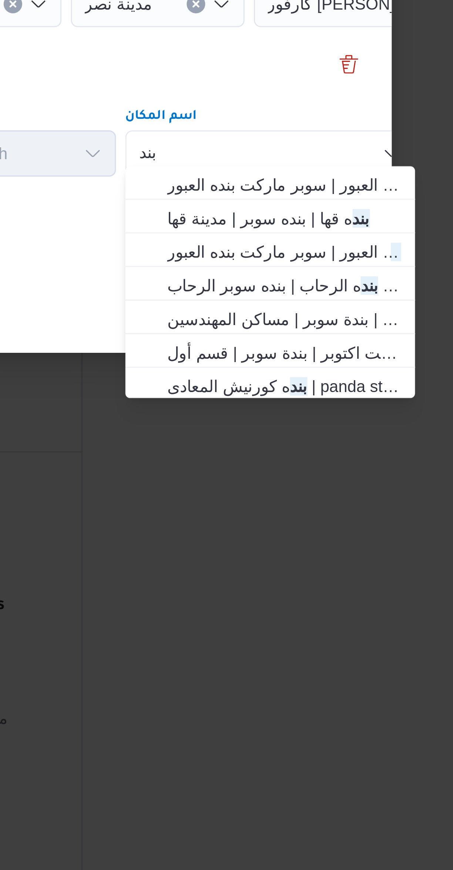
type input "بند"
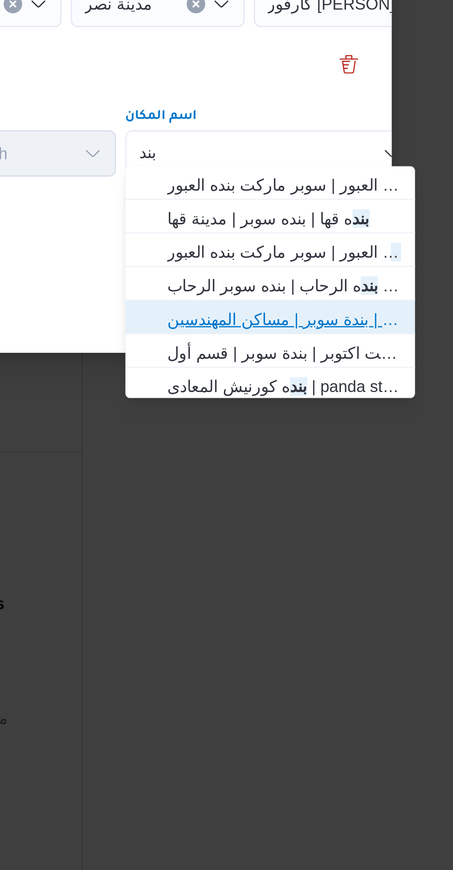
click at [348, 516] on span "بند ه ماركت مدينة نصر | بندة سوبر | مساكن المهندسين" at bounding box center [334, 515] width 75 height 9
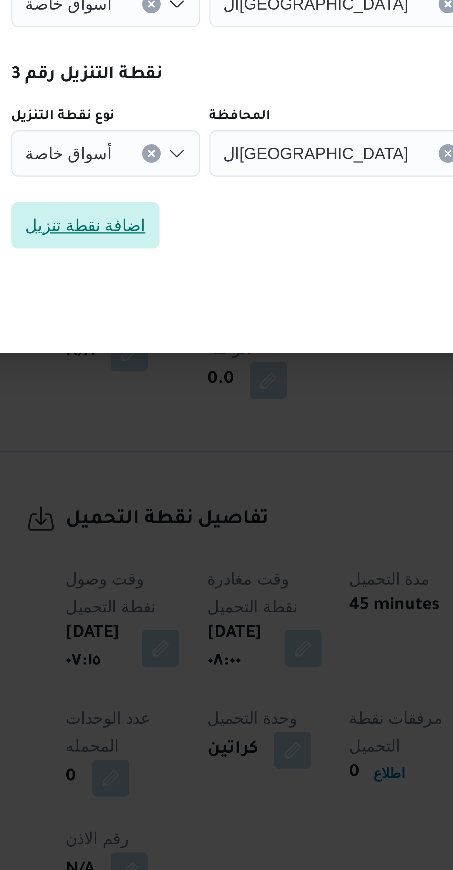
click at [145, 481] on span "اضافة نقطة تنزيل" at bounding box center [132, 485] width 38 height 9
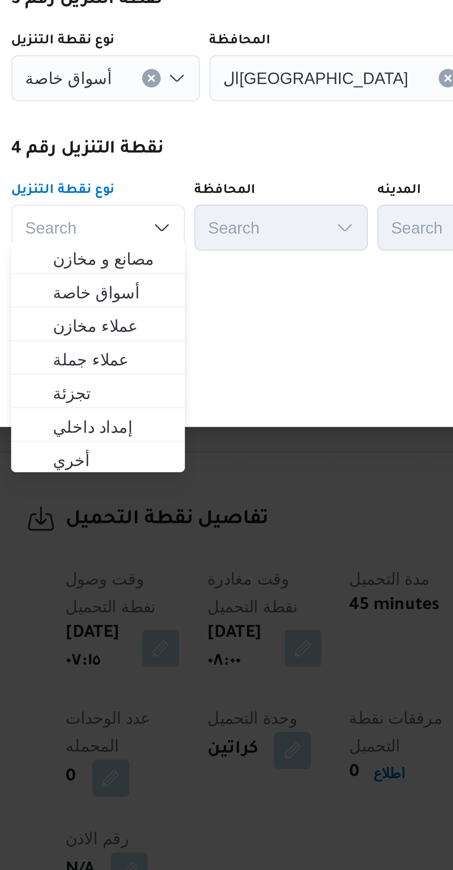
click at [192, 510] on div "Step 6 is disabled 6 اضافة نقطة تنزيل" at bounding box center [226, 510] width 267 height 19
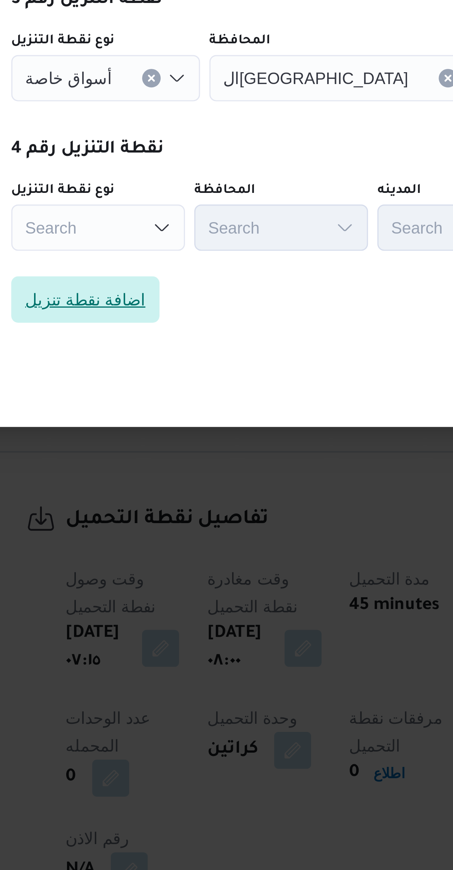
click at [147, 507] on span "اضافة نقطة تنزيل" at bounding box center [131, 509] width 47 height 15
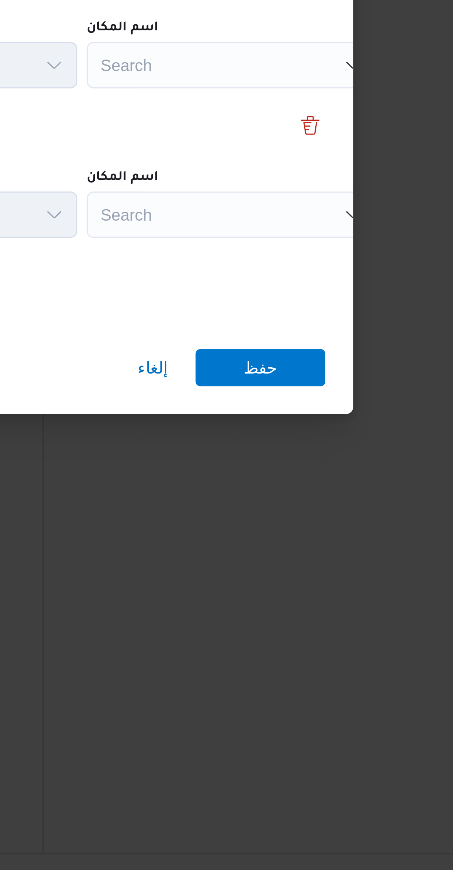
click at [332, 508] on div "Search" at bounding box center [330, 510] width 93 height 15
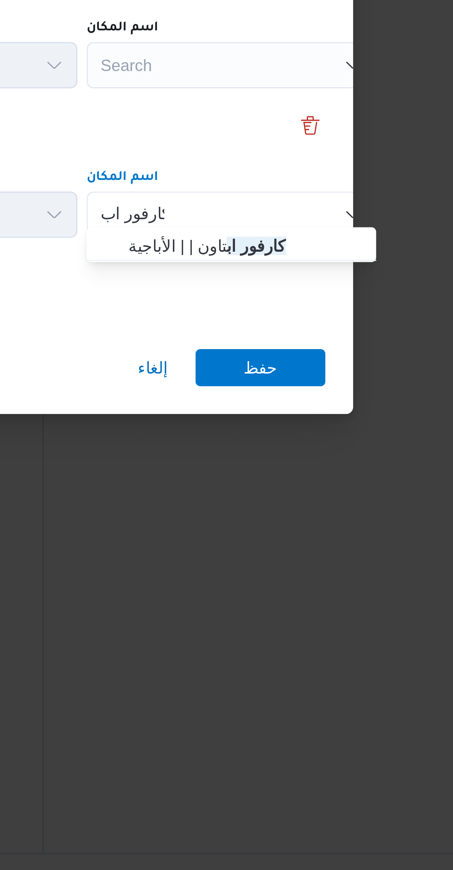
type input "كارفور اب"
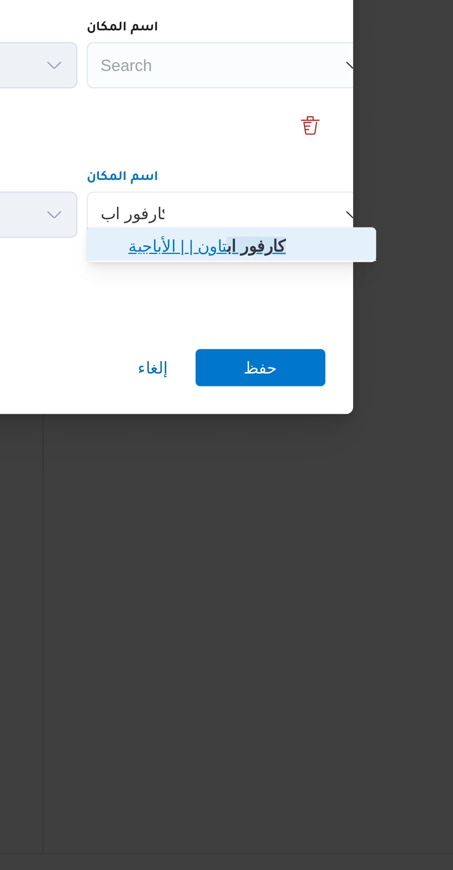
click at [341, 520] on mark "كارفور اب" at bounding box center [337, 520] width 19 height 6
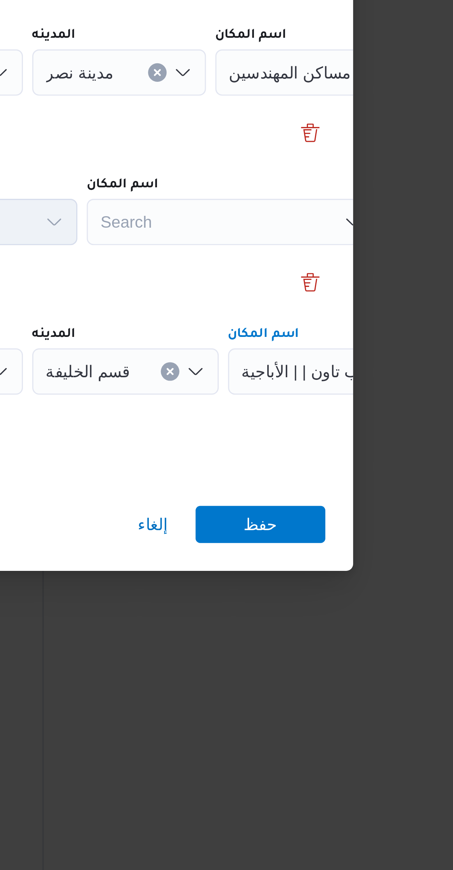
click at [338, 460] on div "Search" at bounding box center [330, 462] width 93 height 15
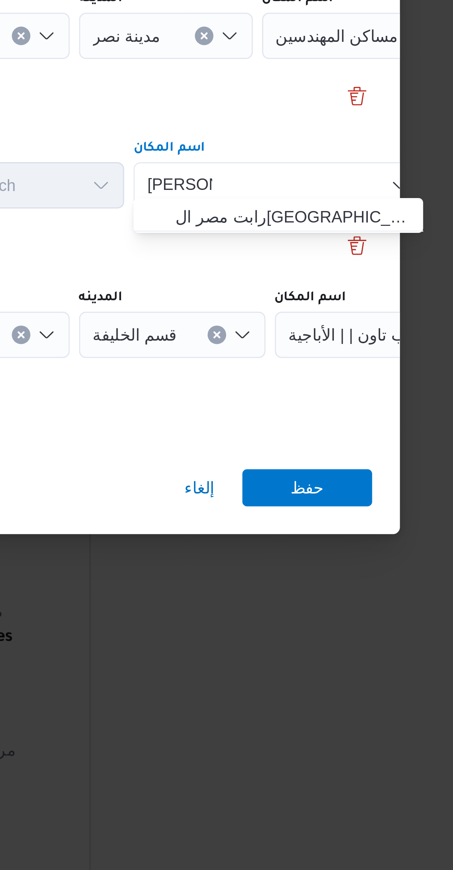
type input "هشام لبيب"
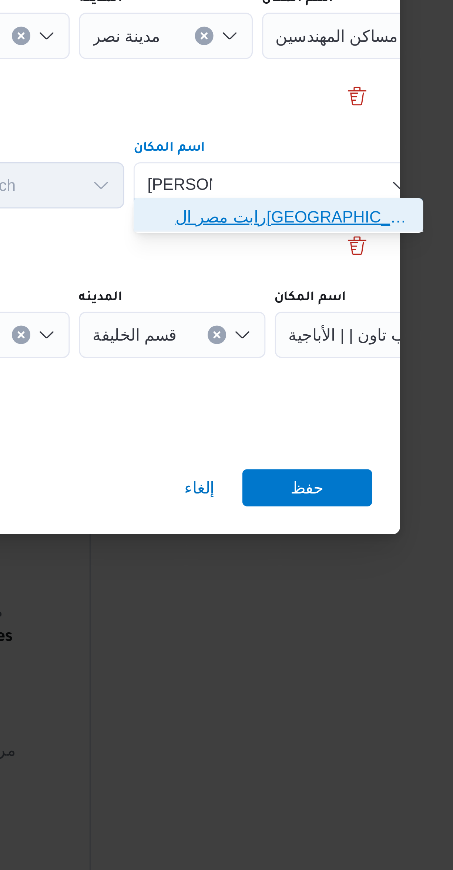
click at [331, 472] on span "رابت مصر القاهرة | رابت | المنطقة الثامنة" at bounding box center [334, 472] width 75 height 9
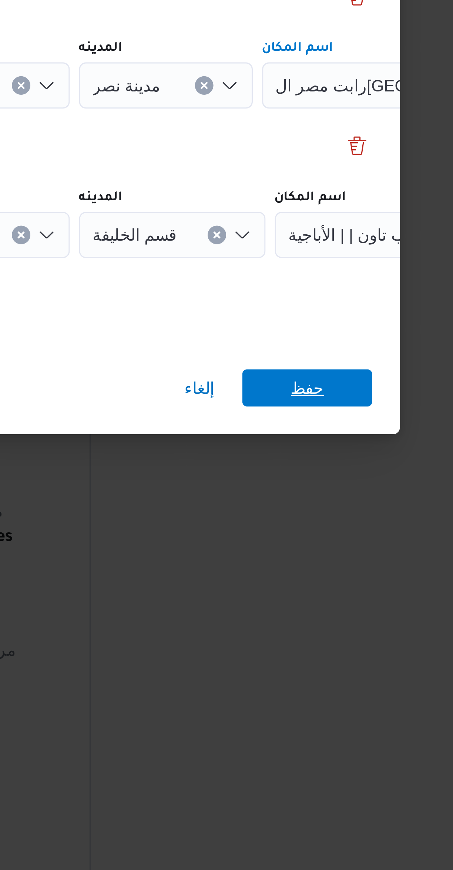
click at [342, 553] on span "حفظ" at bounding box center [339, 559] width 11 height 12
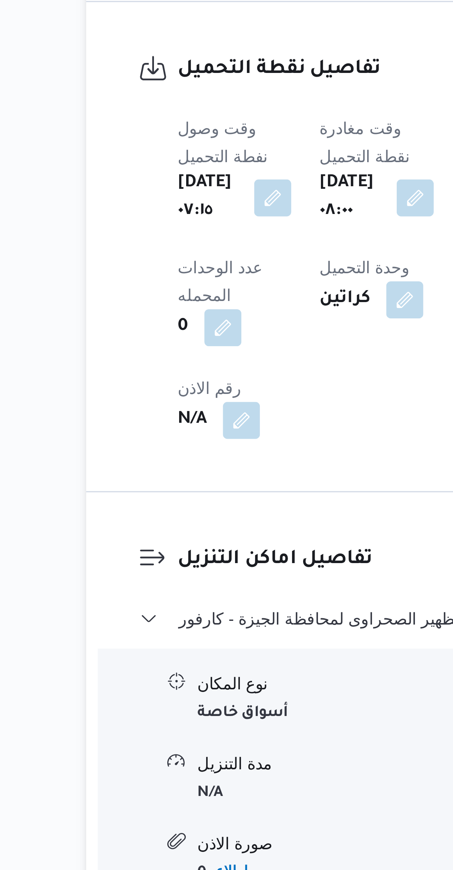
scroll to position [124, 0]
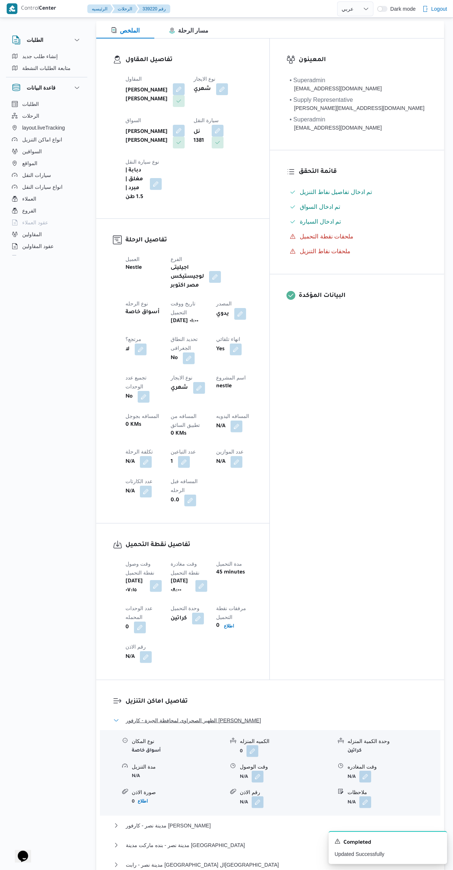
click at [282, 716] on button "الظهير الصحراوى لمحافظة الجيزة - كارفور داندى مول" at bounding box center [270, 720] width 314 height 9
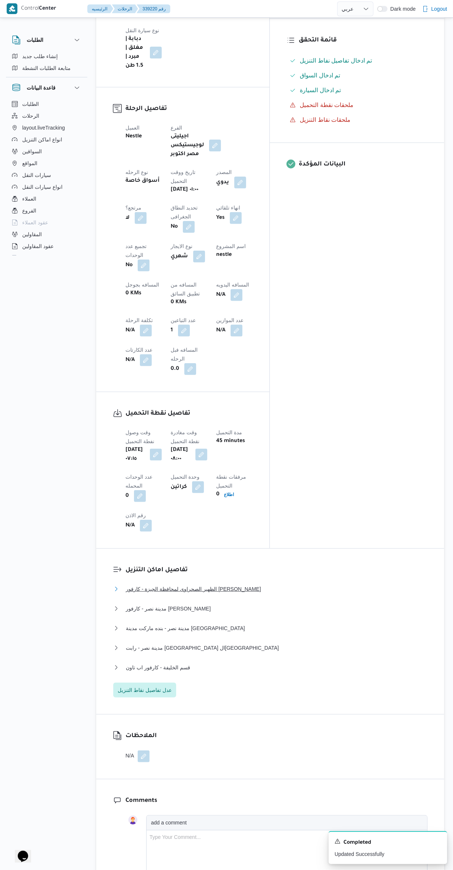
scroll to position [252, 0]
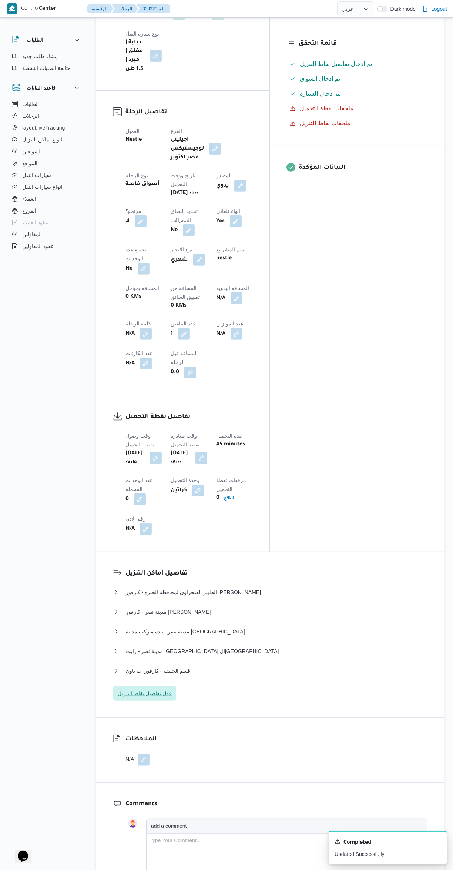
click at [158, 689] on span "عدل تفاصيل نقاط التنزيل" at bounding box center [145, 693] width 54 height 9
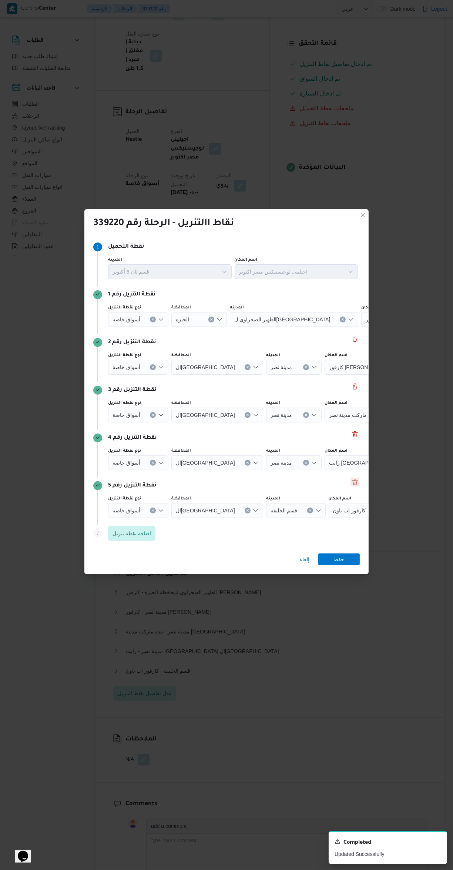
click at [354, 479] on button "Delete" at bounding box center [355, 481] width 9 height 9
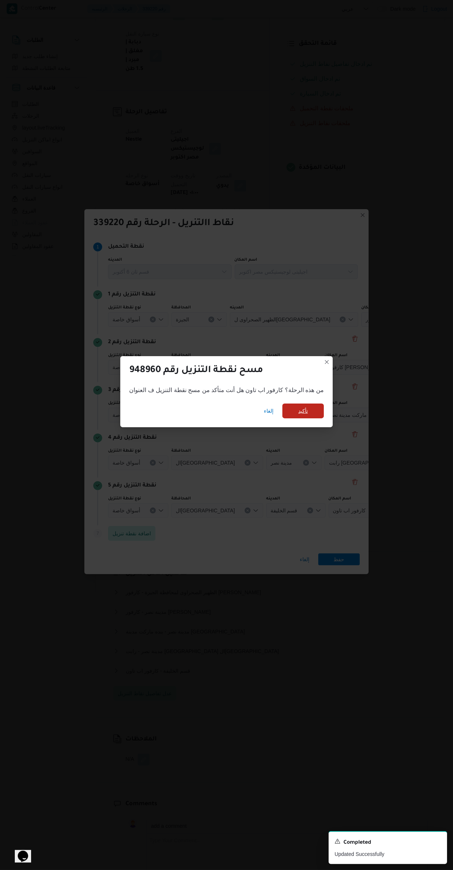
click at [298, 410] on span "تأكيد" at bounding box center [302, 410] width 41 height 15
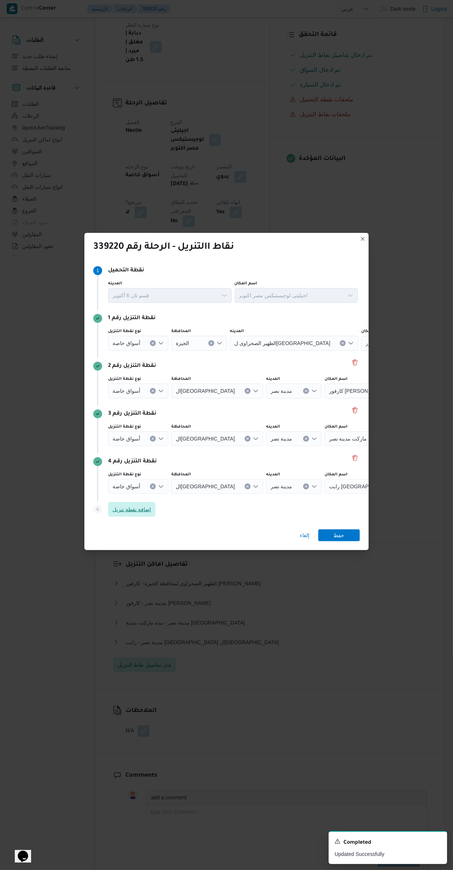
scroll to position [243, 0]
click at [210, 342] on icon "Clear input" at bounding box center [211, 343] width 3 height 3
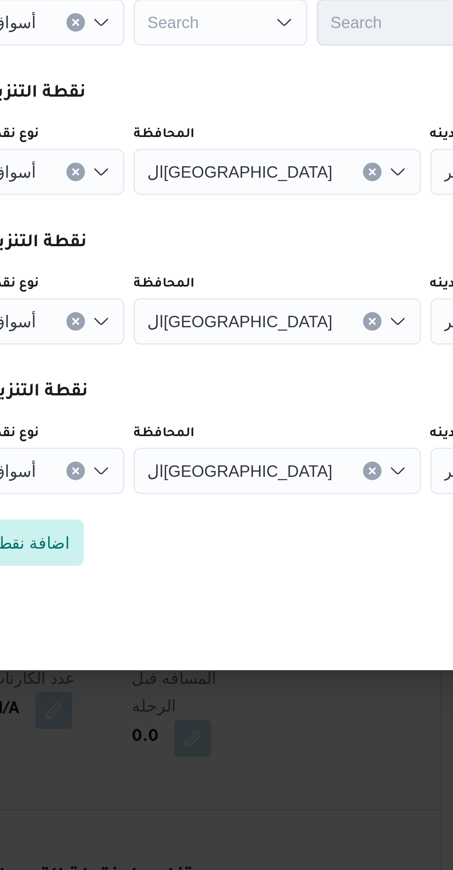
scroll to position [43, 0]
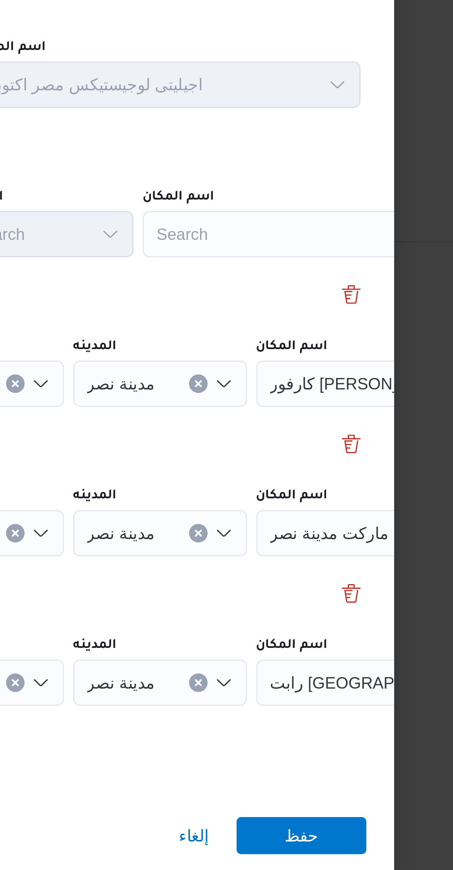
click at [338, 343] on div "Search" at bounding box center [334, 343] width 93 height 15
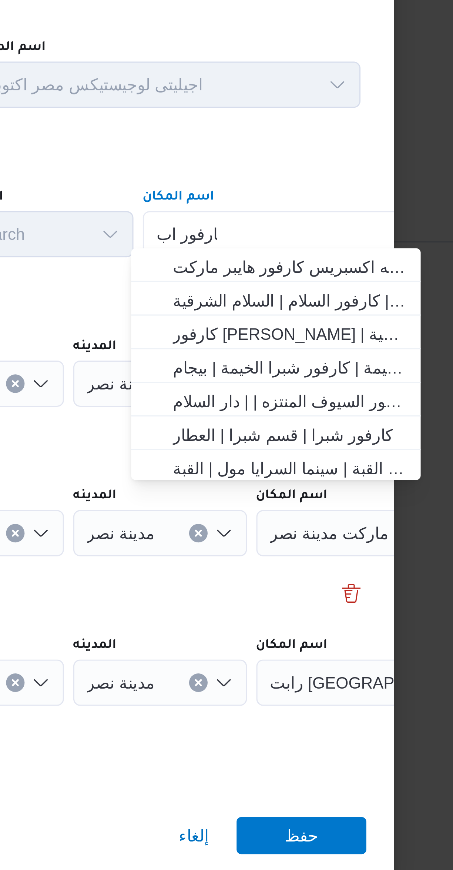
scroll to position [0, 0]
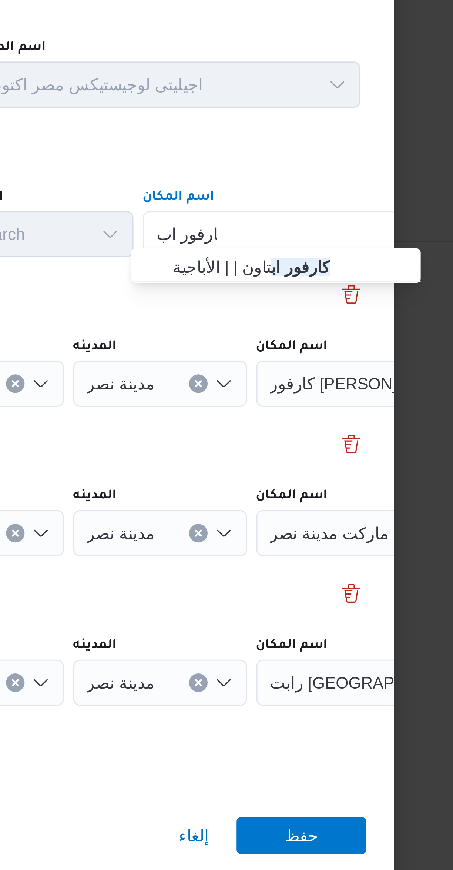
type input "كارفور اب"
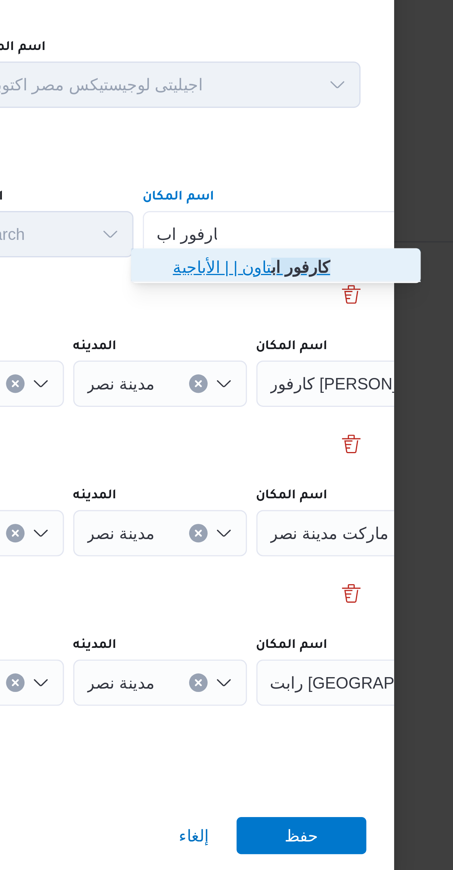
click at [338, 350] on span "كارفور اب تاون | | الأباجية" at bounding box center [335, 353] width 75 height 9
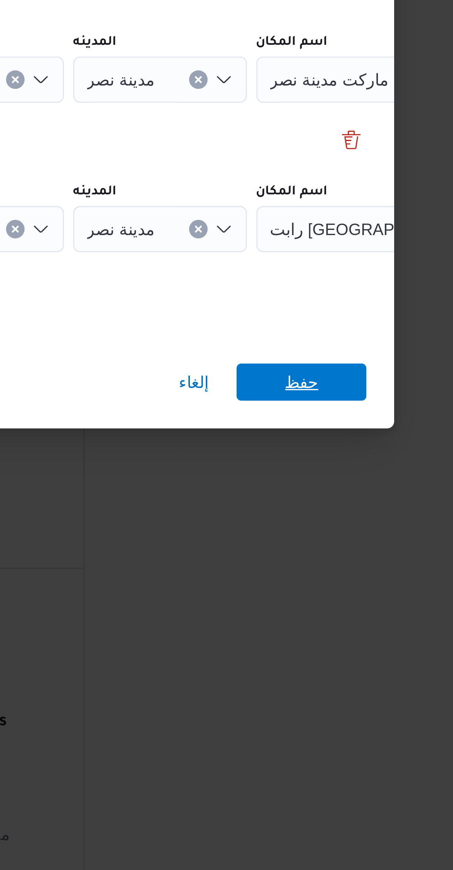
click at [343, 529] on span "حفظ" at bounding box center [339, 535] width 11 height 12
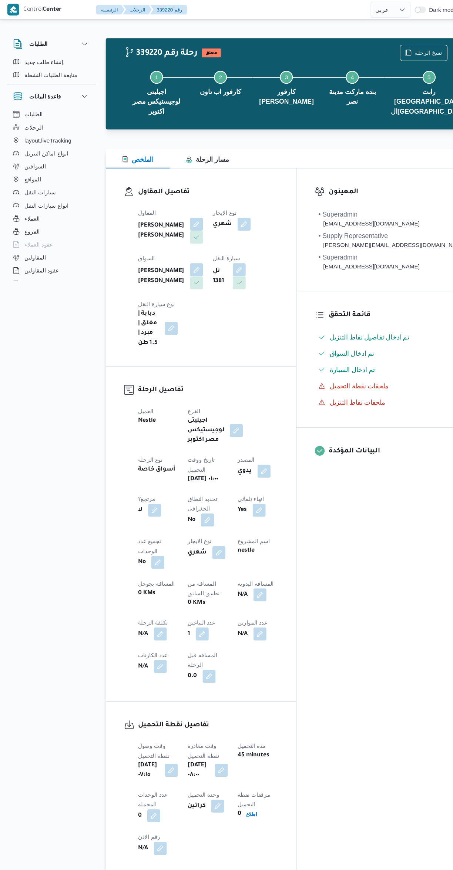
select select "ar"
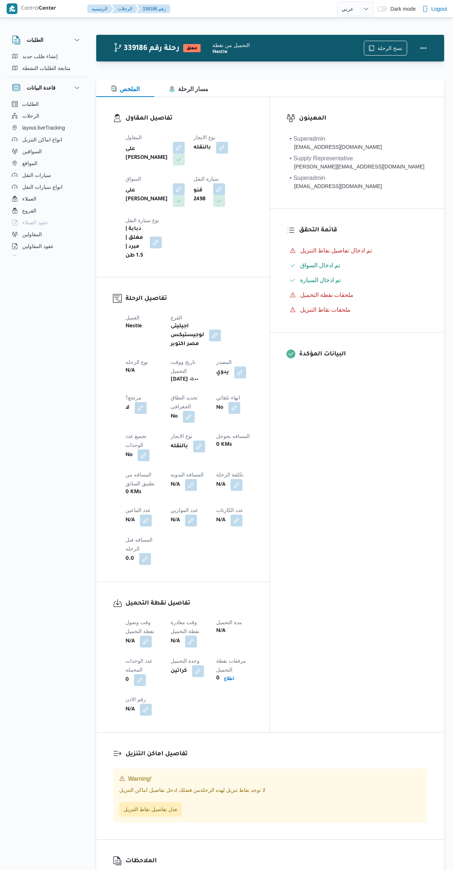
select select "ar"
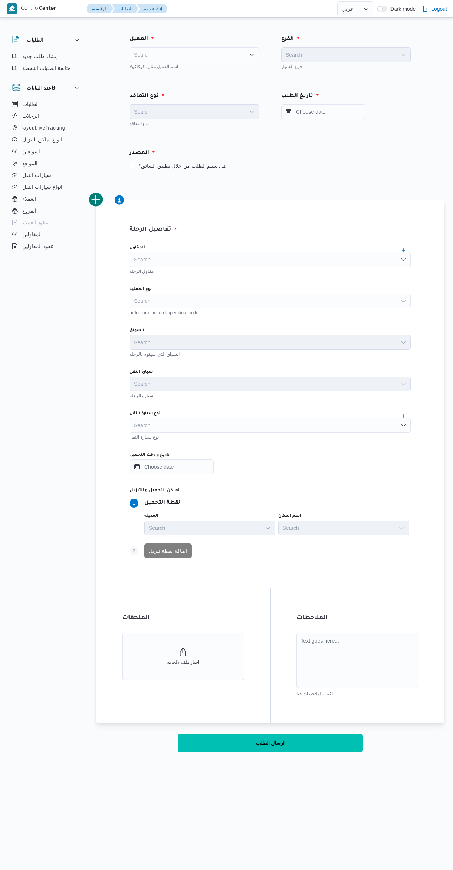
select select "ar"
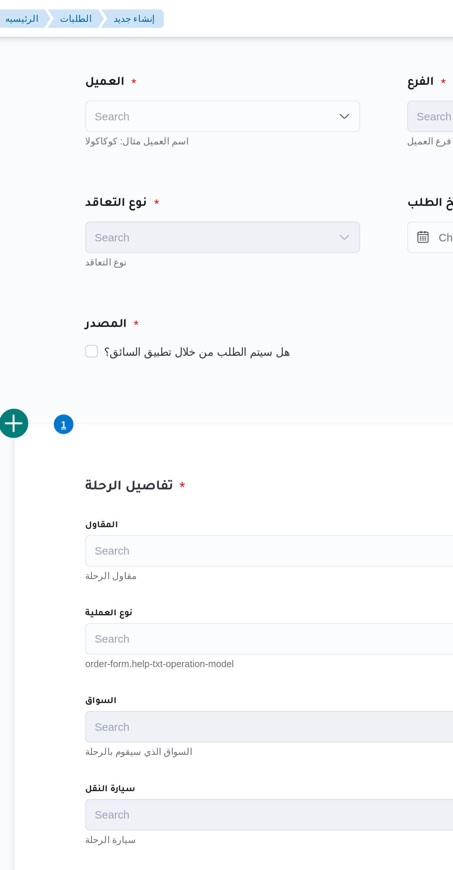
click at [154, 60] on div "Search" at bounding box center [195, 54] width 130 height 15
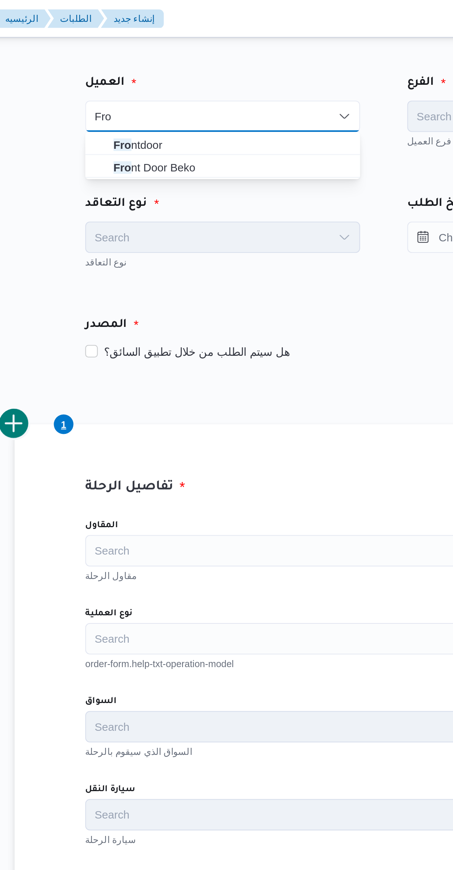
type input "Fro"
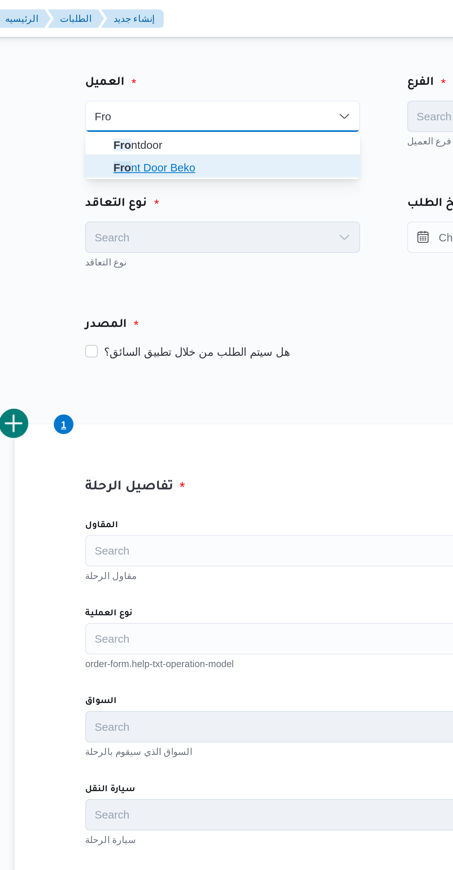
click at [146, 74] on span "Fro nt Door Beko" at bounding box center [195, 79] width 124 height 12
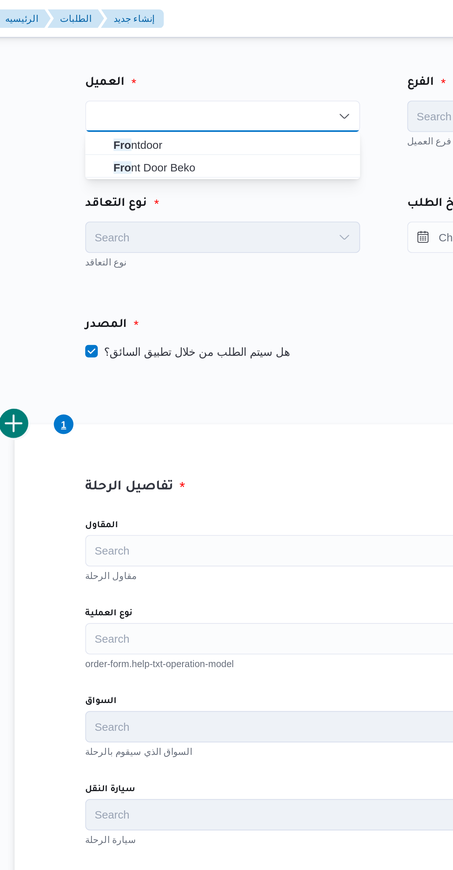
checkbox input "true"
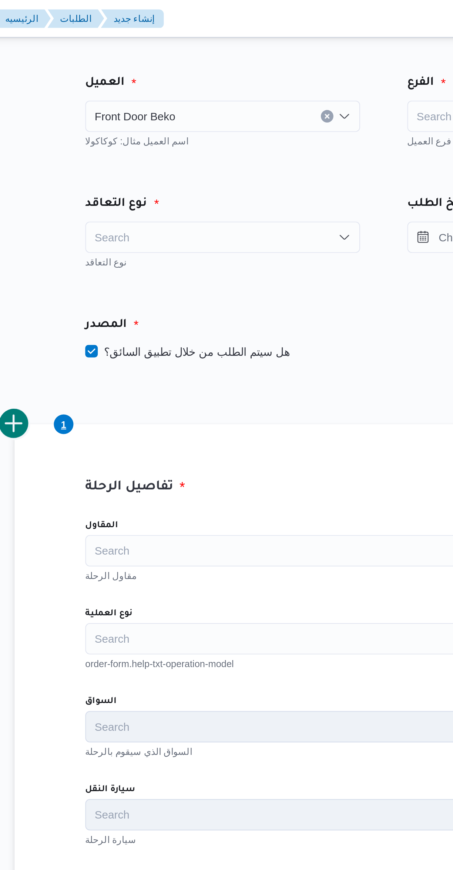
click at [143, 53] on span "Front Door Beko" at bounding box center [153, 54] width 38 height 8
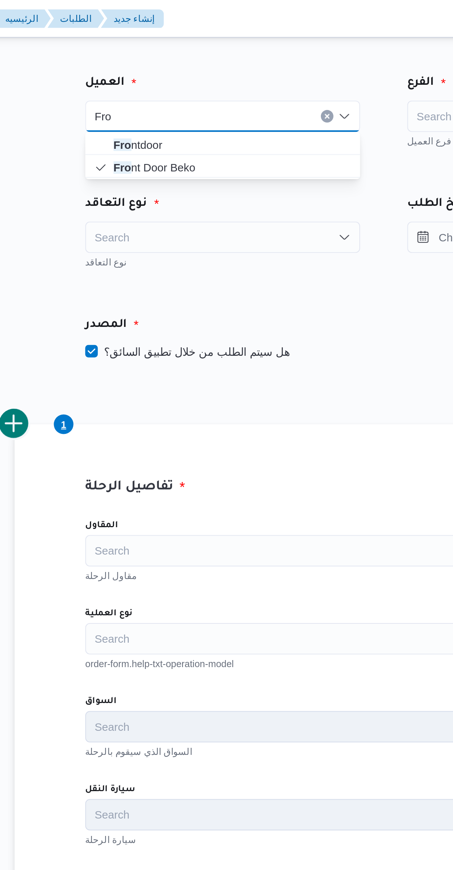
type input "Fro"
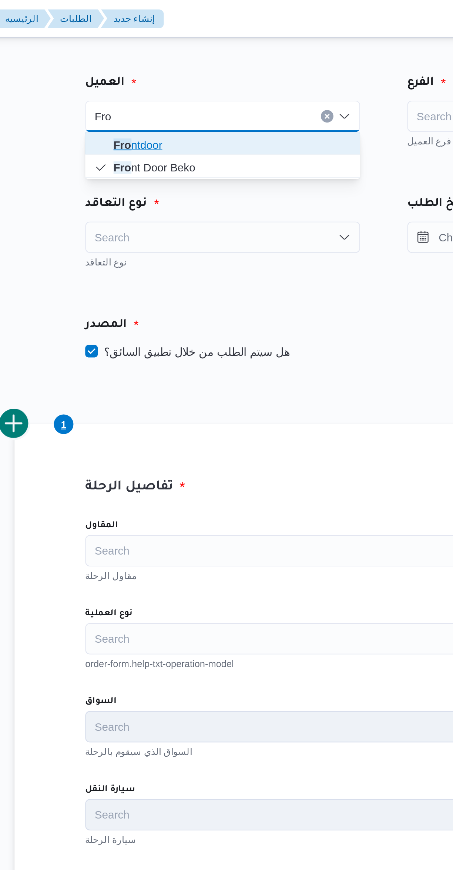
click at [145, 63] on span "Fro ntdoor" at bounding box center [195, 68] width 124 height 12
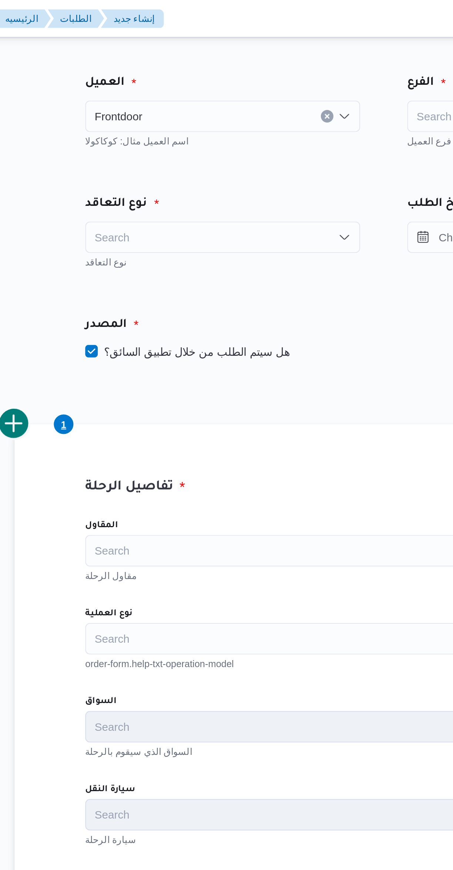
click at [142, 108] on div "Search" at bounding box center [195, 111] width 130 height 15
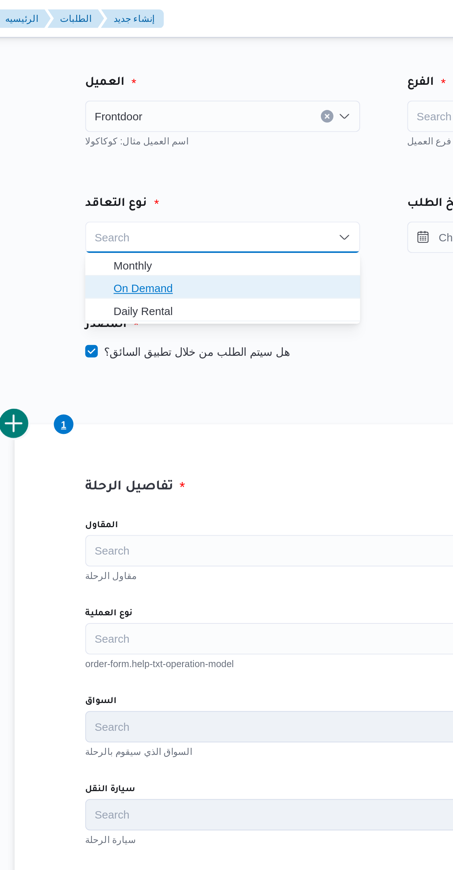
click at [137, 134] on icon "button" at bounding box center [137, 136] width 6 height 6
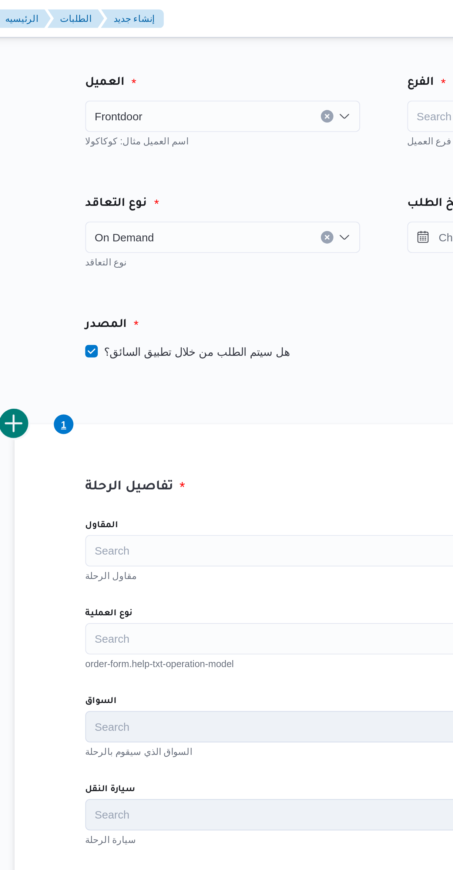
click at [151, 165] on label "هل سيتم الطلب من خلال تطبيق السائق؟" at bounding box center [178, 165] width 96 height 9
checkbox input "false"
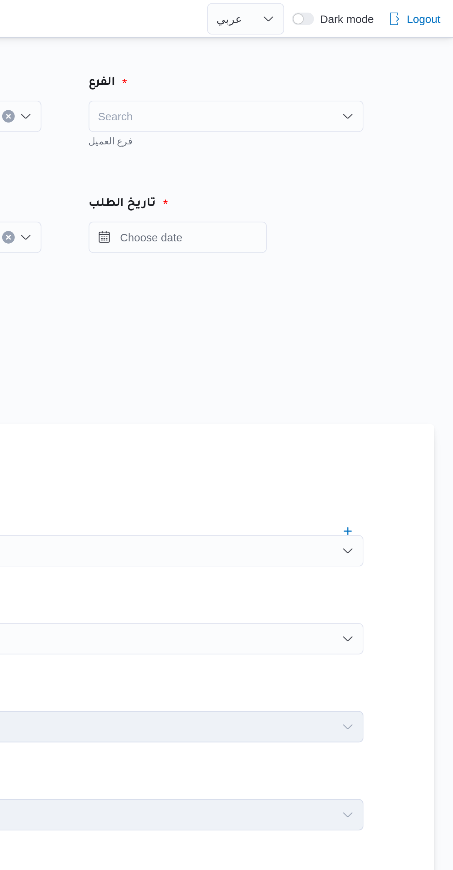
click at [298, 60] on div "Search" at bounding box center [346, 54] width 130 height 15
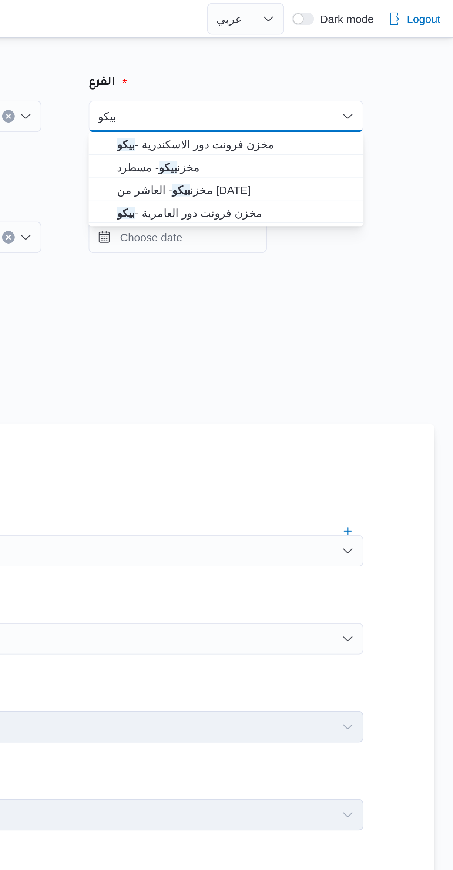
type input "بيكو"
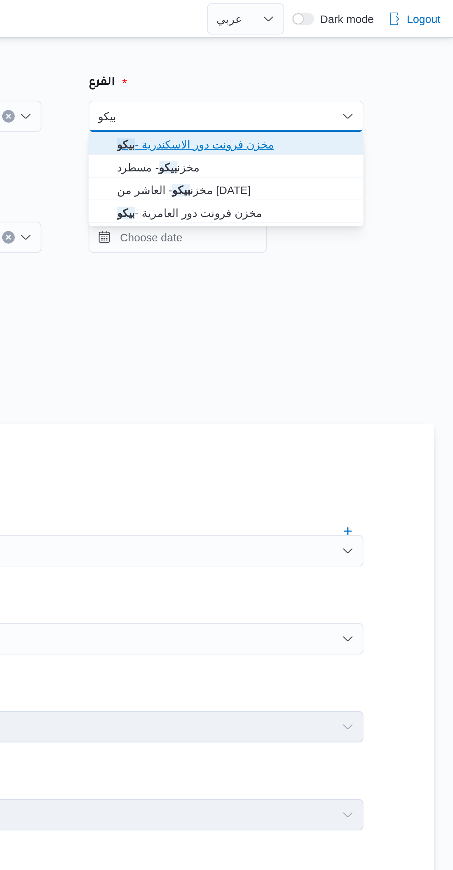
click at [288, 68] on icon "button" at bounding box center [289, 68] width 6 height 6
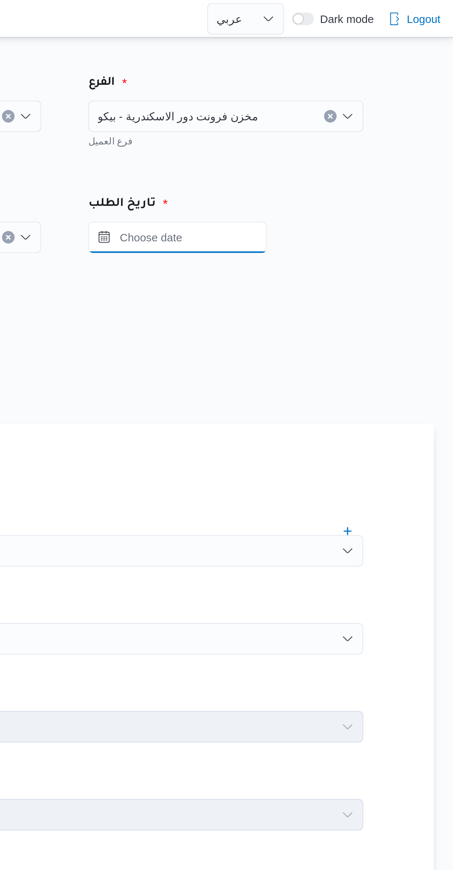
click at [302, 113] on input "Press the down key to open a popover containing a calendar." at bounding box center [323, 111] width 84 height 15
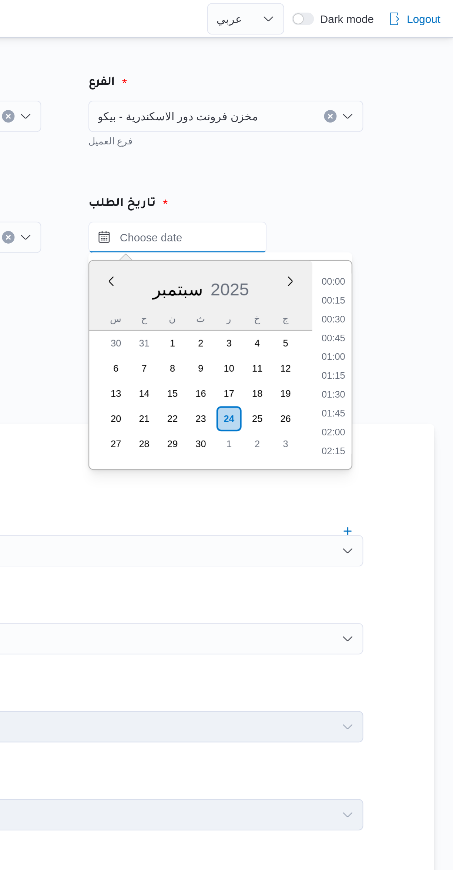
scroll to position [284, 0]
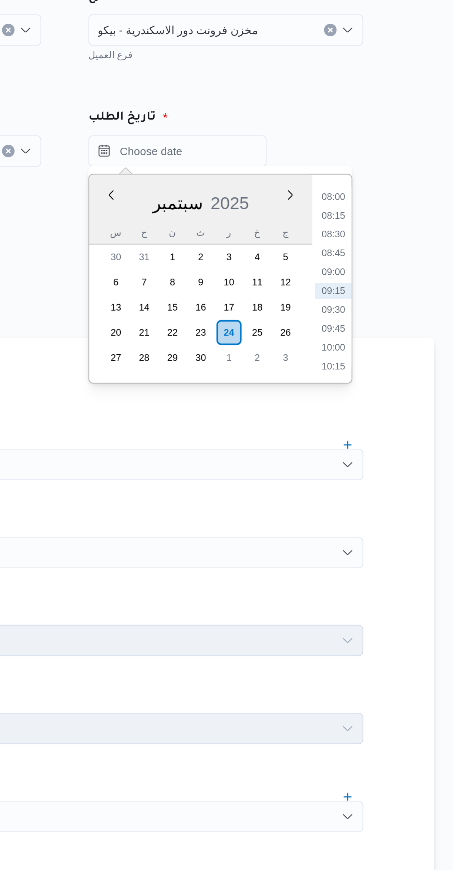
click at [391, 167] on li "09:00" at bounding box center [396, 168] width 17 height 7
type input "٢٤/٠٩/٢٠٢٥ ٠٩:٠٠"
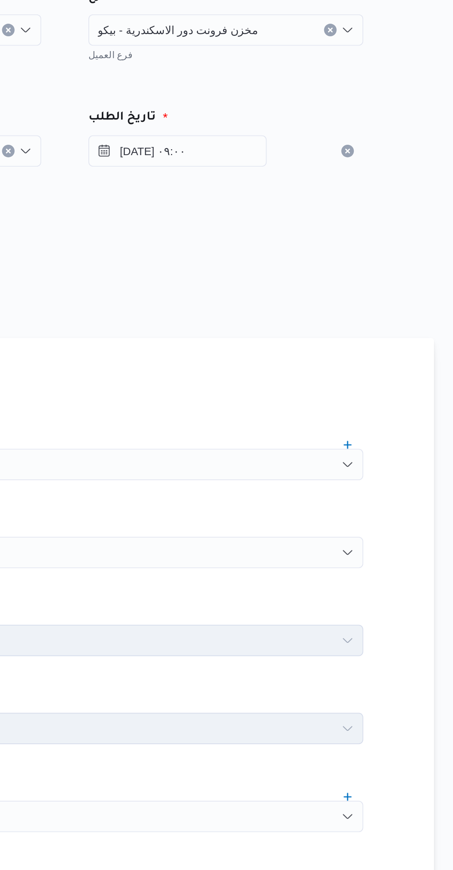
click at [311, 162] on div "هل سيتم الطلب من خلال تطبيق السائق؟" at bounding box center [270, 165] width 281 height 9
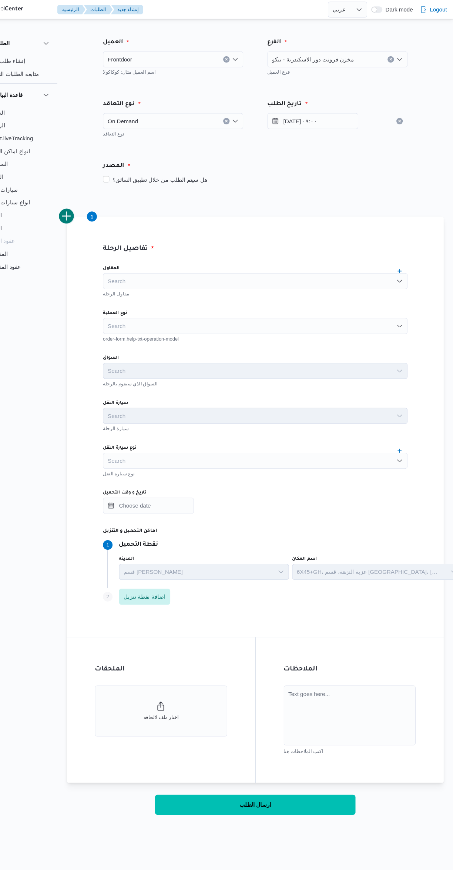
click at [134, 301] on input "نوع العملية" at bounding box center [134, 300] width 1 height 9
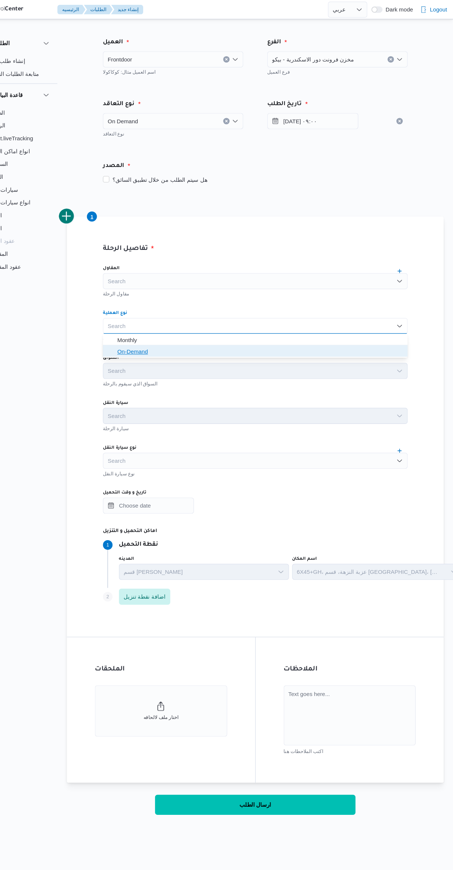
click at [143, 324] on span "On-Demand" at bounding box center [270, 325] width 275 height 12
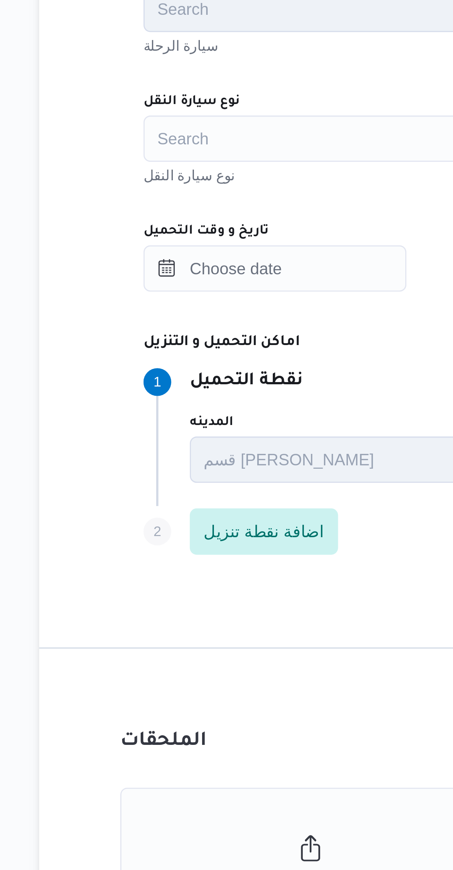
click at [147, 426] on div "Search" at bounding box center [270, 425] width 281 height 15
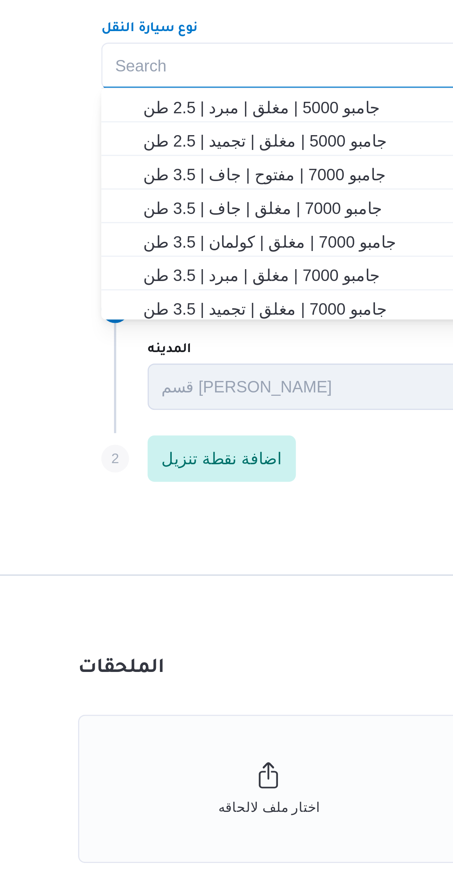
scroll to position [108, 0]
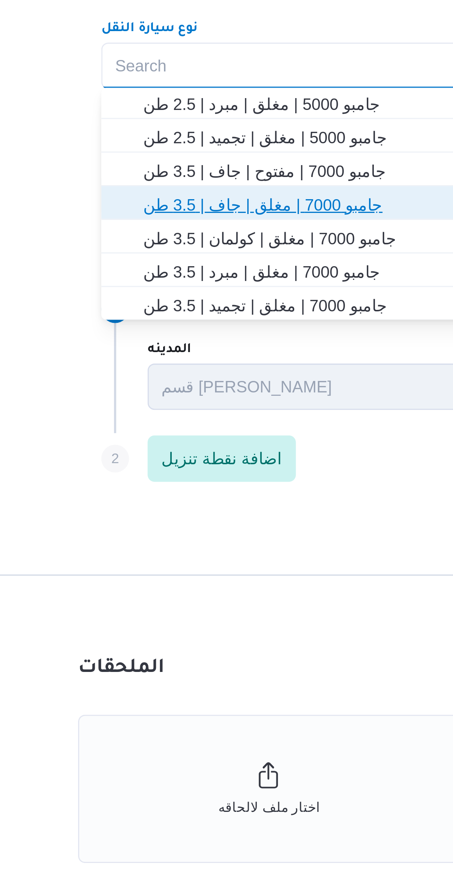
click at [154, 472] on span "جامبو 7000 | مغلق | جاف | 3.5 طن" at bounding box center [275, 469] width 264 height 9
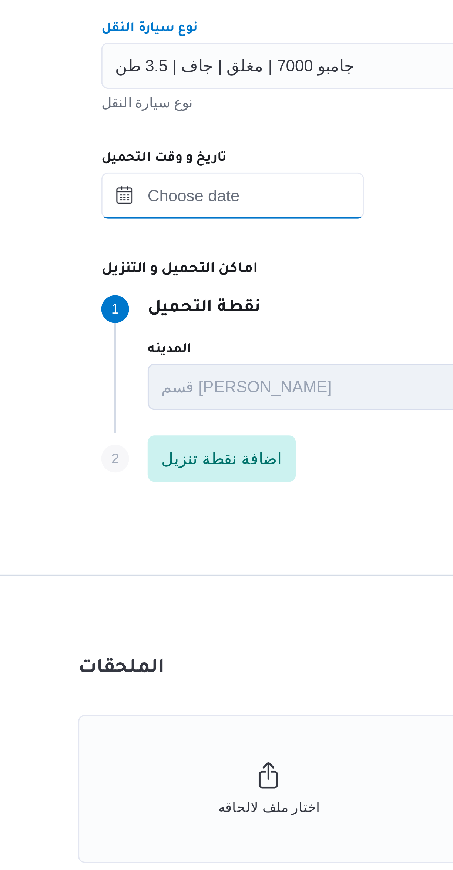
click at [160, 469] on input "تاريخ و وقت التحميل" at bounding box center [172, 466] width 84 height 15
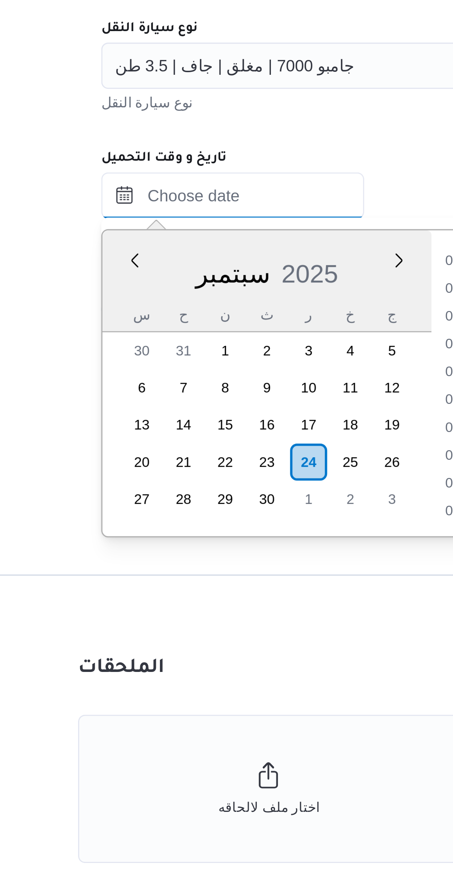
scroll to position [284, 0]
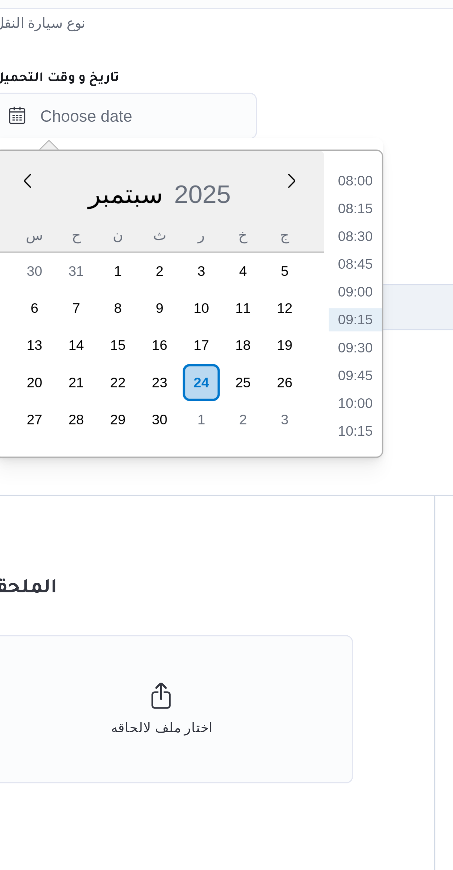
click at [241, 525] on li "09:00" at bounding box center [245, 522] width 17 height 7
type input "٢٤/٠٩/٢٠٢٥ ٠٩:٠٠"
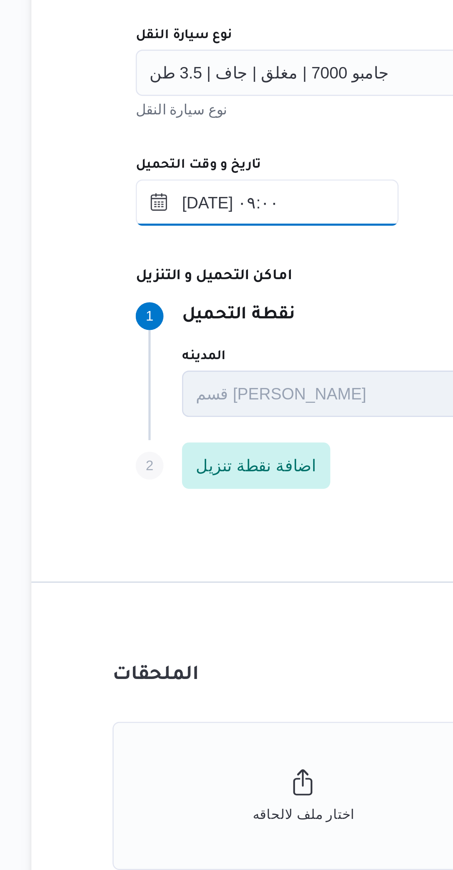
click at [185, 469] on input "٢٤/٠٩/٢٠٢٥ ٠٩:٠٠" at bounding box center [172, 466] width 84 height 15
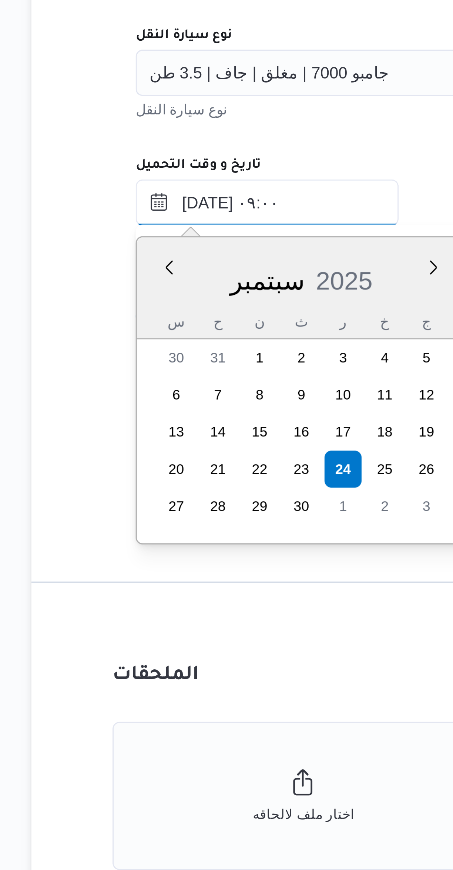
scroll to position [275, 0]
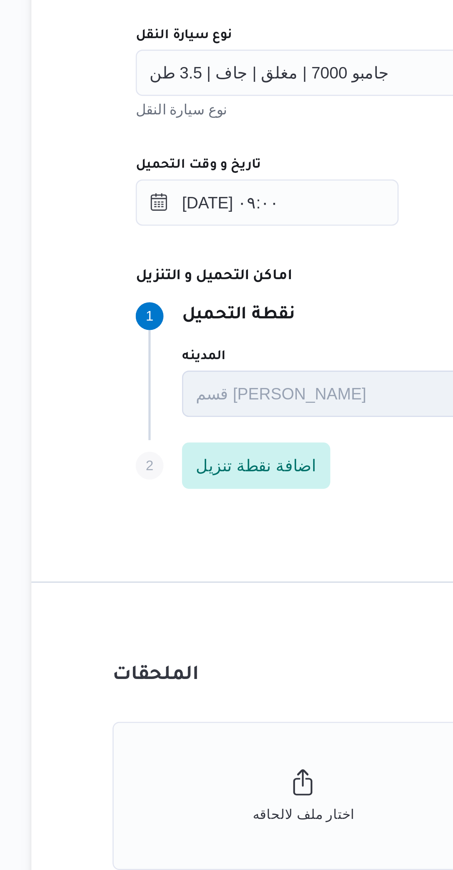
click at [209, 450] on div "المقاول Search مقاول الرحلة نوع العملية On-Demand order-form.help-txt-operation…" at bounding box center [270, 403] width 293 height 329
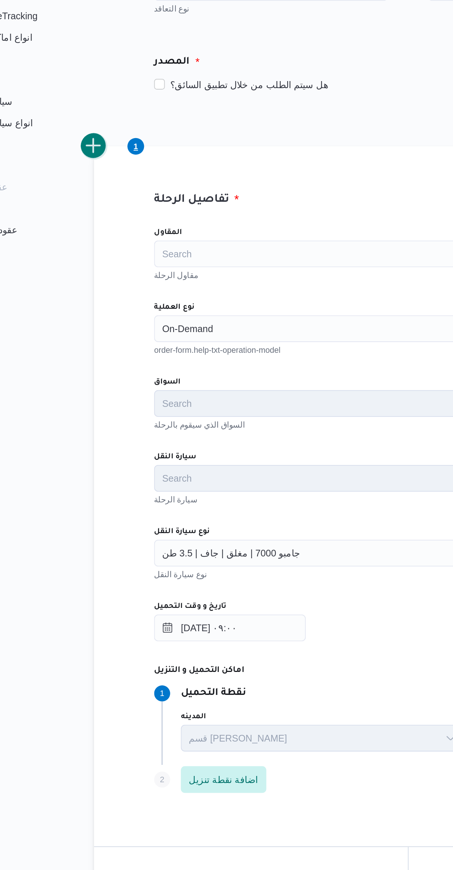
click at [98, 204] on button "add trip" at bounding box center [96, 199] width 15 height 15
click at [134, 300] on input "نوع العملية" at bounding box center [134, 300] width 1 height 9
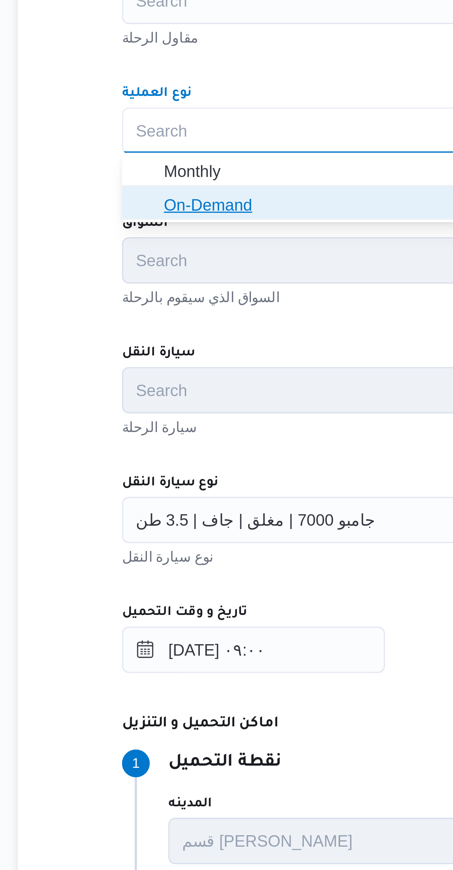
click at [138, 326] on icon "button" at bounding box center [137, 325] width 6 height 6
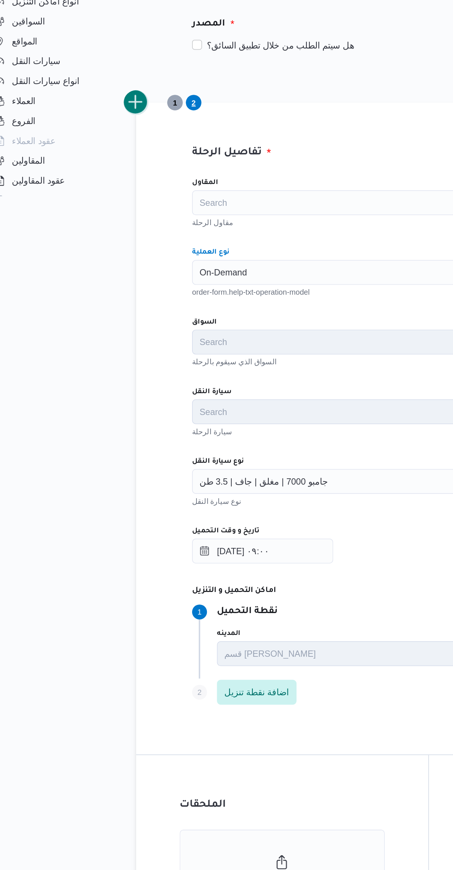
click at [97, 204] on button "add trip" at bounding box center [96, 199] width 15 height 15
click at [134, 301] on input "نوع العملية" at bounding box center [134, 300] width 1 height 9
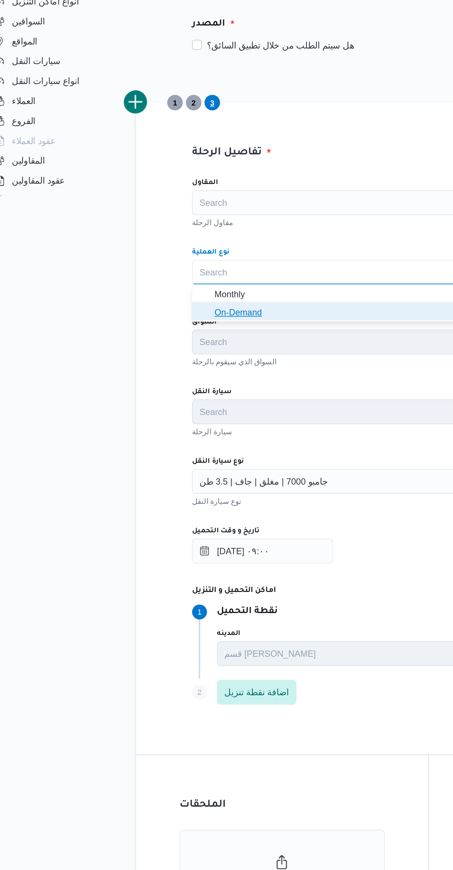
click at [140, 325] on span "On-Demand" at bounding box center [270, 325] width 275 height 12
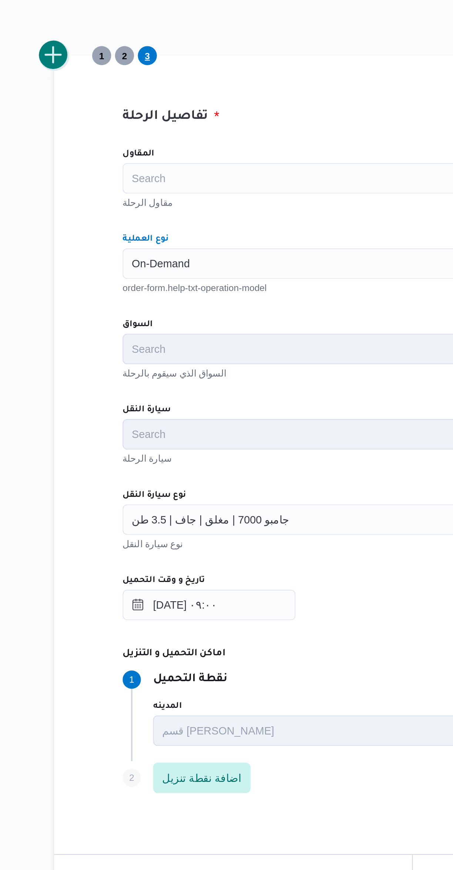
click at [98, 204] on button "add trip" at bounding box center [96, 199] width 15 height 15
click at [143, 304] on div "Search" at bounding box center [270, 301] width 281 height 15
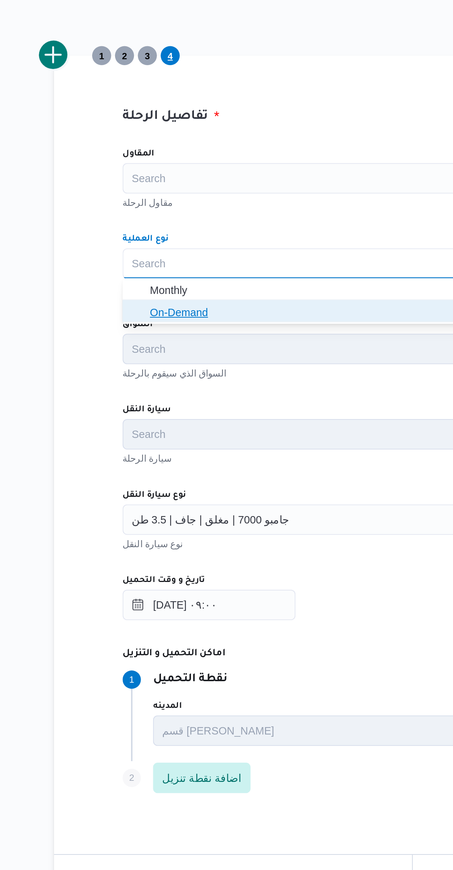
click at [139, 326] on icon "button" at bounding box center [137, 325] width 6 height 6
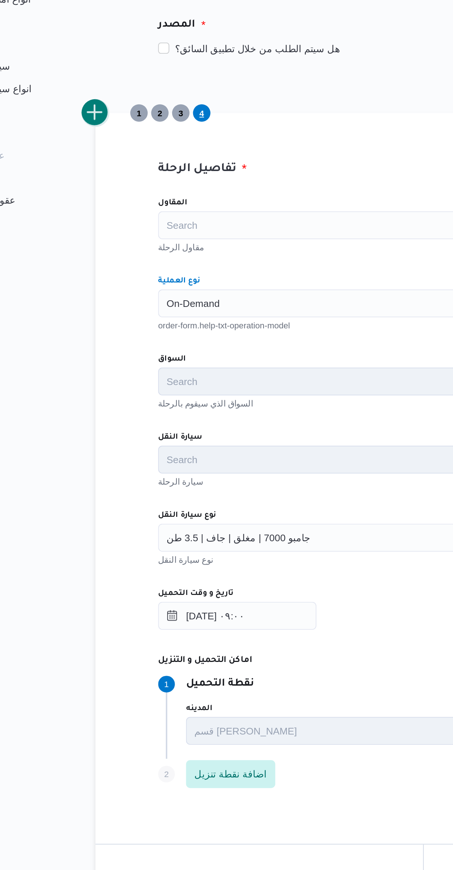
click at [92, 204] on button "add trip" at bounding box center [96, 199] width 15 height 15
click at [134, 301] on input "نوع العملية" at bounding box center [134, 300] width 1 height 9
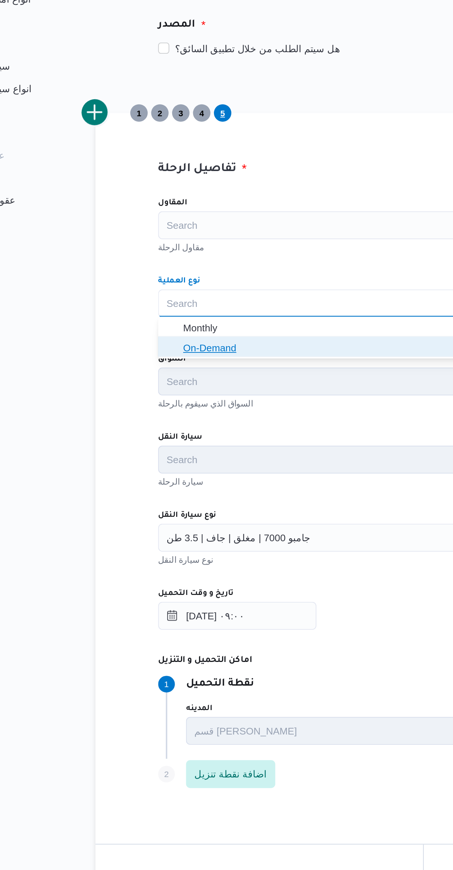
click at [142, 325] on span "On-Demand" at bounding box center [270, 325] width 275 height 12
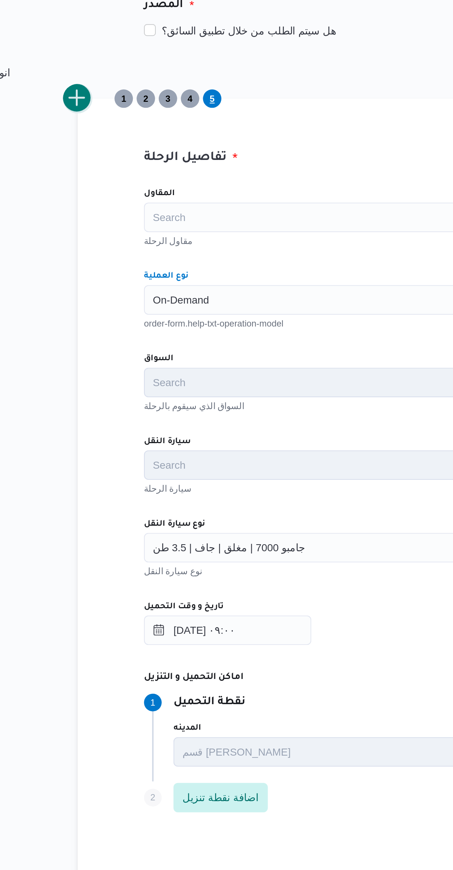
click at [93, 205] on button "add trip" at bounding box center [96, 199] width 15 height 15
click at [134, 302] on input "نوع العملية" at bounding box center [134, 300] width 1 height 9
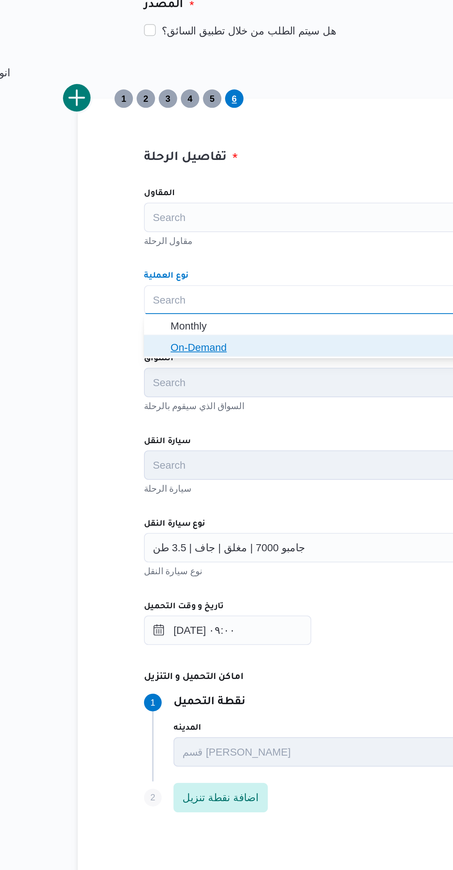
click at [137, 325] on icon "button" at bounding box center [137, 325] width 6 height 6
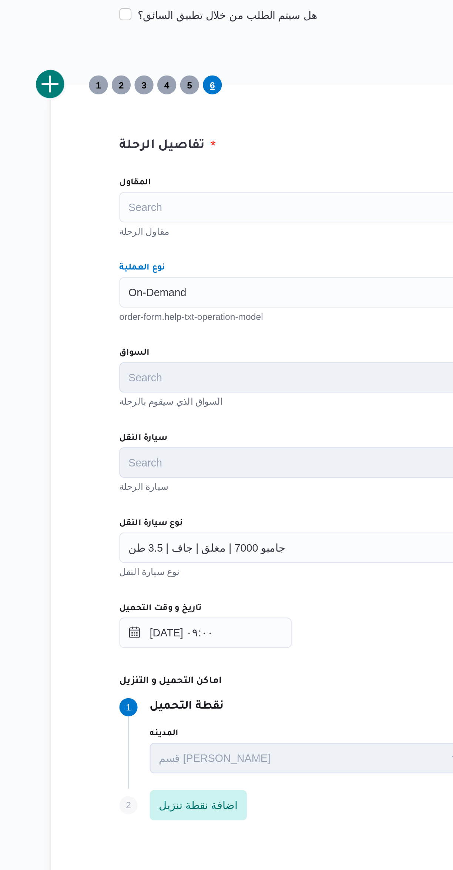
click at [168, 281] on div "المقاول Search مقاول الرحلة نوع العملية On-Demand Combo box. Selected. On-Deman…" at bounding box center [270, 403] width 293 height 329
click at [96, 200] on button "add trip" at bounding box center [96, 199] width 15 height 15
click at [141, 301] on div "Search" at bounding box center [270, 301] width 281 height 15
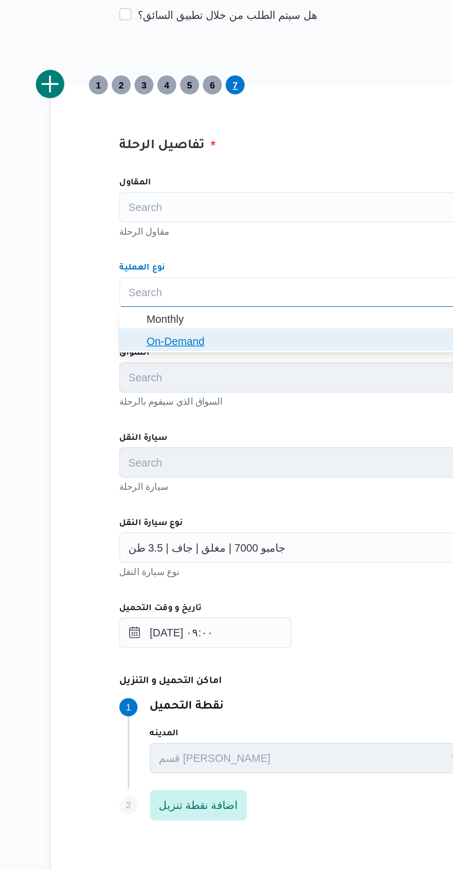
click at [137, 325] on icon "button" at bounding box center [137, 325] width 6 height 6
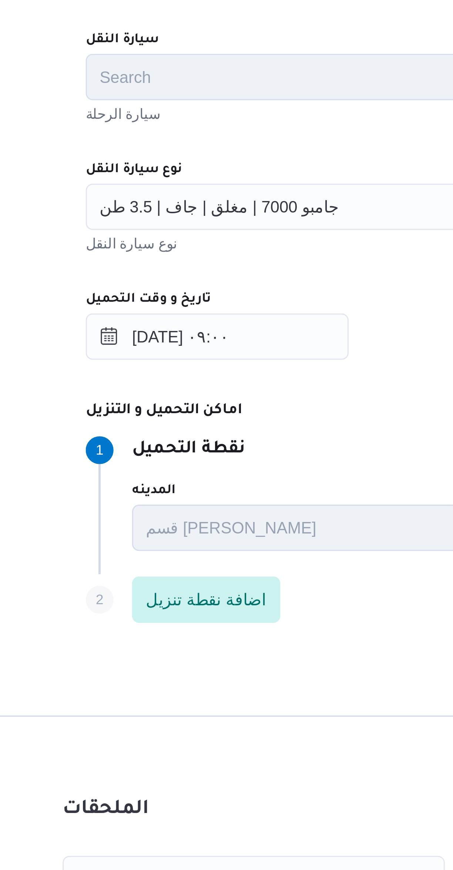
click at [151, 424] on span "جامبو 7000 | مغلق | جاف | 3.5 طن" at bounding box center [172, 425] width 77 height 8
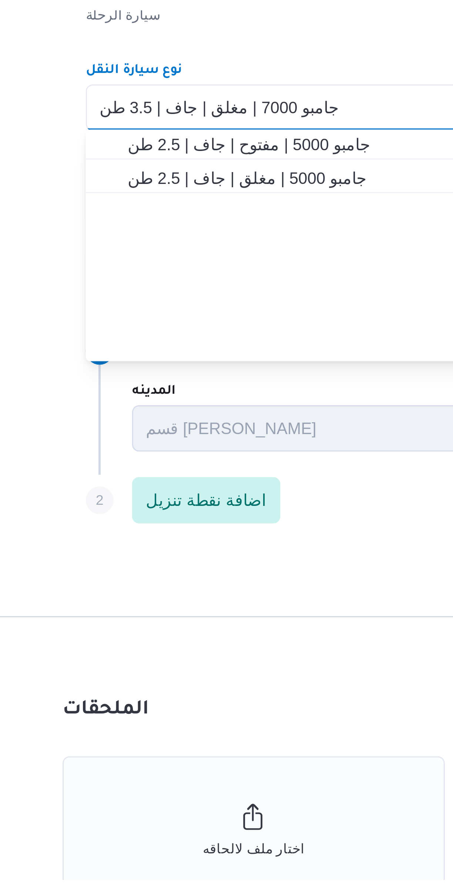
scroll to position [0, 0]
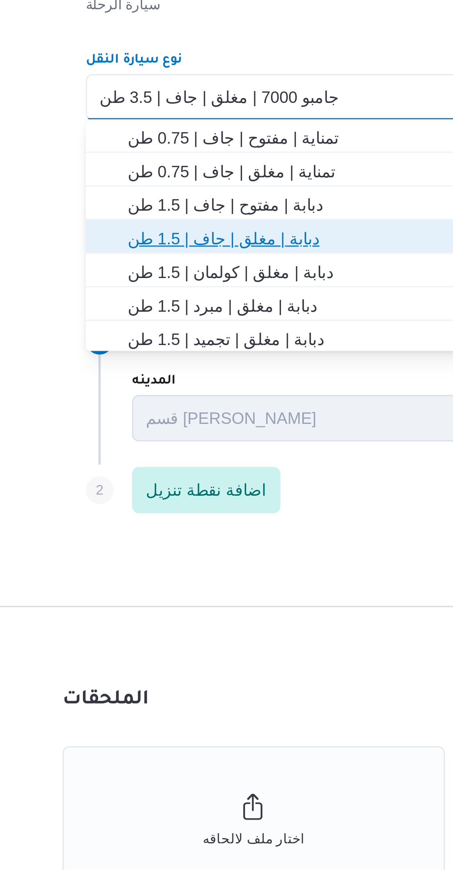
click at [150, 471] on span "دبابة | مغلق | جاف | 1.5 طن" at bounding box center [275, 470] width 264 height 9
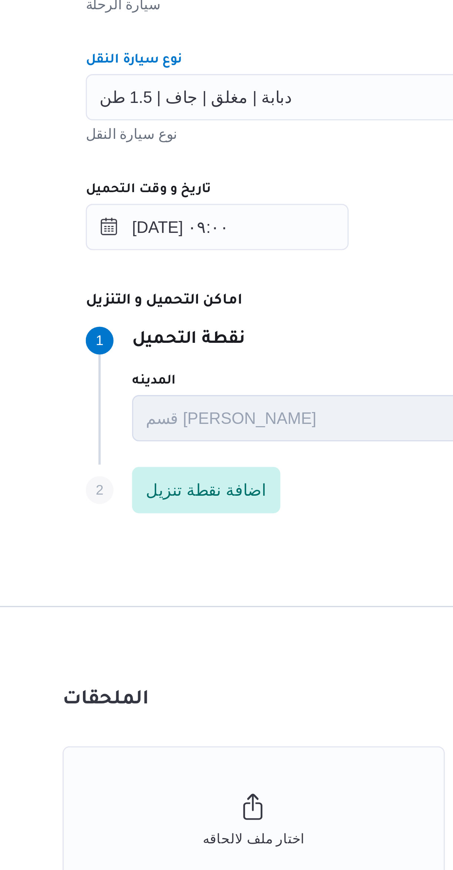
click at [223, 475] on div "المقاول Search مقاول الرحلة نوع العملية On-Demand order-form.help-txt-operation…" at bounding box center [270, 403] width 293 height 329
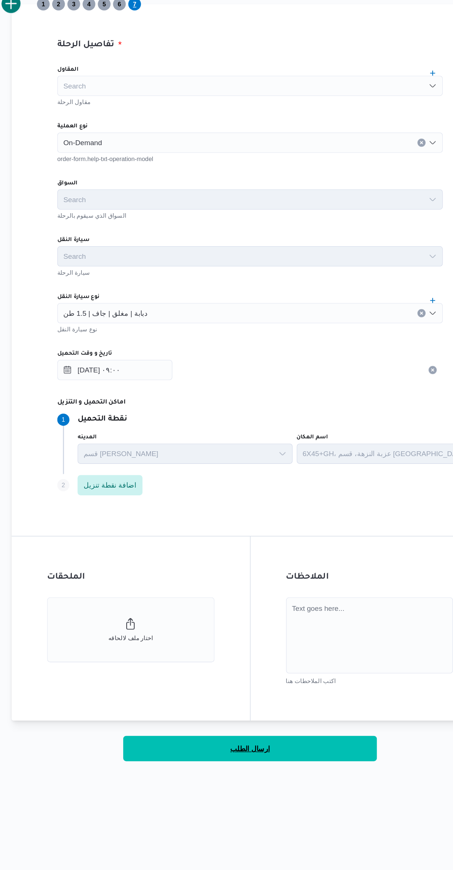
click at [302, 745] on button "ارسال الطلب" at bounding box center [270, 743] width 185 height 19
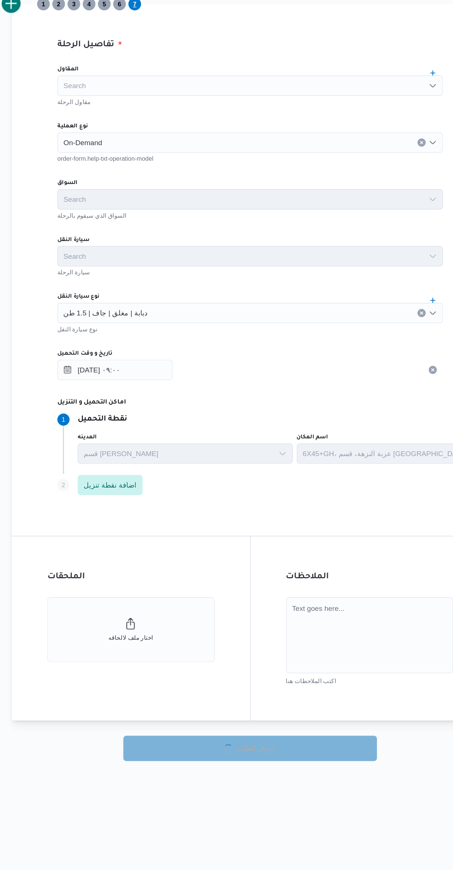
select select "ar"
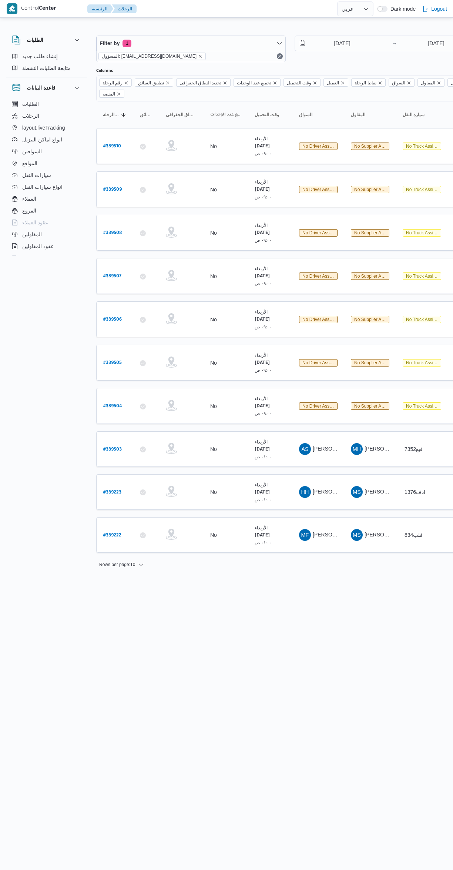
select select "ar"
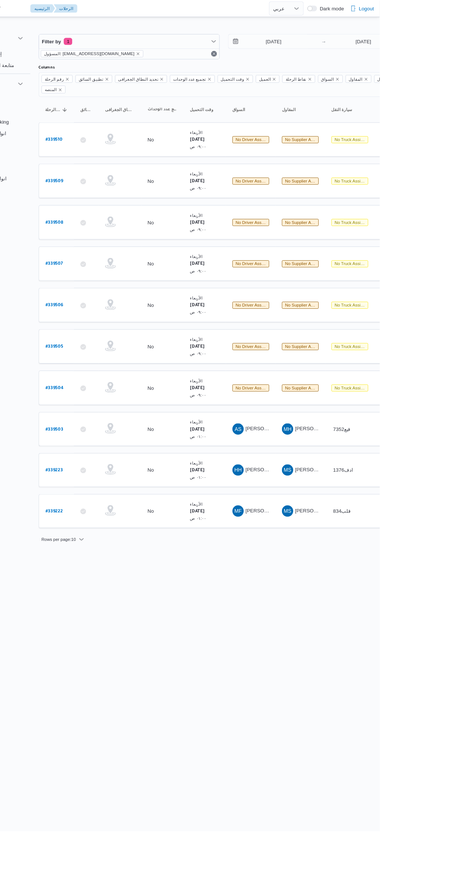
click at [328, 714] on html "Control Center الرئيسيه الرحلات English عربي Dark mode Logout الطلبات إنشاء طلب…" at bounding box center [226, 435] width 453 height 870
